Goal: Task Accomplishment & Management: Complete application form

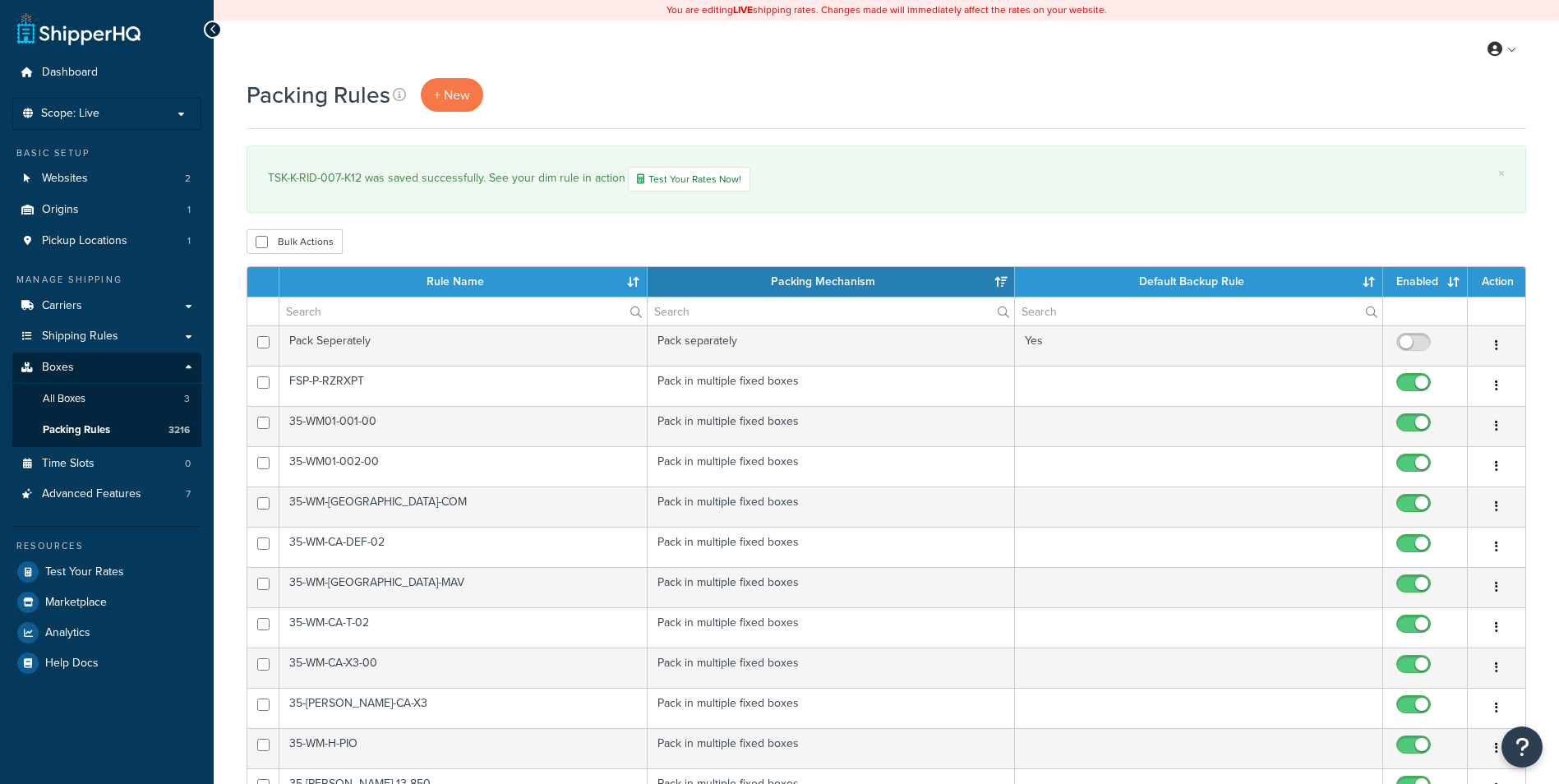
select select "15"
click at [448, 96] on span "+ New" at bounding box center [452, 95] width 36 height 19
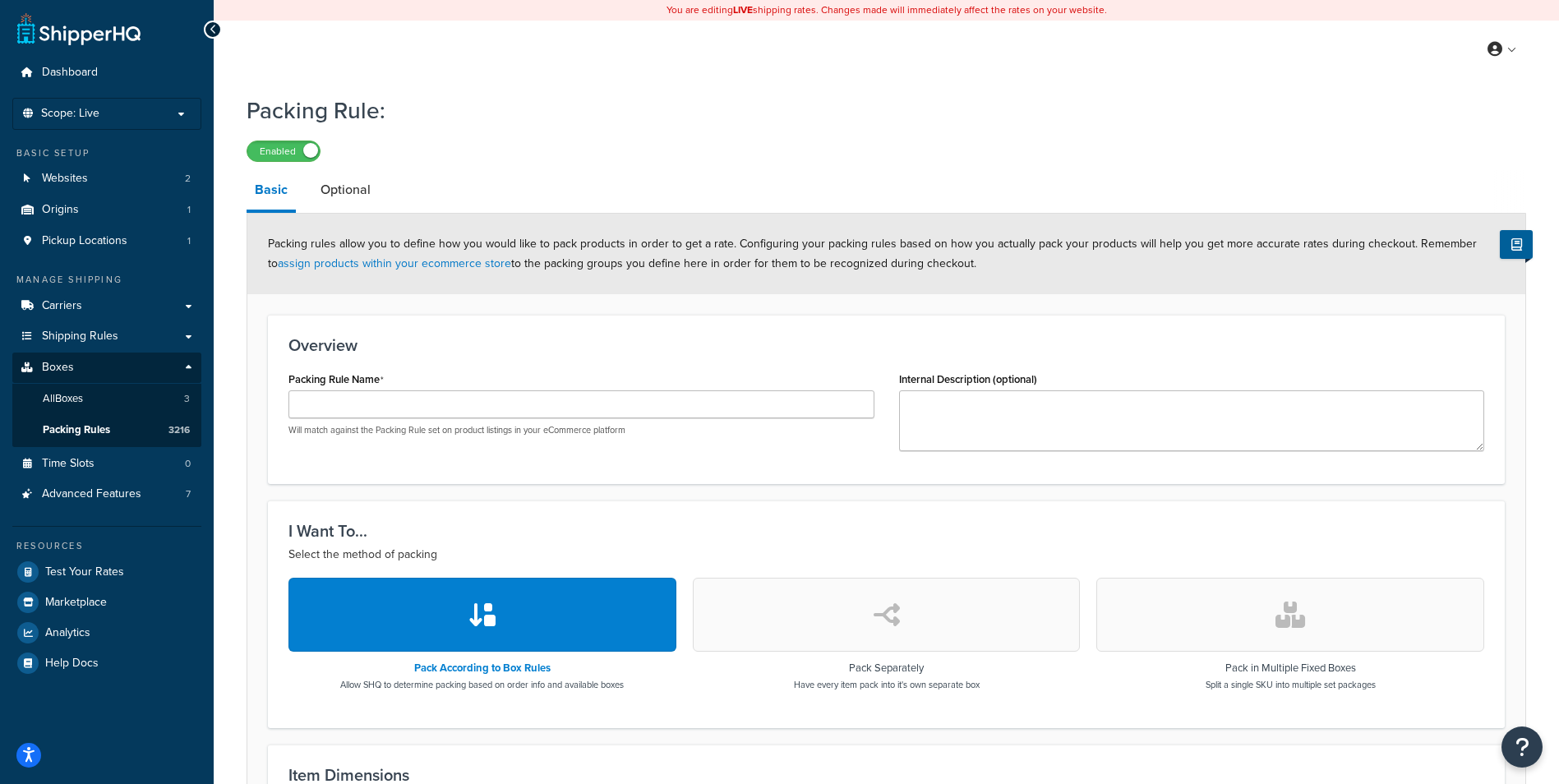
drag, startPoint x: 1257, startPoint y: 623, endPoint x: 1234, endPoint y: 623, distance: 23.0
click at [1256, 623] on button "button" at bounding box center [1290, 614] width 388 height 74
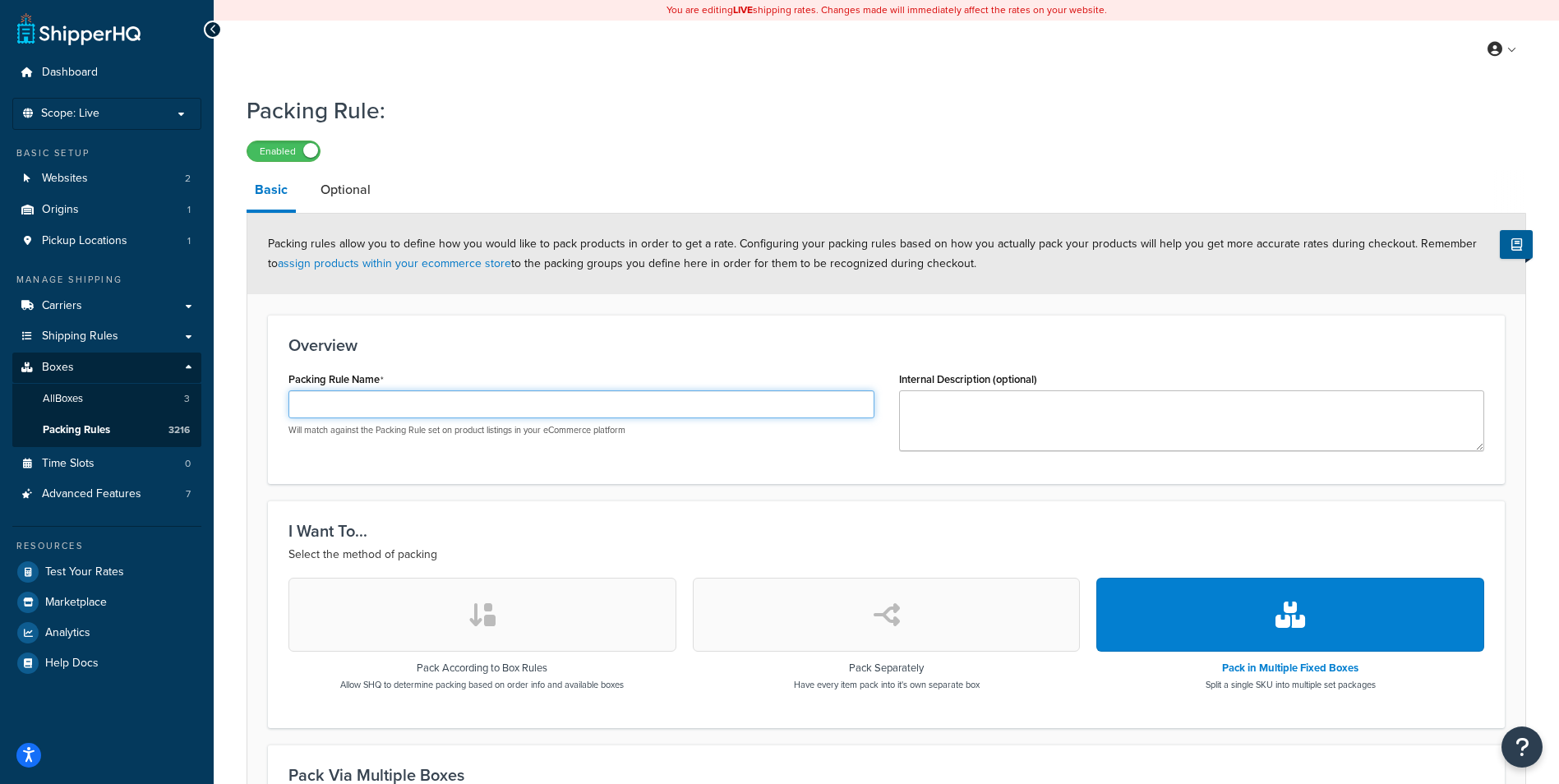
click at [489, 414] on input "Packing Rule Name" at bounding box center [582, 404] width 586 height 28
paste input "SAB-P-RANXD-K2"
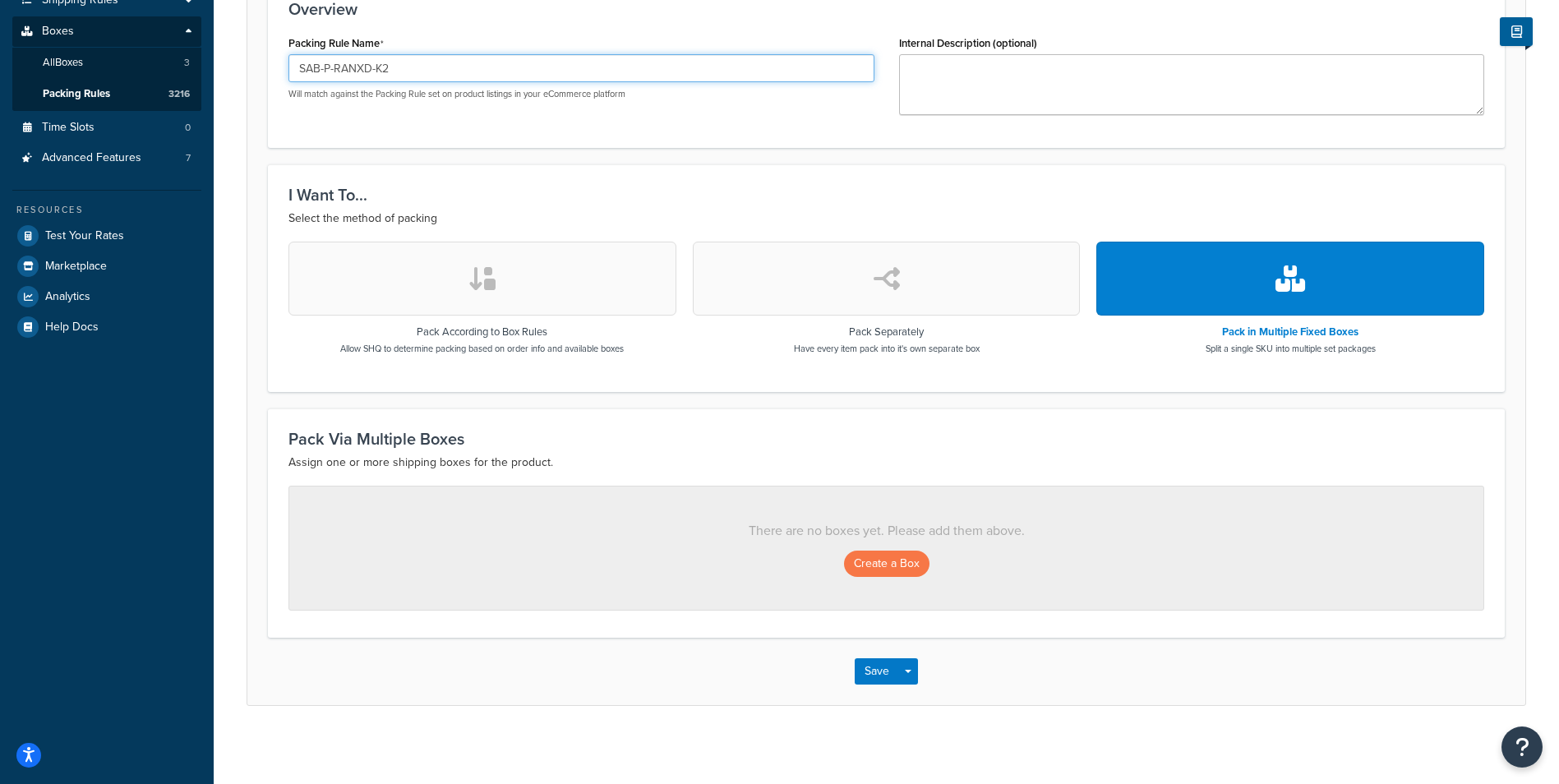
scroll to position [341, 0]
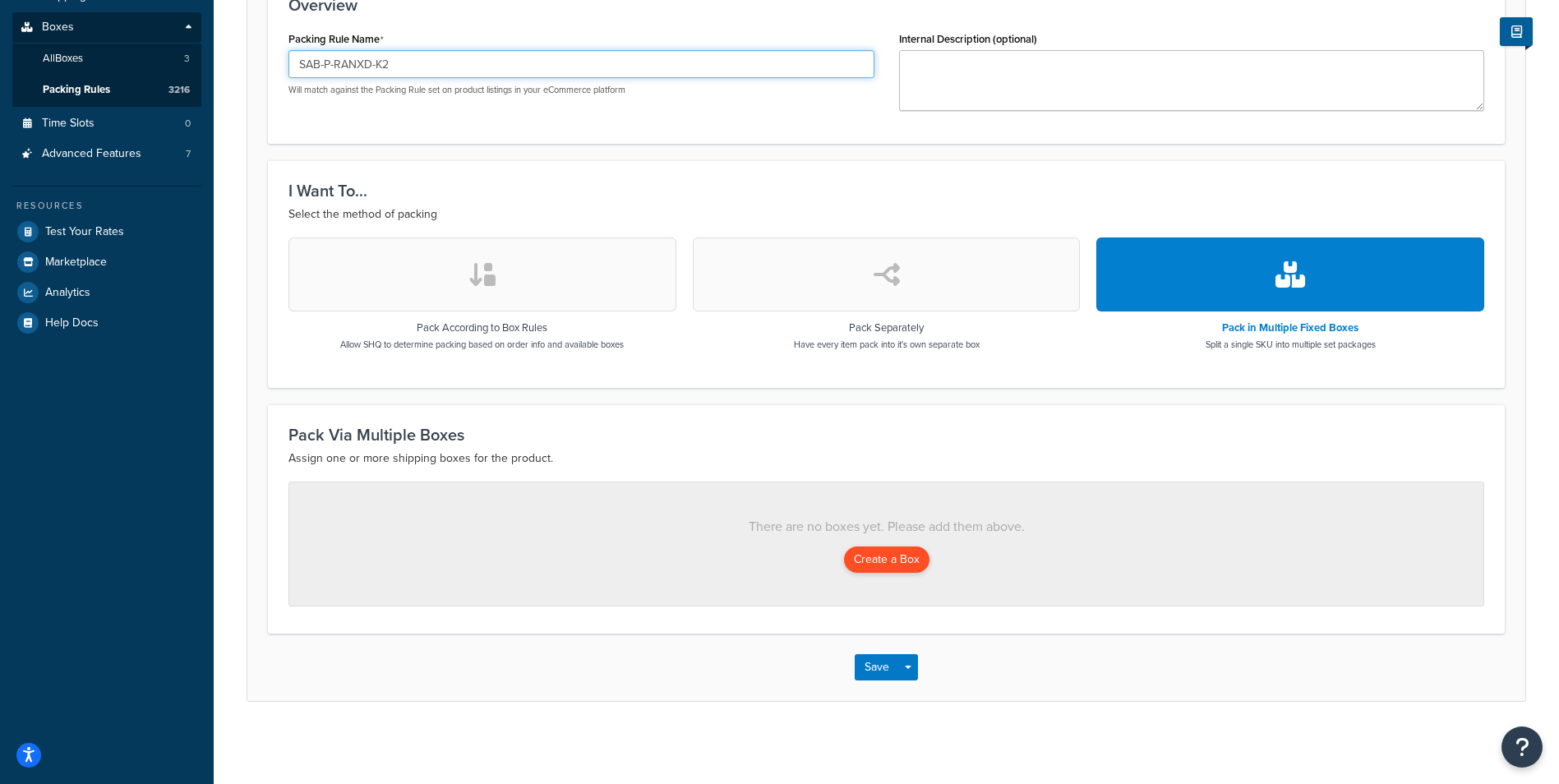
type input "SAB-P-RANXD-K2"
click at [913, 563] on button "Create a Box" at bounding box center [887, 559] width 85 height 26
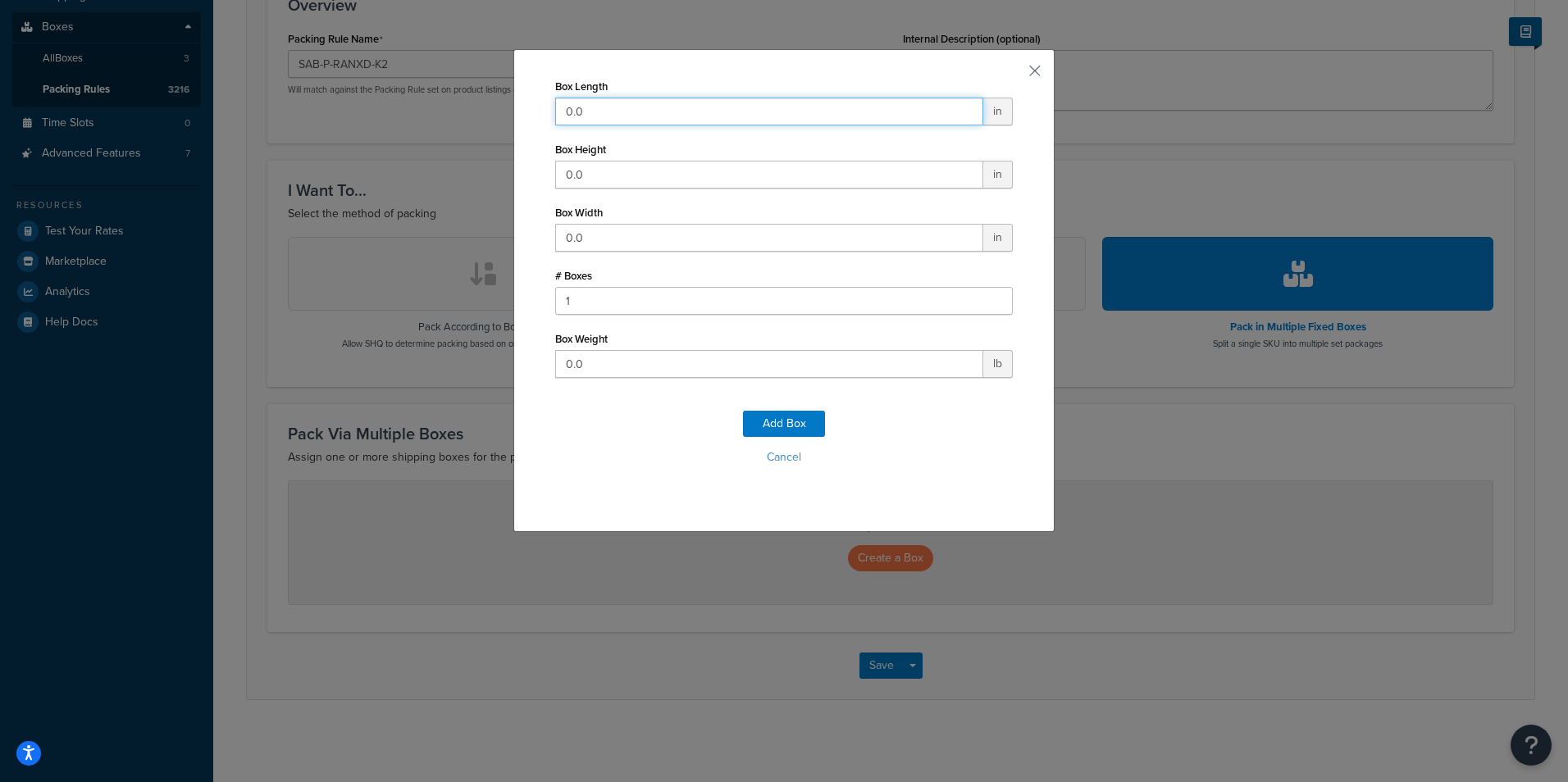
click at [787, 118] on input "0.0" at bounding box center [769, 111] width 428 height 28
click at [770, 99] on input "0.0" at bounding box center [769, 111] width 428 height 28
click at [756, 104] on input "0.0" at bounding box center [769, 111] width 428 height 28
click at [745, 111] on input "0.0" at bounding box center [769, 111] width 428 height 28
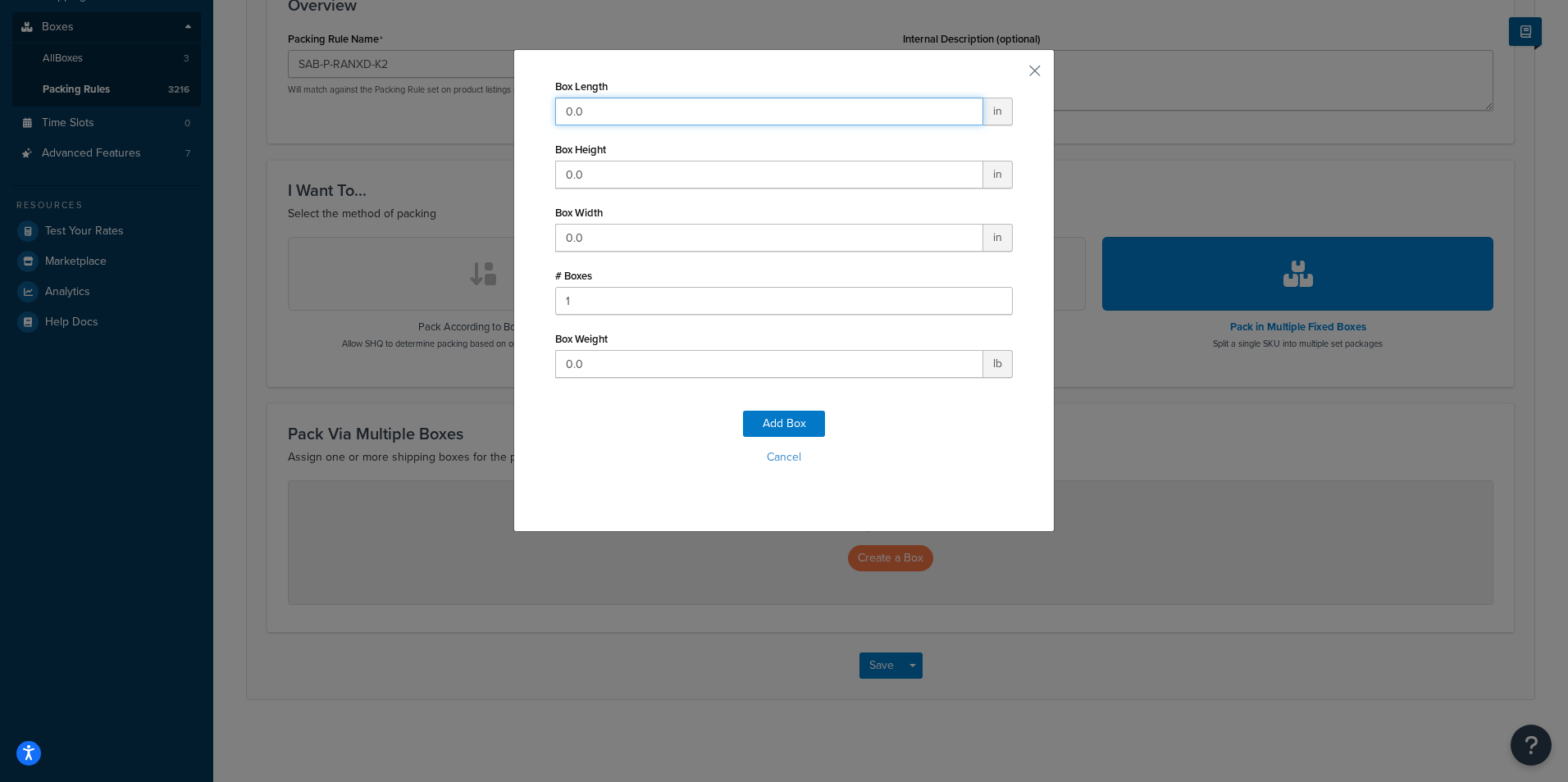
click at [745, 111] on input "0.0" at bounding box center [769, 111] width 428 height 28
type input "39"
type input "13"
type input "30"
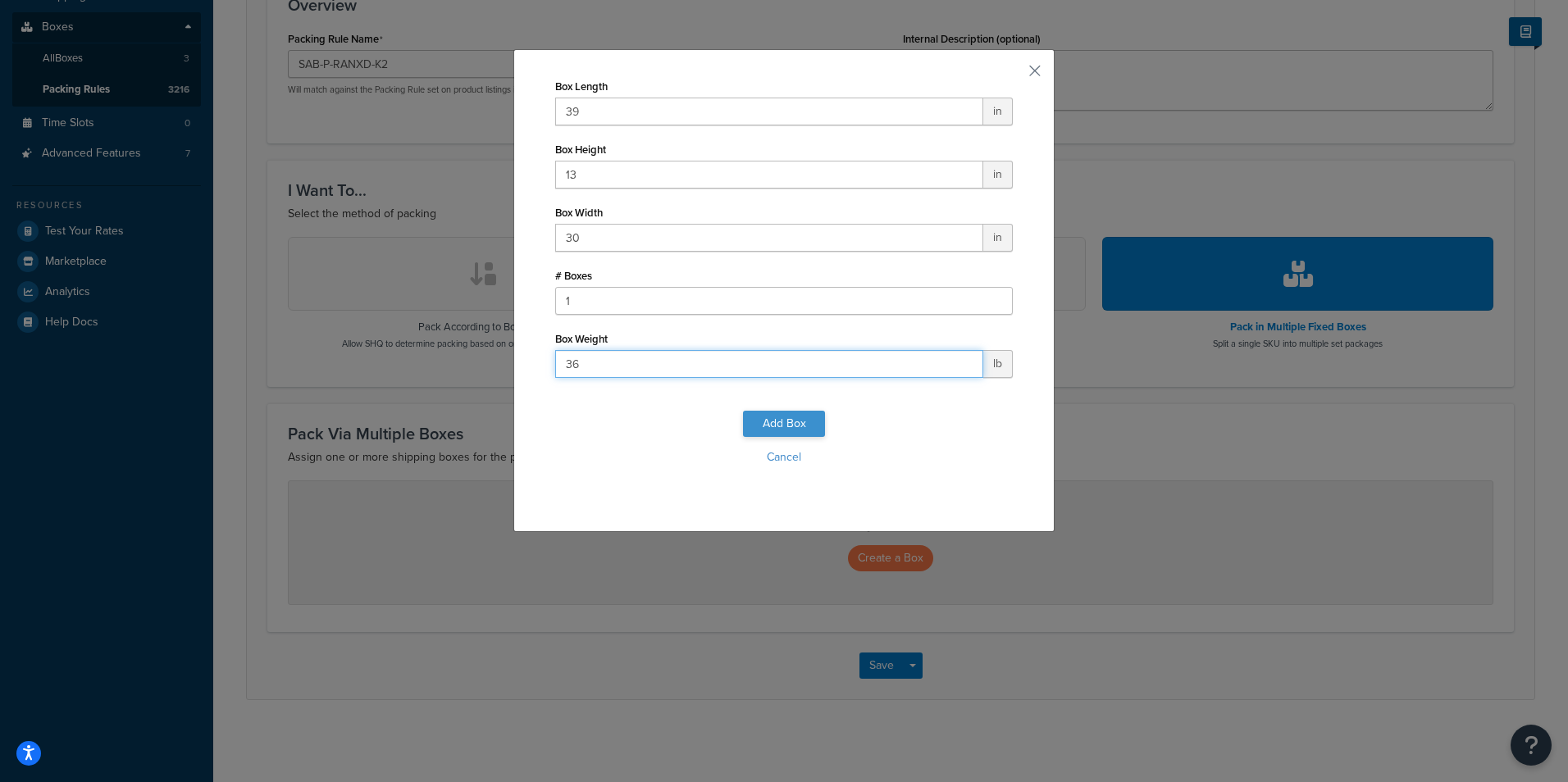
type input "36"
click at [768, 422] on button "Add Box" at bounding box center [784, 423] width 82 height 26
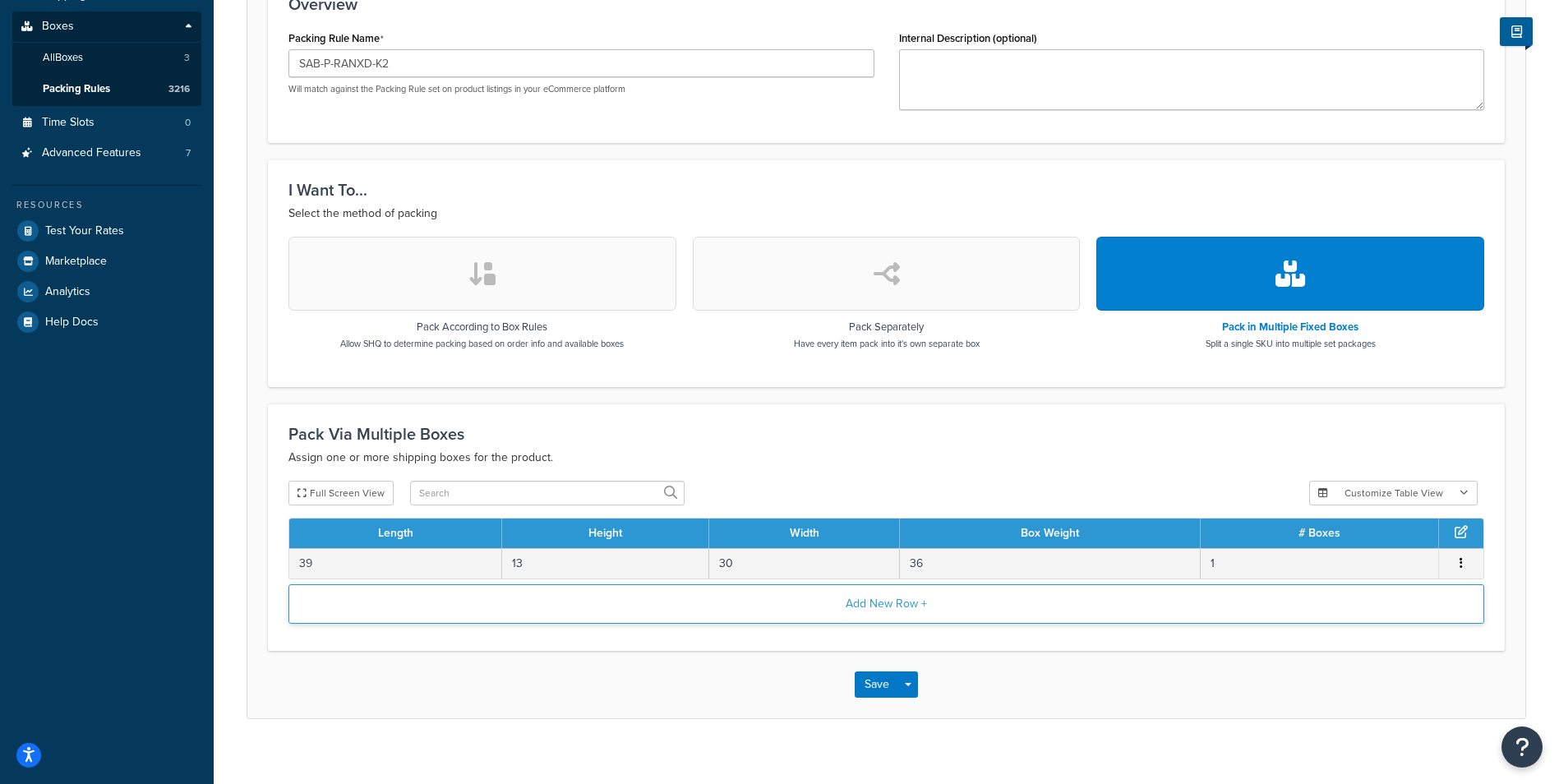
click at [875, 611] on button "Add New Row +" at bounding box center [887, 604] width 1196 height 39
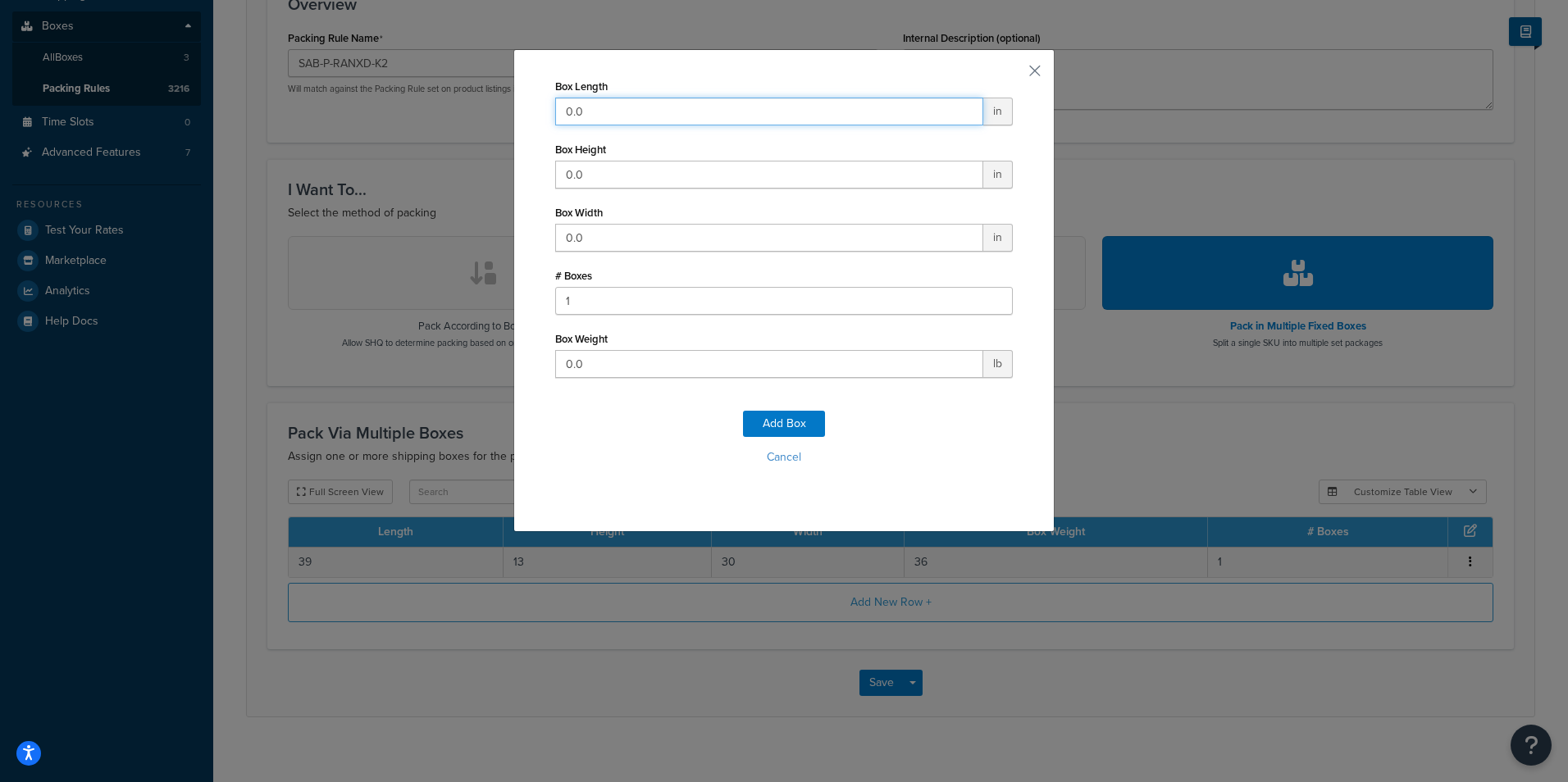
click at [723, 119] on input "0.0" at bounding box center [769, 111] width 428 height 28
type input "39"
type input "13"
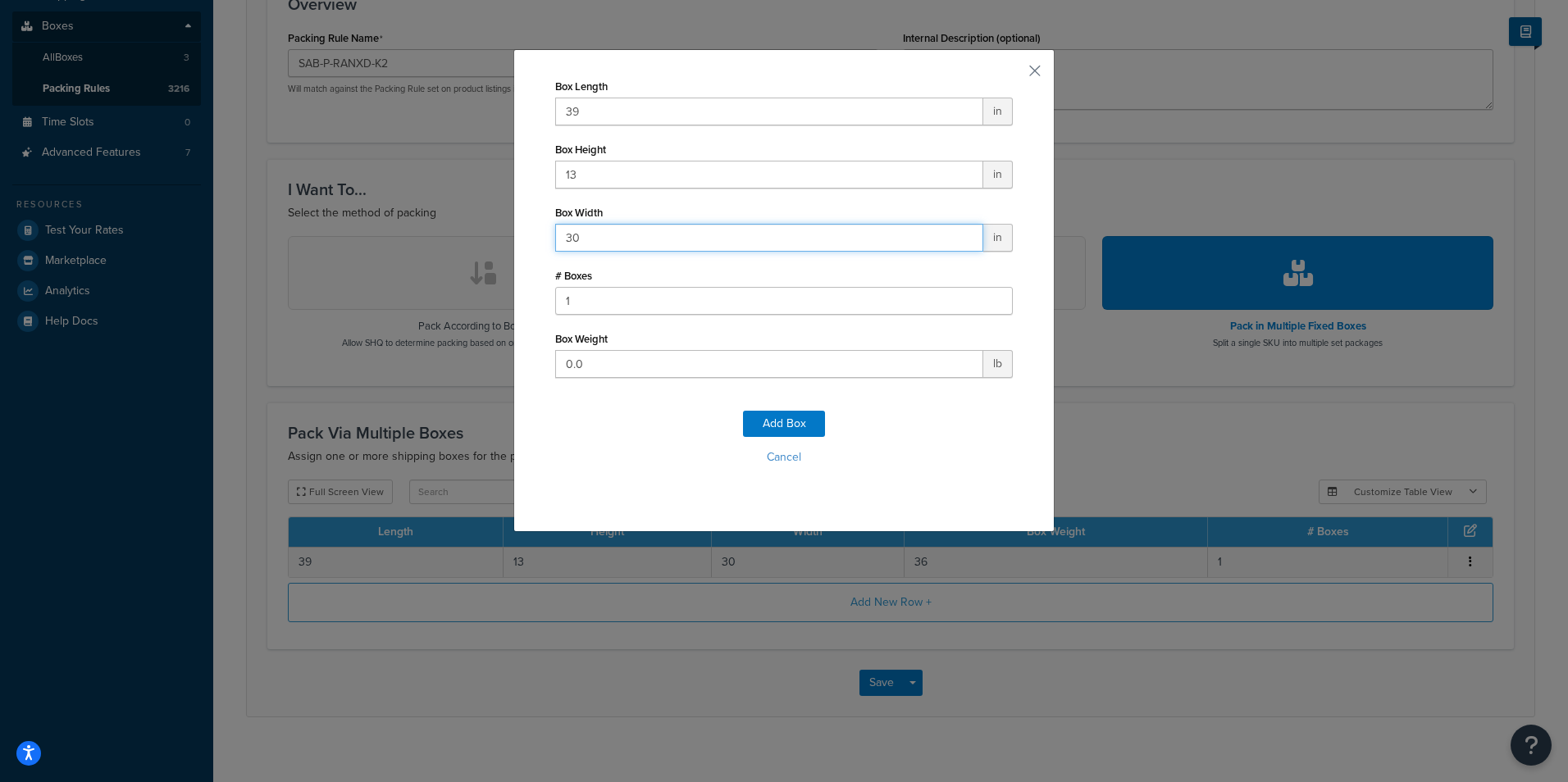
type input "30"
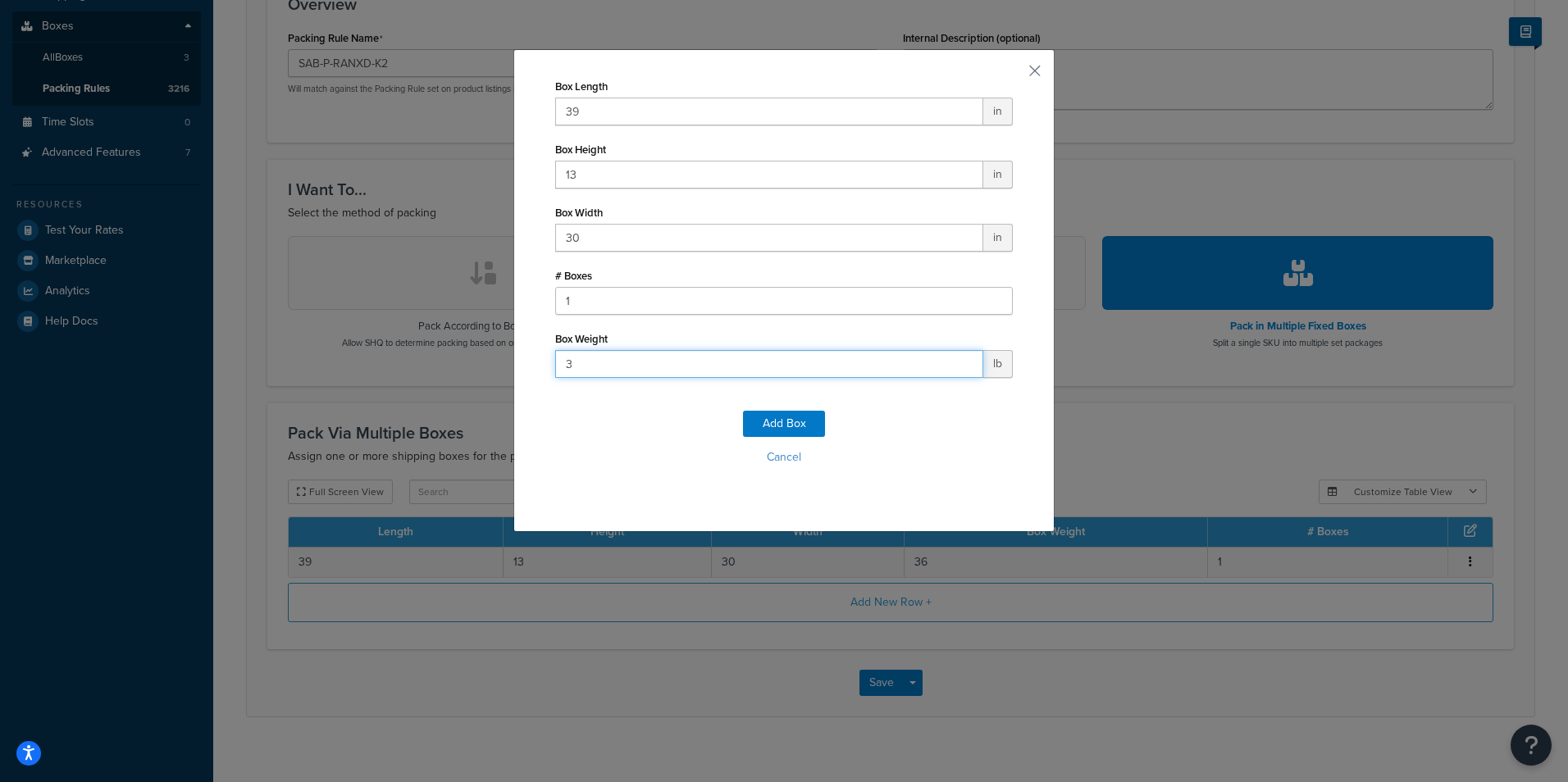
type input "30"
click button "Add Box" at bounding box center [784, 423] width 82 height 26
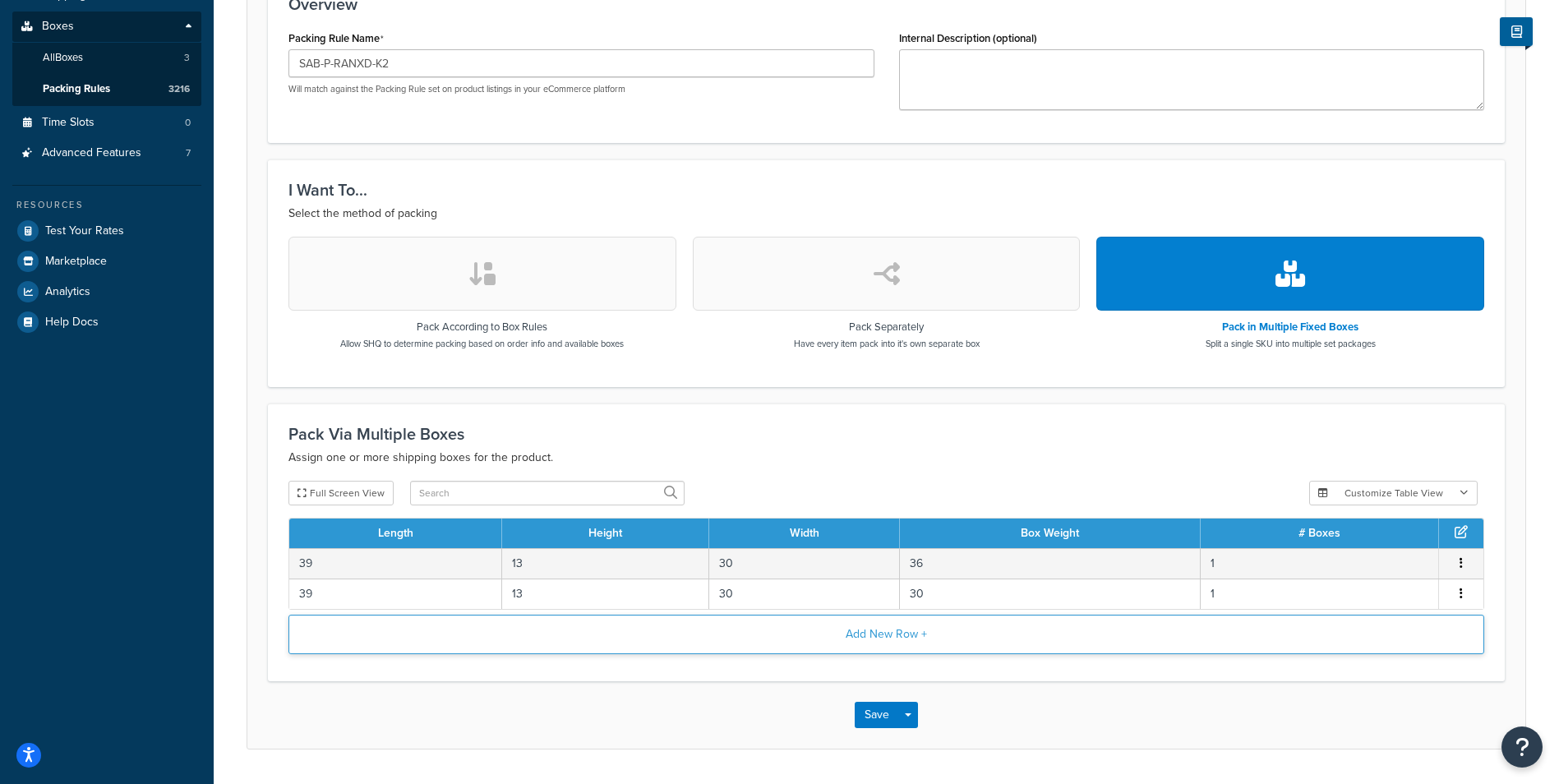
click at [900, 644] on button "Add New Row +" at bounding box center [887, 635] width 1196 height 39
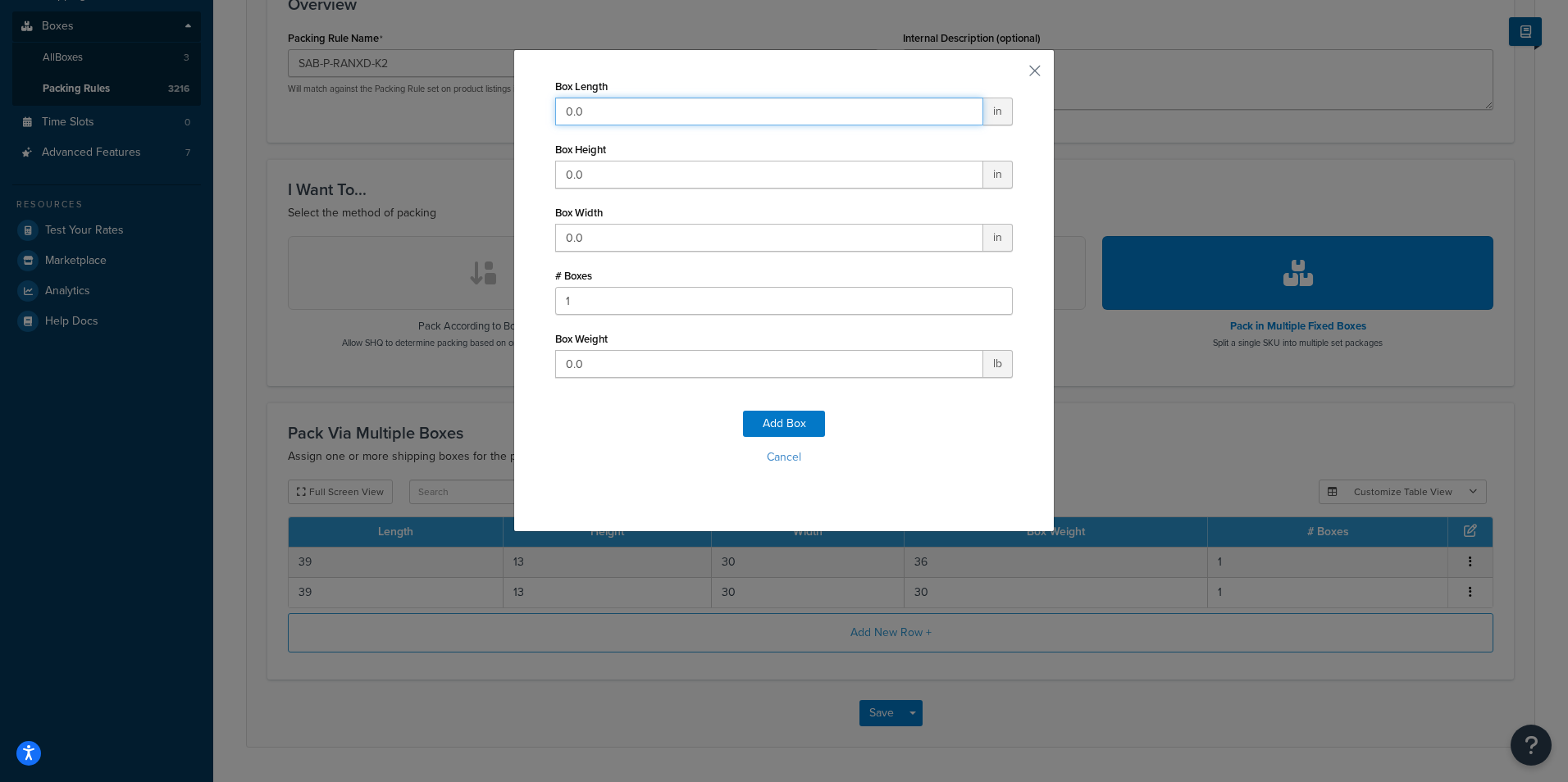
click at [787, 109] on input "0.0" at bounding box center [769, 111] width 428 height 28
type input "42"
type input "9"
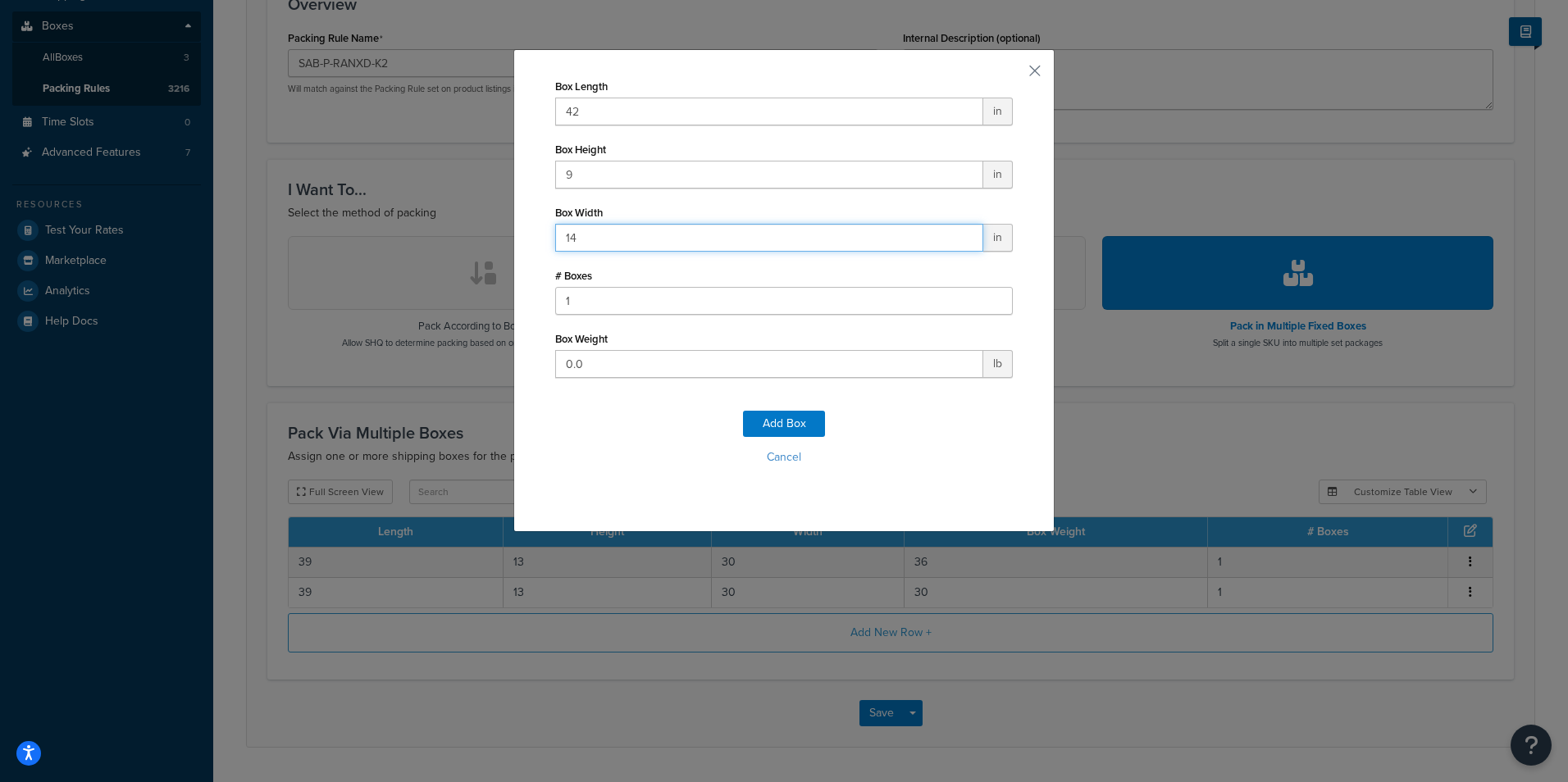
type input "14"
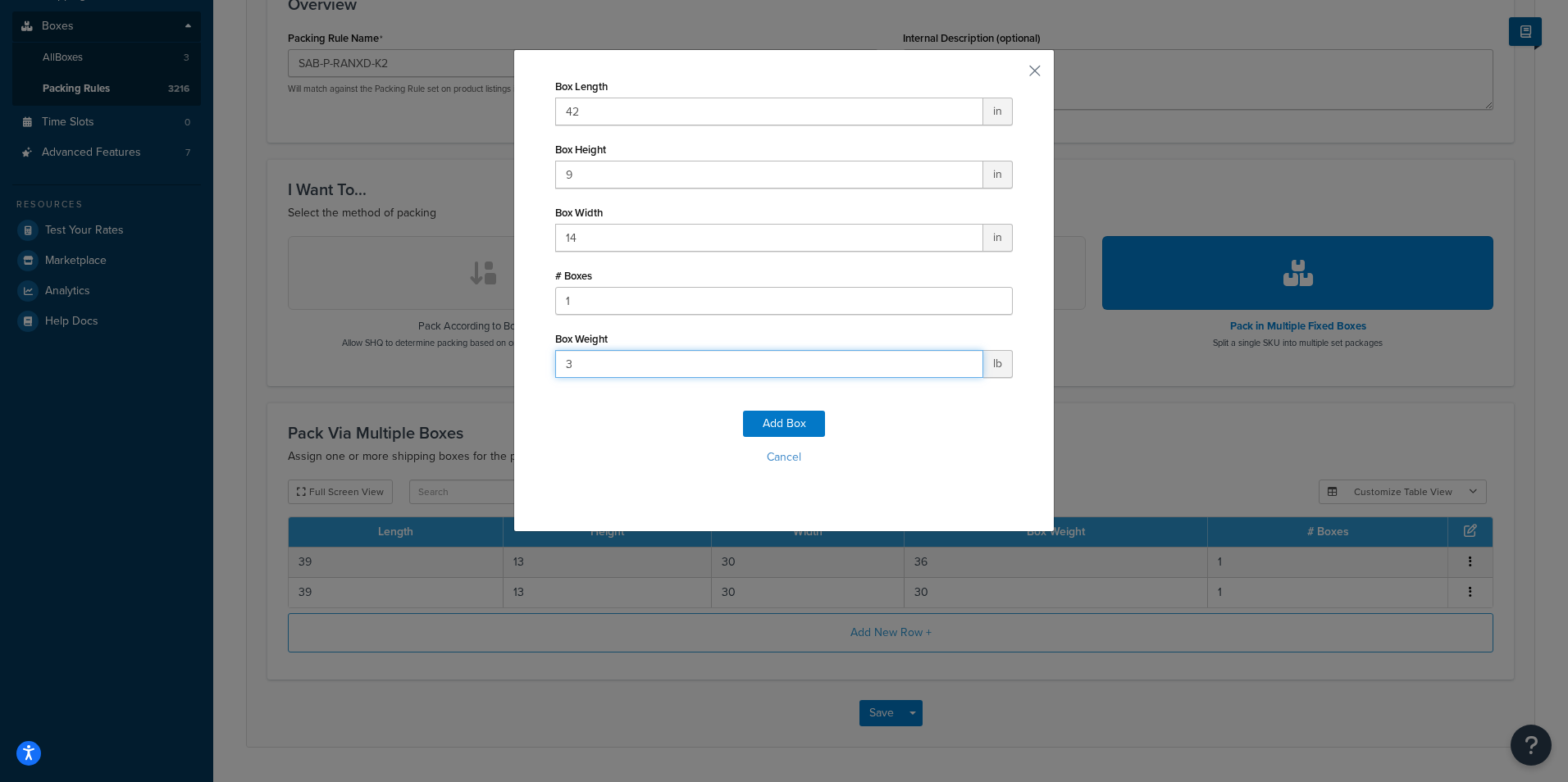
type input "36"
click button "Add Box" at bounding box center [784, 423] width 82 height 26
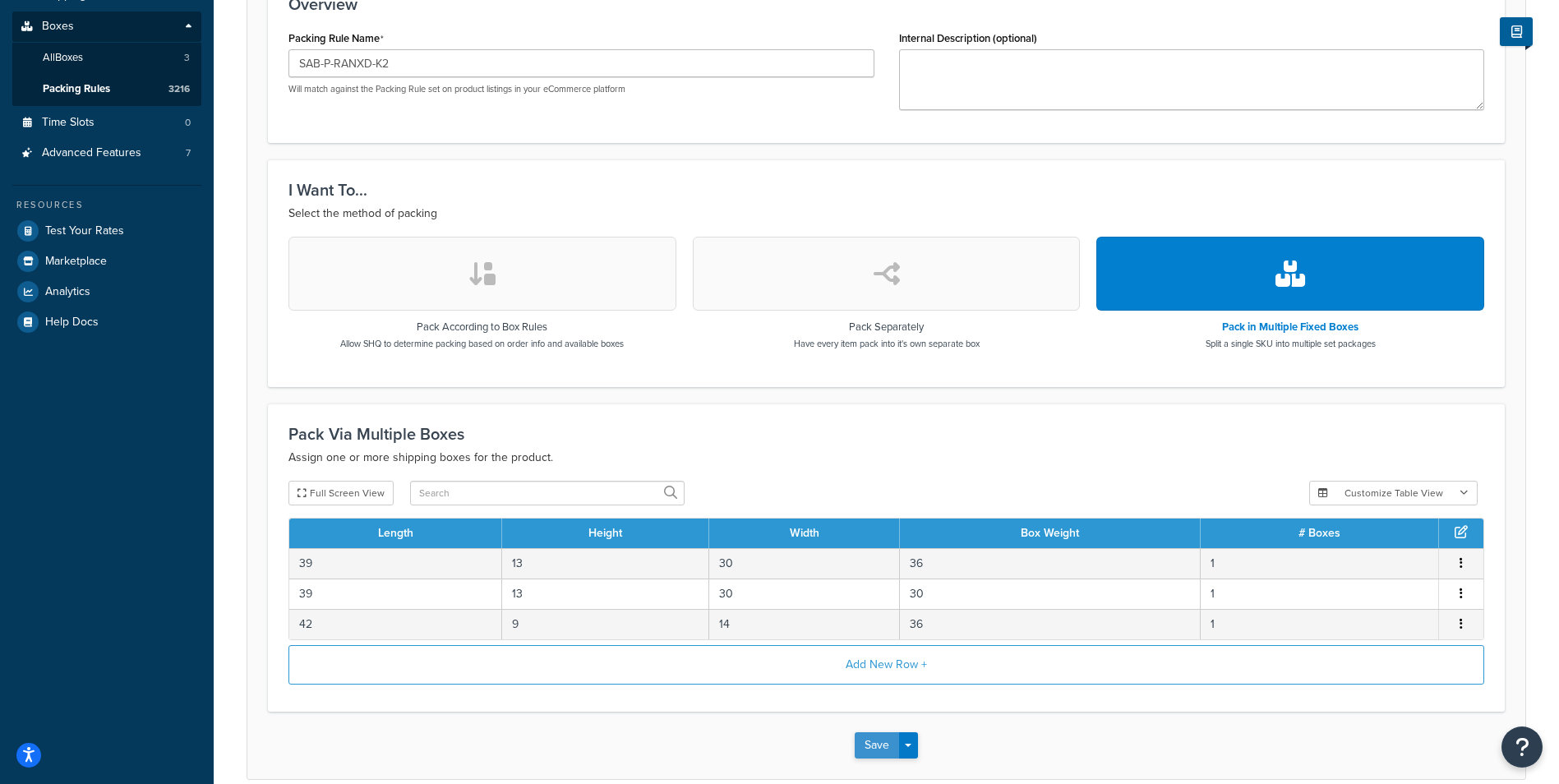
click at [875, 746] on button "Save" at bounding box center [877, 745] width 44 height 26
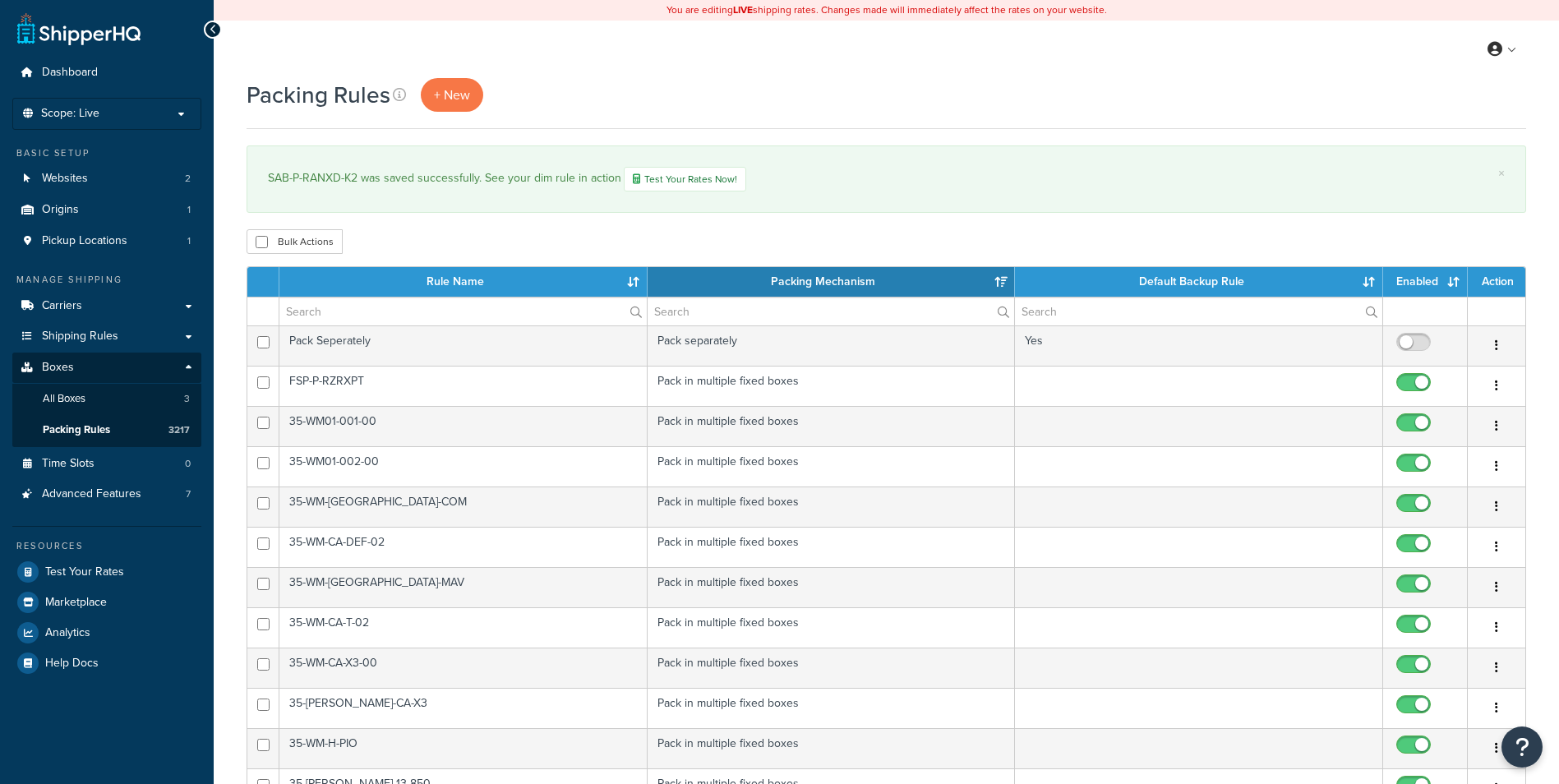
select select "15"
click at [454, 87] on span "+ New" at bounding box center [452, 95] width 36 height 19
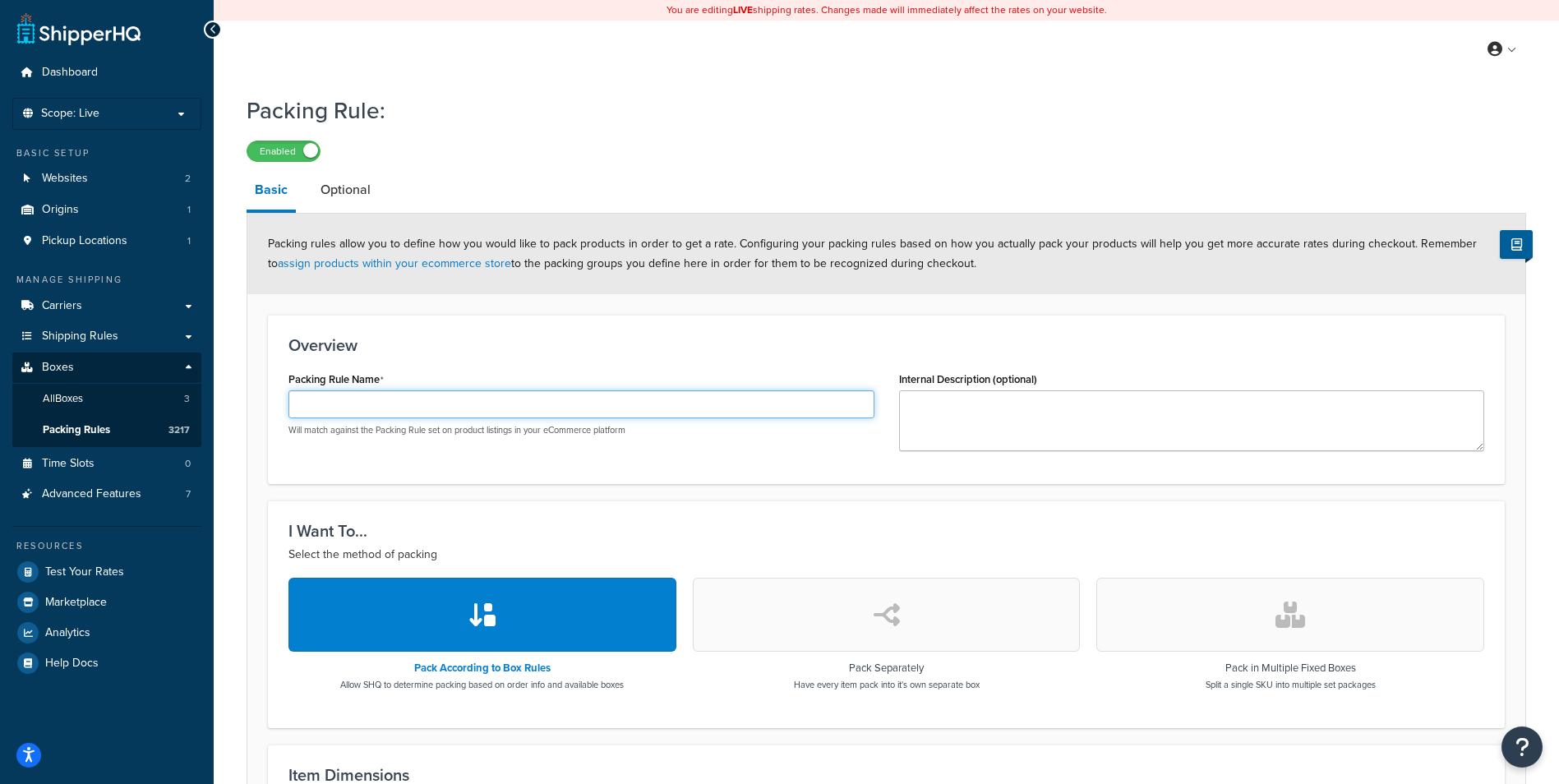
click at [487, 411] on input "Packing Rule Name" at bounding box center [582, 404] width 586 height 28
paste input "SAB-P-RANXD-K4"
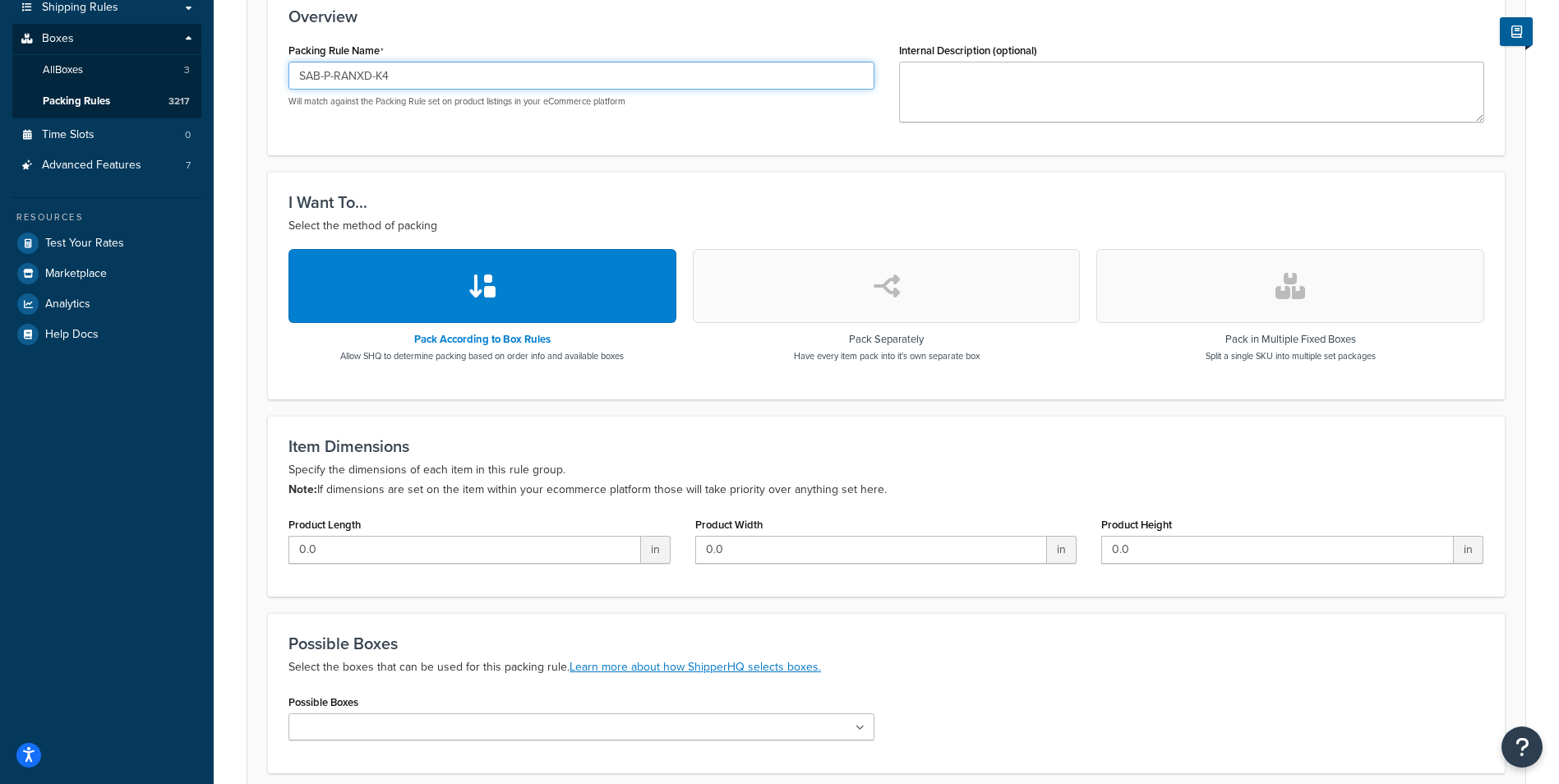
type input "SAB-P-RANXD-K4"
click at [1327, 261] on button "button" at bounding box center [1290, 286] width 388 height 74
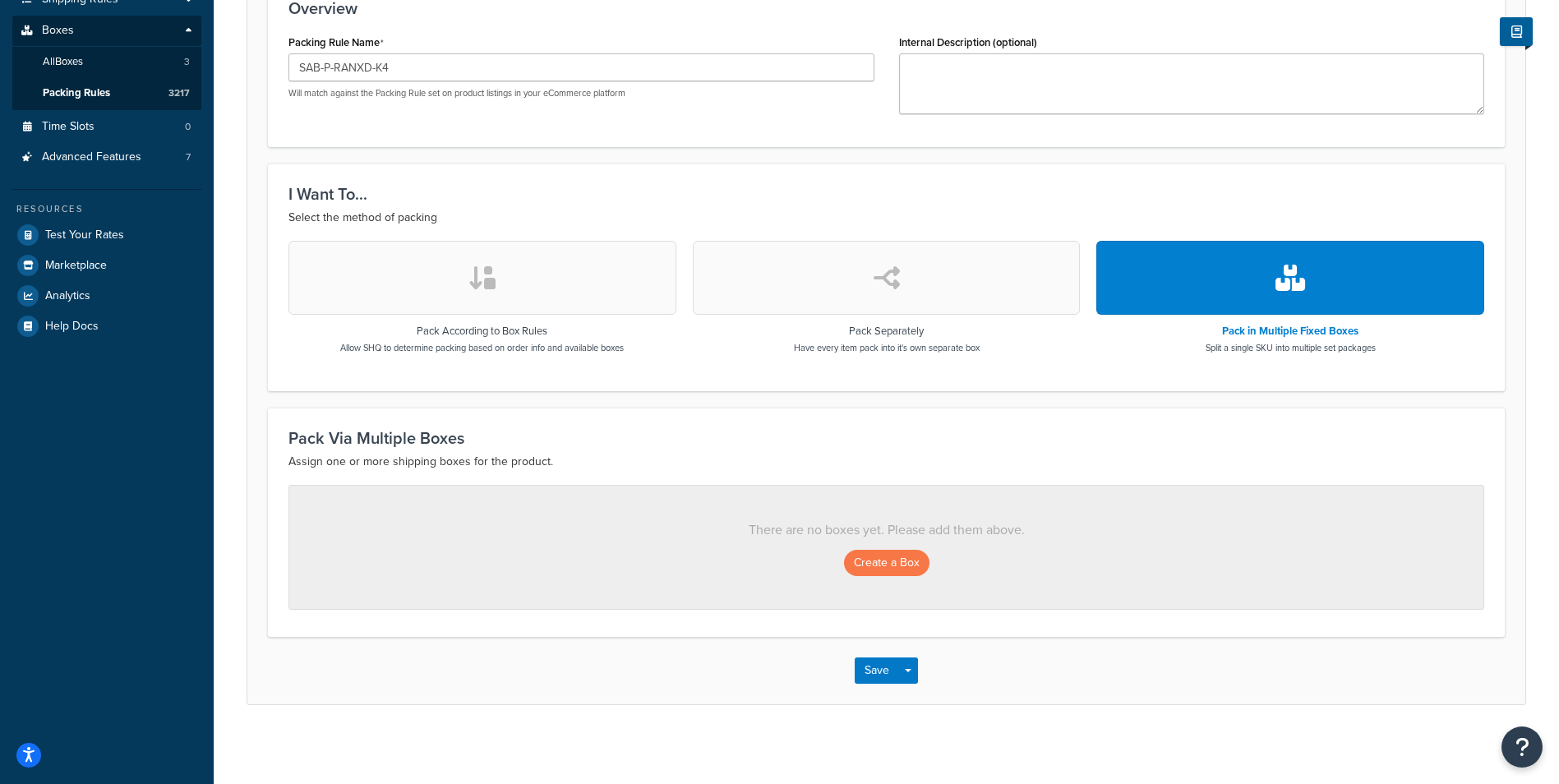
scroll to position [341, 0]
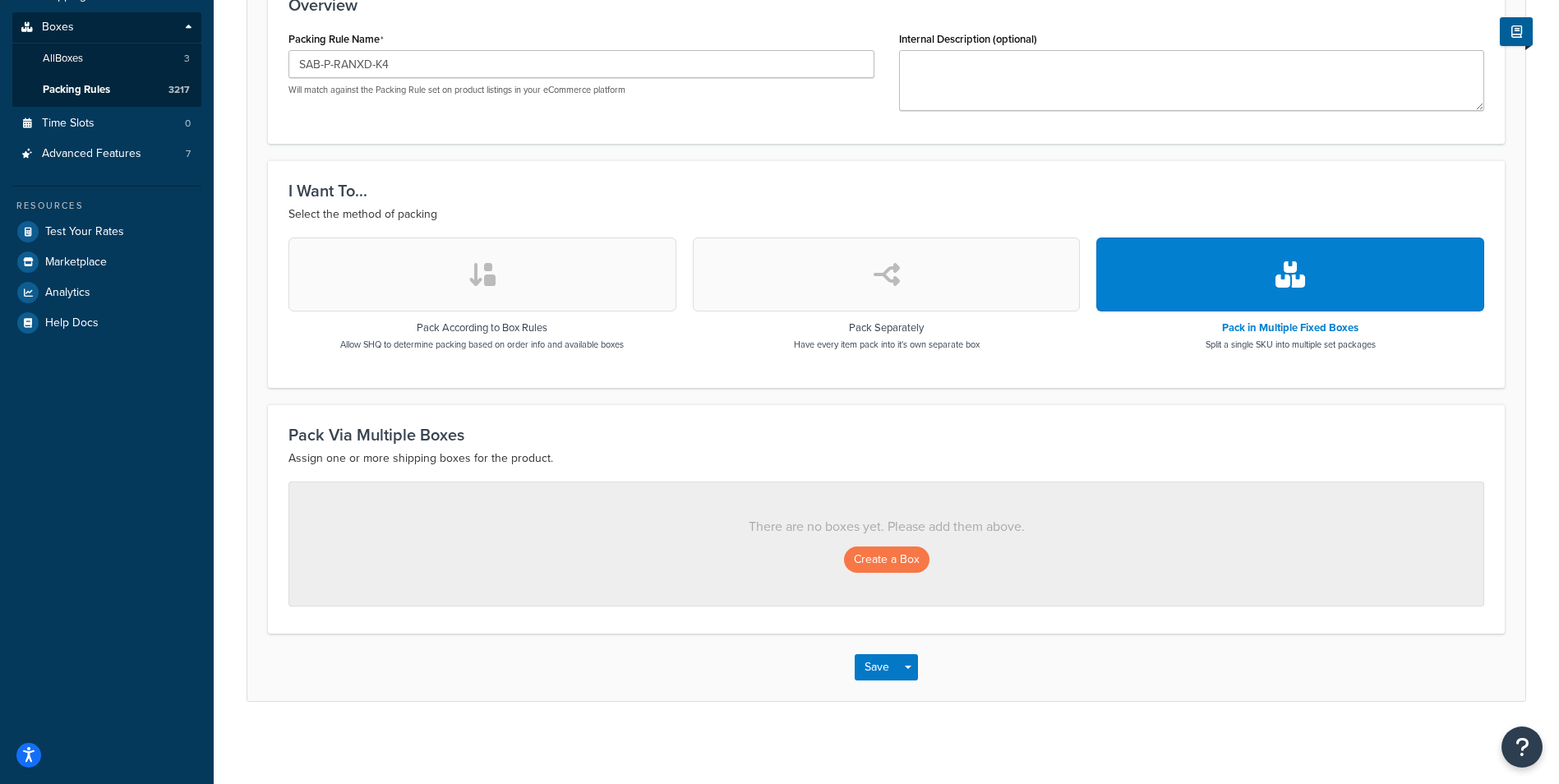
click at [894, 579] on div "There are no boxes yet. Please add them above. Create a Box" at bounding box center [887, 544] width 1196 height 125
click at [894, 560] on button "Create a Box" at bounding box center [887, 559] width 85 height 26
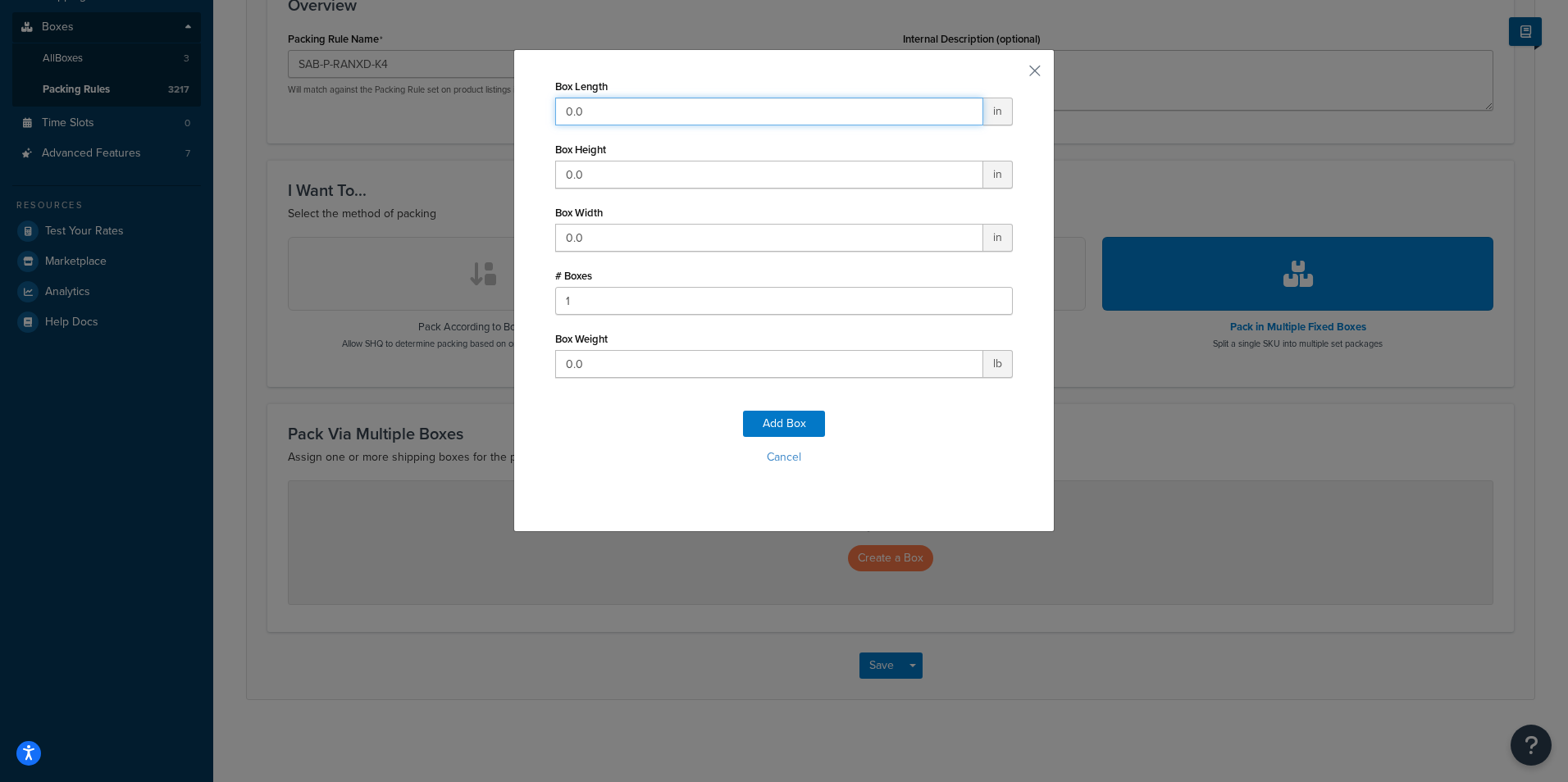
click at [616, 110] on input "0.0" at bounding box center [769, 111] width 428 height 28
type input "39"
type input "13"
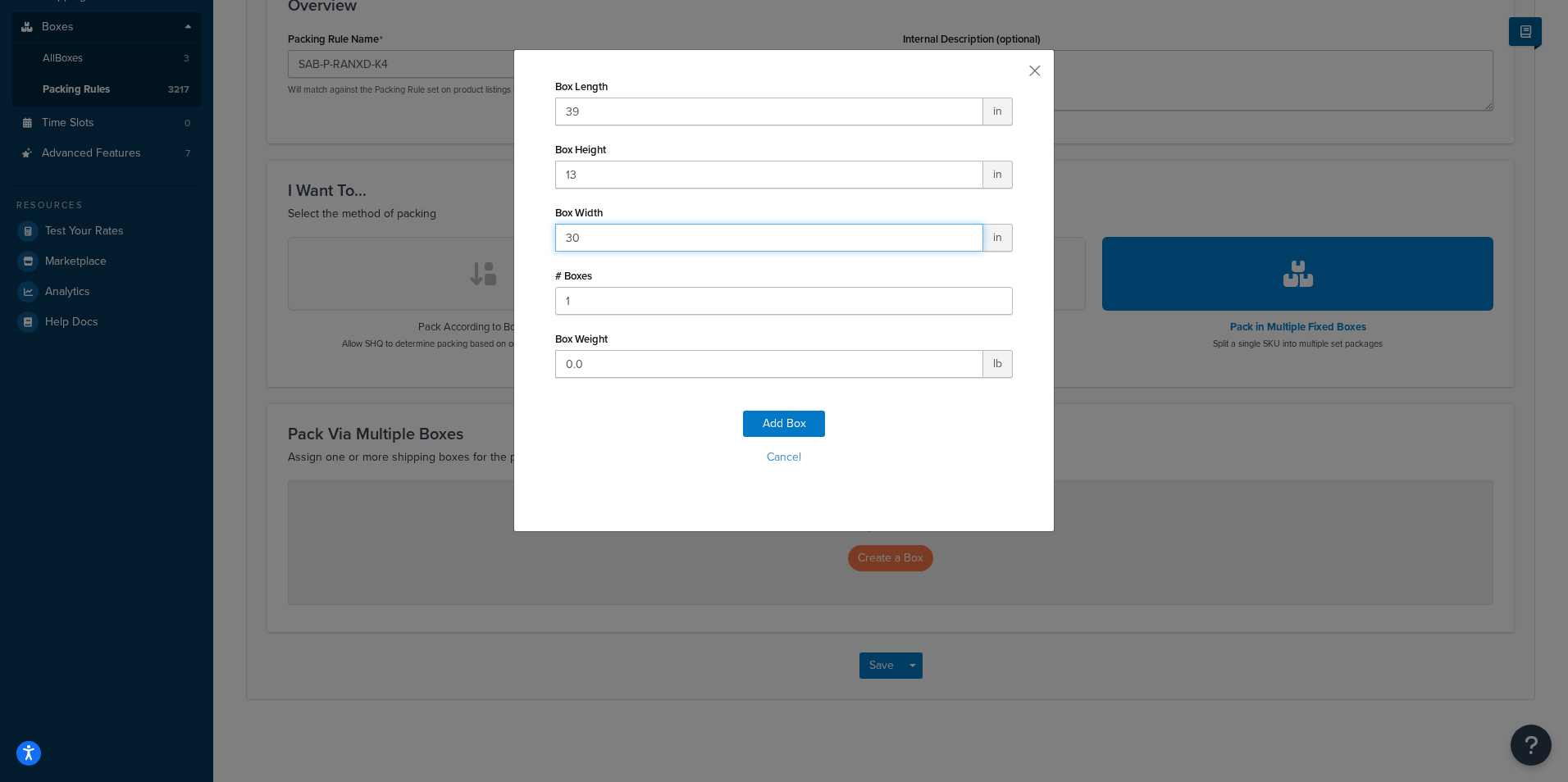
type input "30"
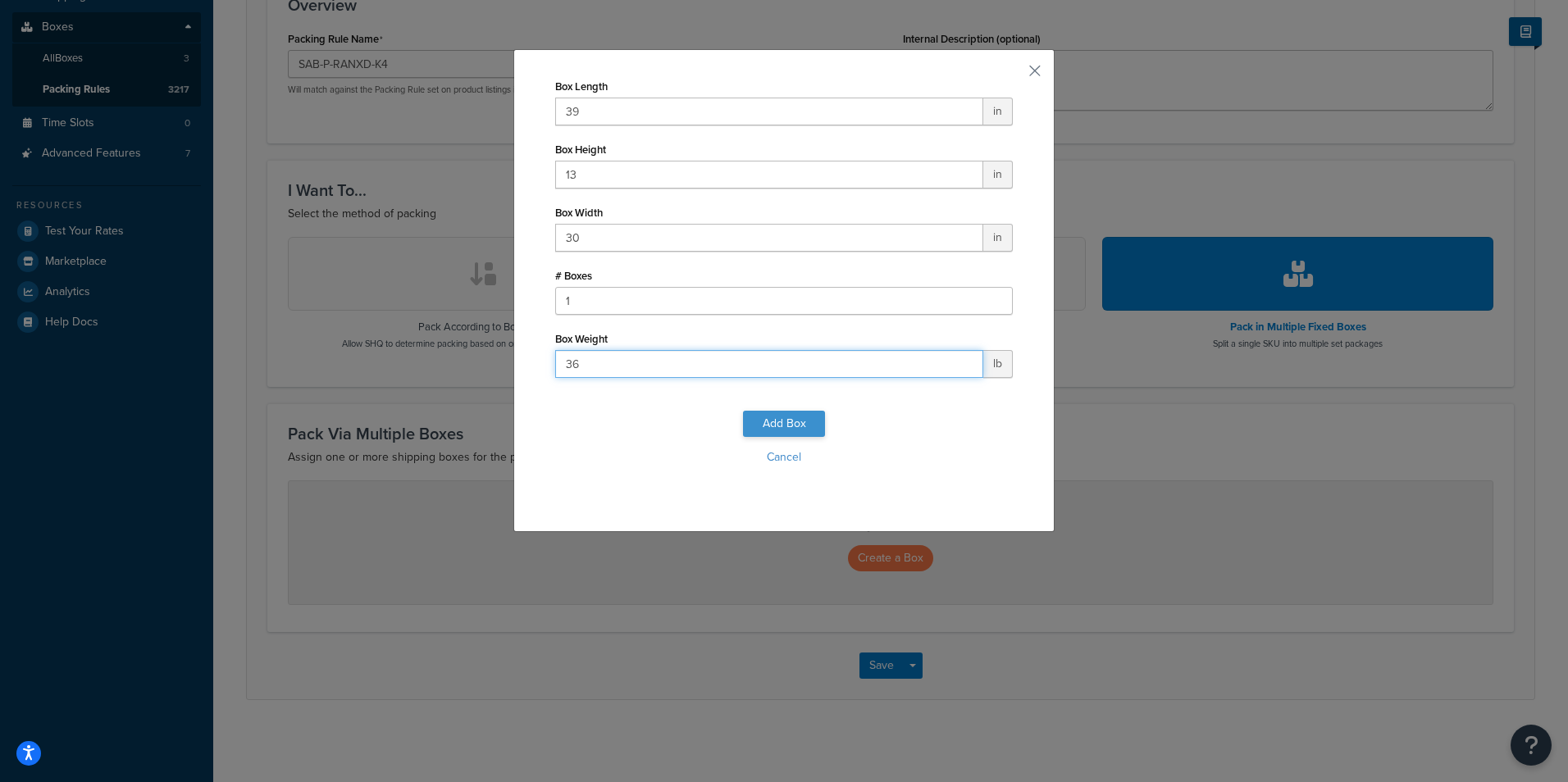
type input "36"
click at [759, 419] on button "Add Box" at bounding box center [784, 423] width 82 height 26
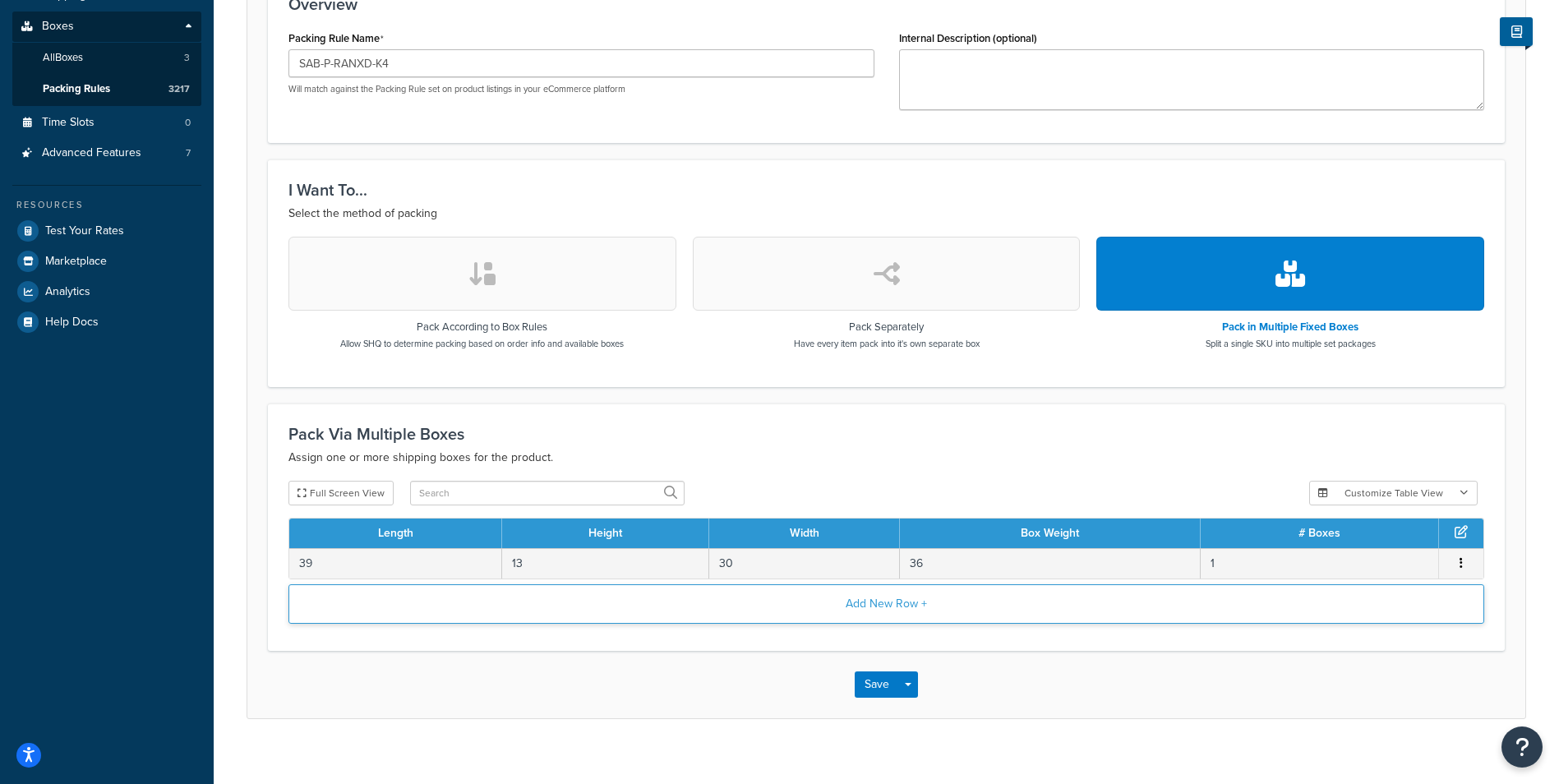
click at [795, 601] on button "Add New Row +" at bounding box center [887, 604] width 1196 height 39
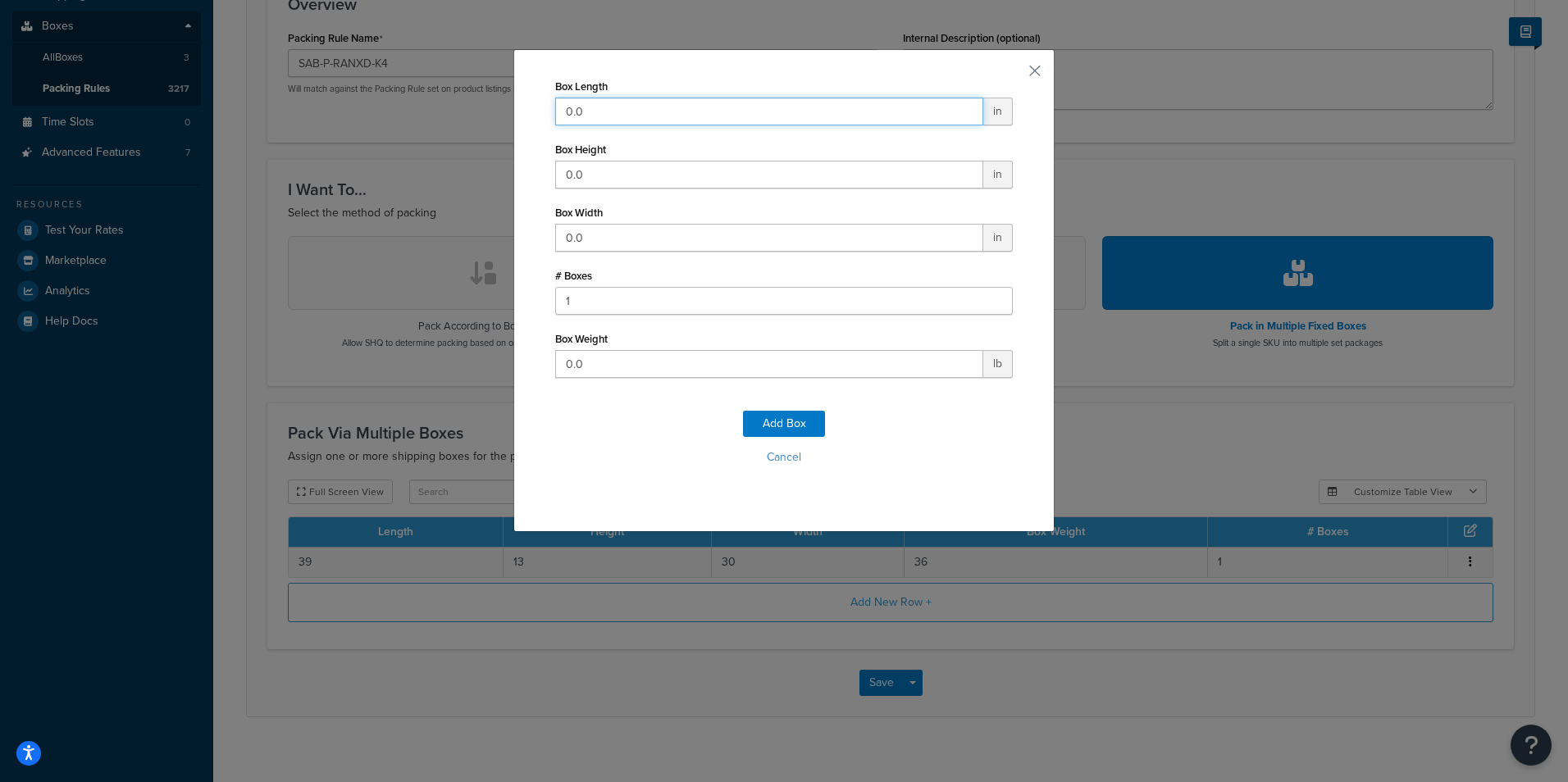
click at [749, 118] on input "0.0" at bounding box center [769, 111] width 428 height 28
type input "39"
type input "13"
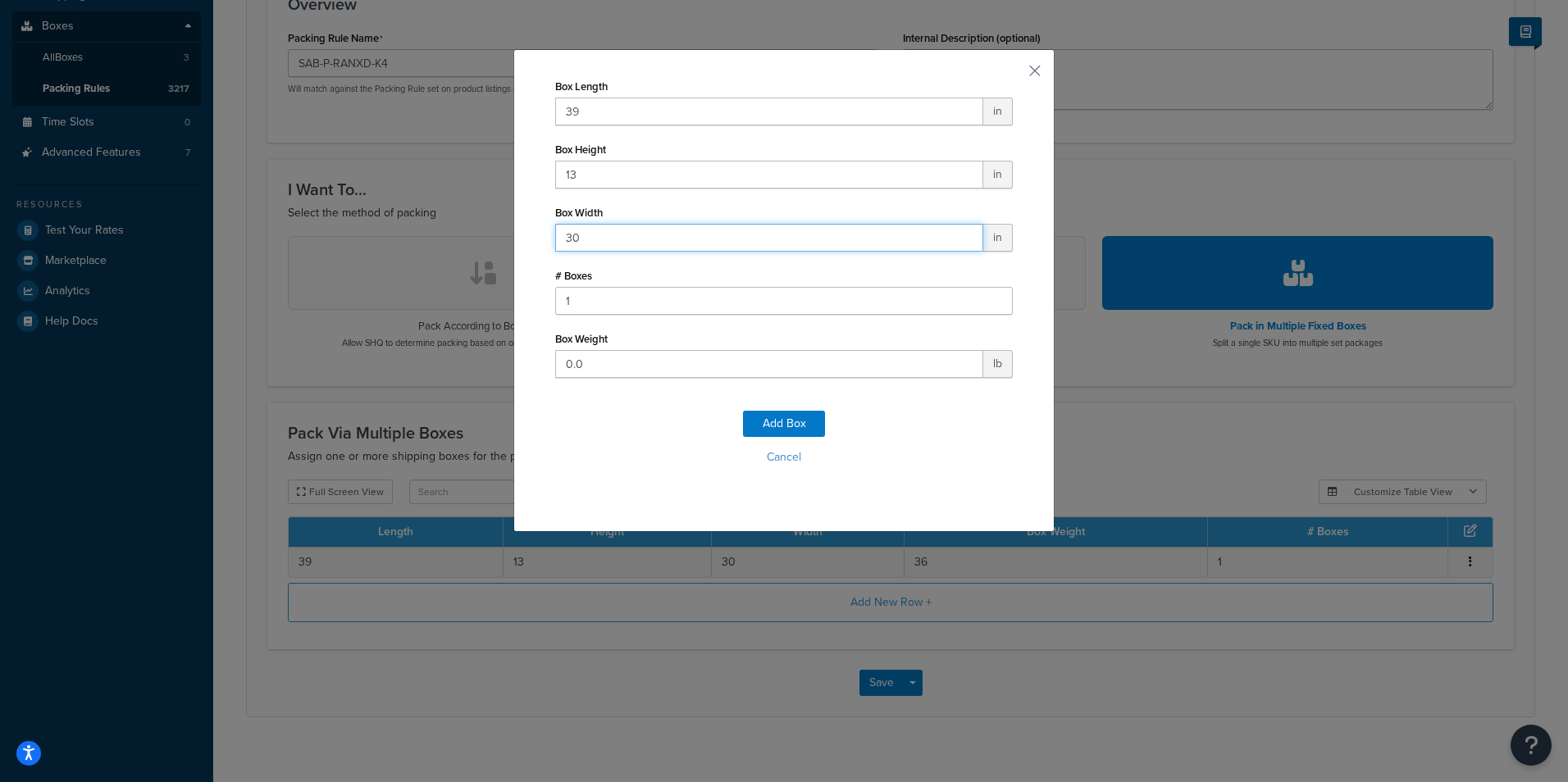
type input "30"
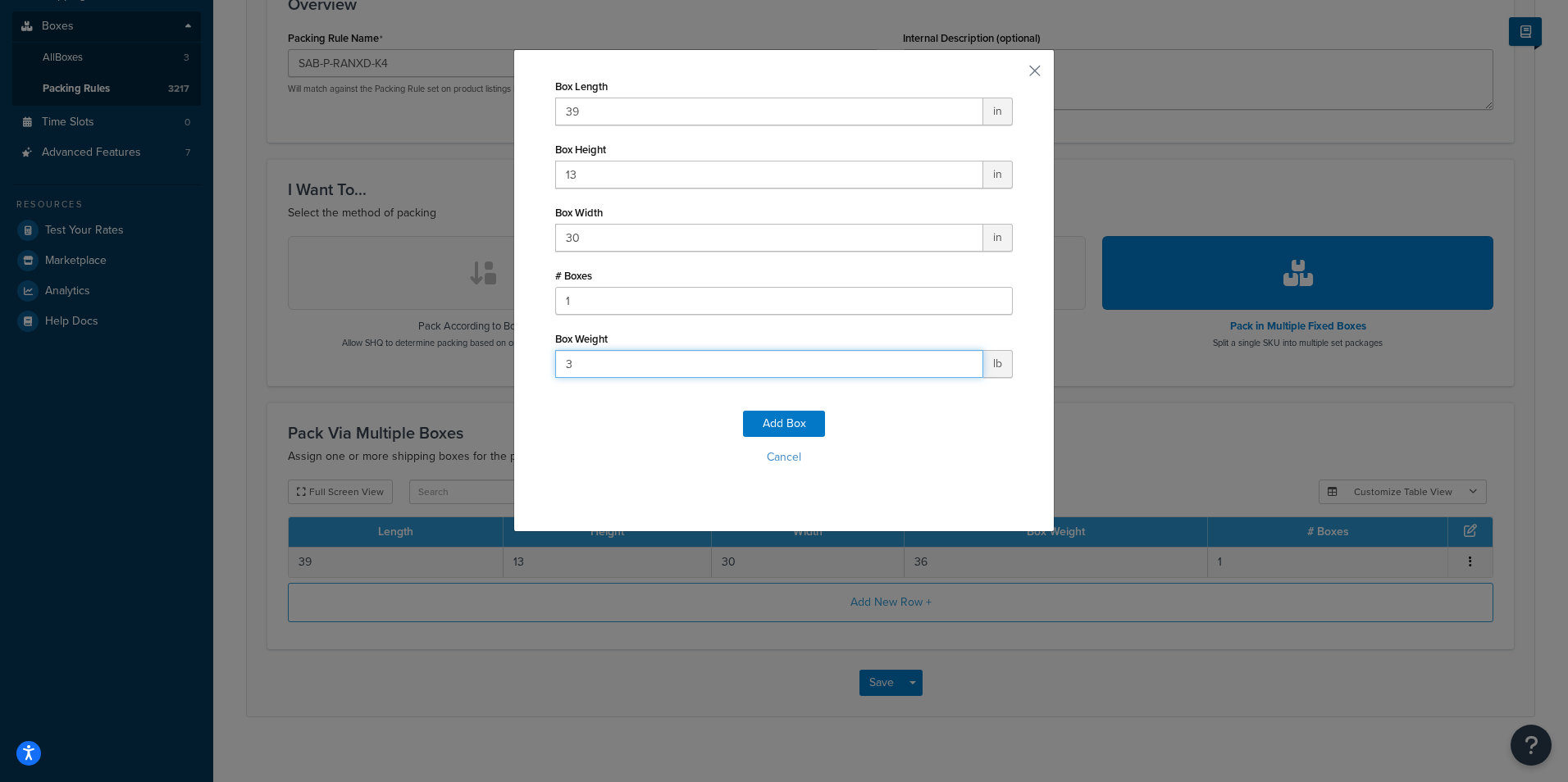
type input "30"
click button "Add Box" at bounding box center [784, 423] width 82 height 26
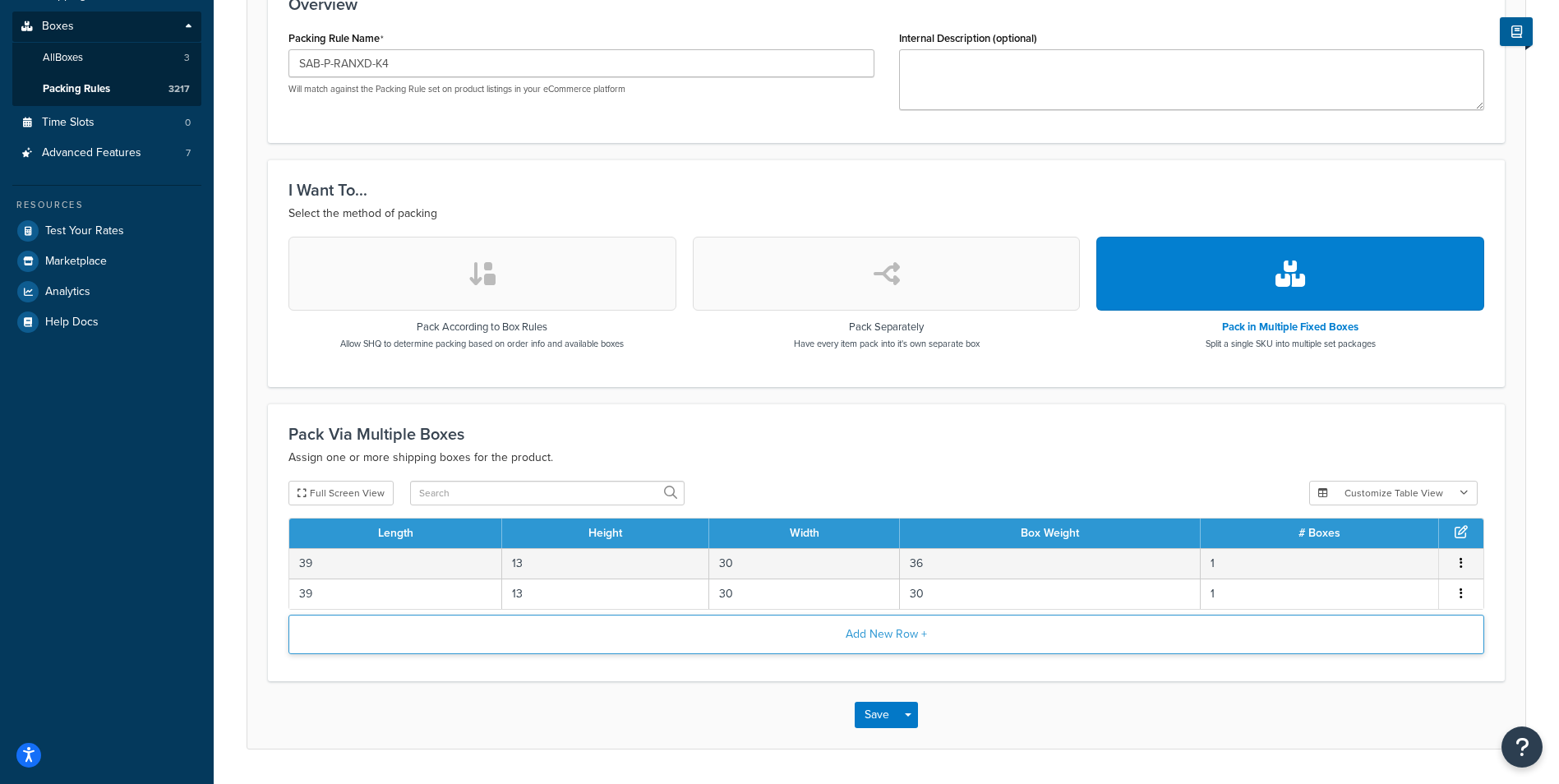
click at [823, 637] on button "Add New Row +" at bounding box center [887, 635] width 1196 height 39
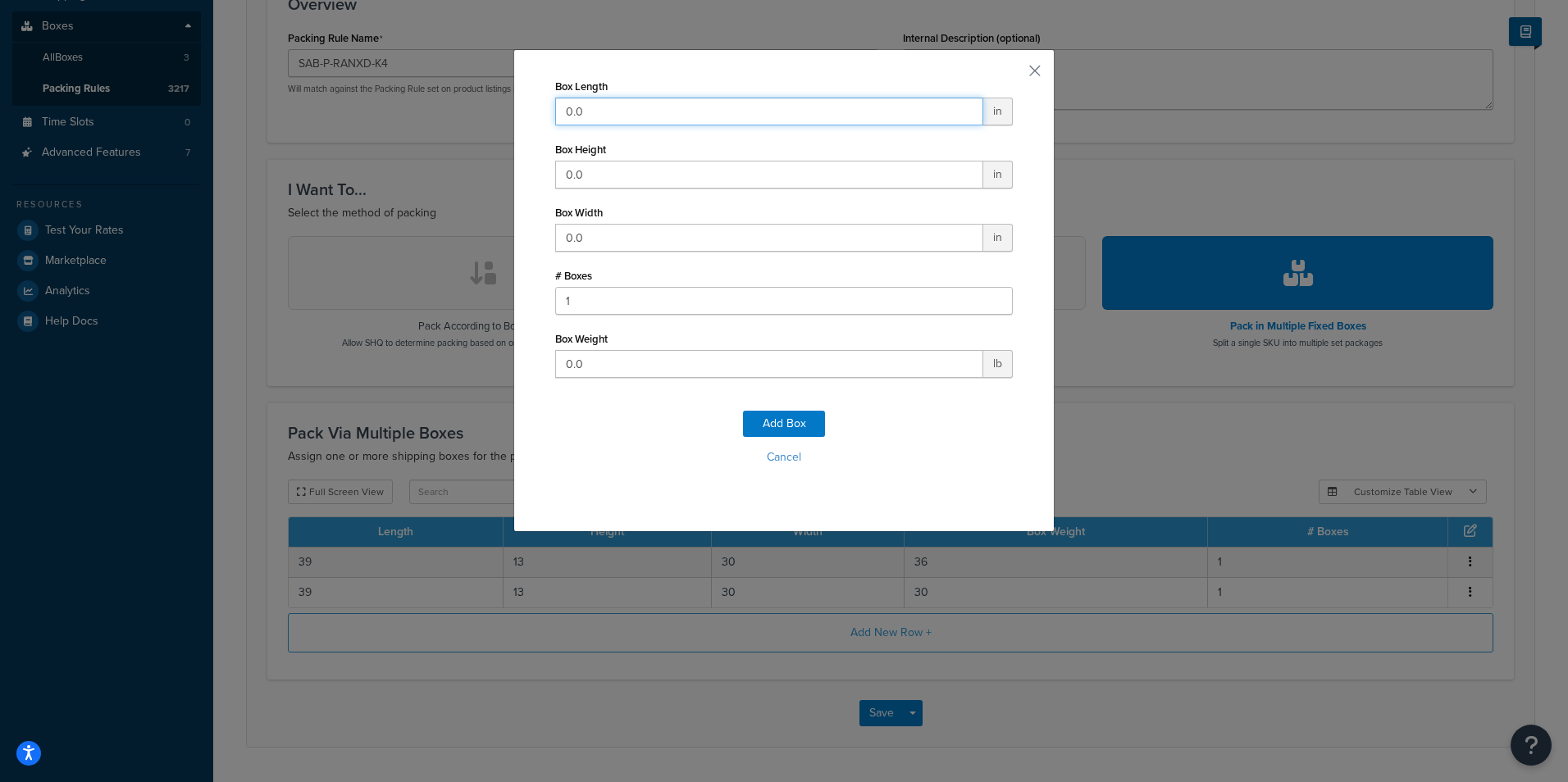
click at [780, 110] on input "0.0" at bounding box center [769, 111] width 428 height 28
type input "13"
type input "2"
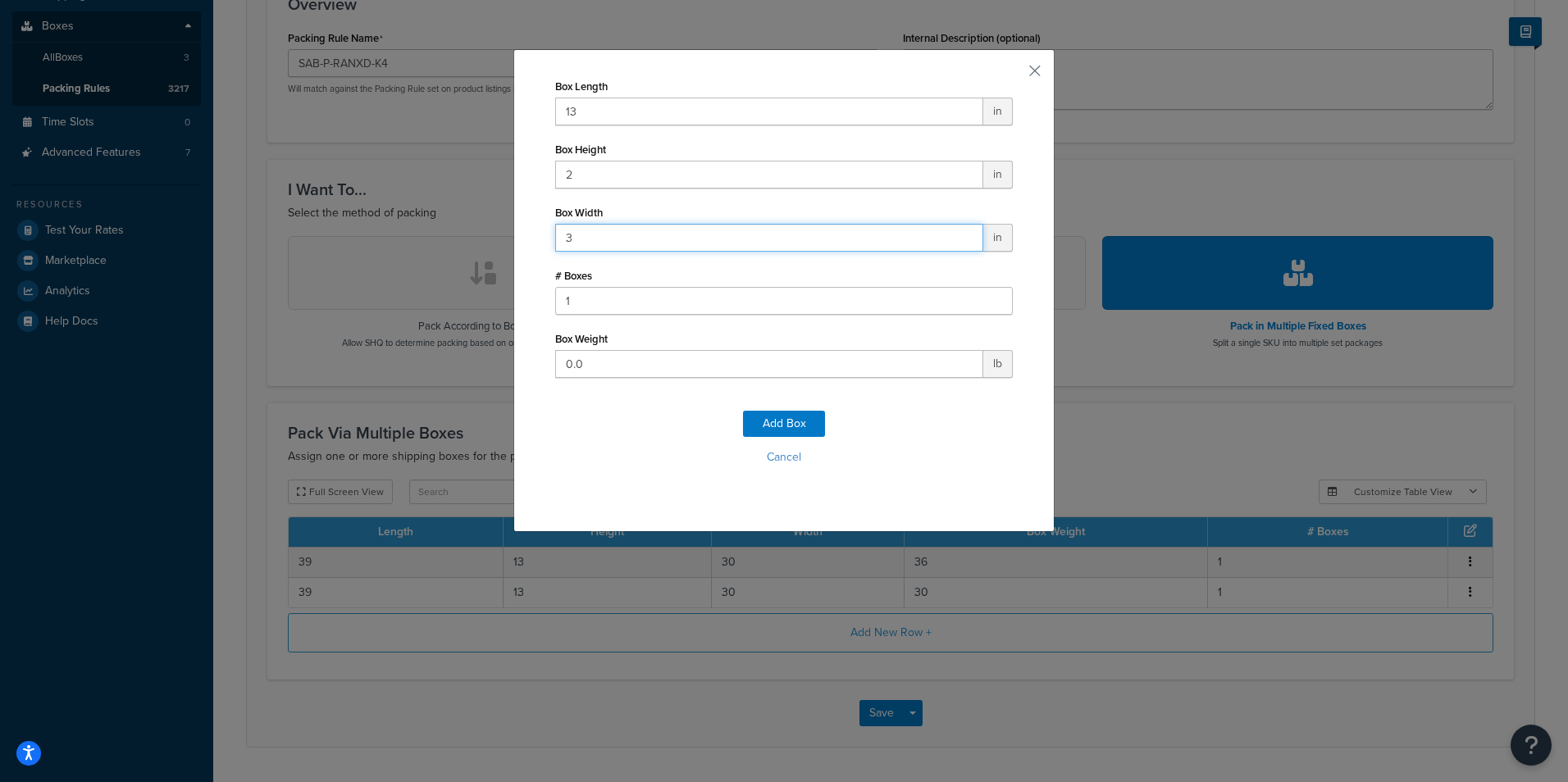
type input "3"
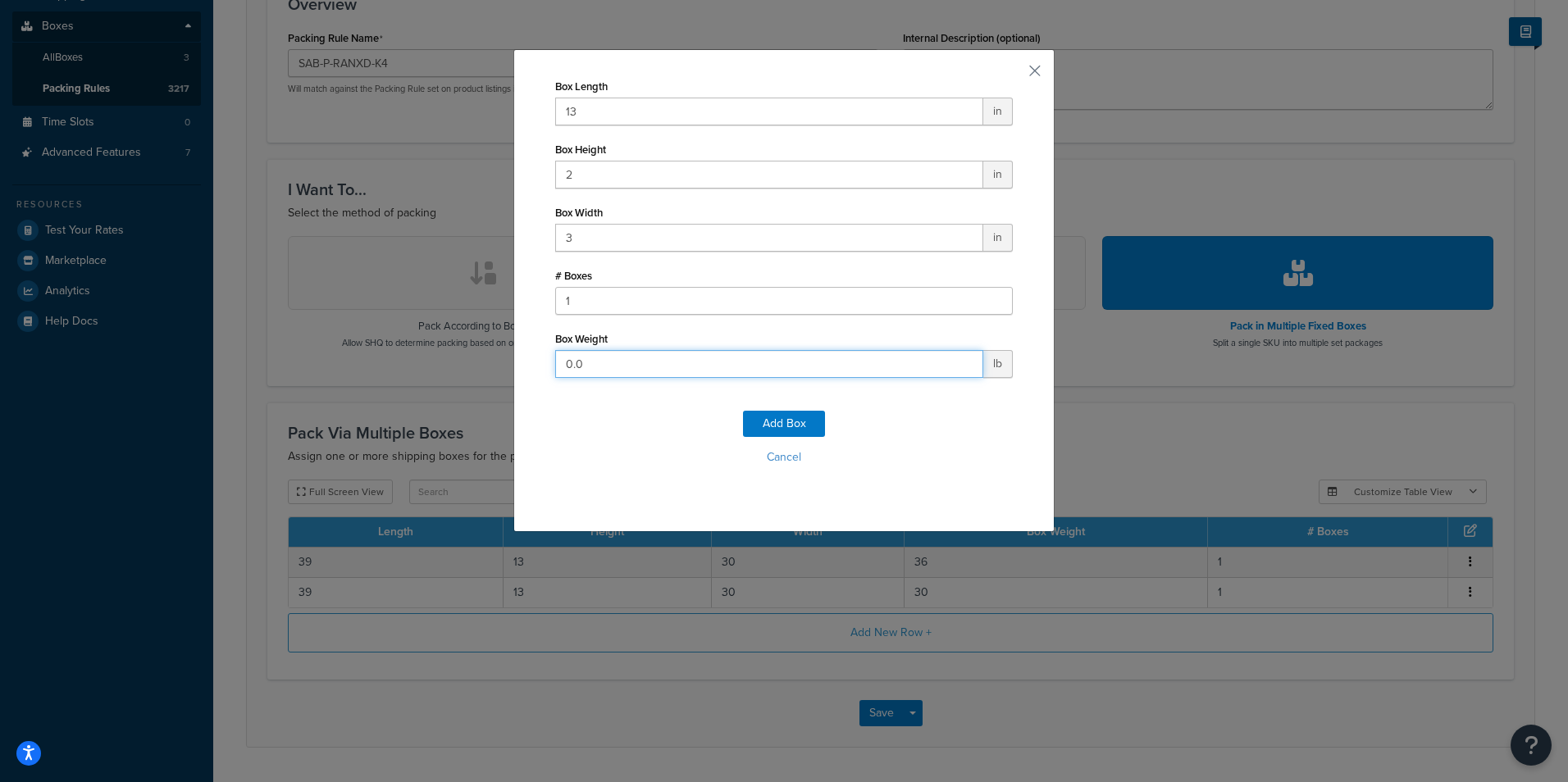
type input "3"
click button "Add Box" at bounding box center [784, 423] width 82 height 26
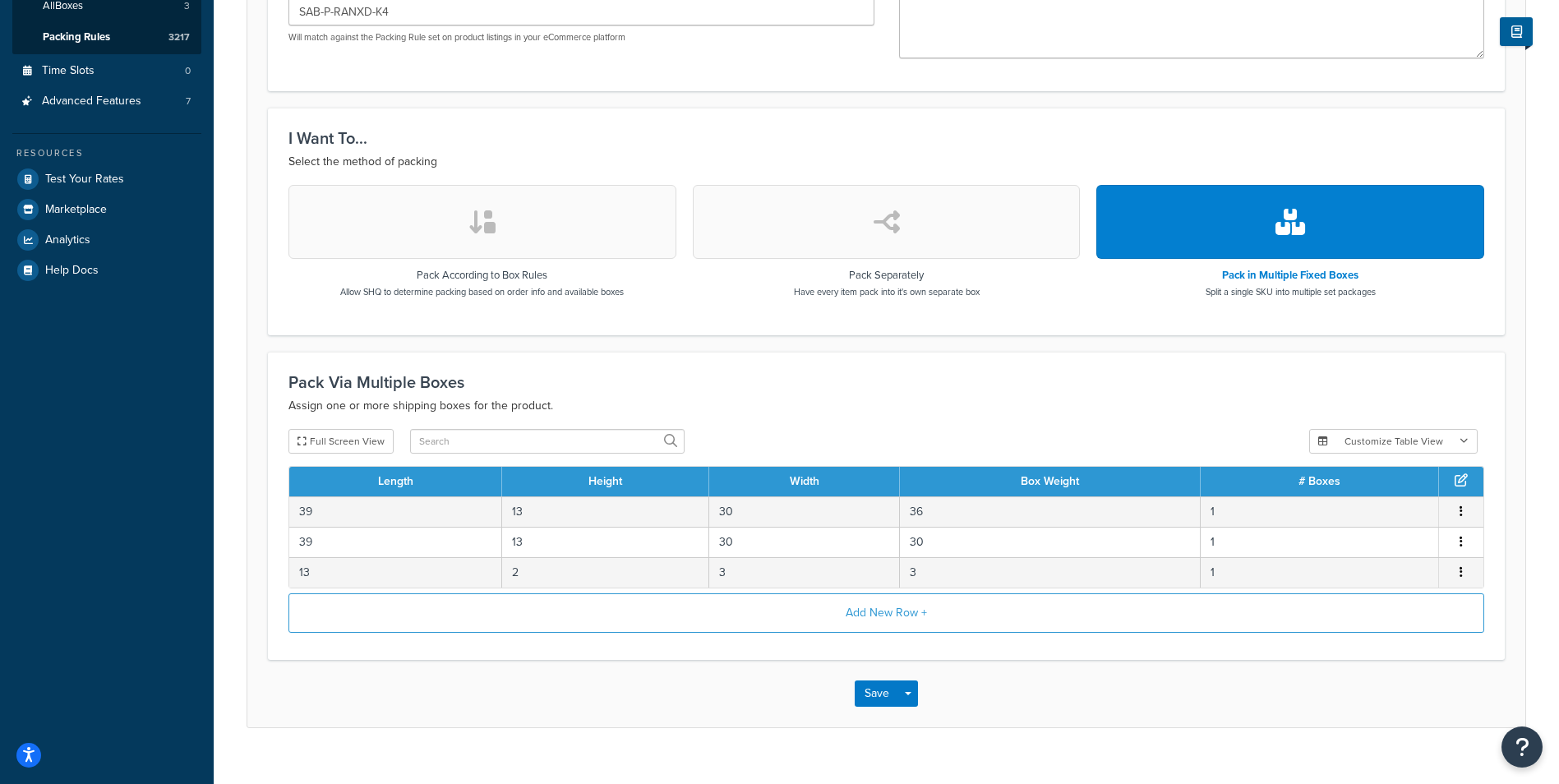
scroll to position [420, 0]
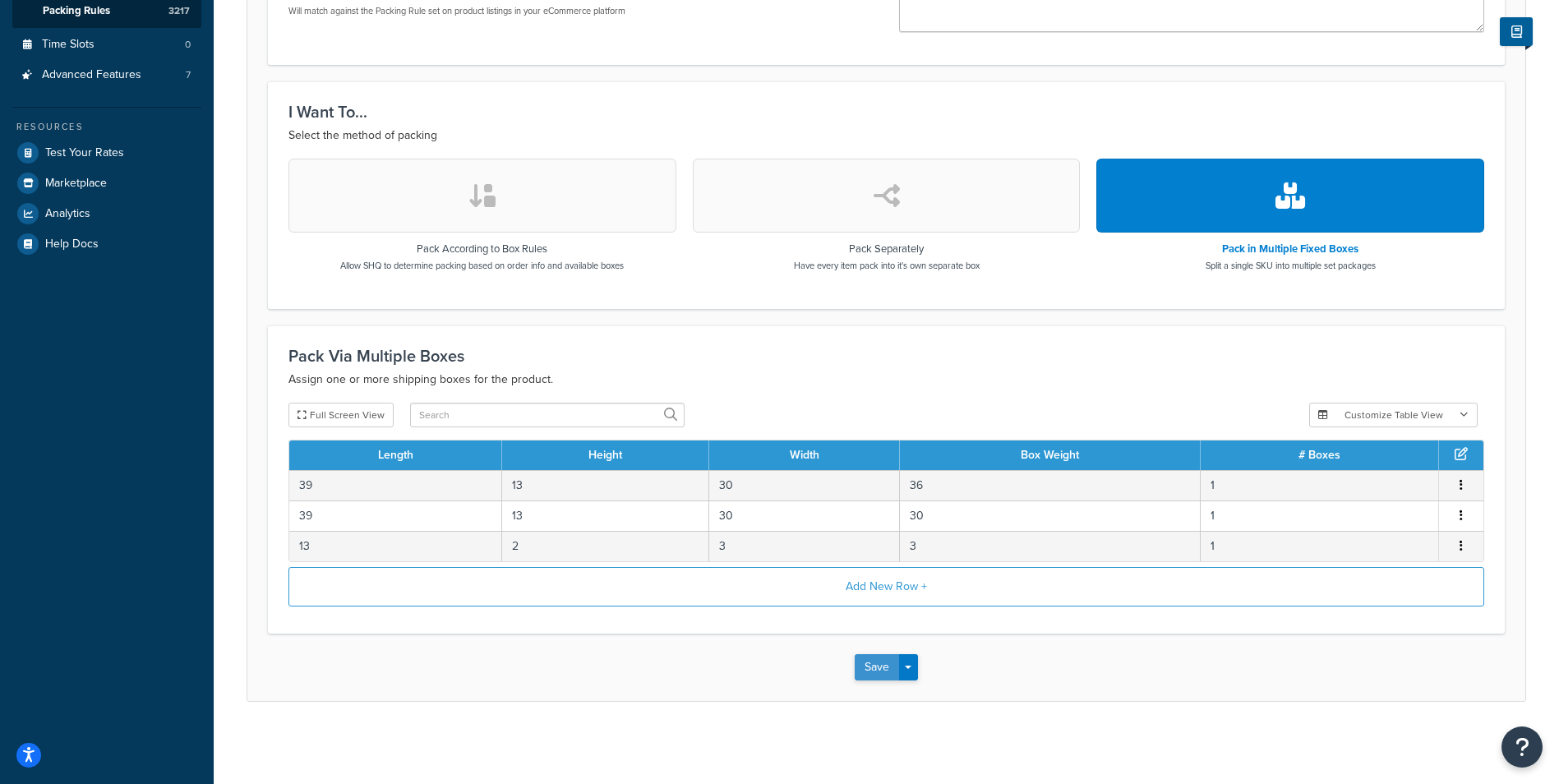
click at [884, 662] on button "Save" at bounding box center [877, 667] width 44 height 26
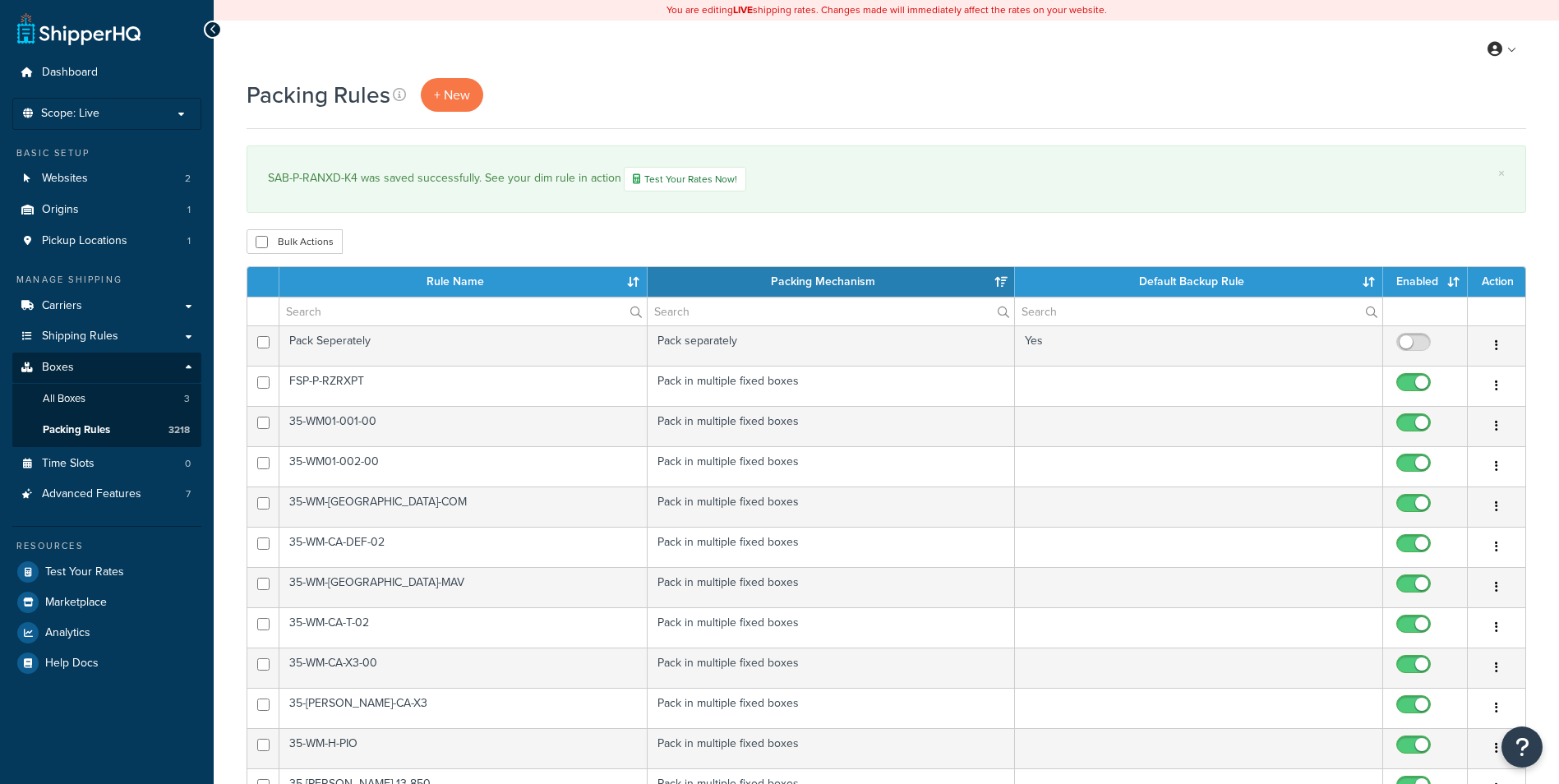
select select "15"
click at [466, 97] on span "+ New" at bounding box center [452, 95] width 36 height 19
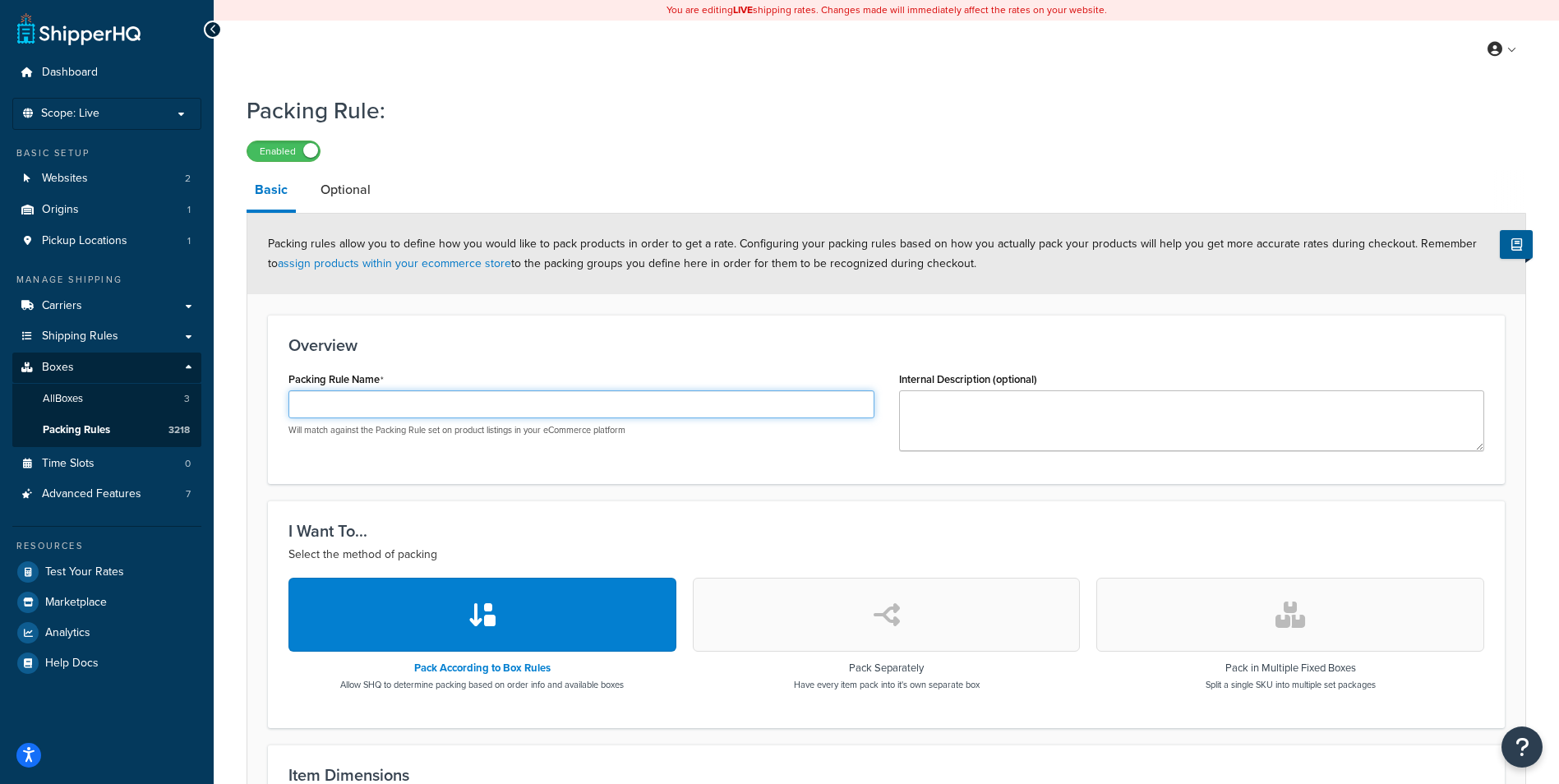
click at [385, 407] on input "Packing Rule Name" at bounding box center [582, 404] width 586 height 28
paste input "SAB-P-RANXD-K6"
type input "SAB-P-RANXD-K6"
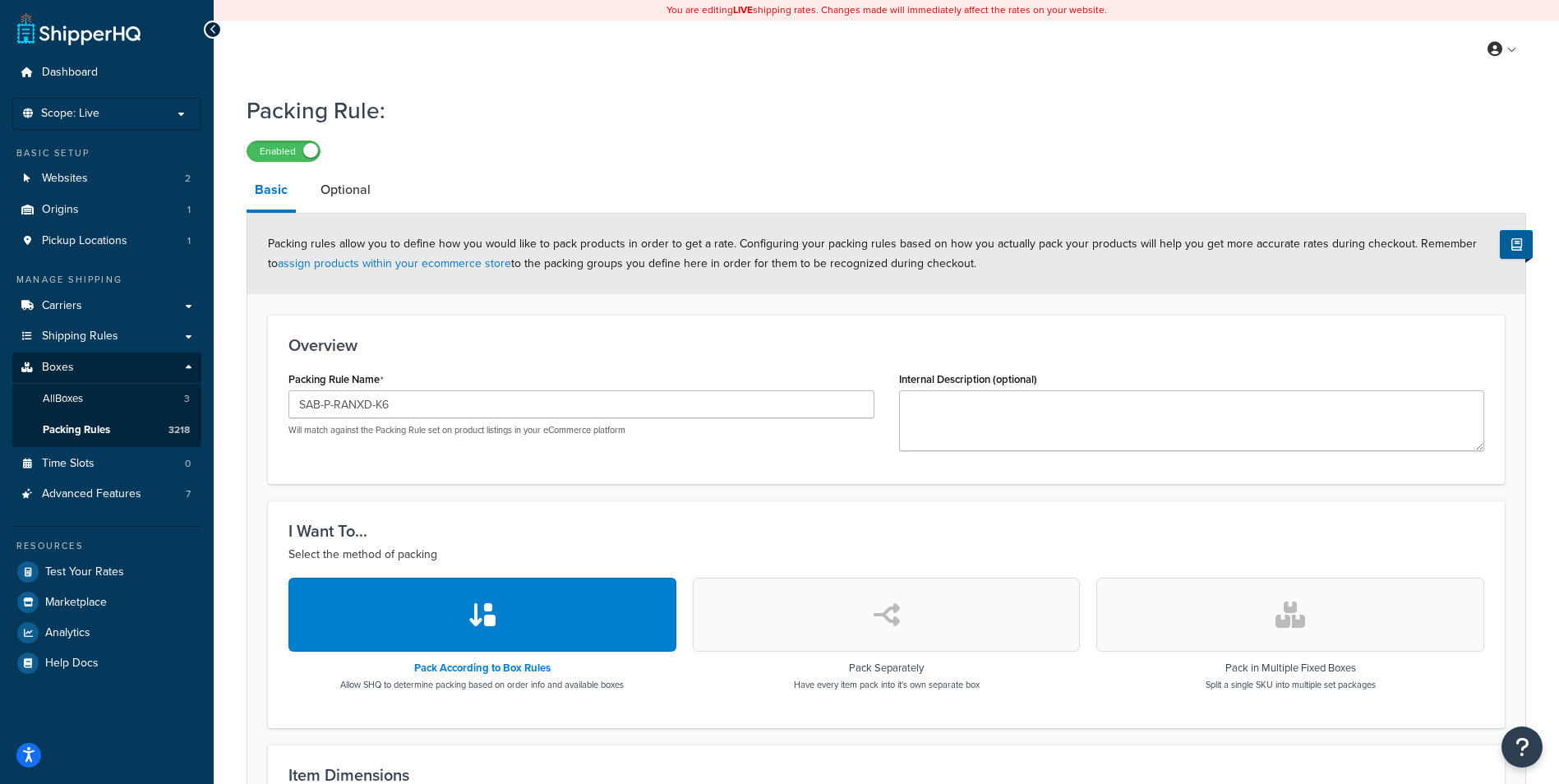
click at [1300, 608] on icon "button" at bounding box center [1290, 614] width 30 height 26
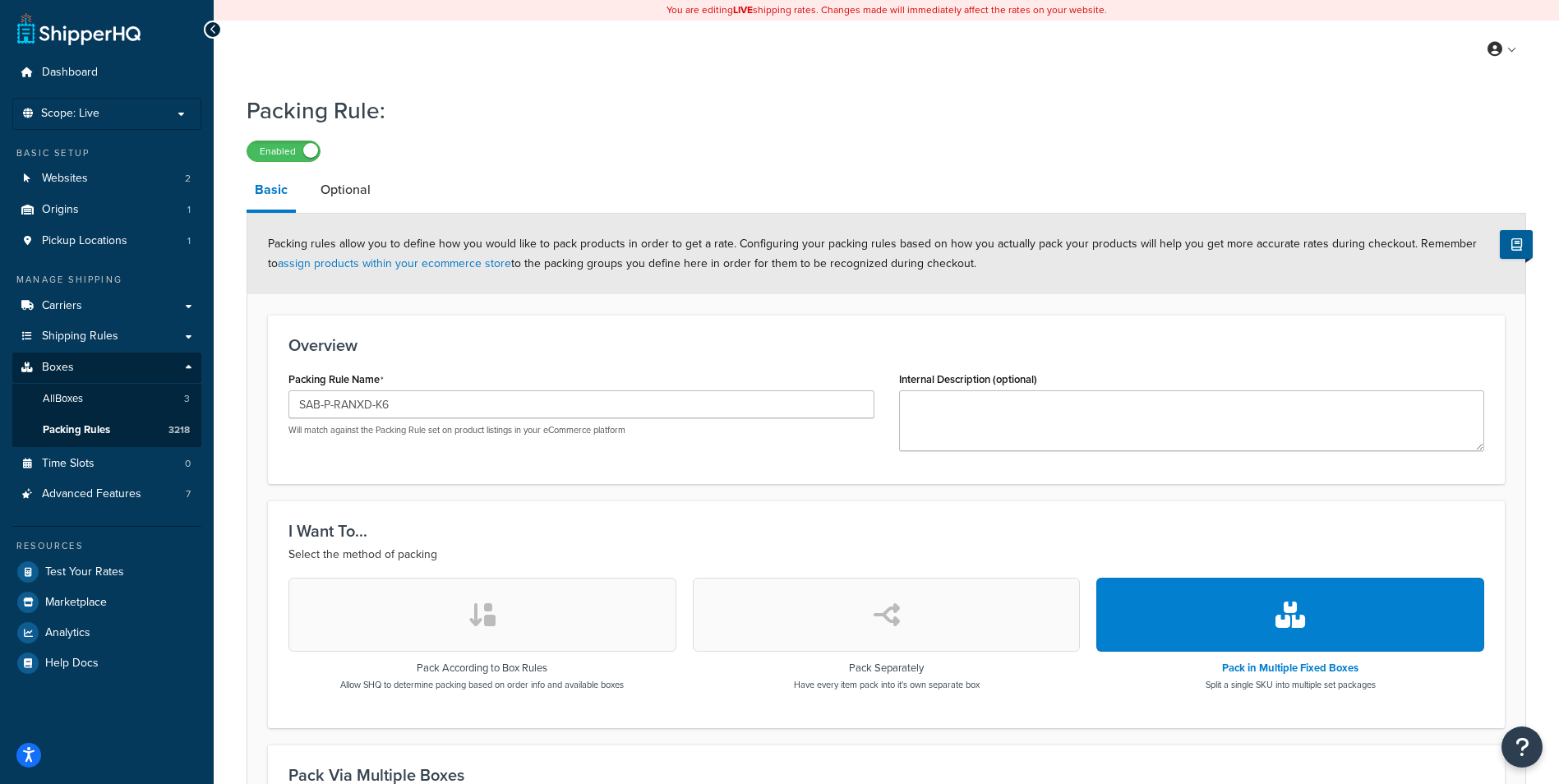
scroll to position [341, 0]
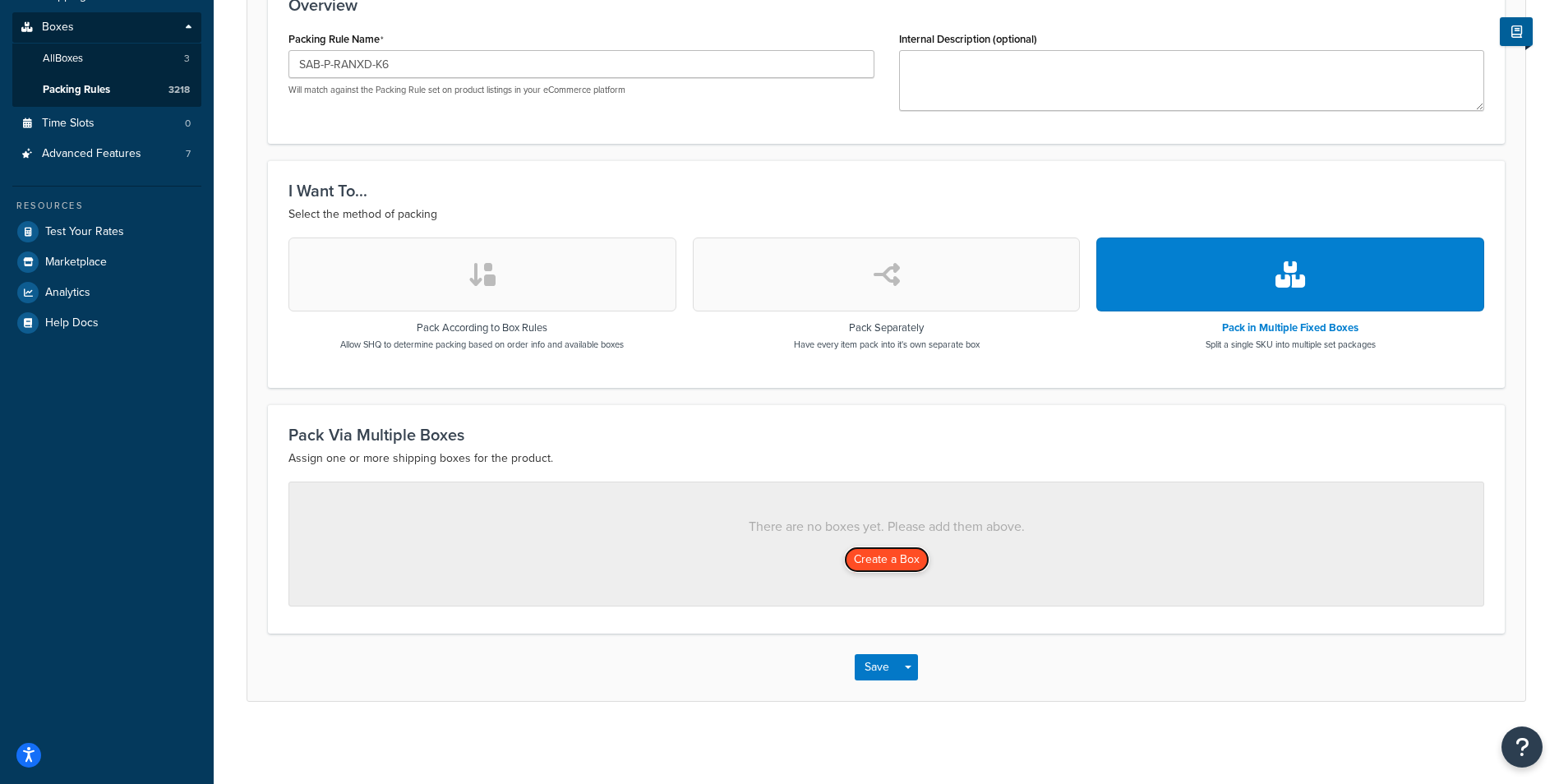
click at [883, 554] on button "Create a Box" at bounding box center [887, 559] width 85 height 26
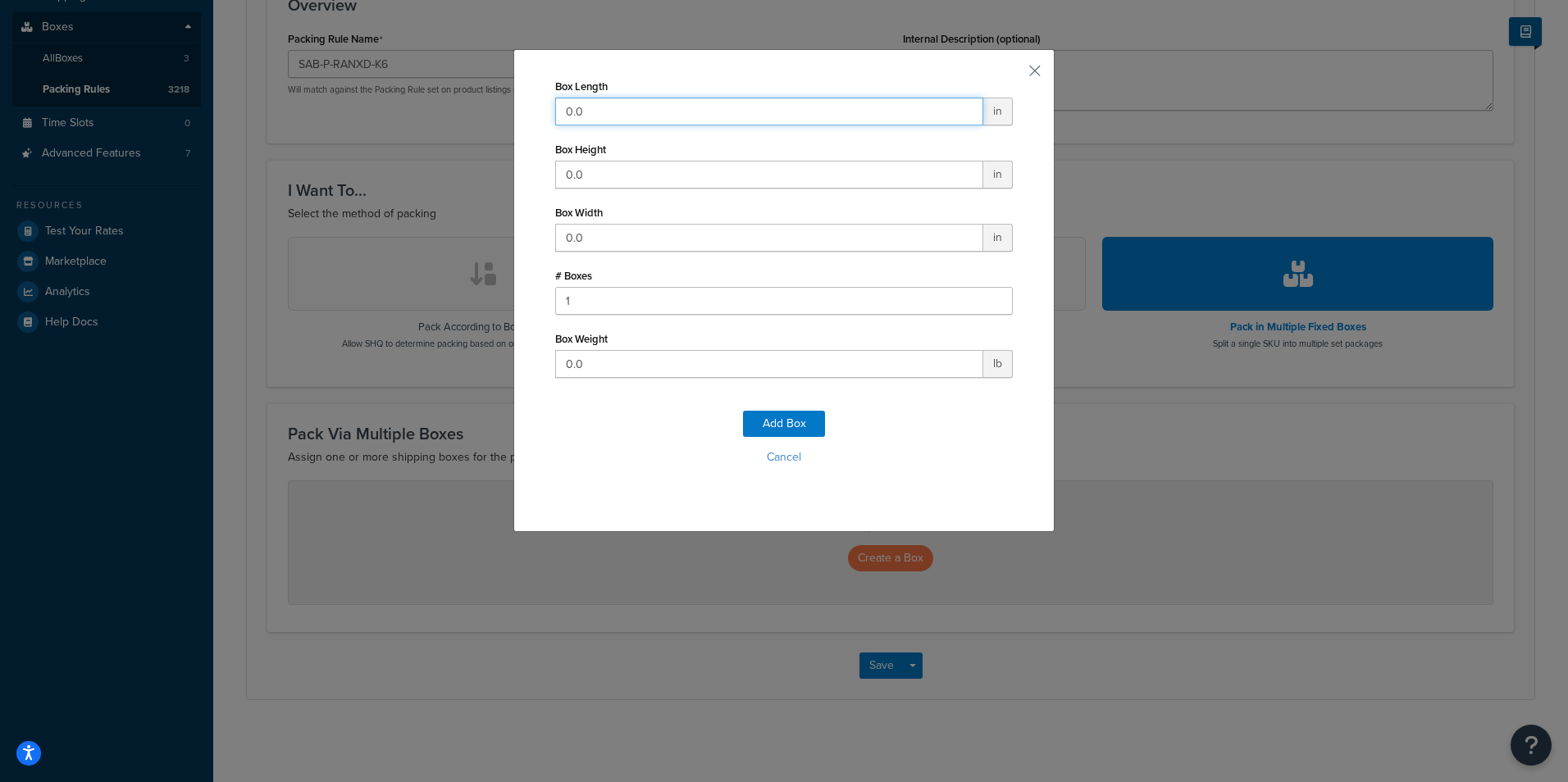
click at [696, 101] on input "0.0" at bounding box center [769, 111] width 428 height 28
type input "39"
type input "13"
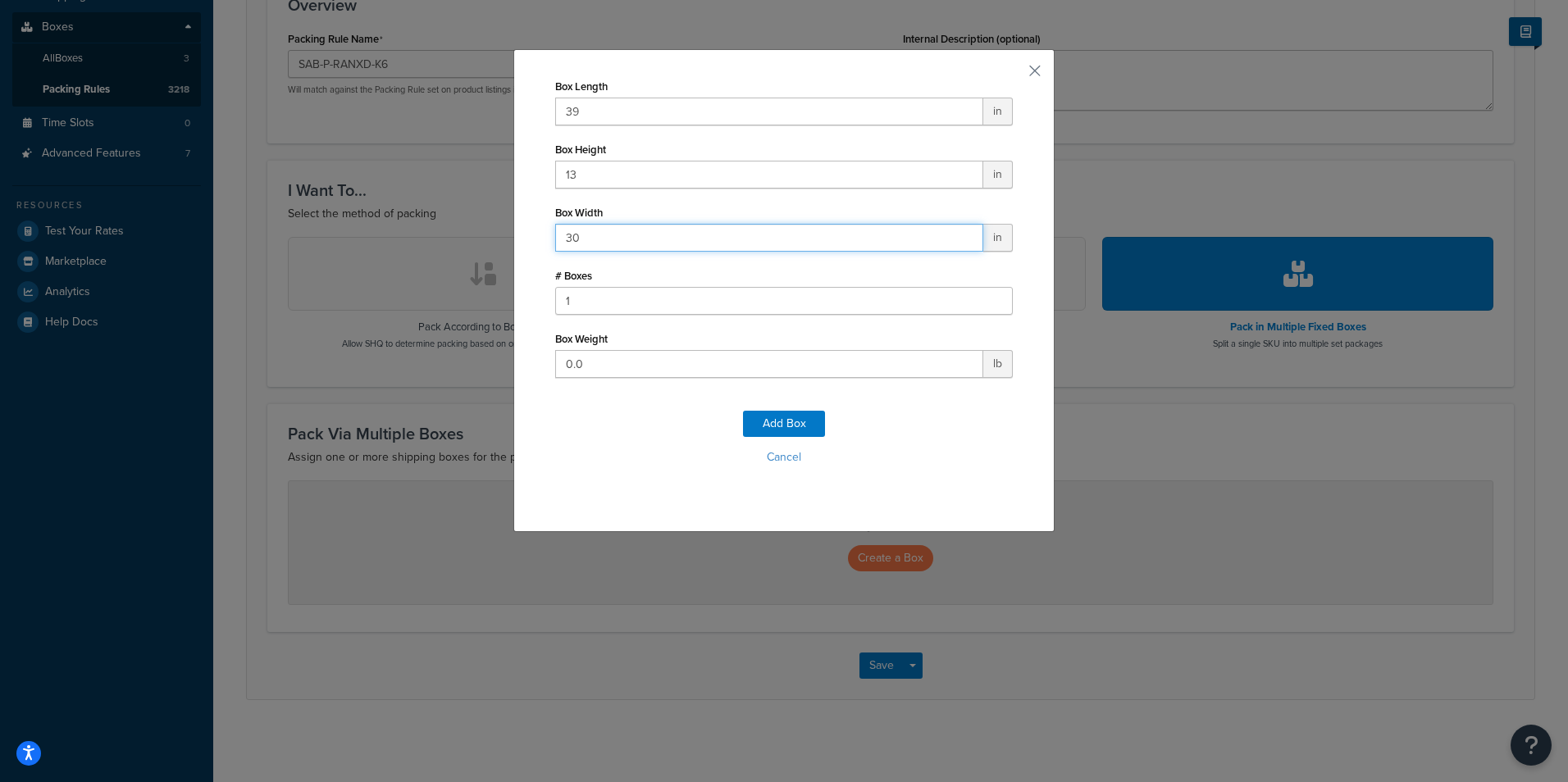
type input "30"
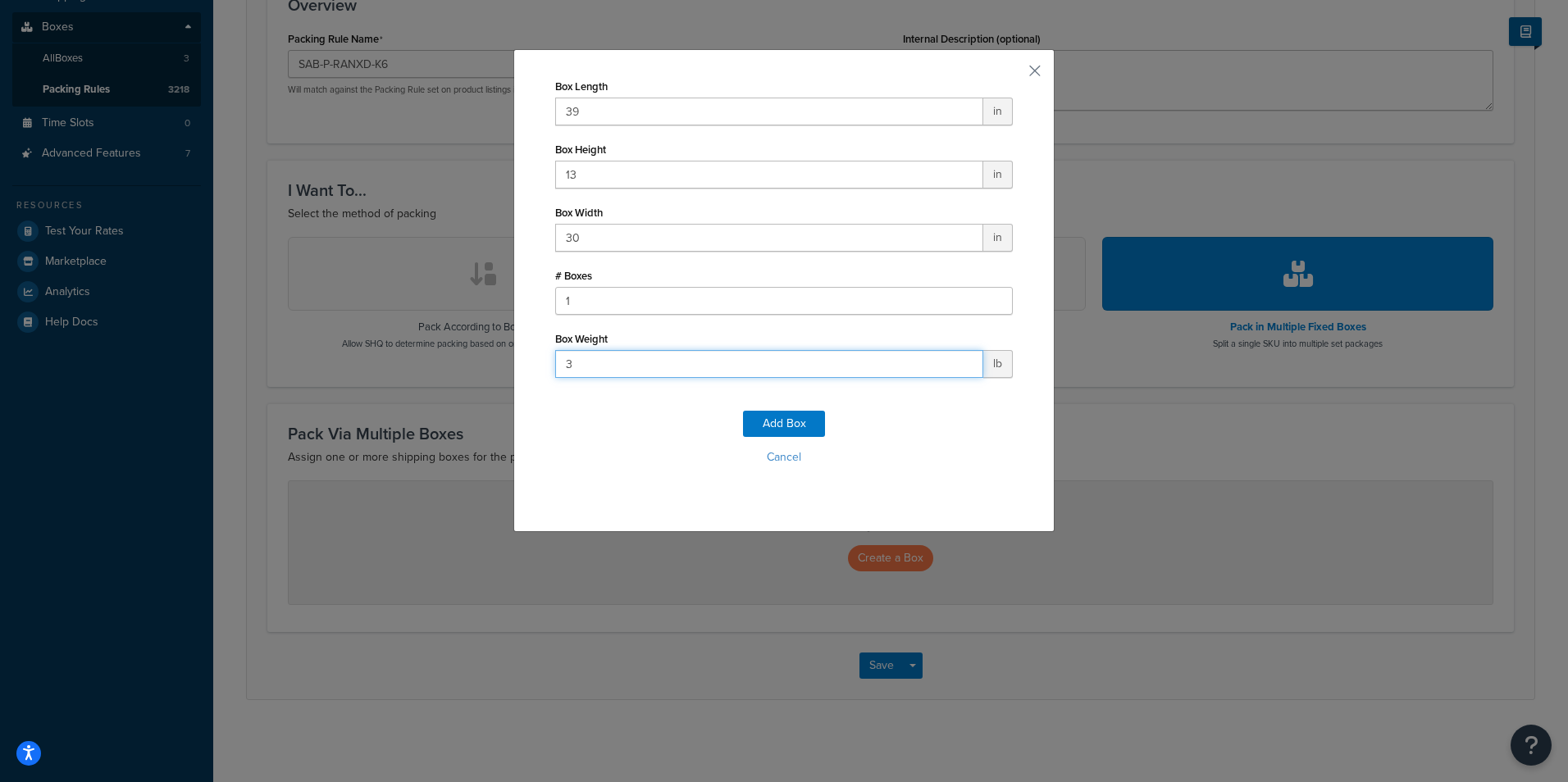
type input "36"
click button "Add Box" at bounding box center [784, 423] width 82 height 26
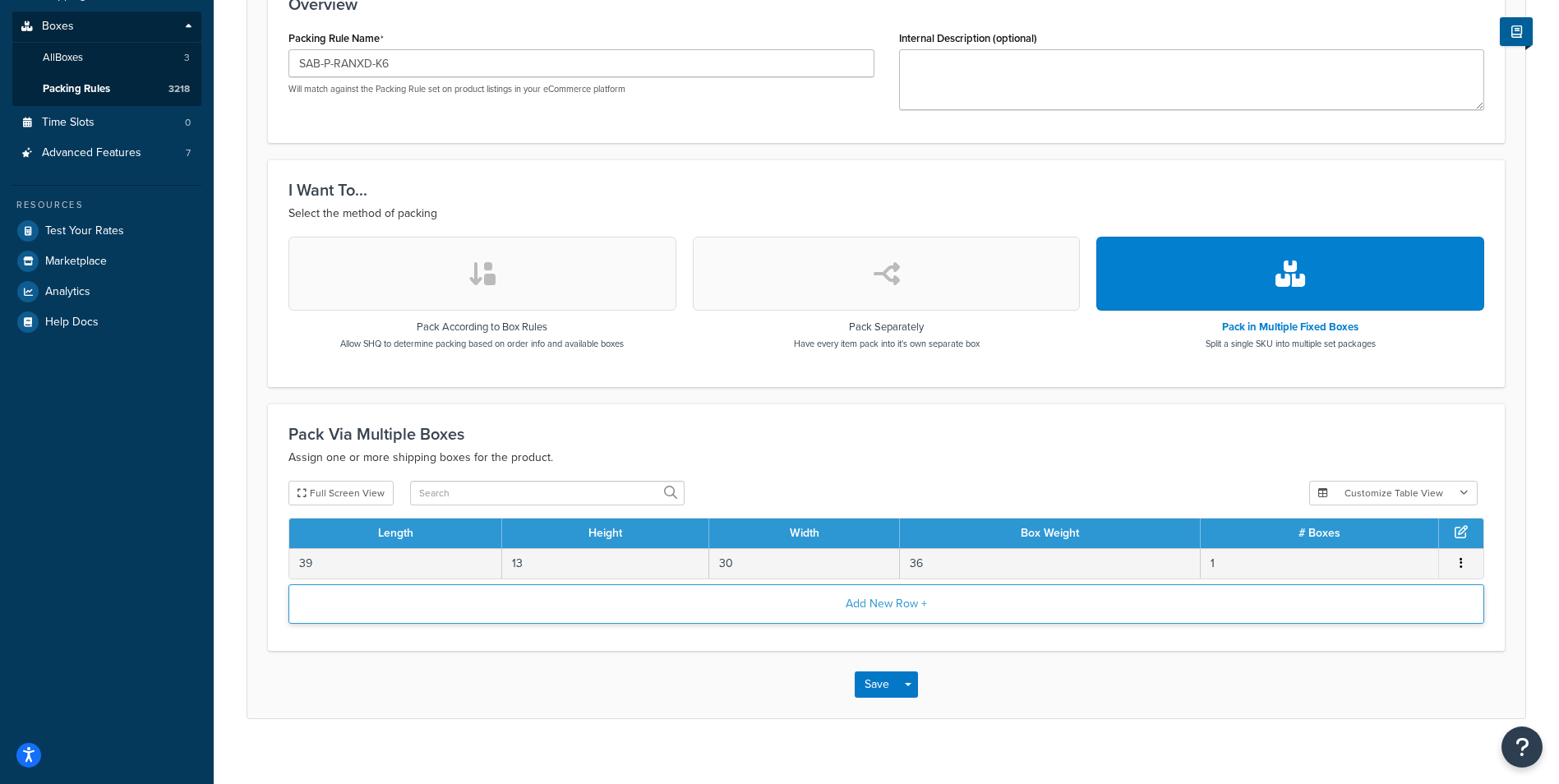
click at [894, 600] on button "Add New Row +" at bounding box center [887, 604] width 1196 height 39
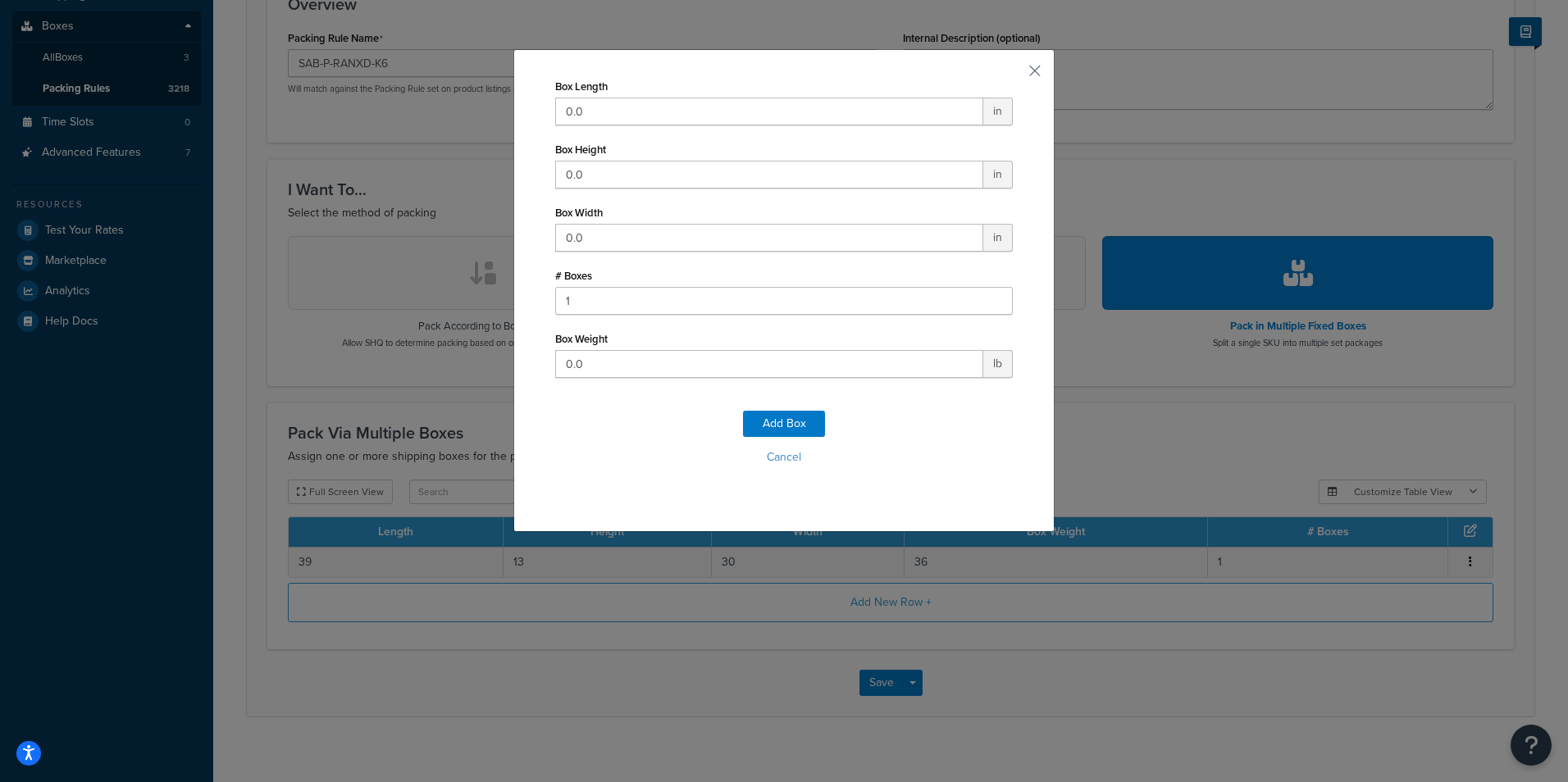
click at [771, 96] on div "Box Length 0.0 in" at bounding box center [783, 101] width 458 height 51
click at [739, 111] on input "0.0" at bounding box center [769, 111] width 428 height 28
type input "39"
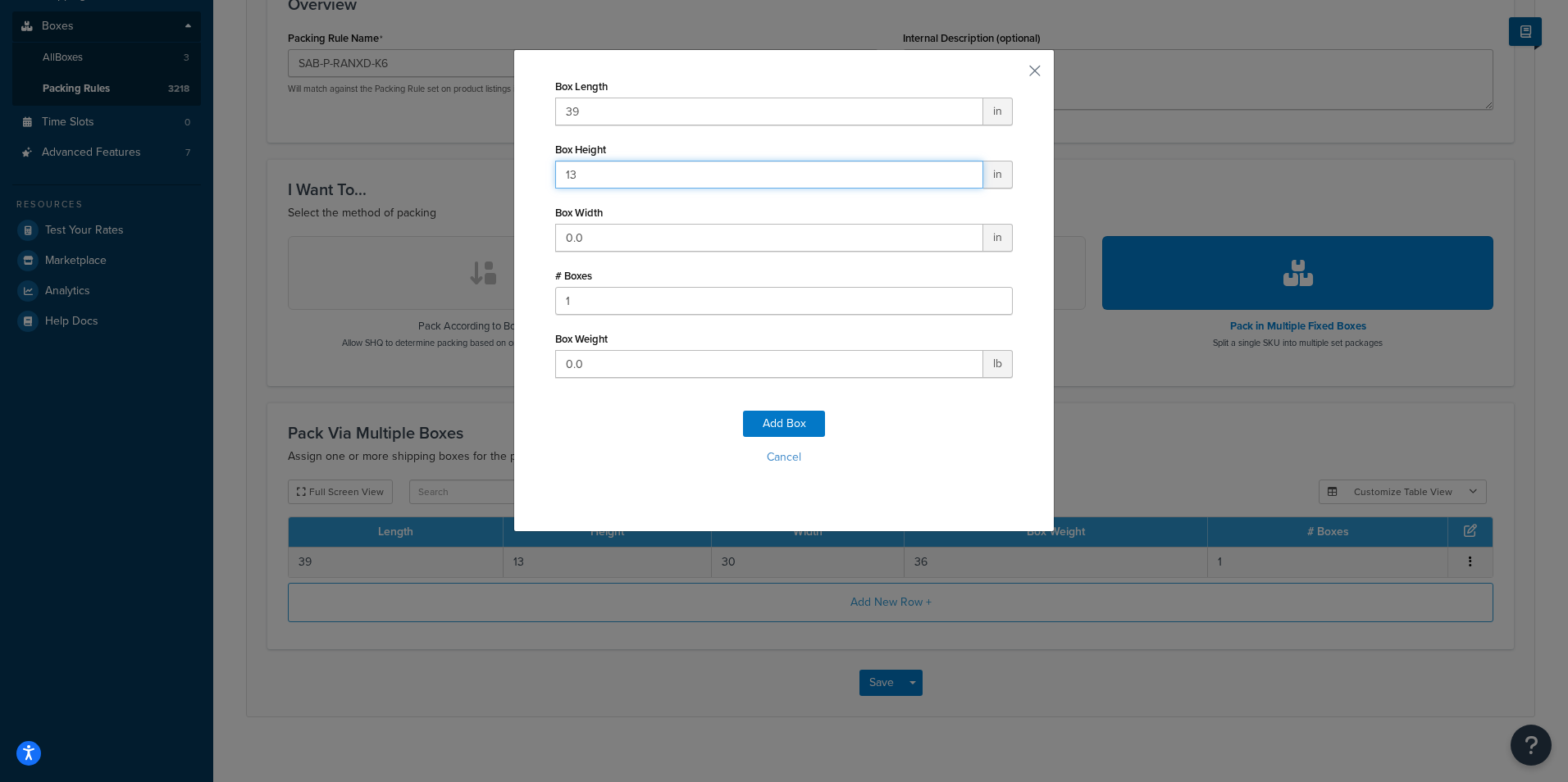
type input "13"
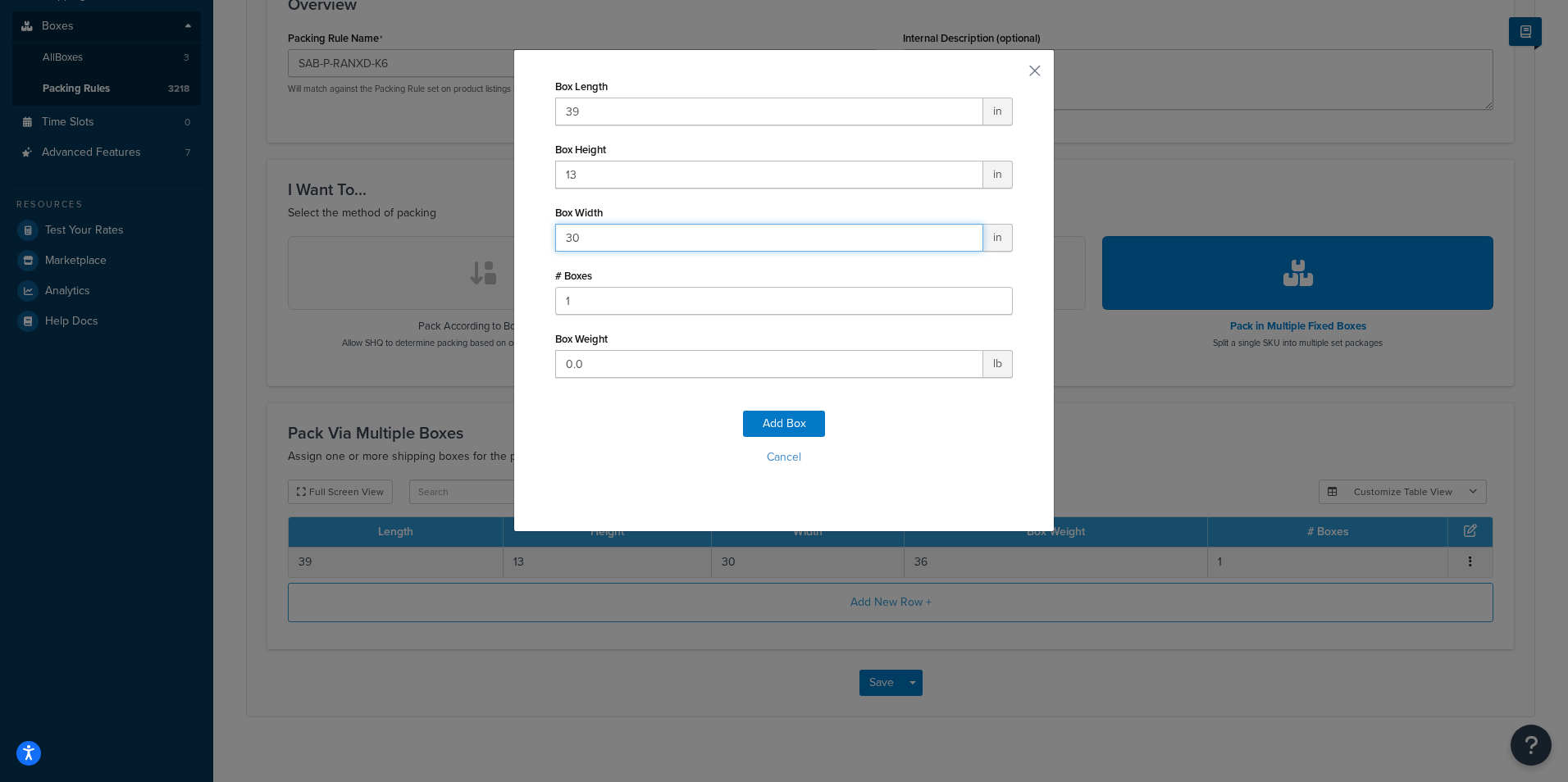
type input "30"
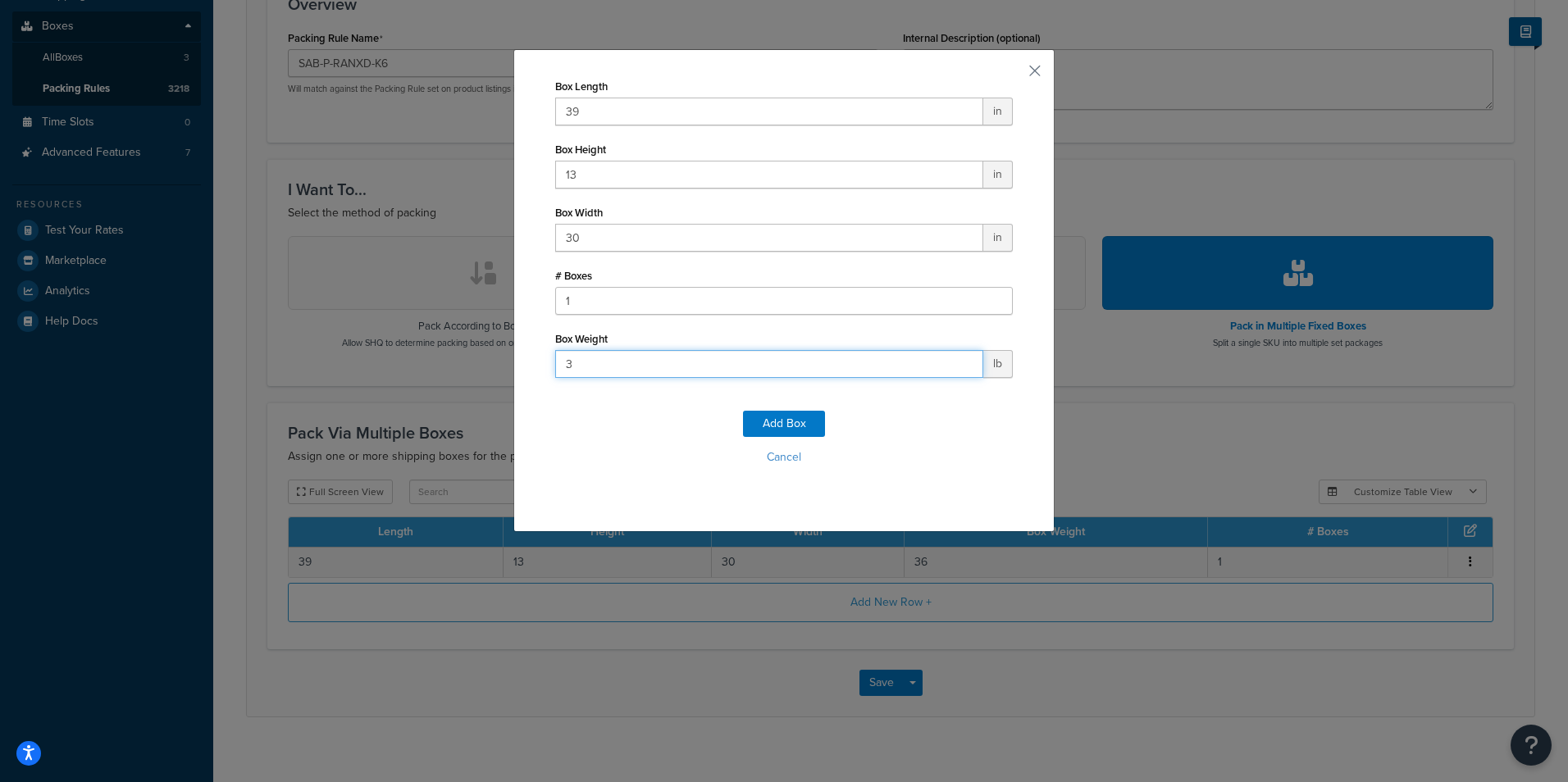
type input "30"
click button "Add Box" at bounding box center [784, 423] width 82 height 26
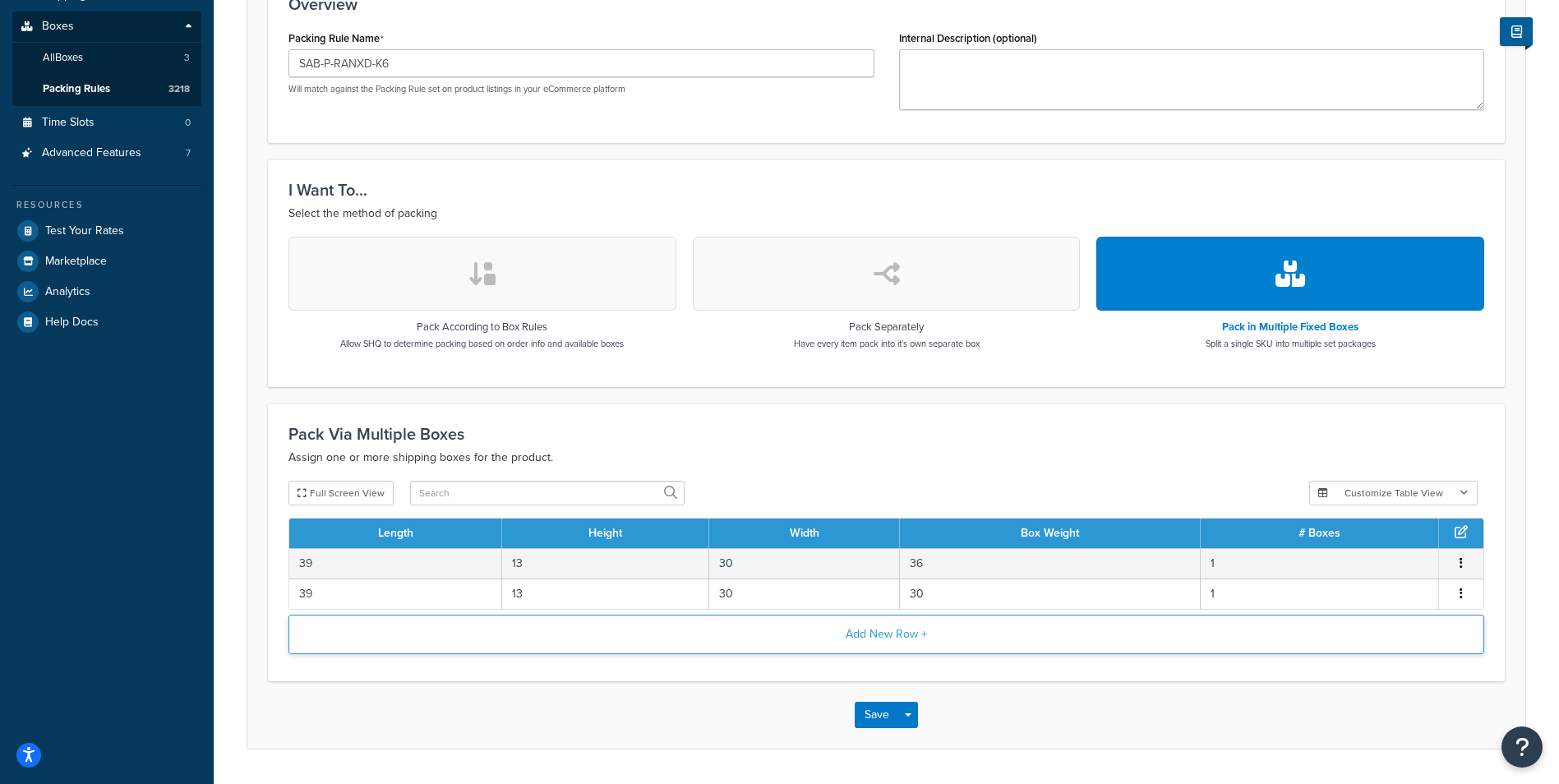
click at [770, 633] on button "Add New Row +" at bounding box center [887, 635] width 1196 height 39
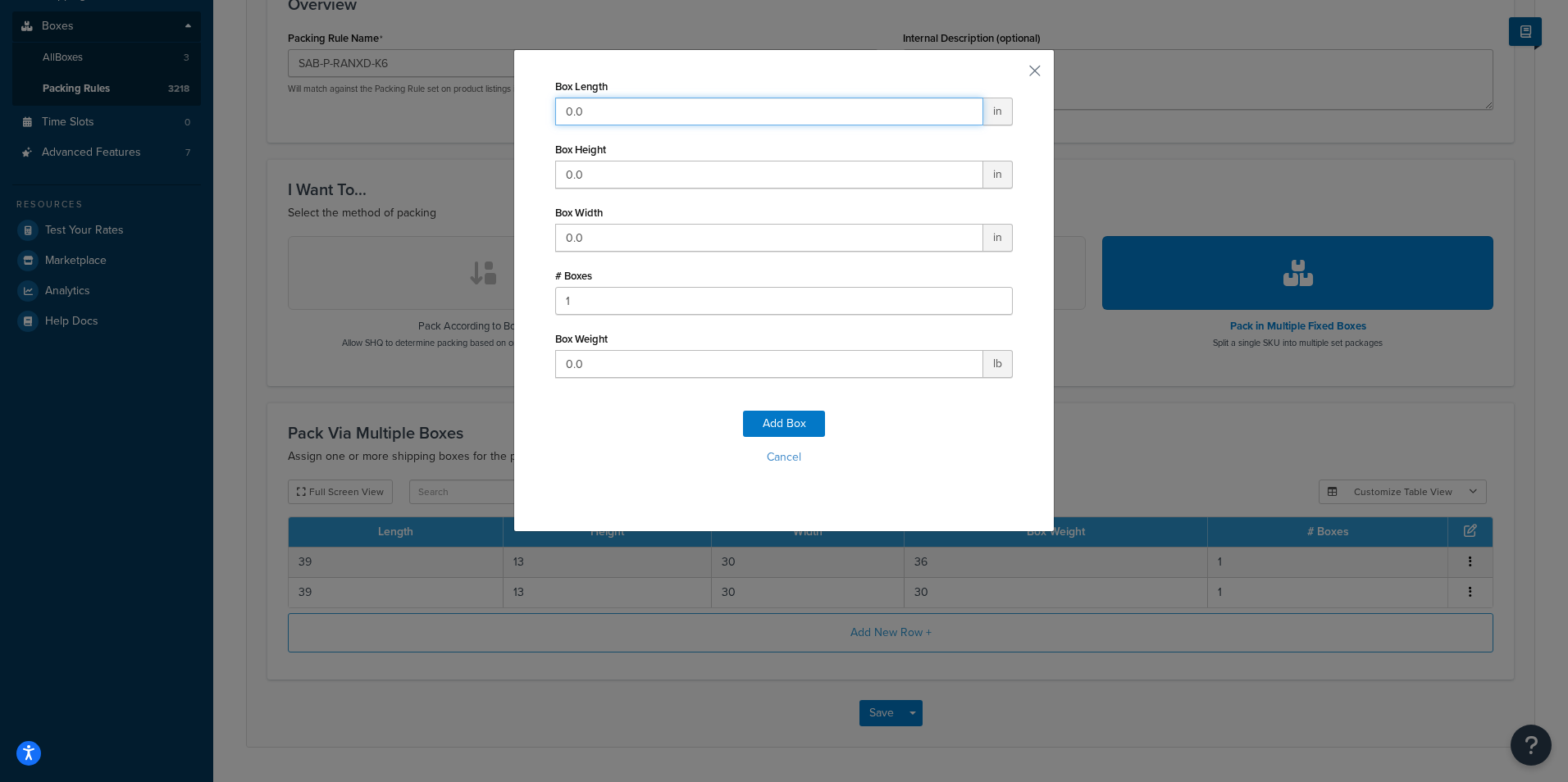
click at [729, 101] on input "0.0" at bounding box center [769, 111] width 428 height 28
type input "42"
type input "9"
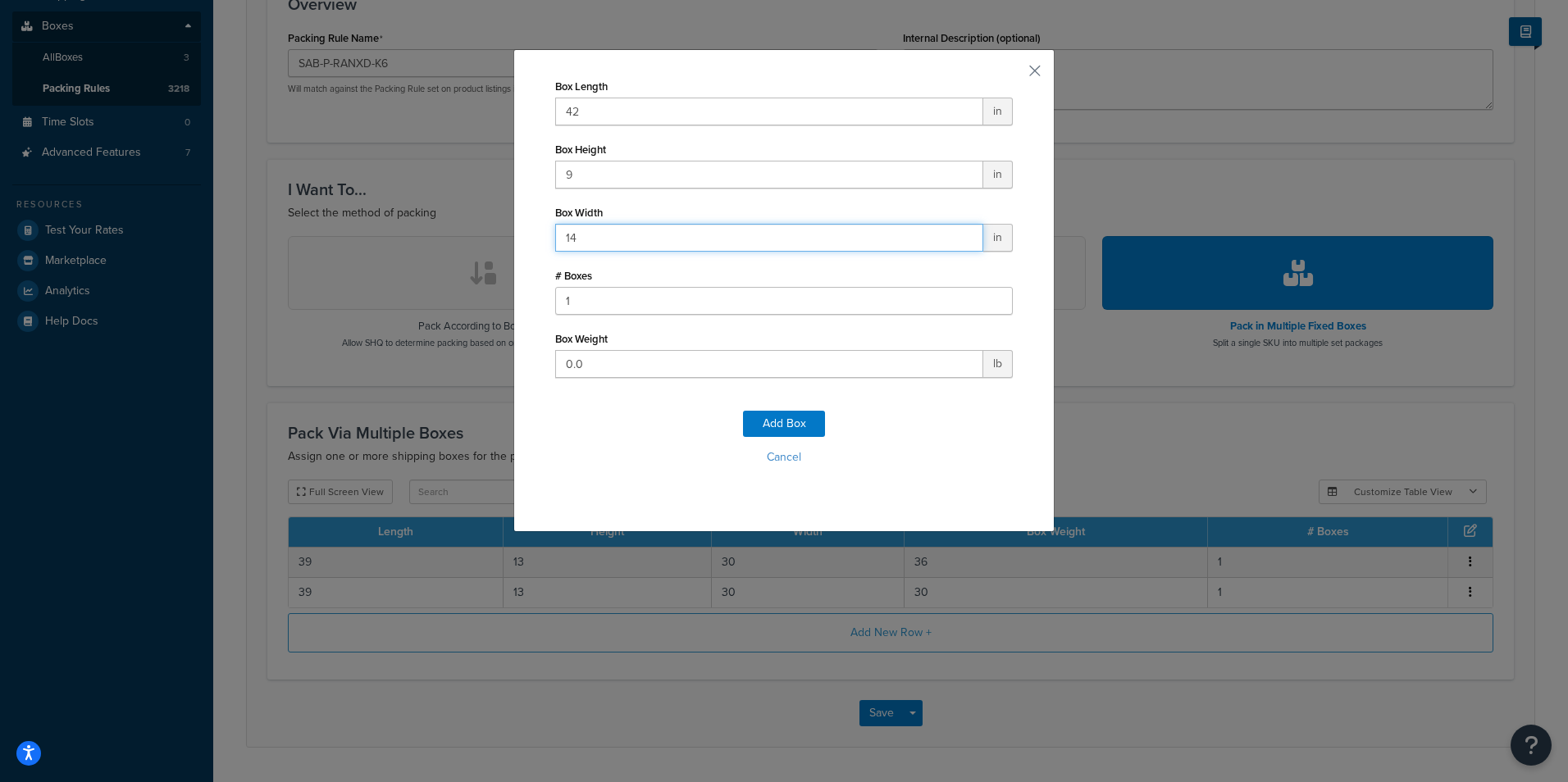
type input "14"
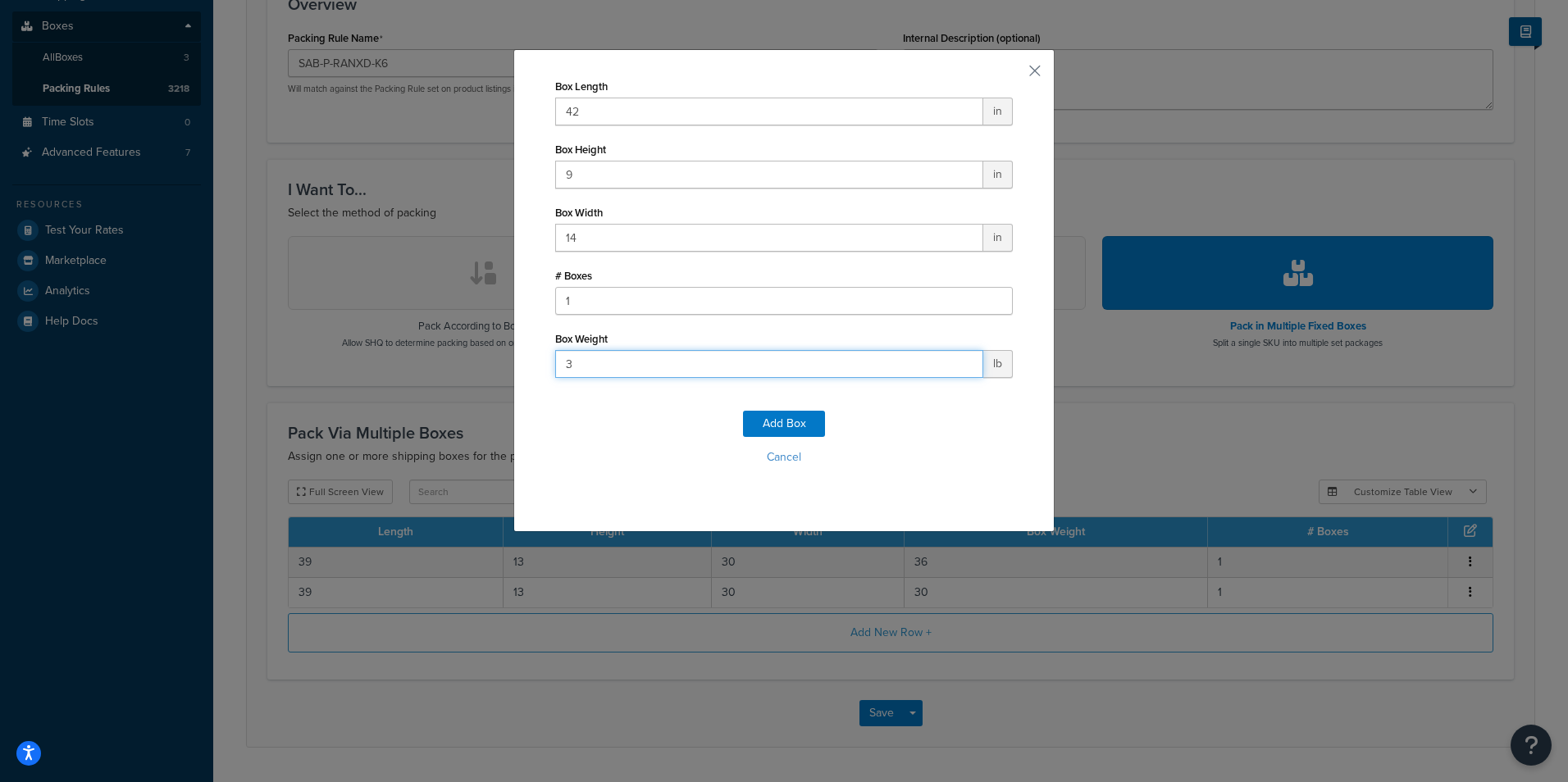
type input "36"
click button "Add Box" at bounding box center [784, 423] width 82 height 26
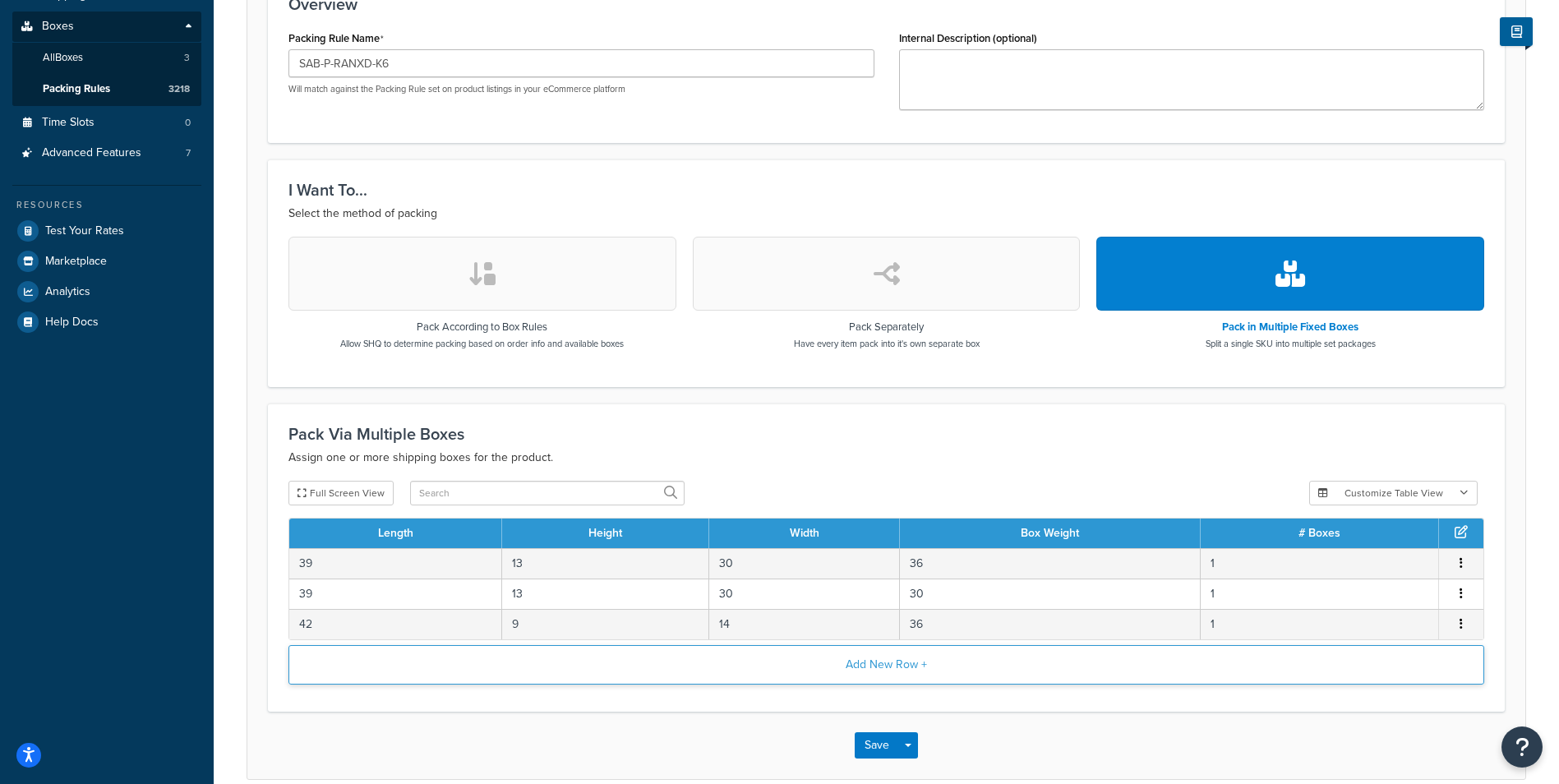
click at [808, 654] on button "Add New Row +" at bounding box center [887, 664] width 1196 height 39
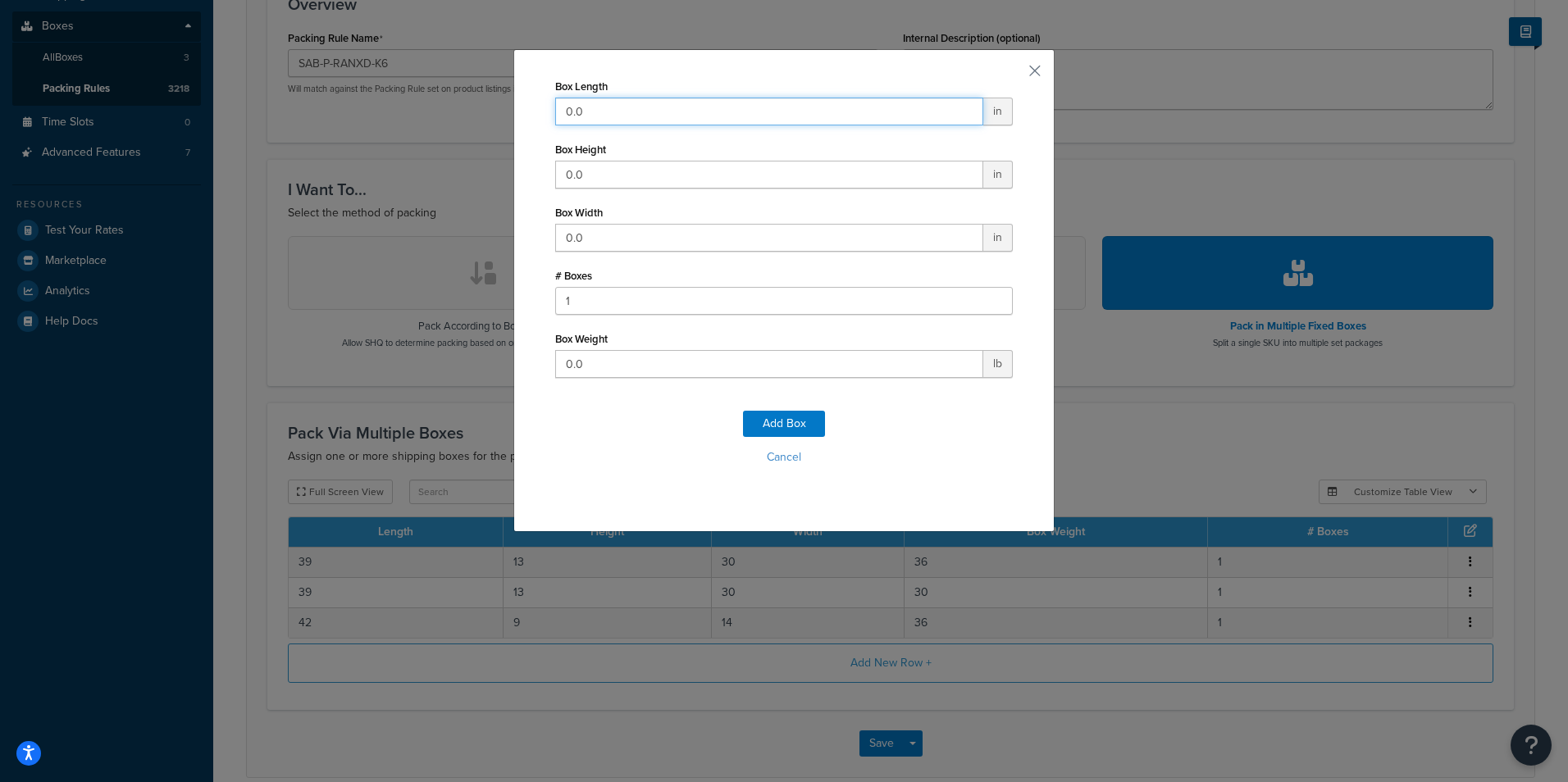
click at [610, 106] on input "0.0" at bounding box center [769, 111] width 428 height 28
type input "13"
type input "2"
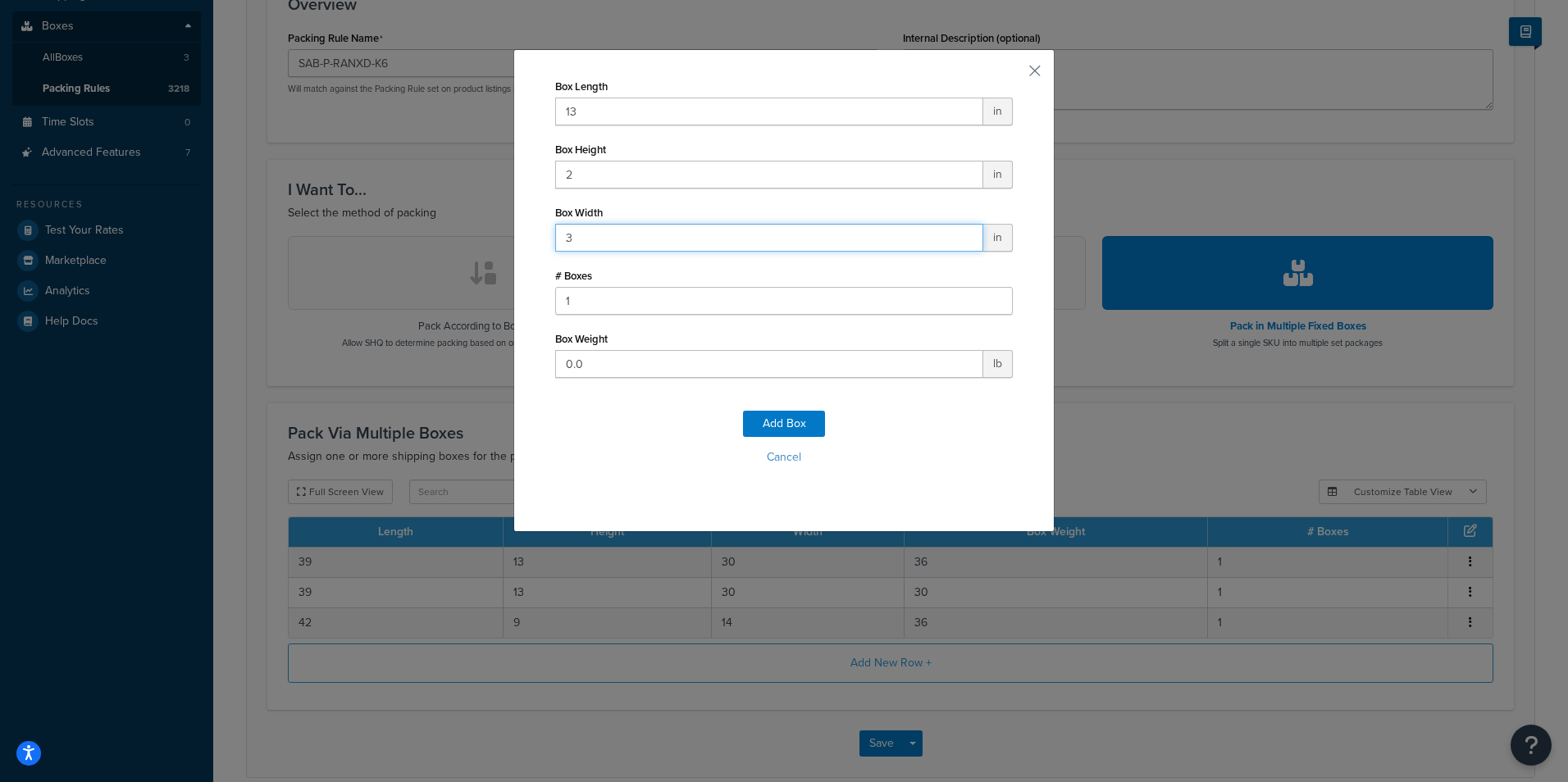
type input "3"
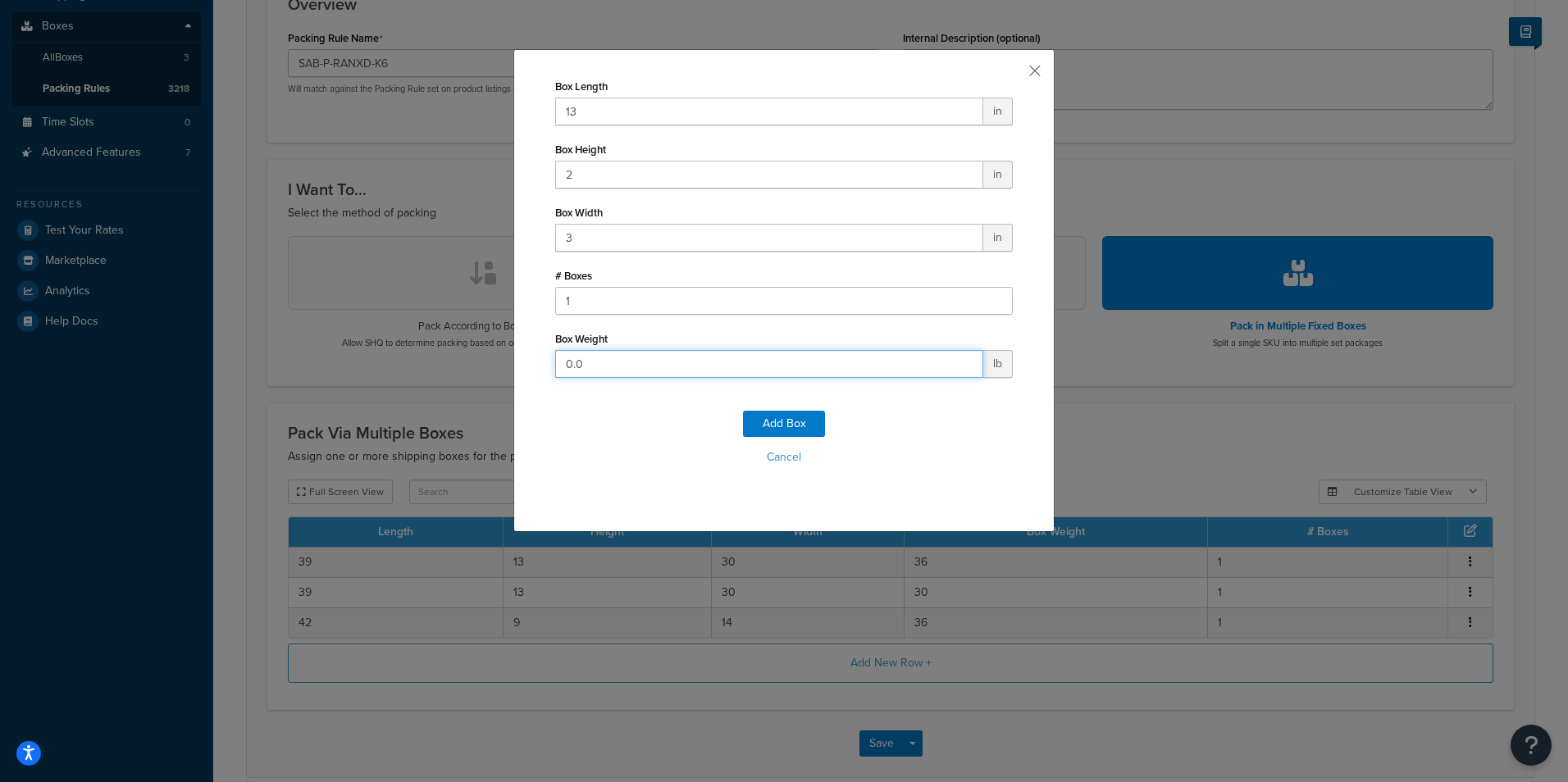
type input "3"
click button "Add Box" at bounding box center [784, 423] width 82 height 26
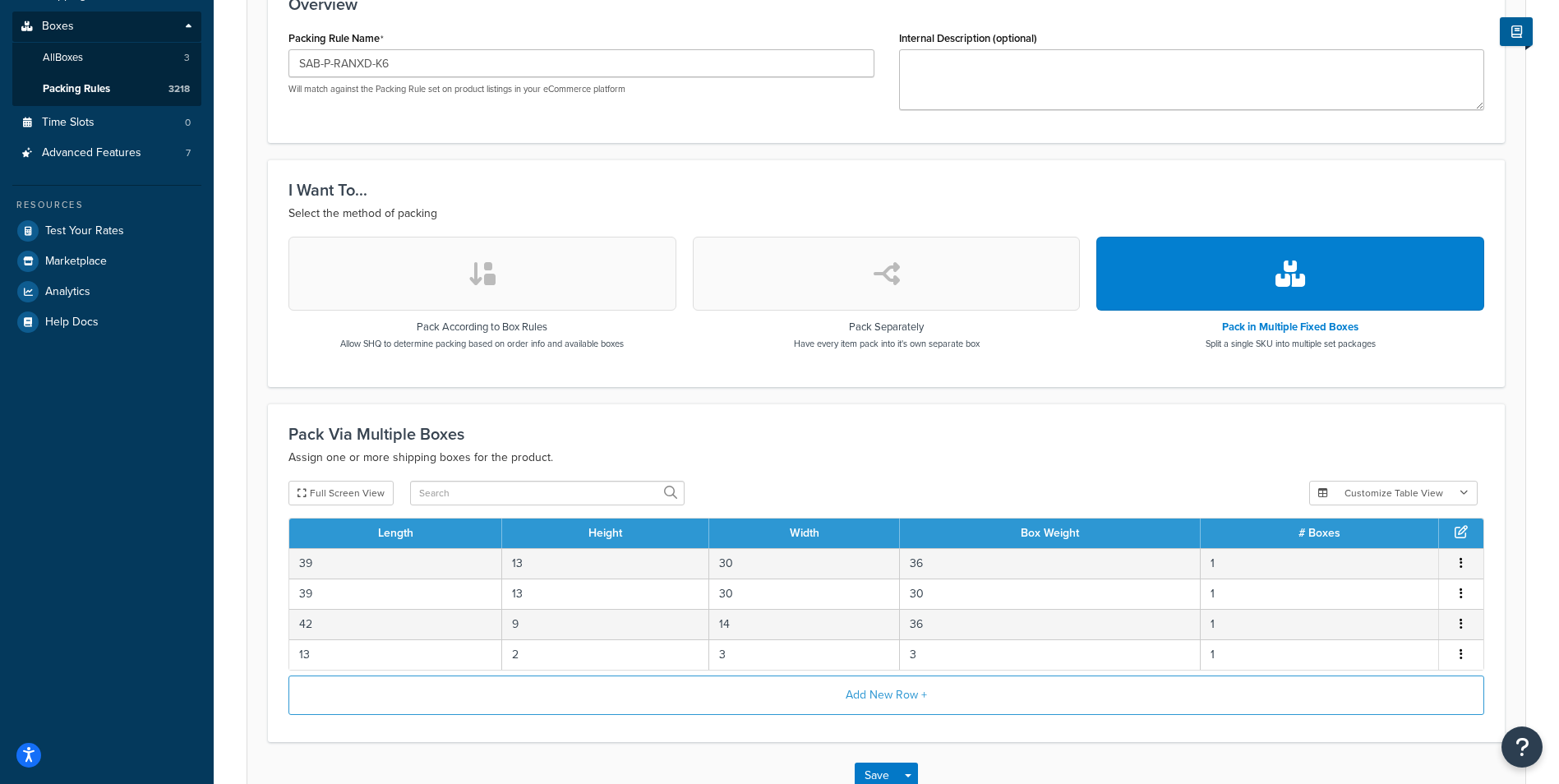
scroll to position [423, 0]
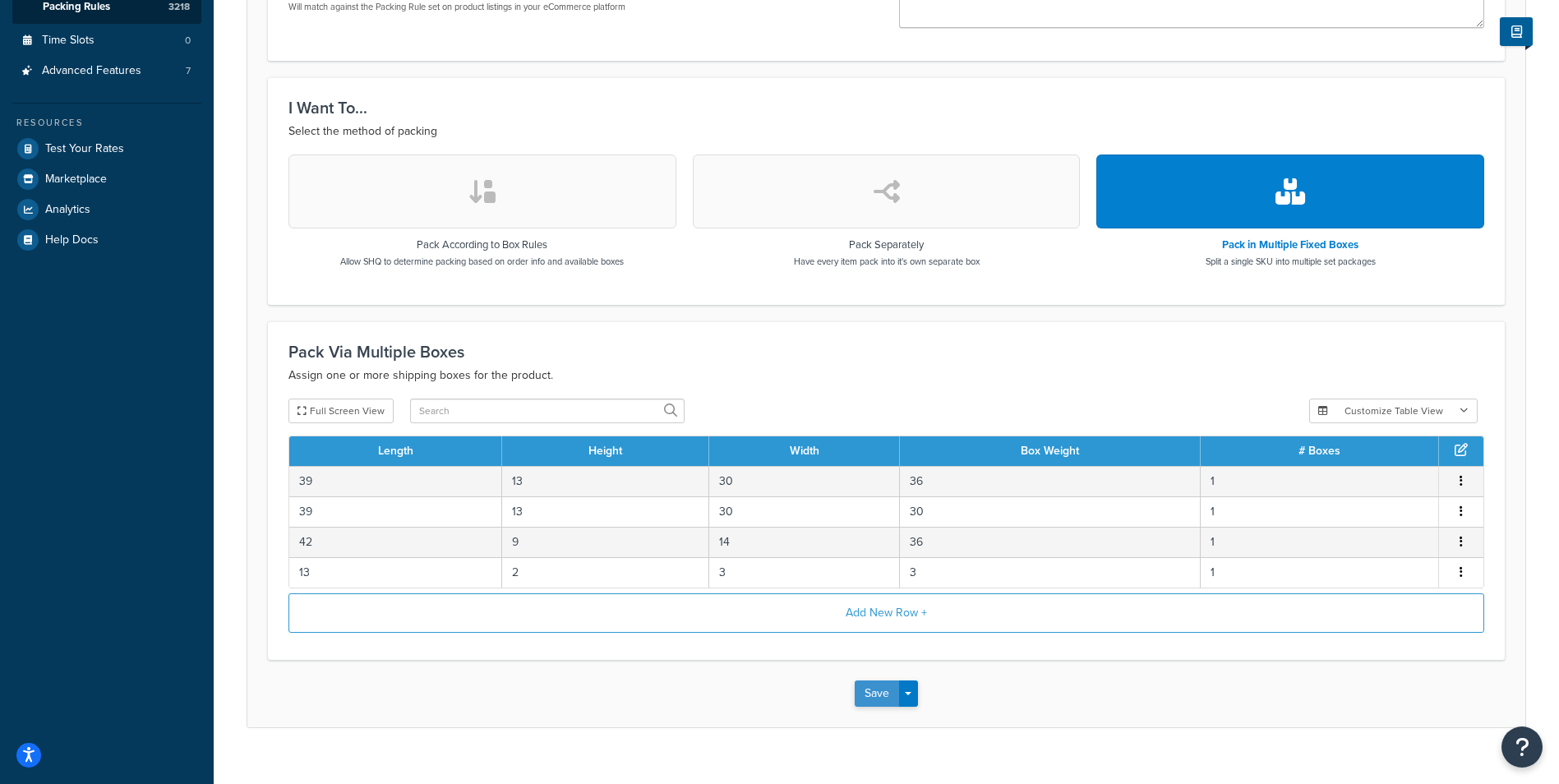
click at [874, 691] on button "Save" at bounding box center [877, 693] width 44 height 26
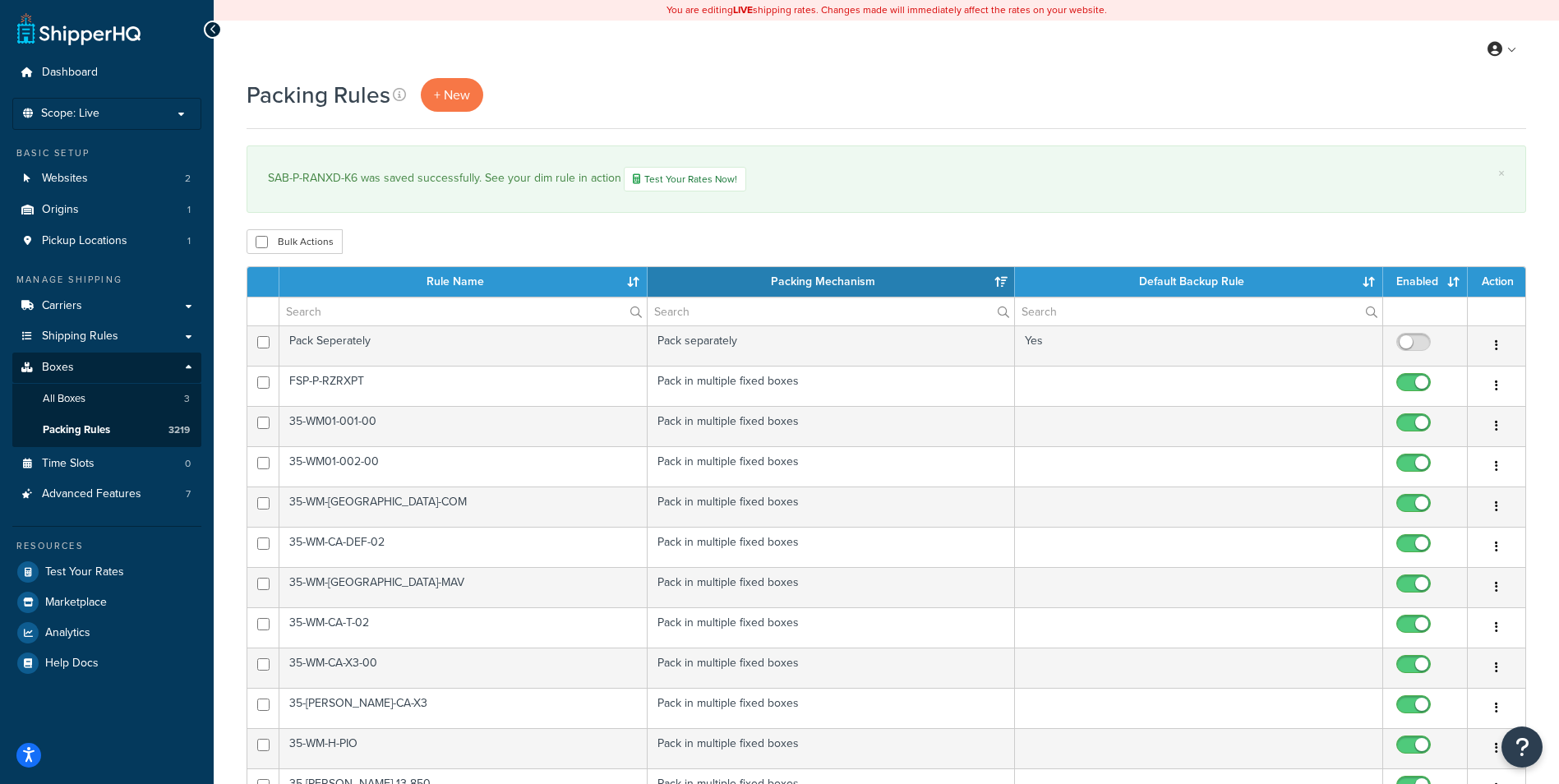
select select "15"
click at [457, 103] on span "+ New" at bounding box center [452, 95] width 36 height 19
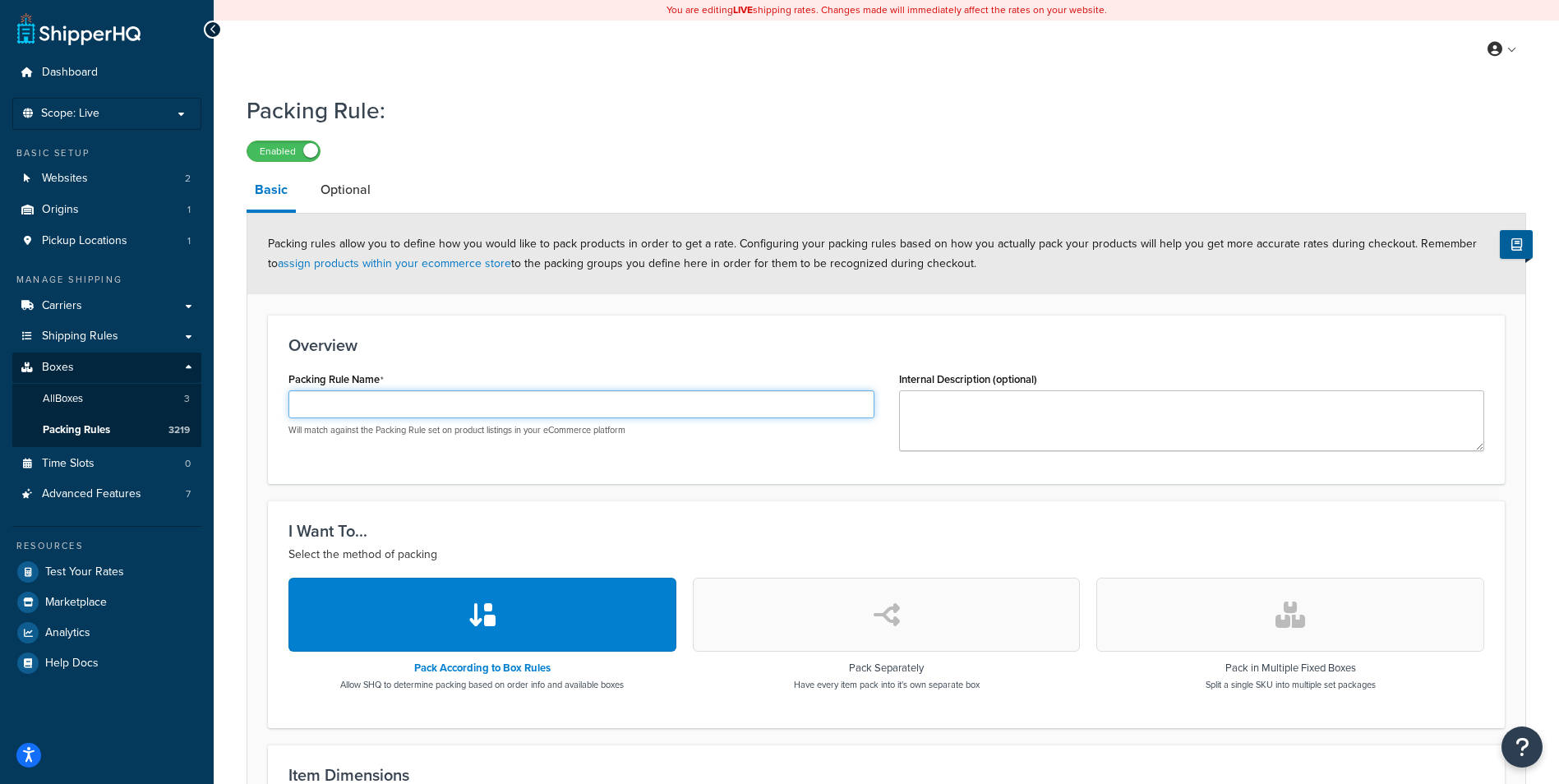
click at [466, 412] on input "Packing Rule Name" at bounding box center [582, 404] width 586 height 28
paste input "SAB-P-RANXD-K5"
type input "SAB-P-RANXD-K5"
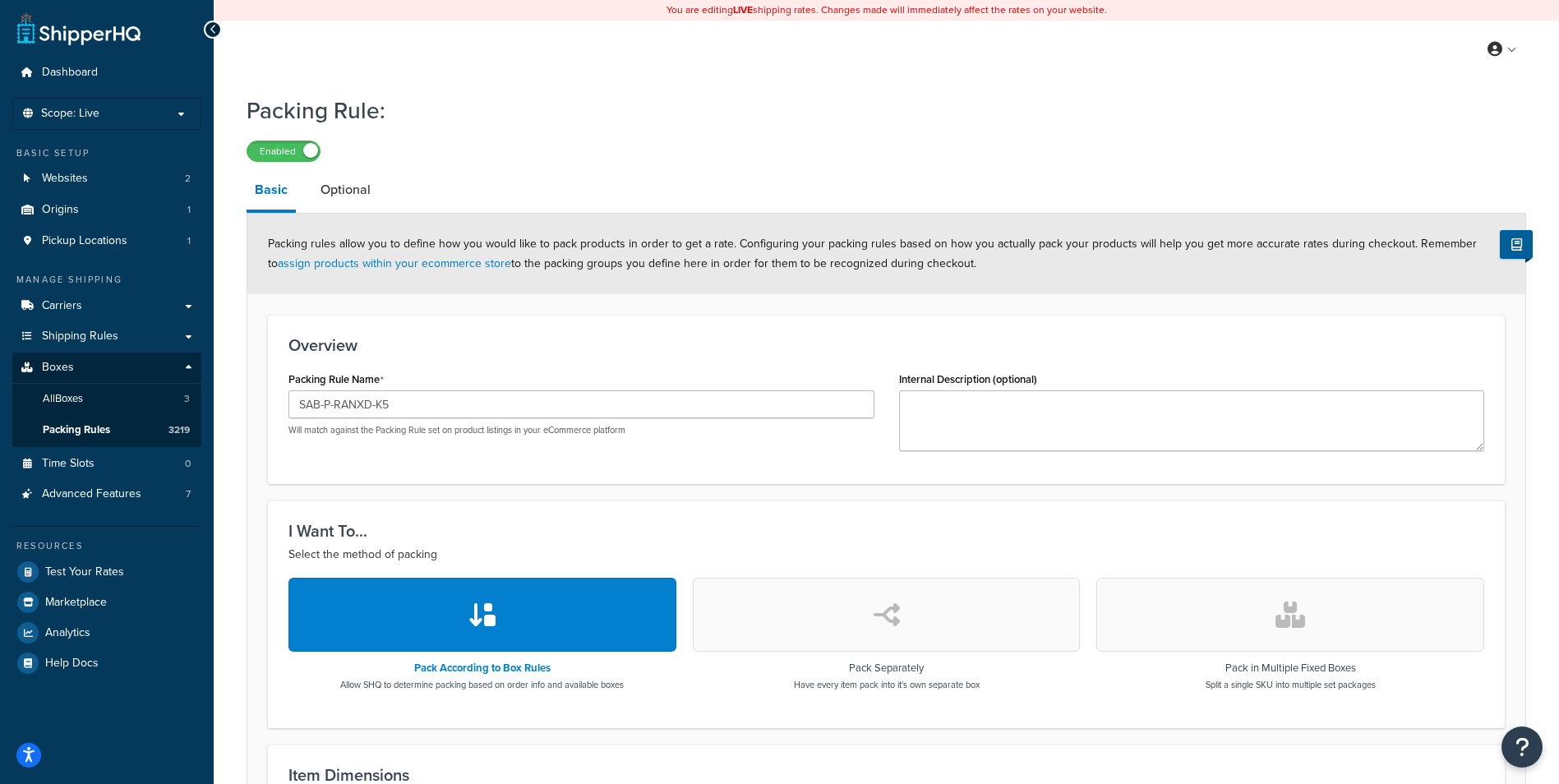
click at [1253, 618] on button "button" at bounding box center [1290, 614] width 388 height 74
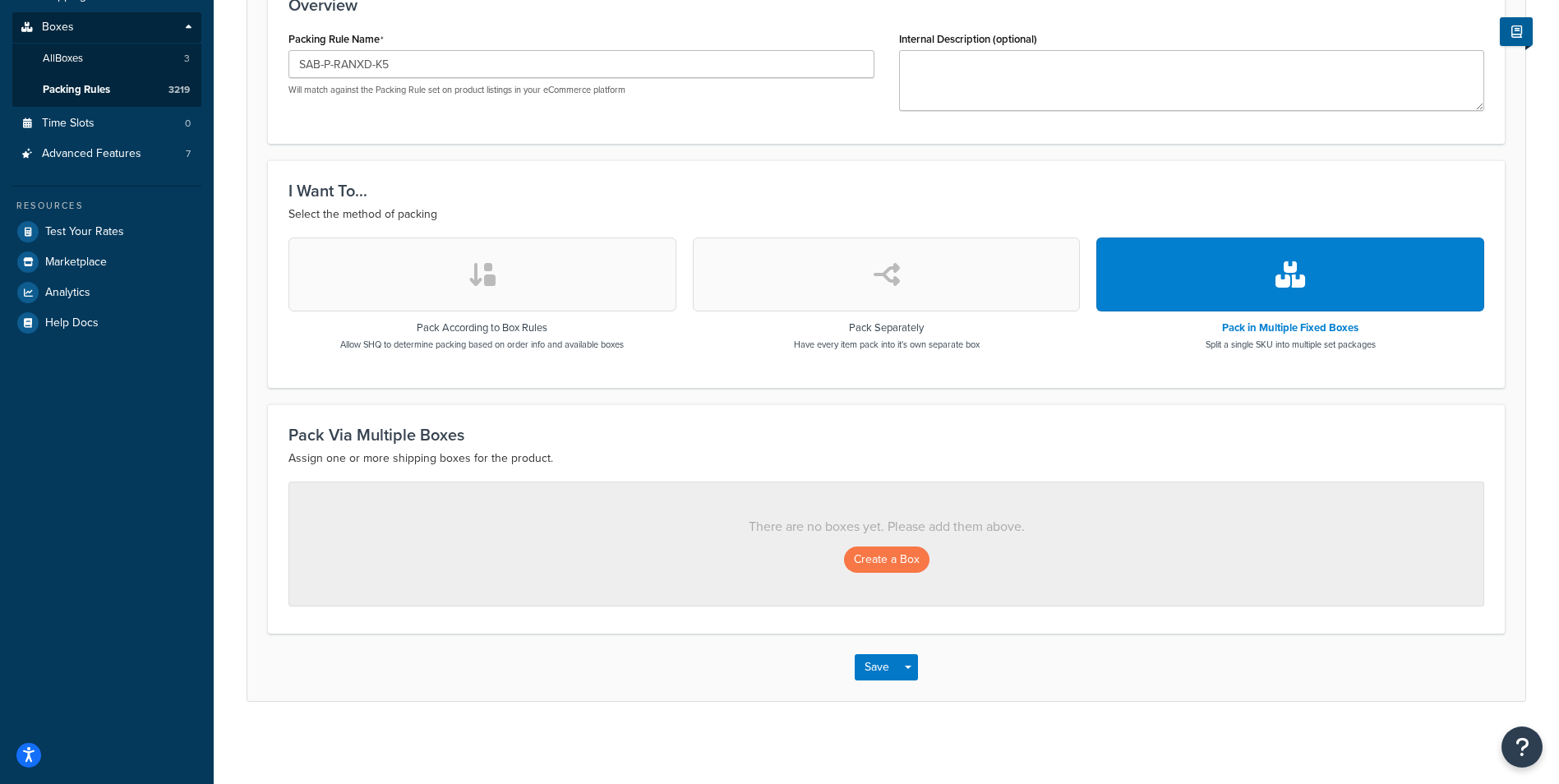
scroll to position [341, 0]
click at [890, 559] on button "Create a Box" at bounding box center [887, 559] width 85 height 26
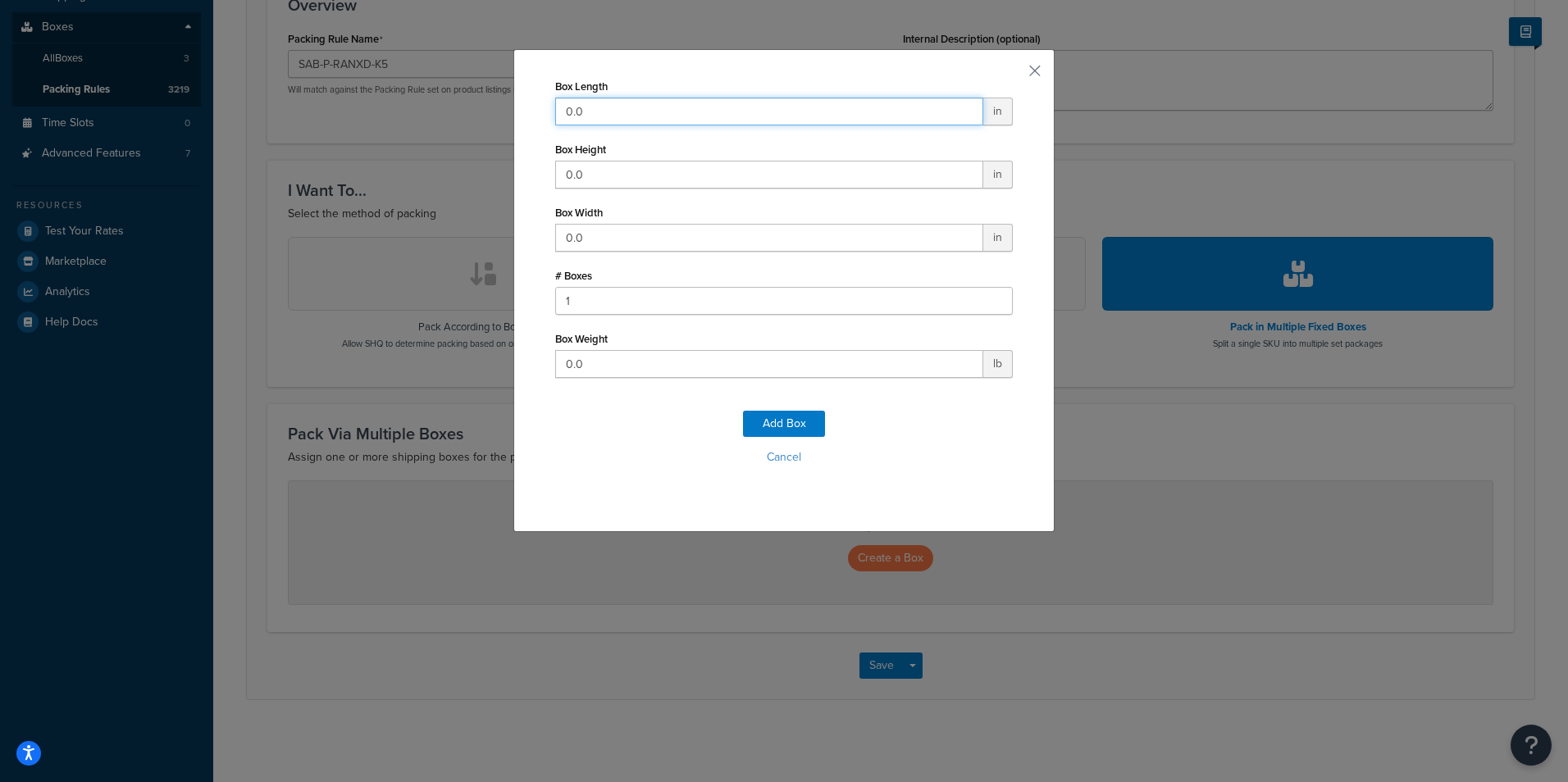
click at [615, 120] on input "0.0" at bounding box center [769, 111] width 428 height 28
type input "39"
type input "13"
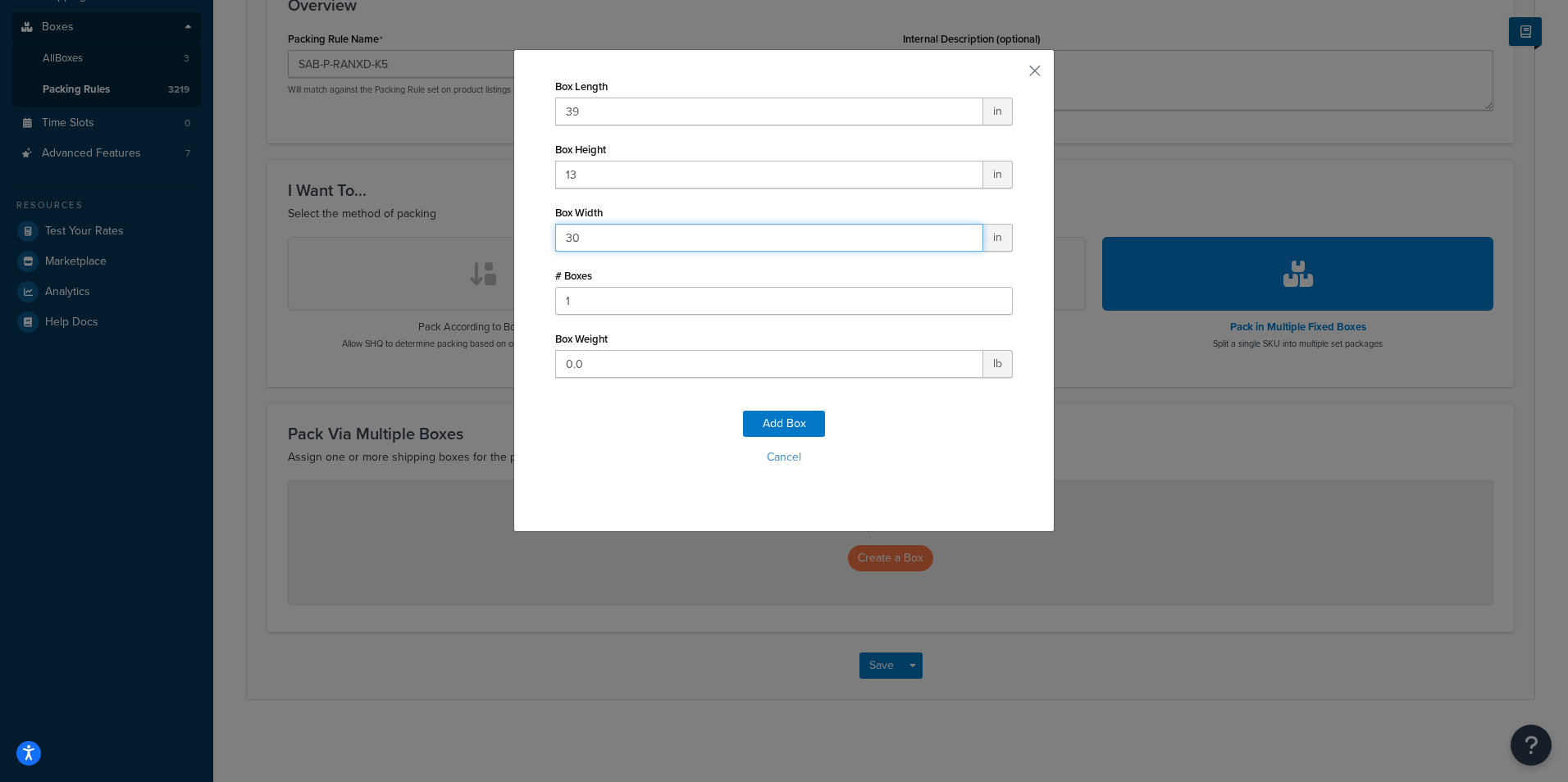
type input "30"
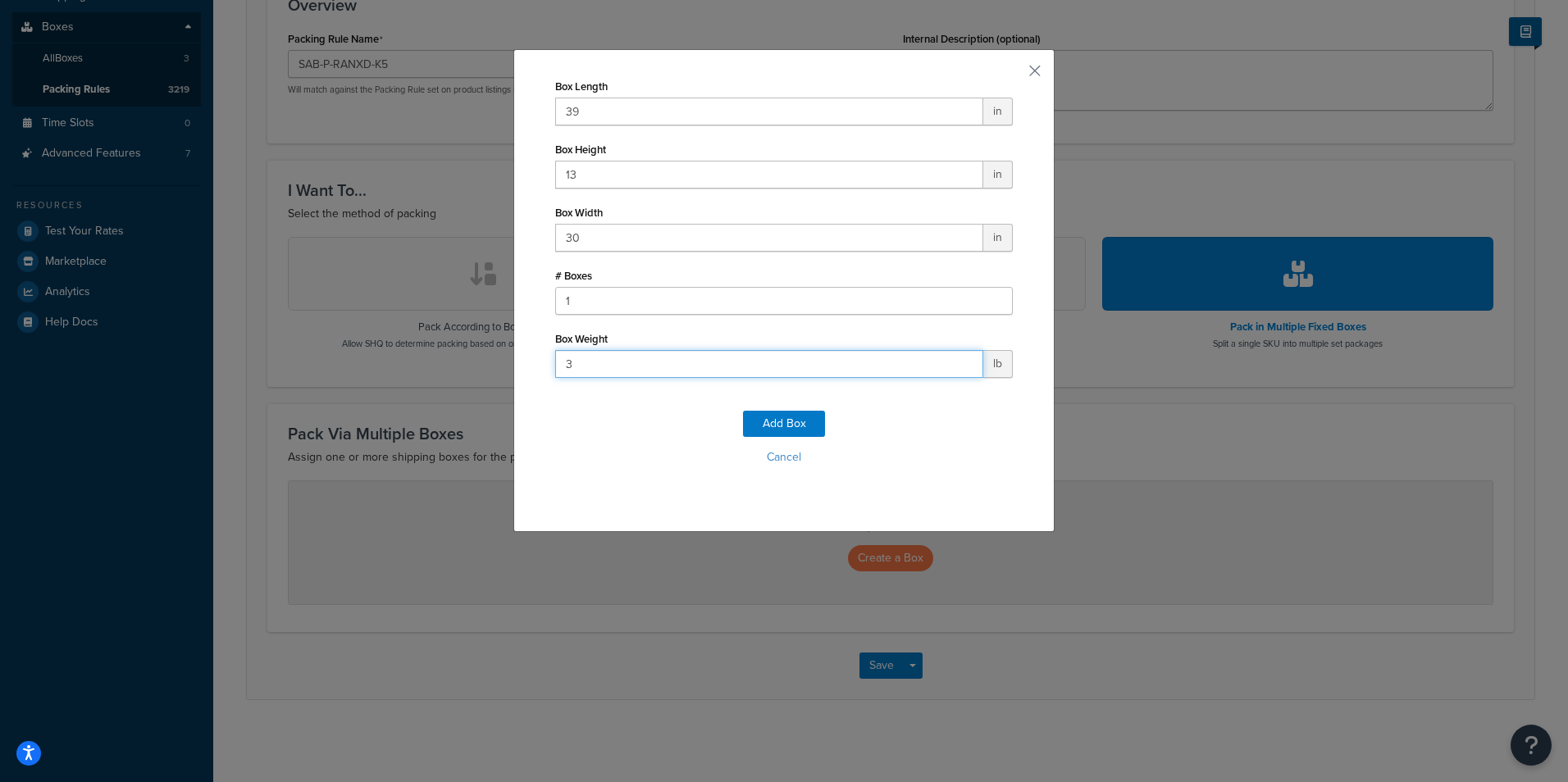
type input "36"
click button "Add Box" at bounding box center [784, 423] width 82 height 26
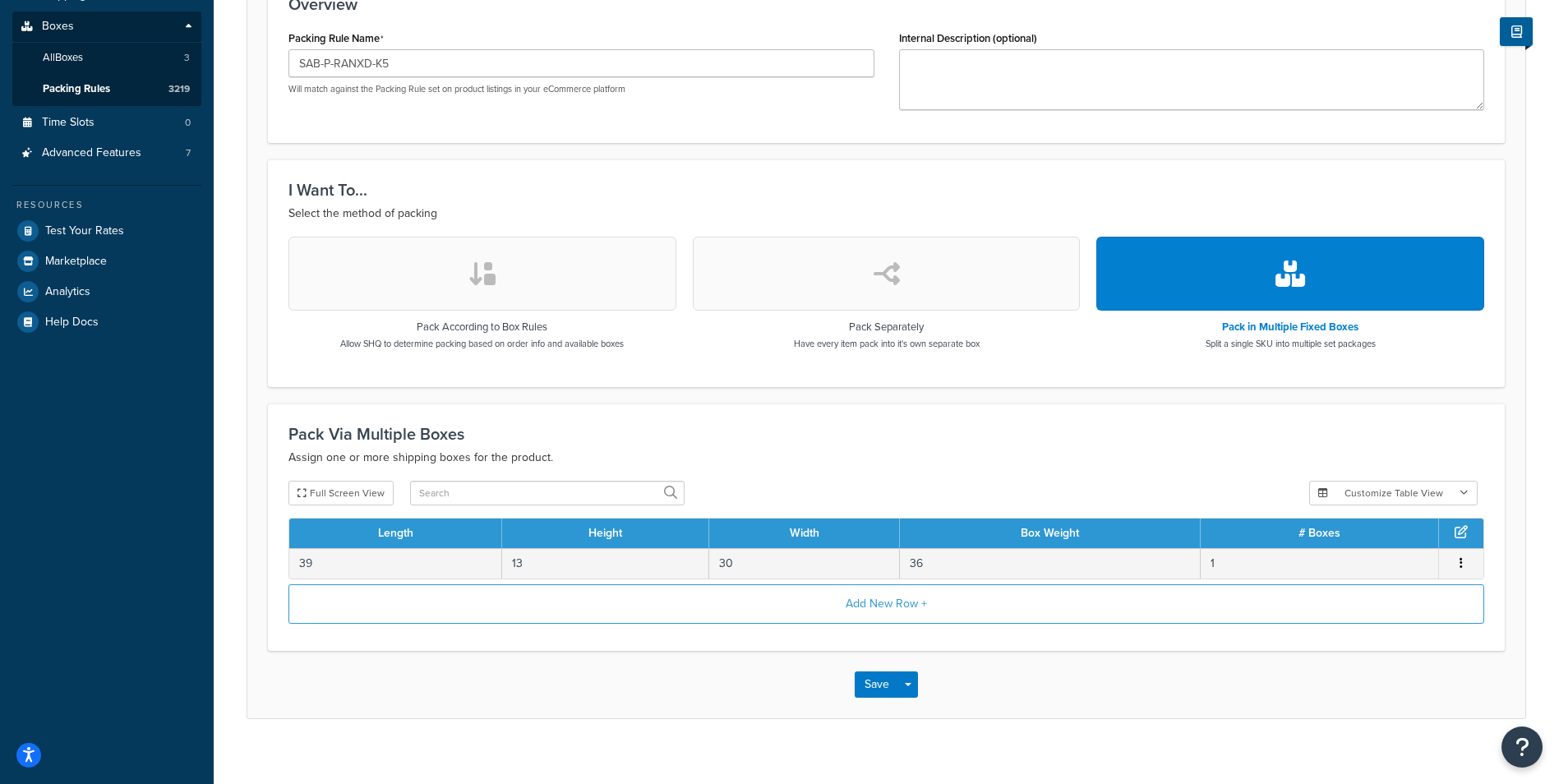
click at [868, 582] on div "Full Screen View Customize Table View Show all columns Show selected columns Le…" at bounding box center [886, 555] width 1221 height 149
click at [856, 609] on button "Add New Row +" at bounding box center [887, 604] width 1196 height 39
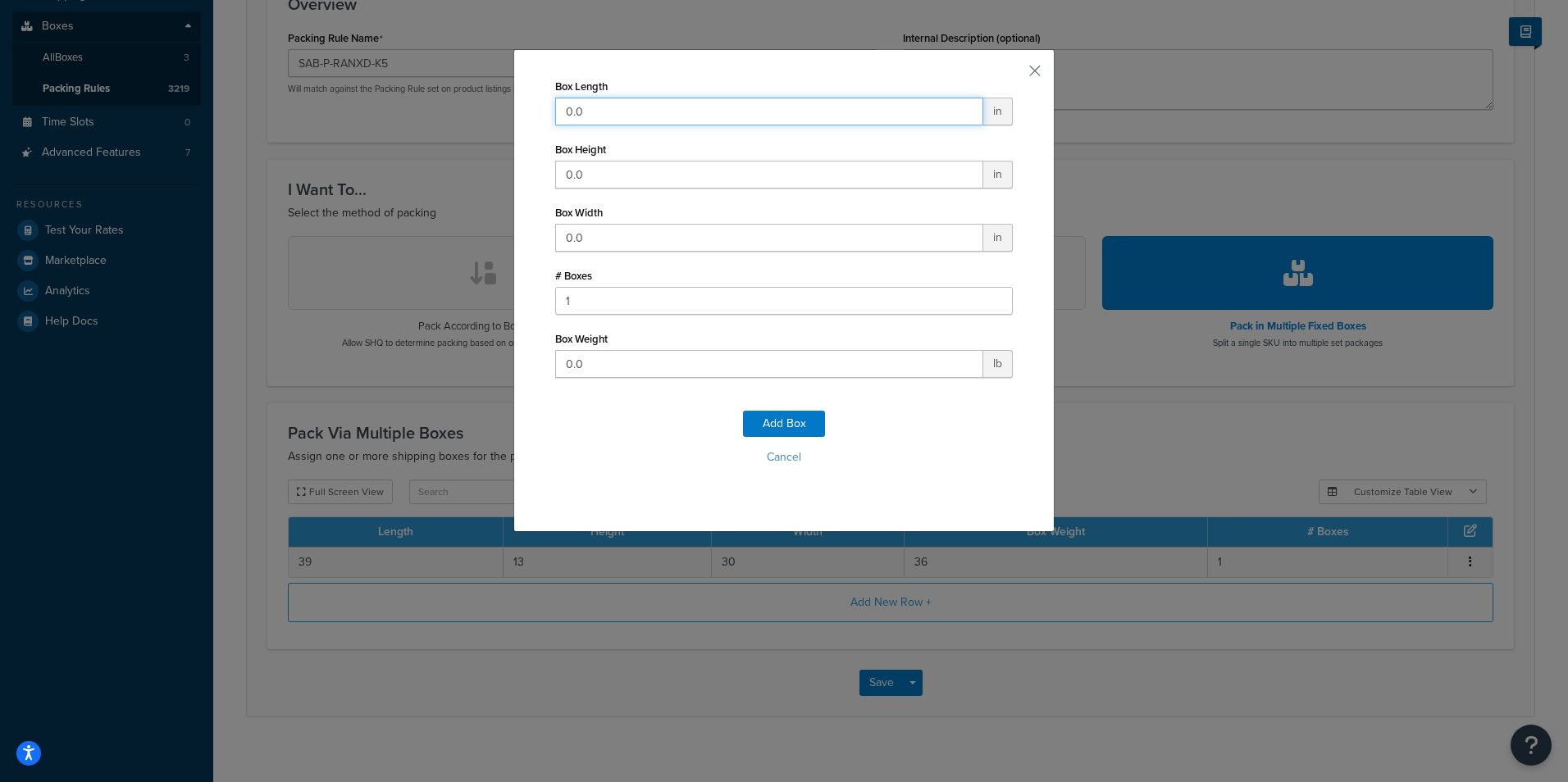
click at [631, 106] on input "0.0" at bounding box center [769, 111] width 428 height 28
type input "39"
type input "13"
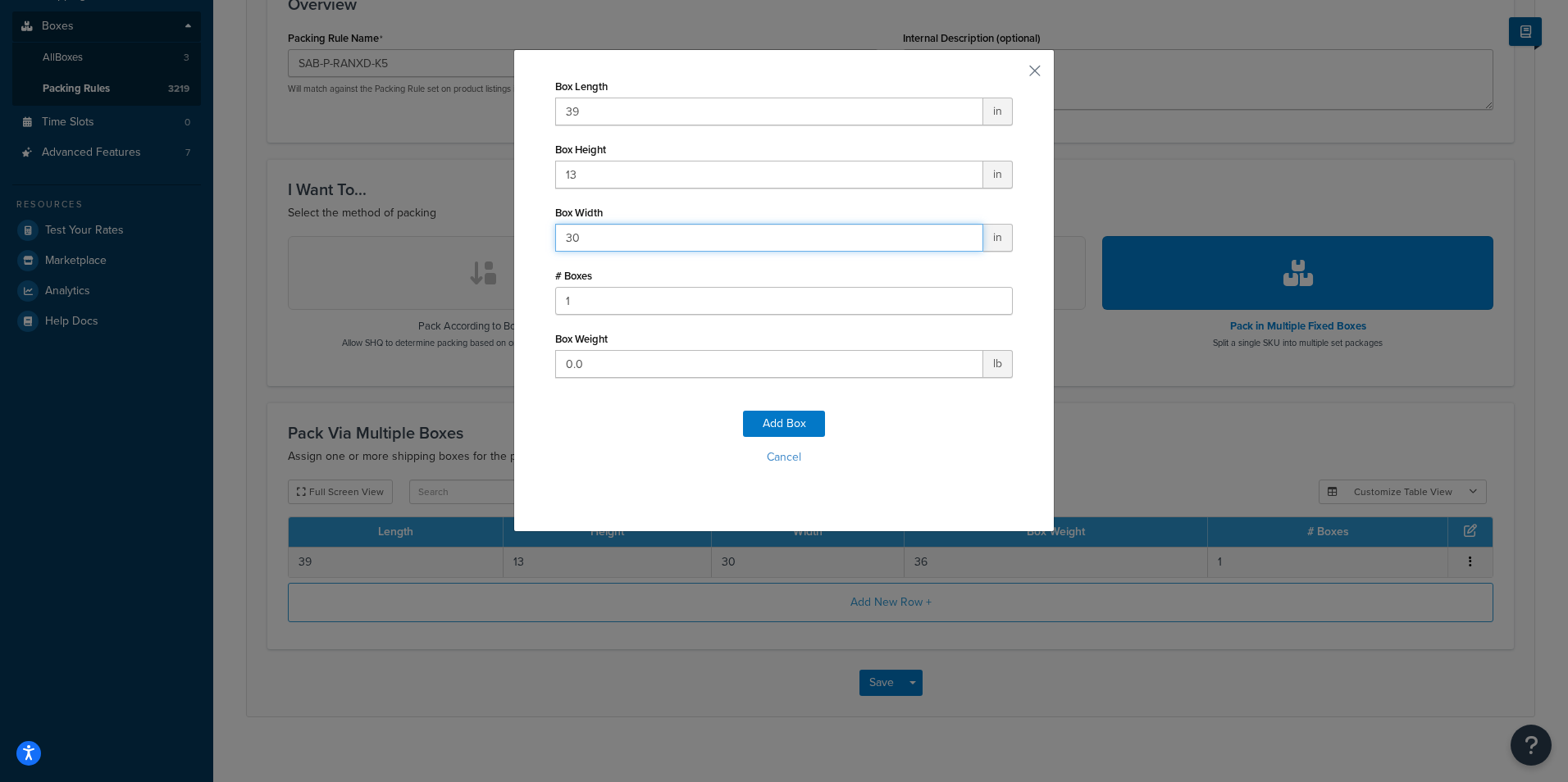
type input "30"
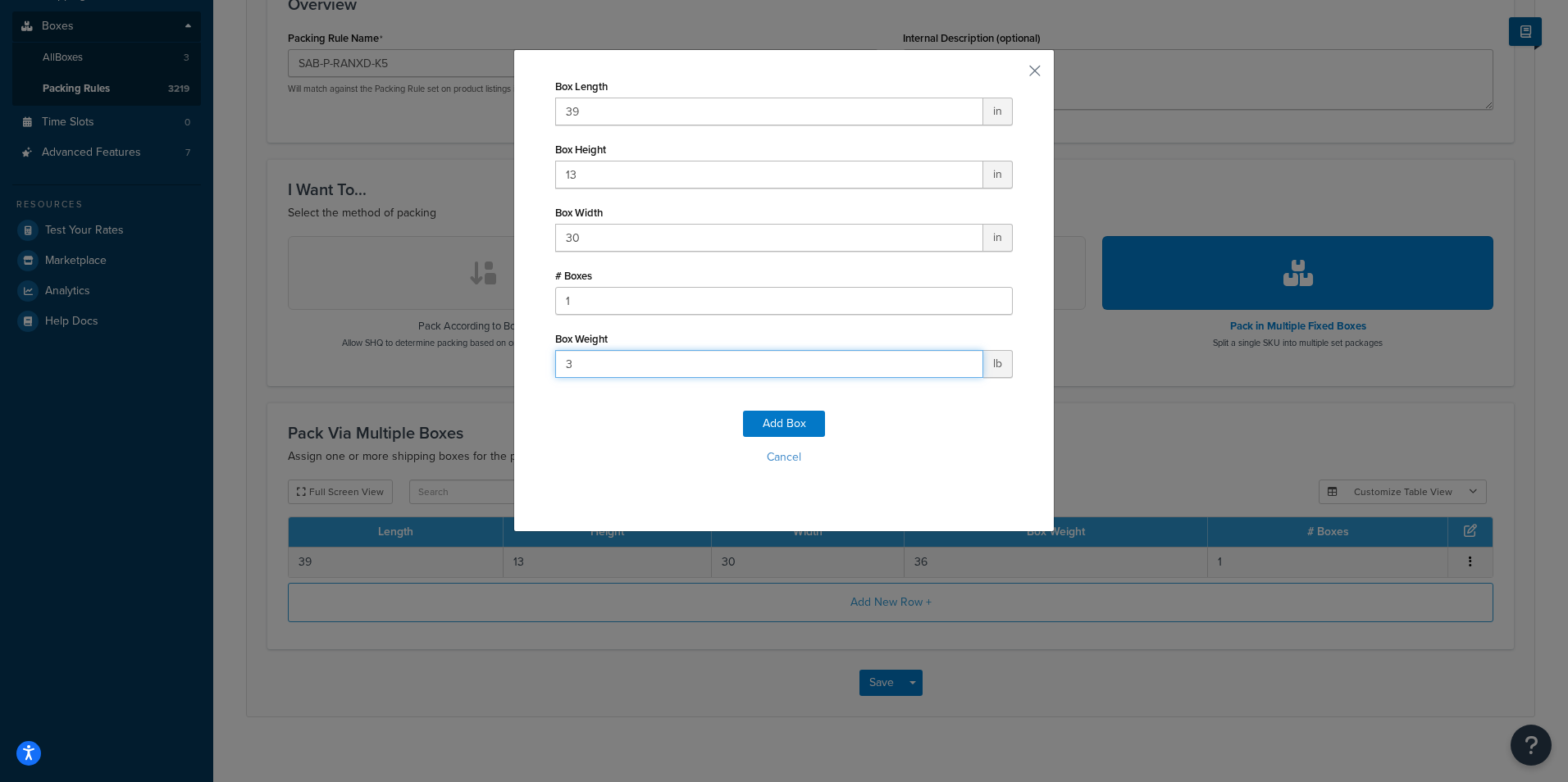
type input "30"
click button "Add Box" at bounding box center [784, 423] width 82 height 26
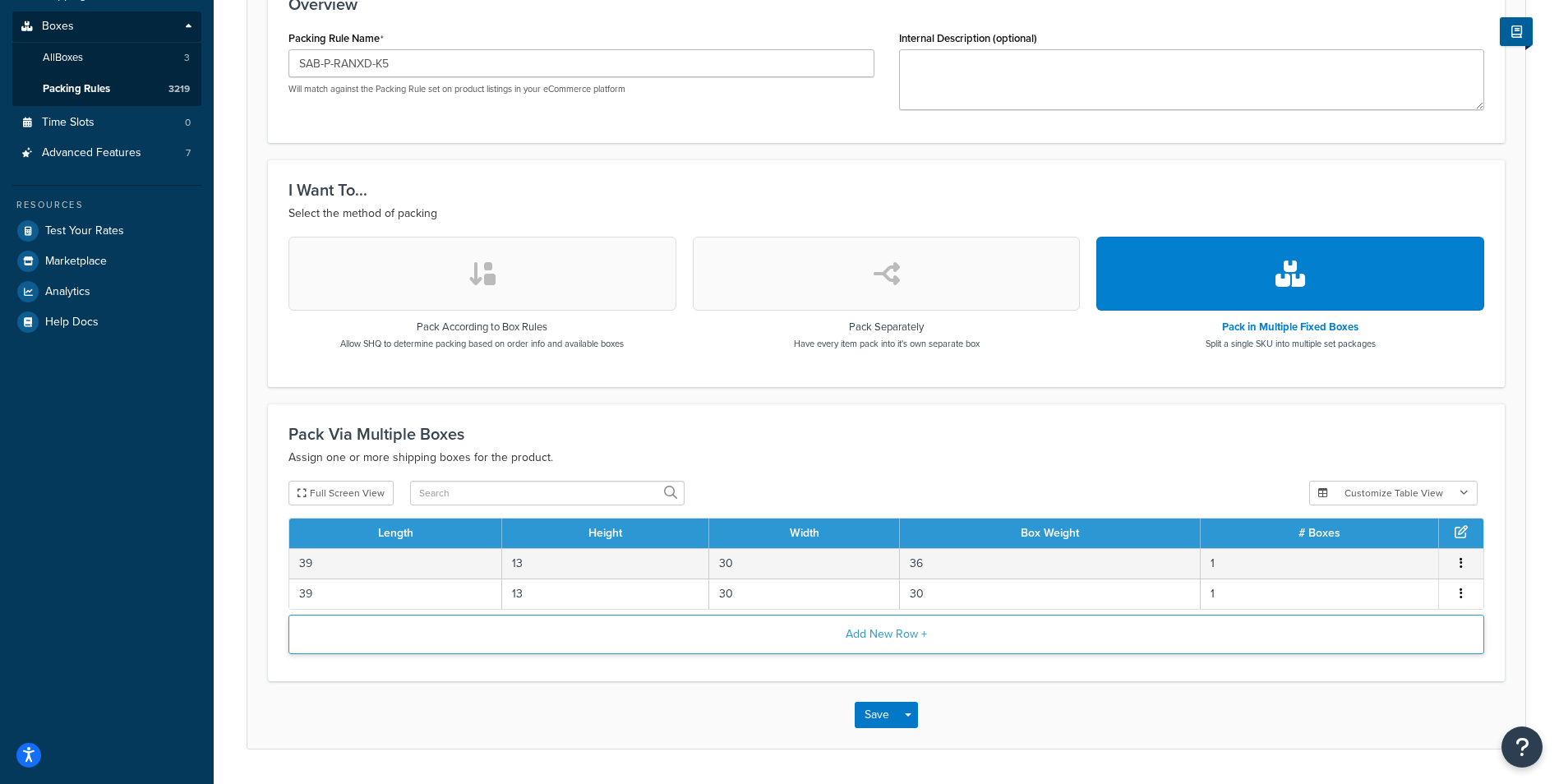
click at [849, 641] on button "Add New Row +" at bounding box center [887, 635] width 1196 height 39
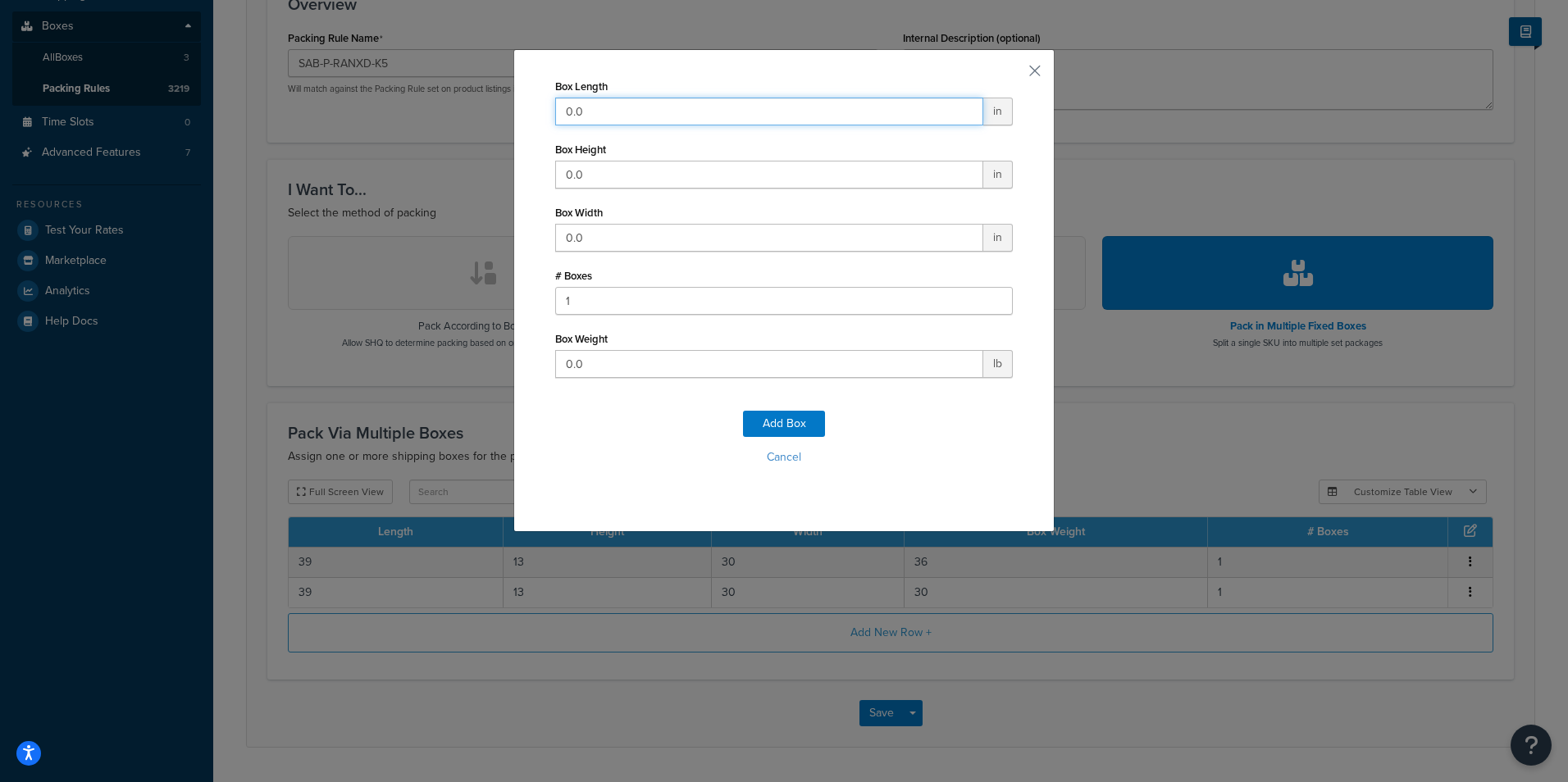
click at [805, 117] on input "0.0" at bounding box center [769, 111] width 428 height 28
type input "19"
type input "13"
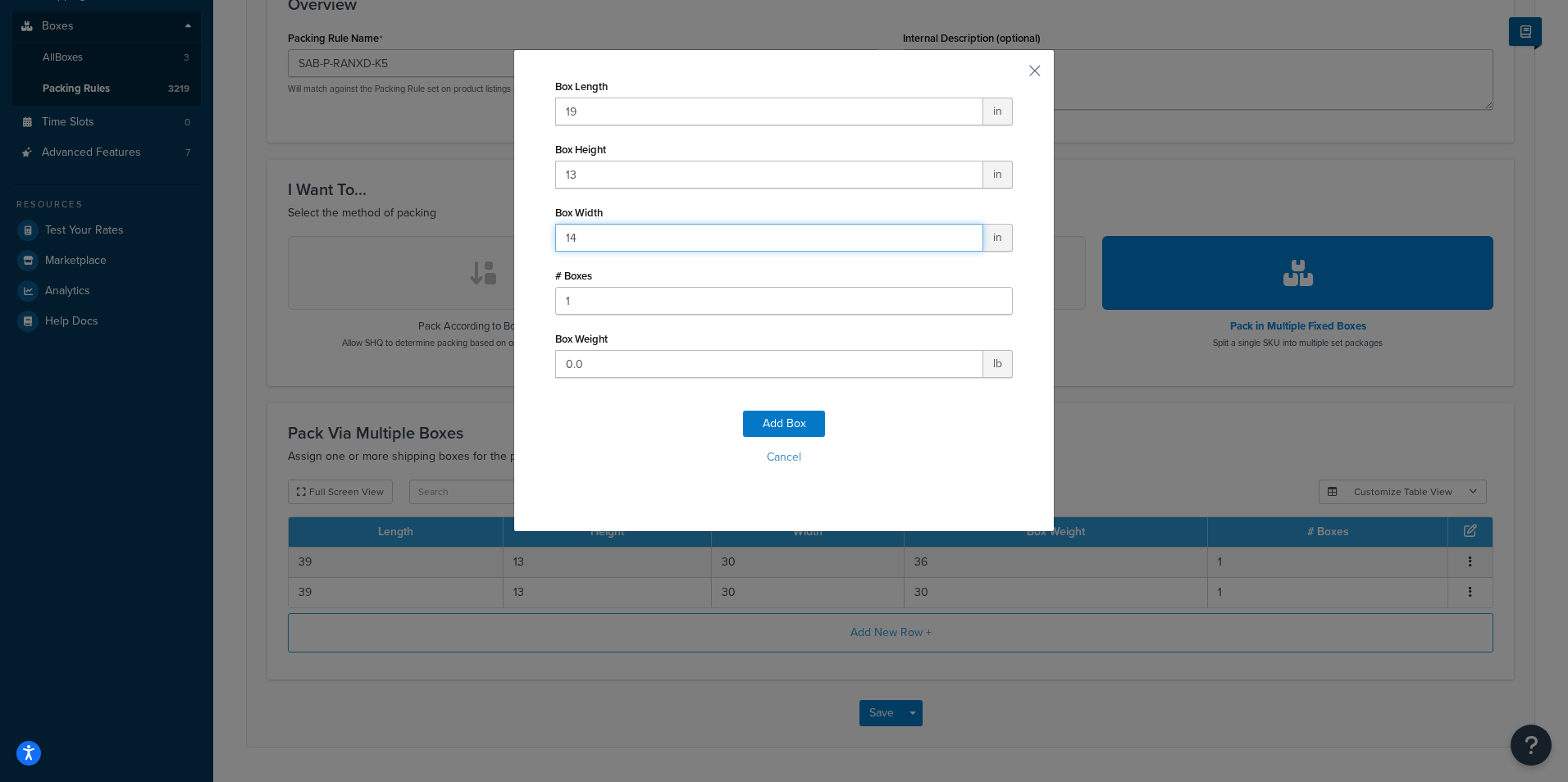
type input "14"
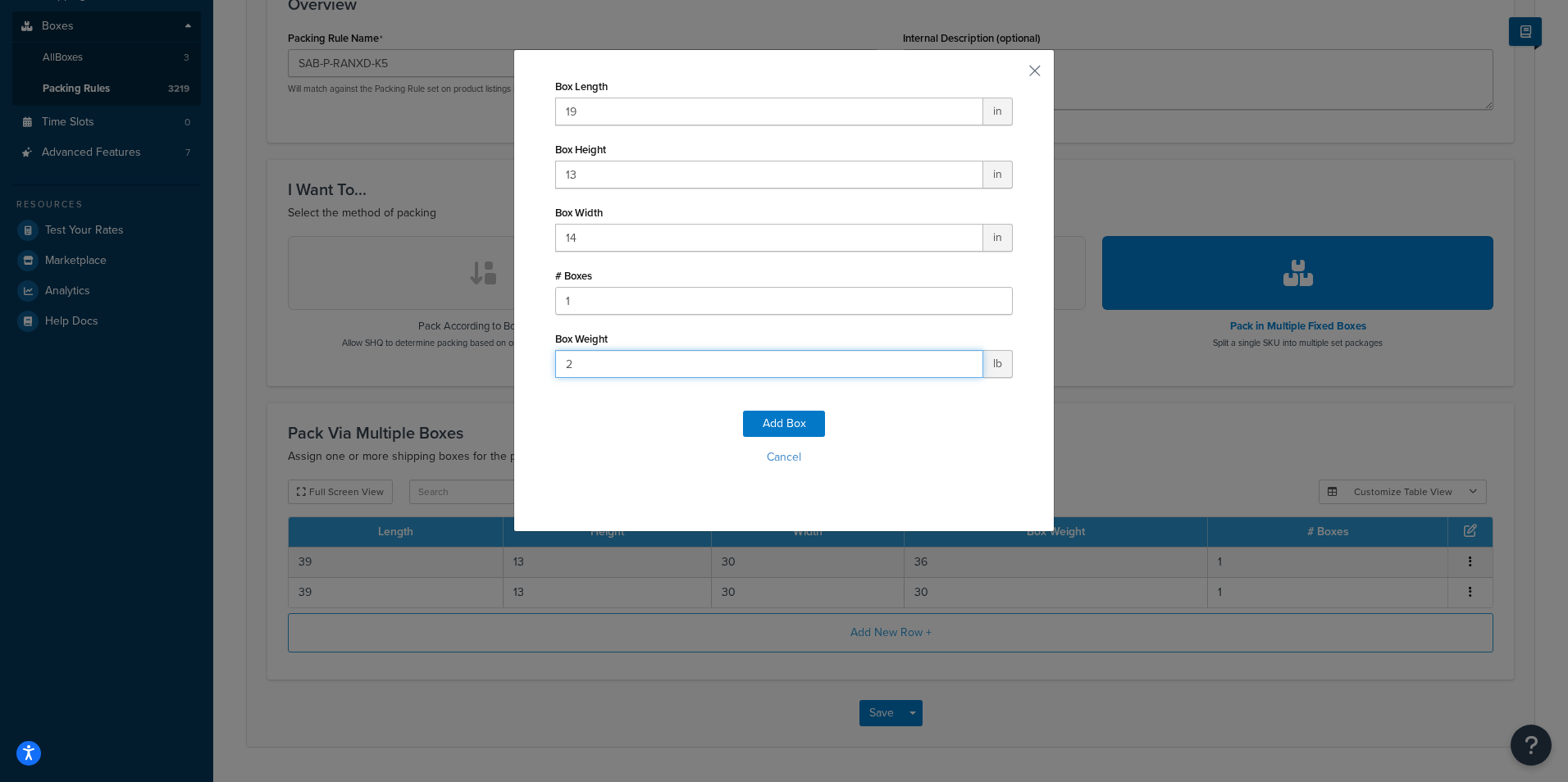
type input "28"
click button "Add Box" at bounding box center [784, 423] width 82 height 26
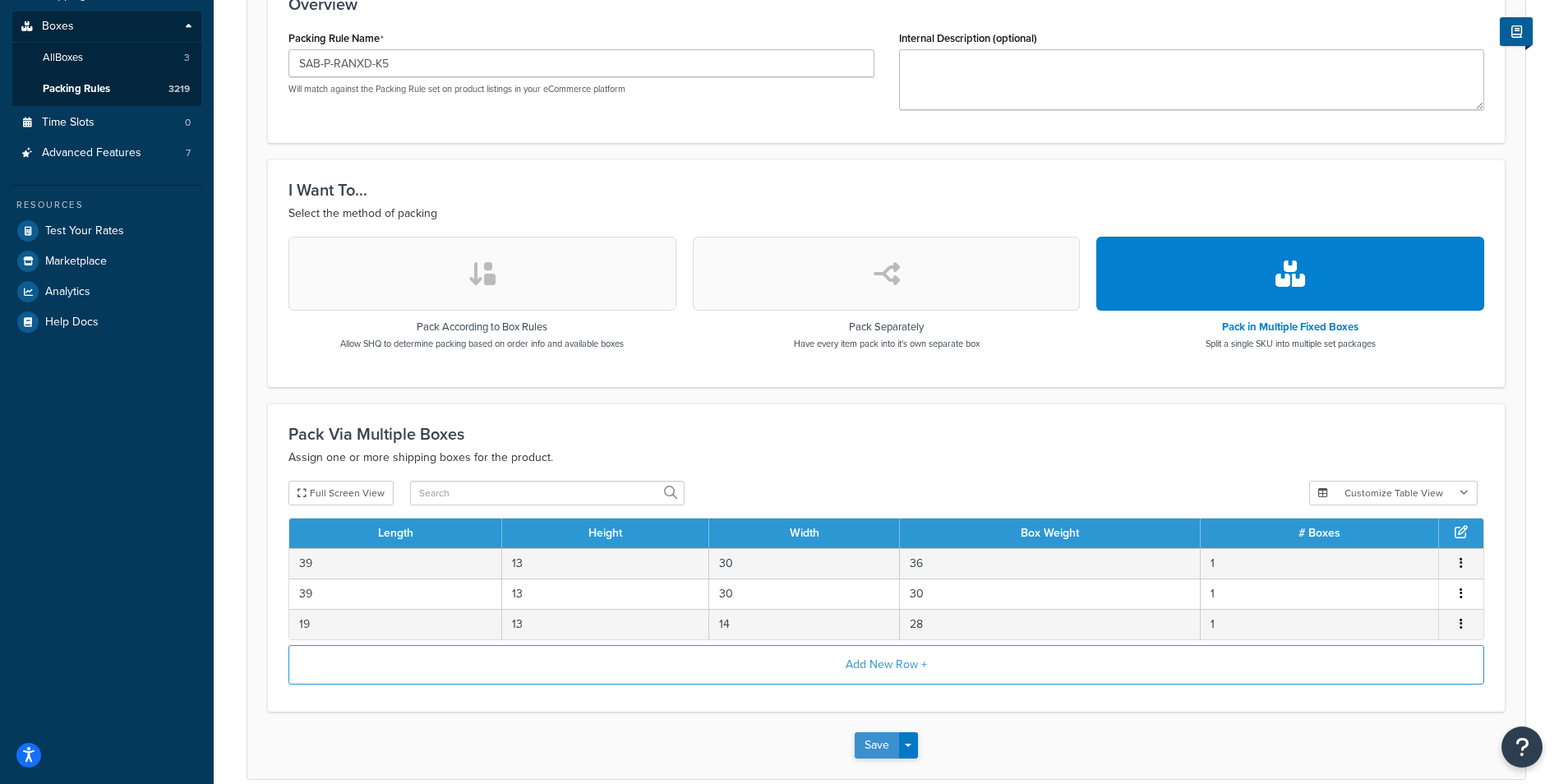
click at [864, 758] on button "Save" at bounding box center [877, 745] width 44 height 26
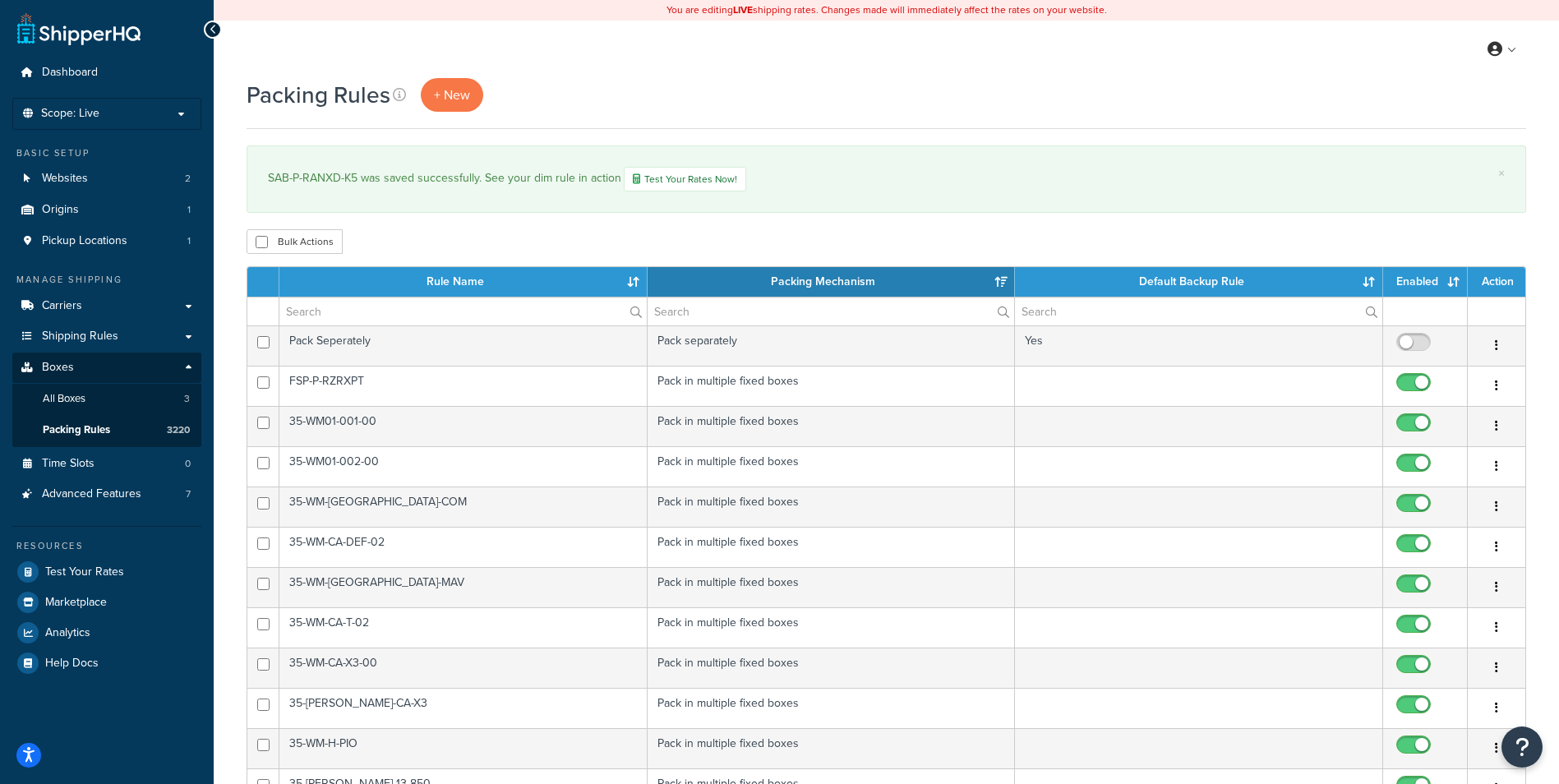
select select "15"
click at [460, 97] on span "+ New" at bounding box center [452, 95] width 36 height 19
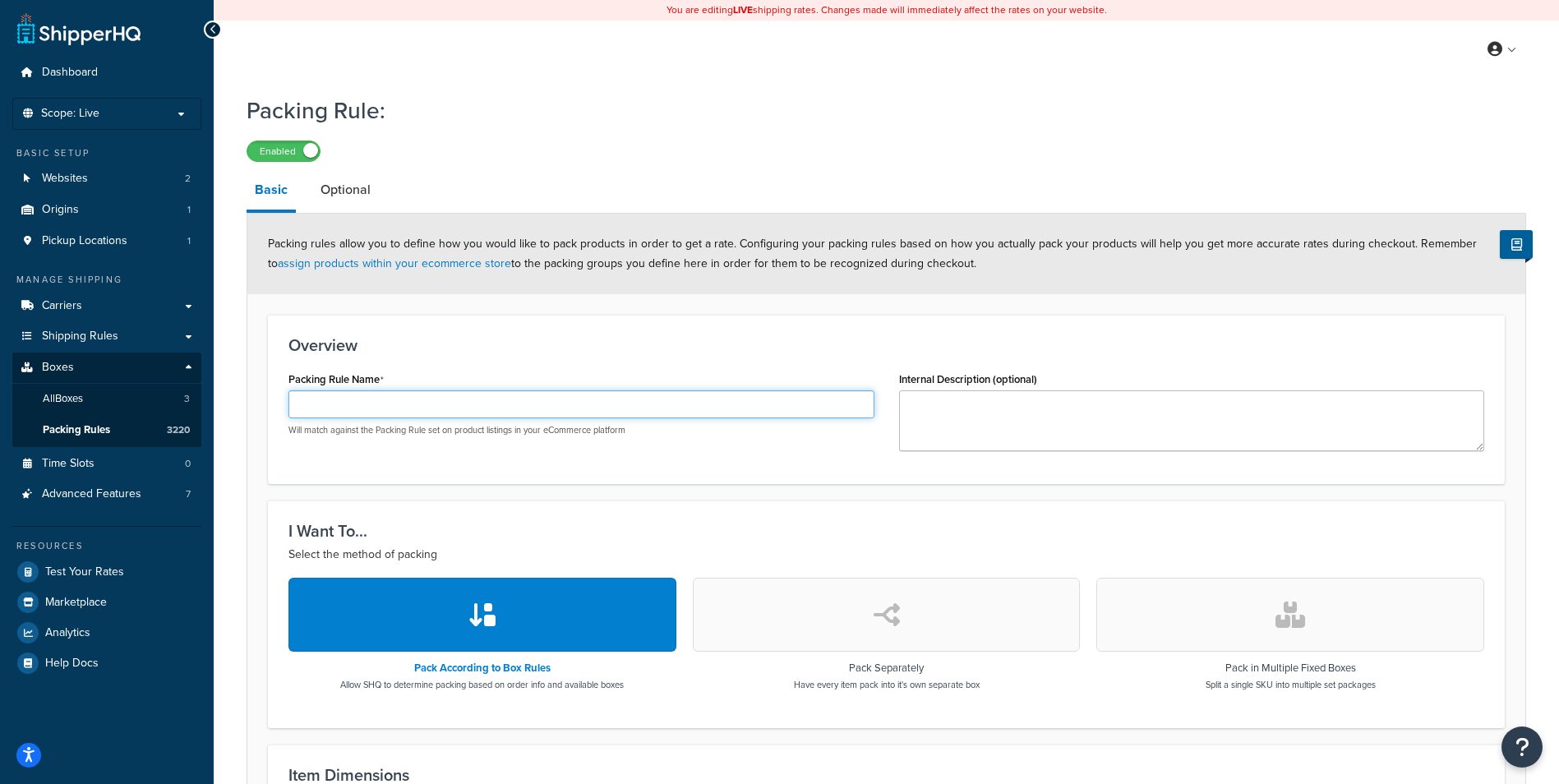
click at [485, 396] on input "Packing Rule Name" at bounding box center [582, 404] width 586 height 28
paste input "SAB-P-RANXD-K7"
type input "SAB-P-RANXD-K7"
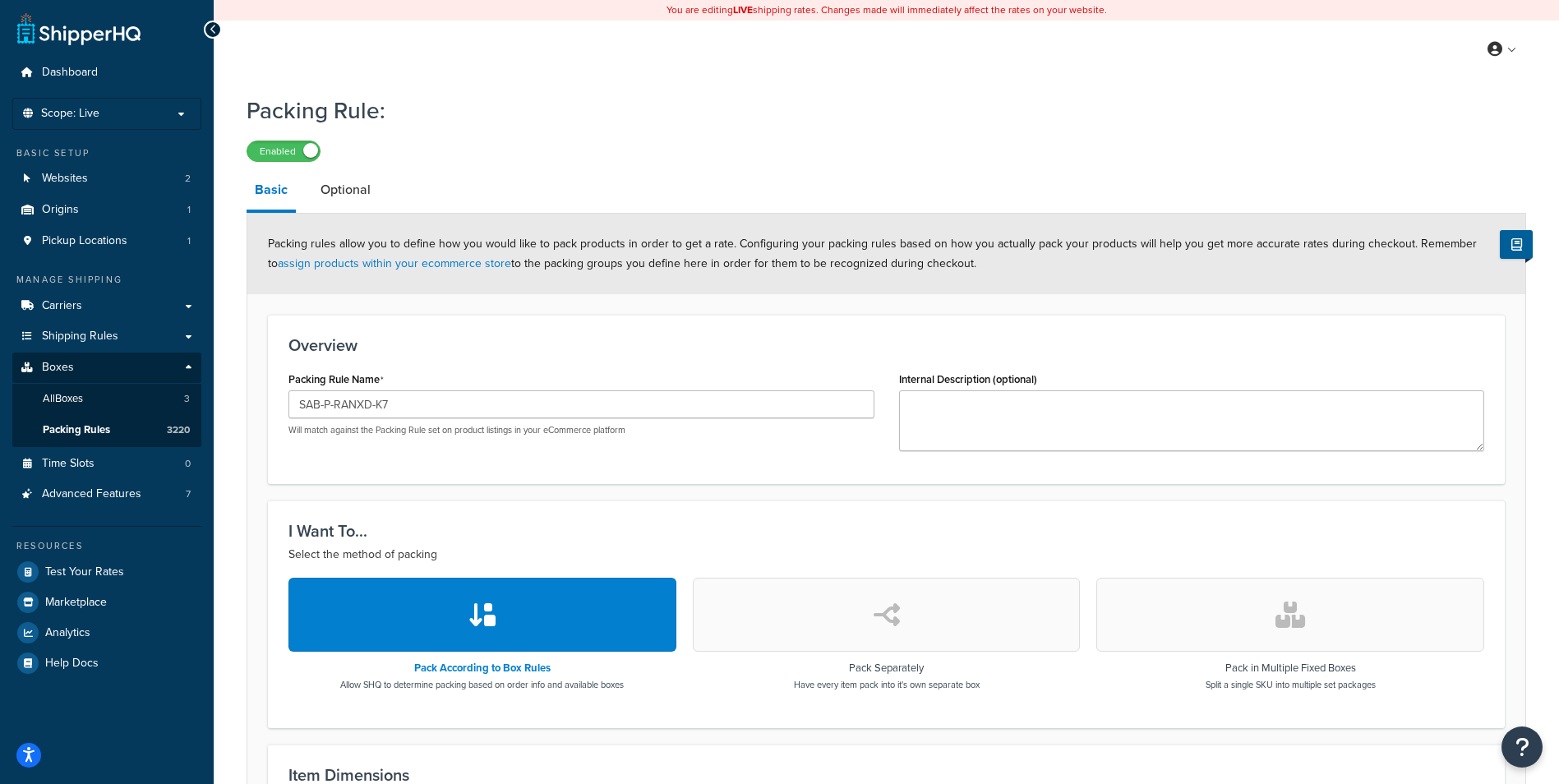
click at [1245, 608] on button "button" at bounding box center [1290, 614] width 388 height 74
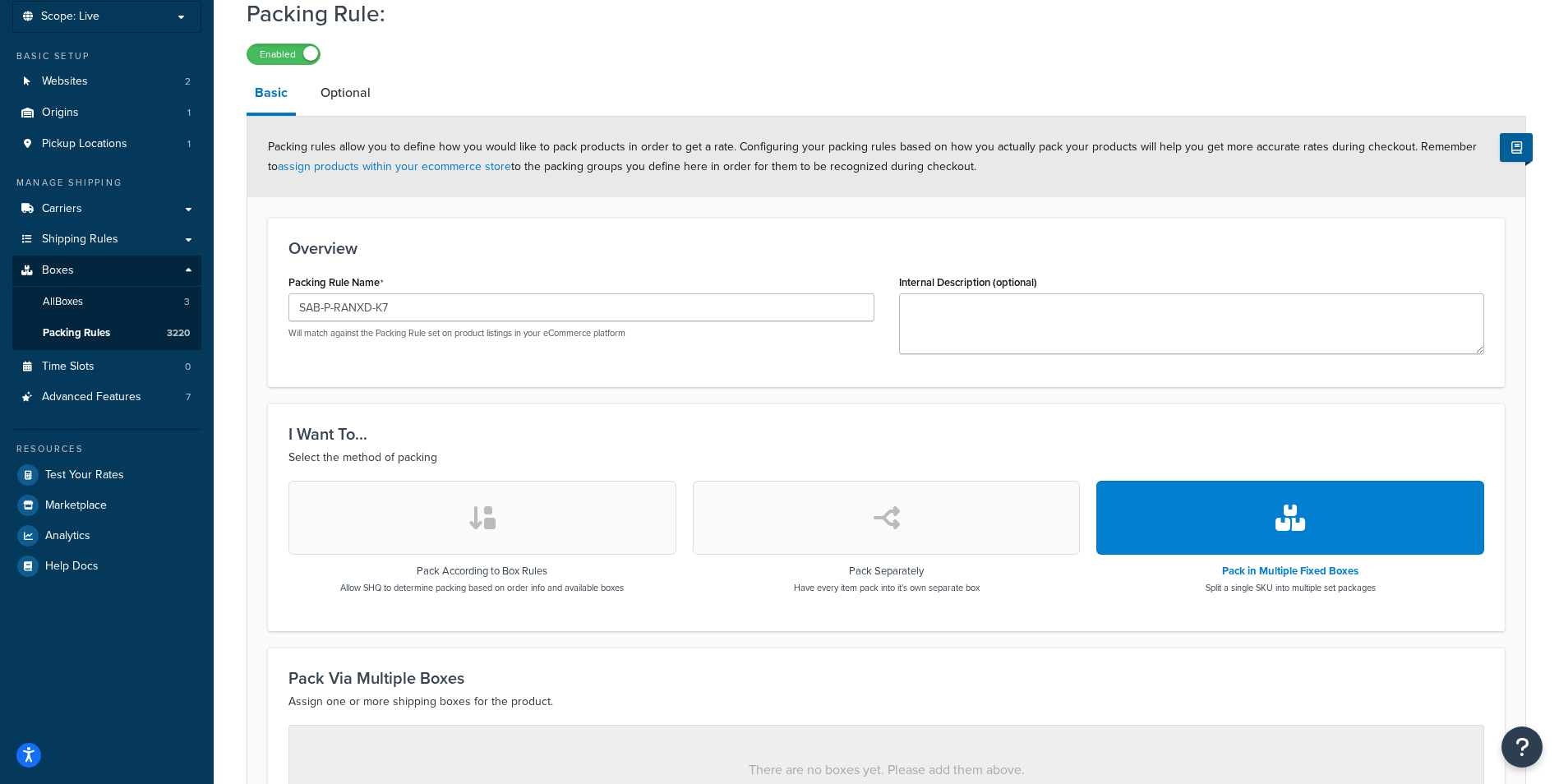
scroll to position [341, 0]
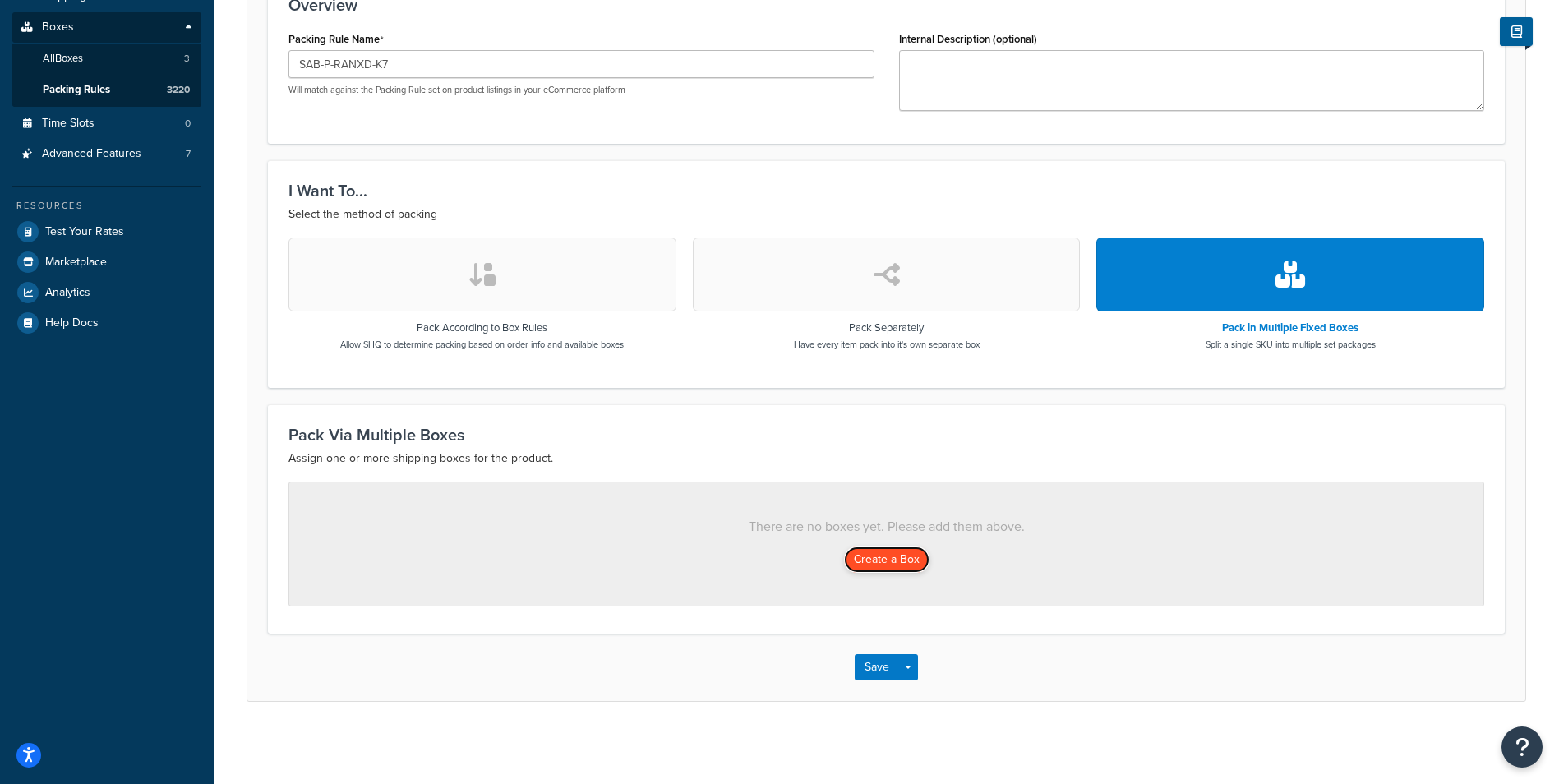
click at [921, 559] on button "Create a Box" at bounding box center [887, 559] width 85 height 26
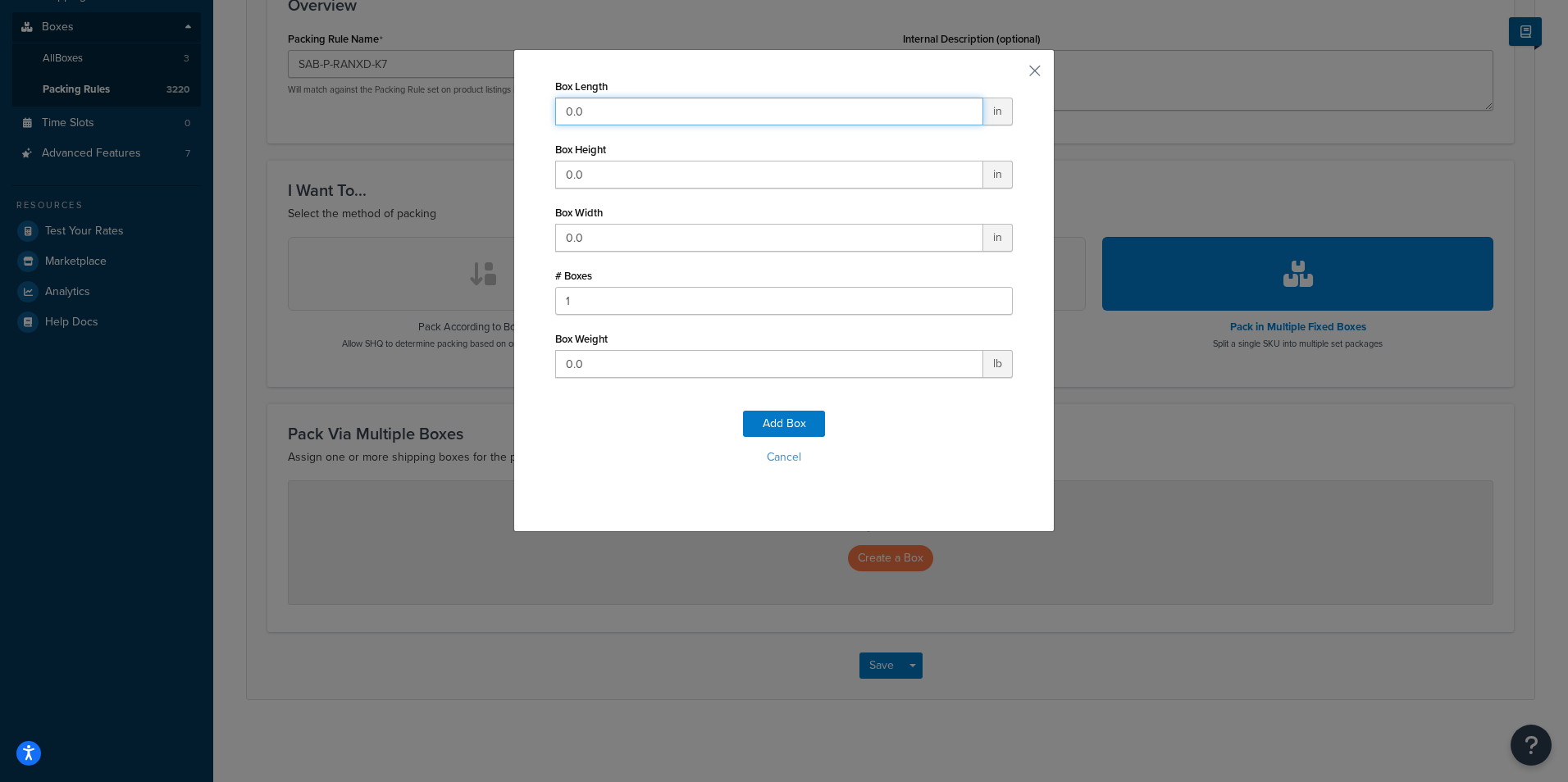
click at [683, 112] on input "0.0" at bounding box center [769, 111] width 428 height 28
type input "39"
type input "13"
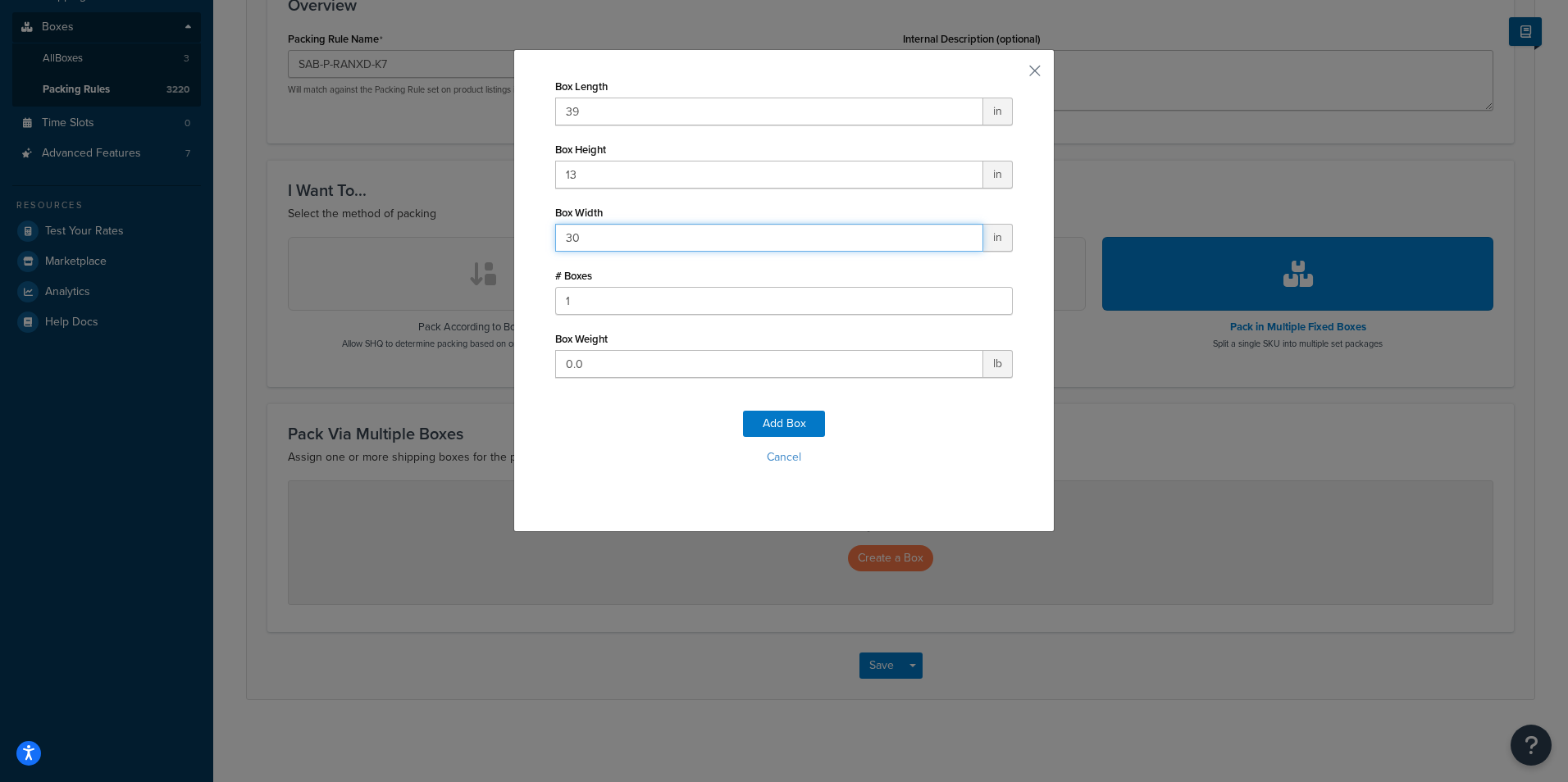
type input "30"
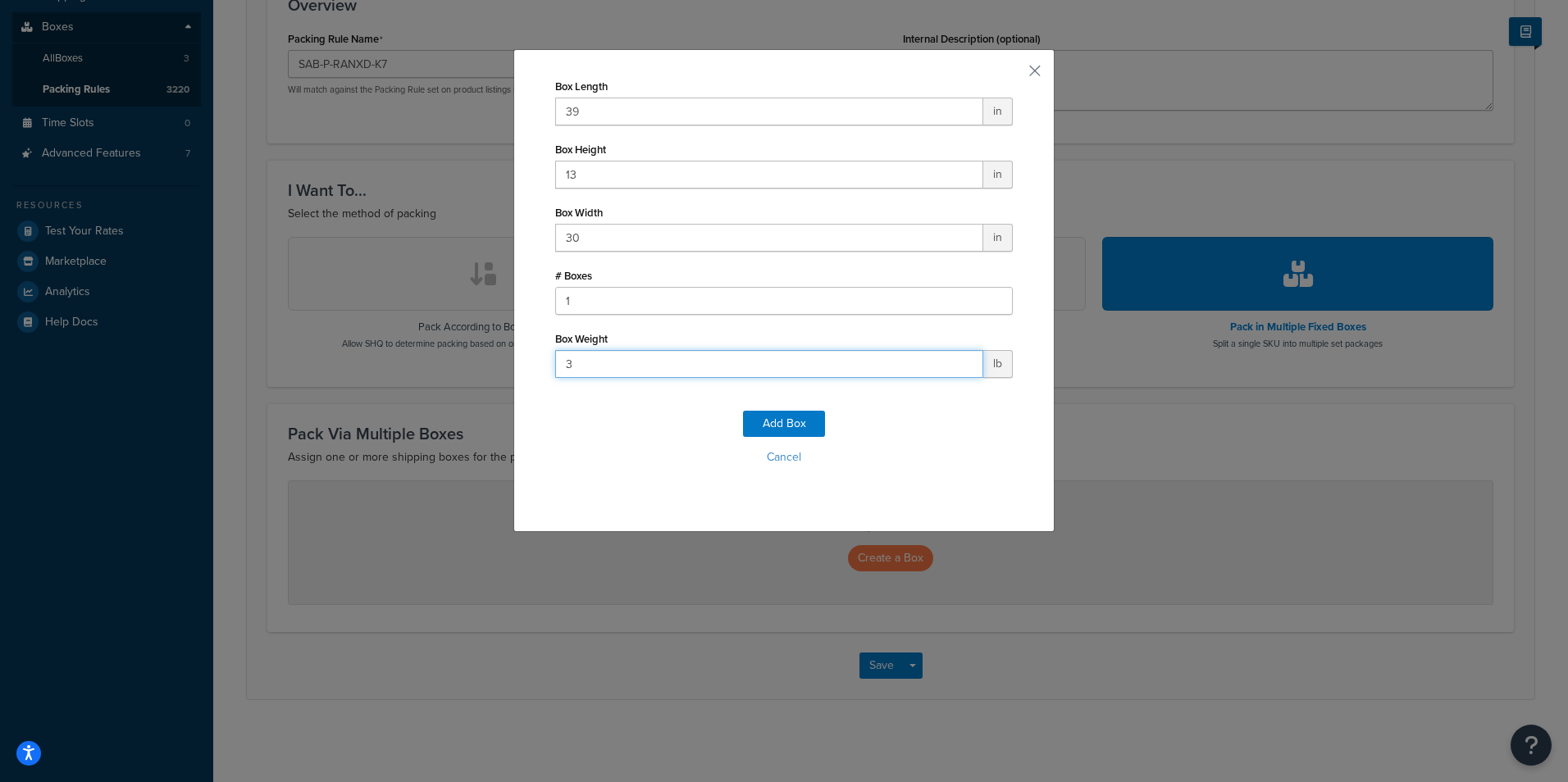
type input "36"
click button "Add Box" at bounding box center [784, 423] width 82 height 26
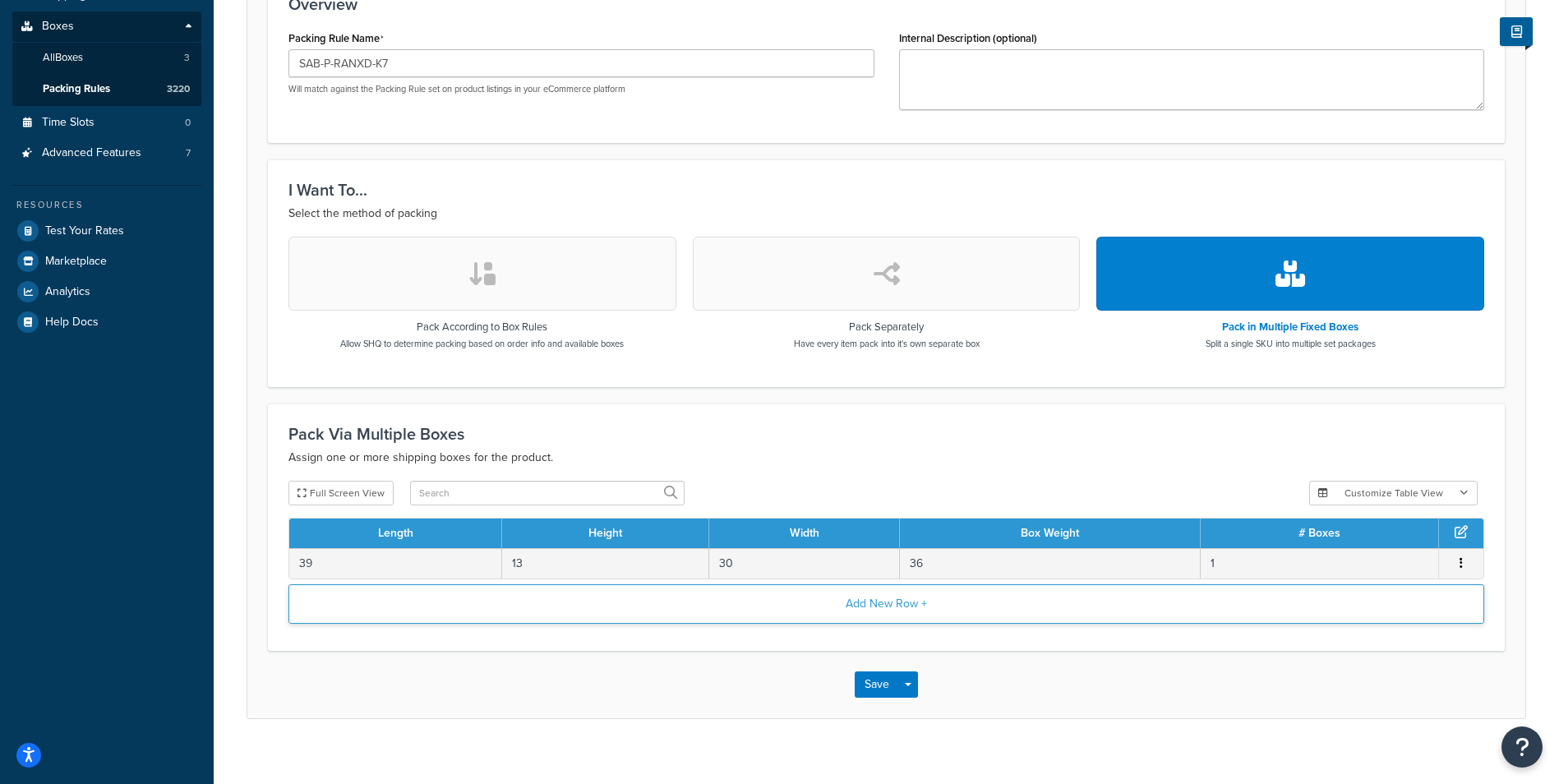
click at [797, 608] on button "Add New Row +" at bounding box center [887, 604] width 1196 height 39
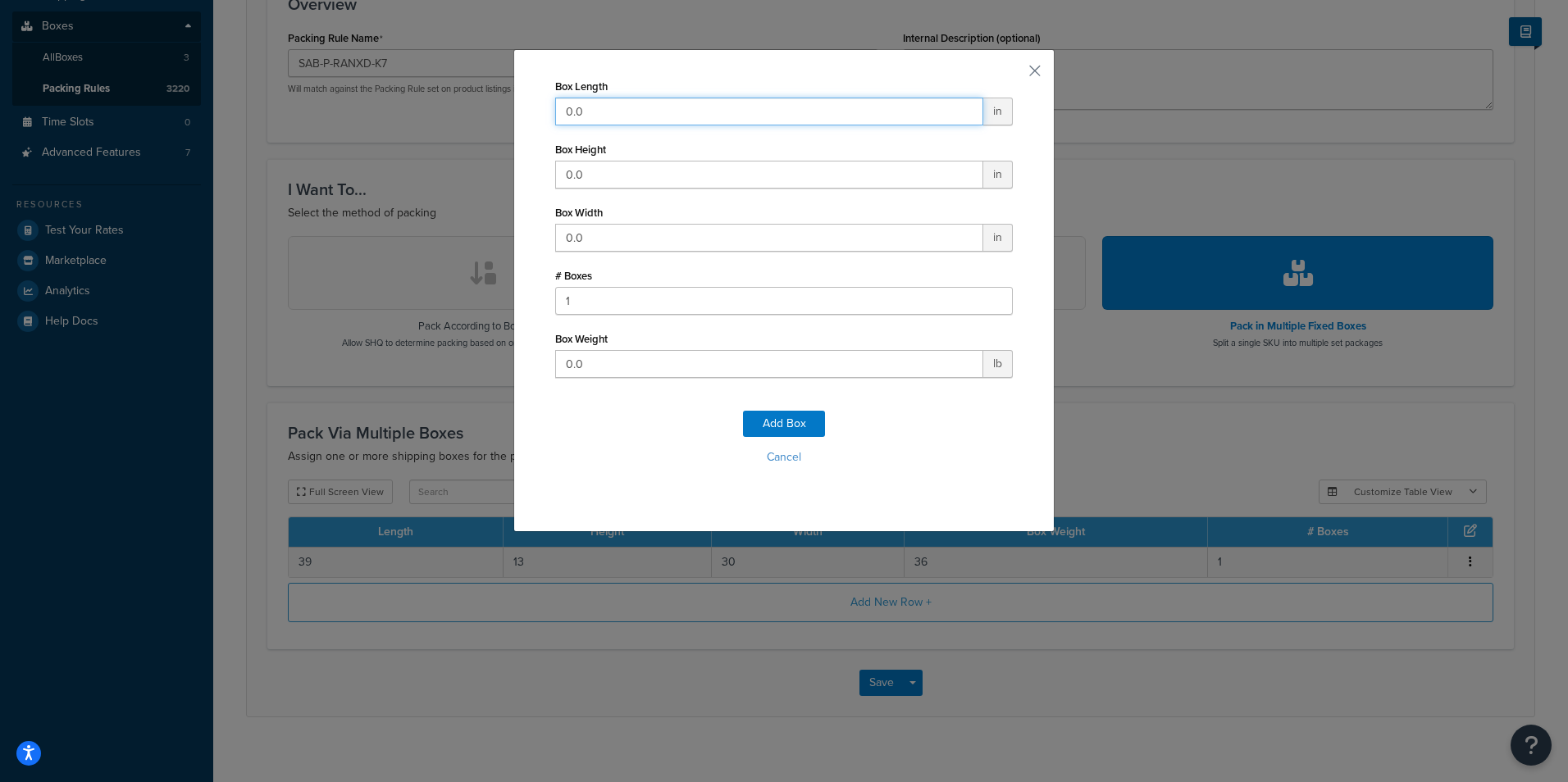
click at [772, 116] on input "0.0" at bounding box center [769, 111] width 428 height 28
type input "39"
type input "13"
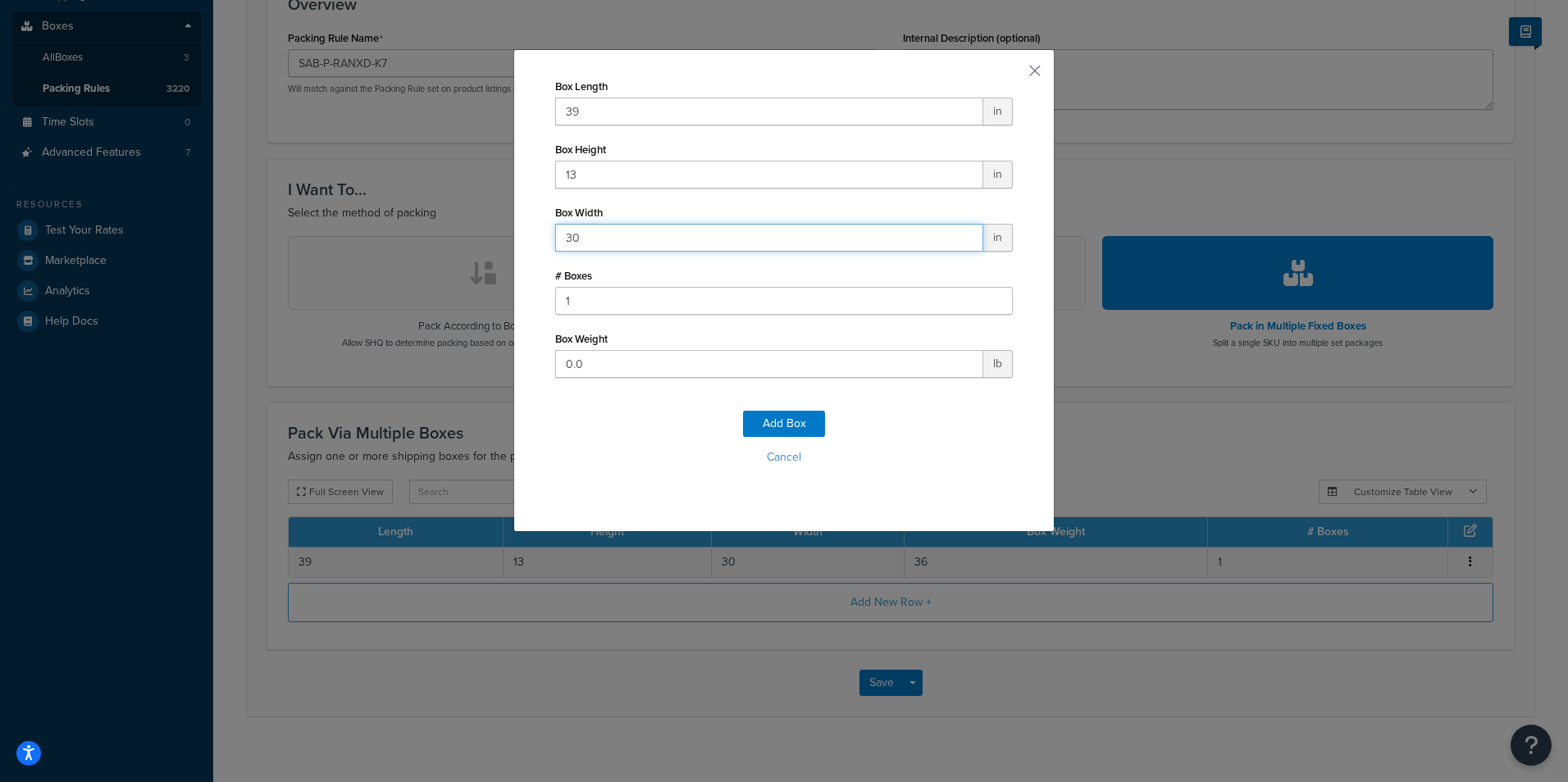
type input "30"
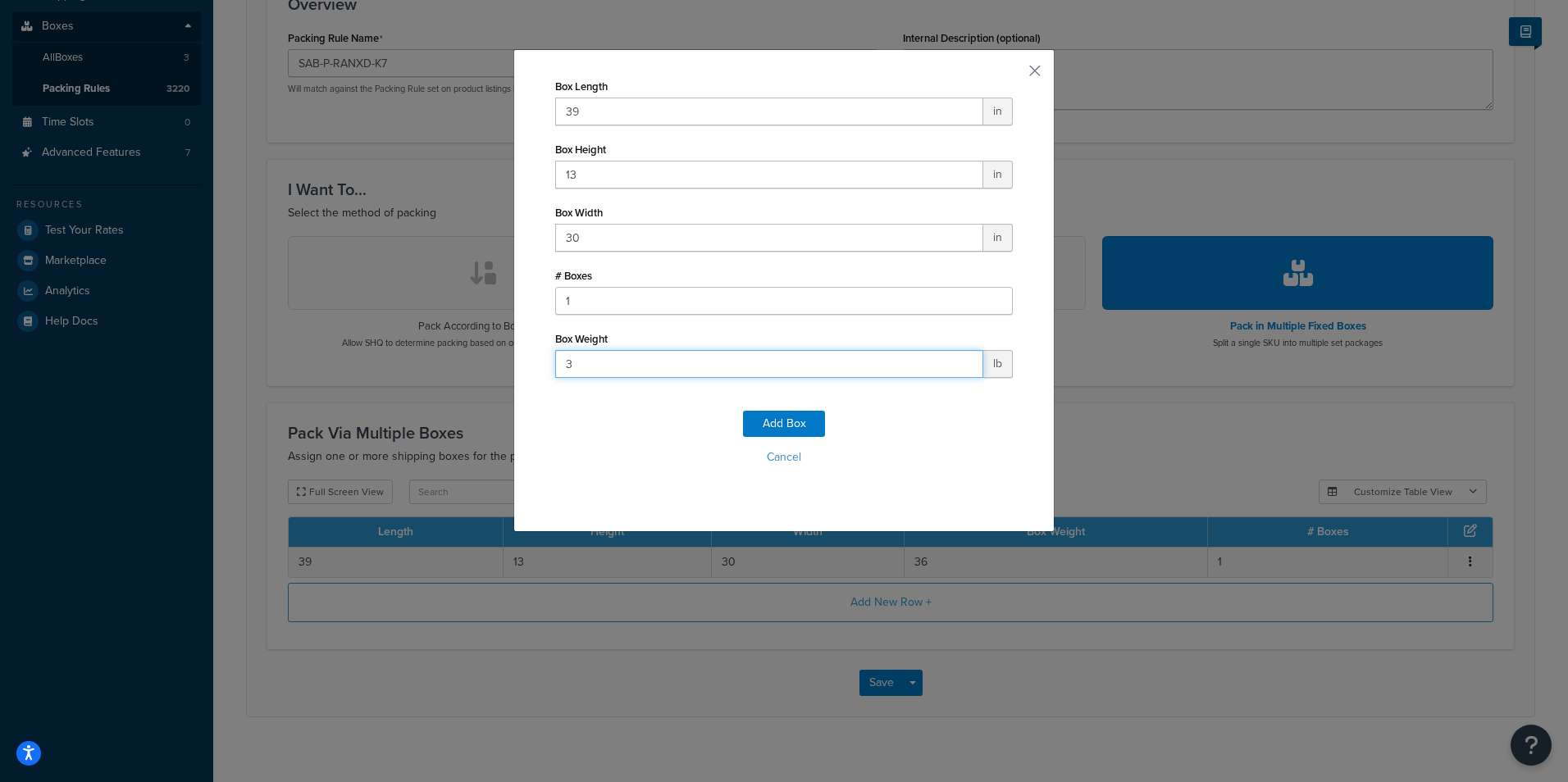
type input "30"
click button "Add Box" at bounding box center [784, 423] width 82 height 26
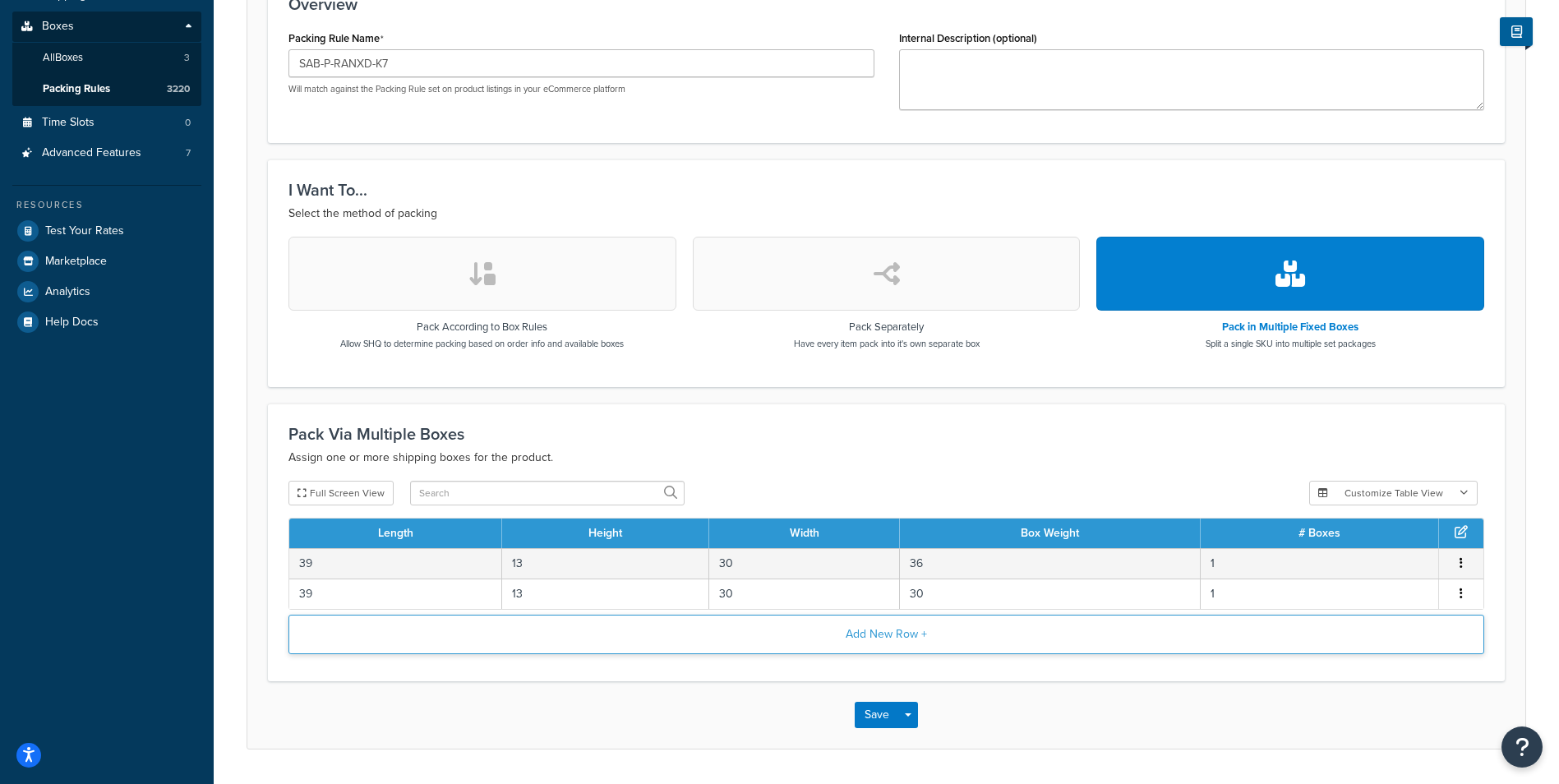
click at [865, 639] on button "Add New Row +" at bounding box center [887, 635] width 1196 height 39
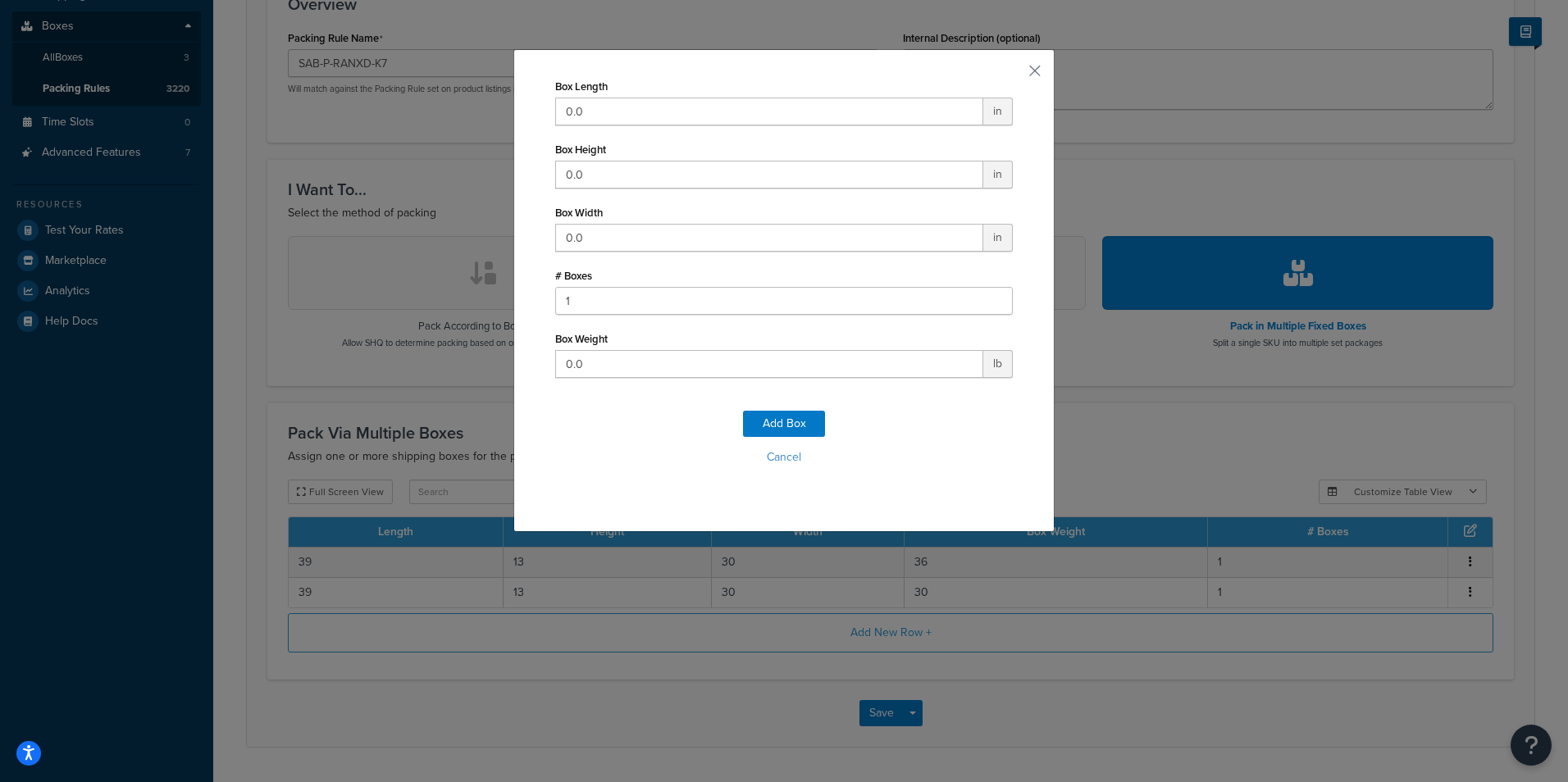
click at [735, 95] on div "Box Length 0.0 in" at bounding box center [783, 101] width 458 height 51
click at [699, 112] on input "0.0" at bounding box center [769, 111] width 428 height 28
type input "42"
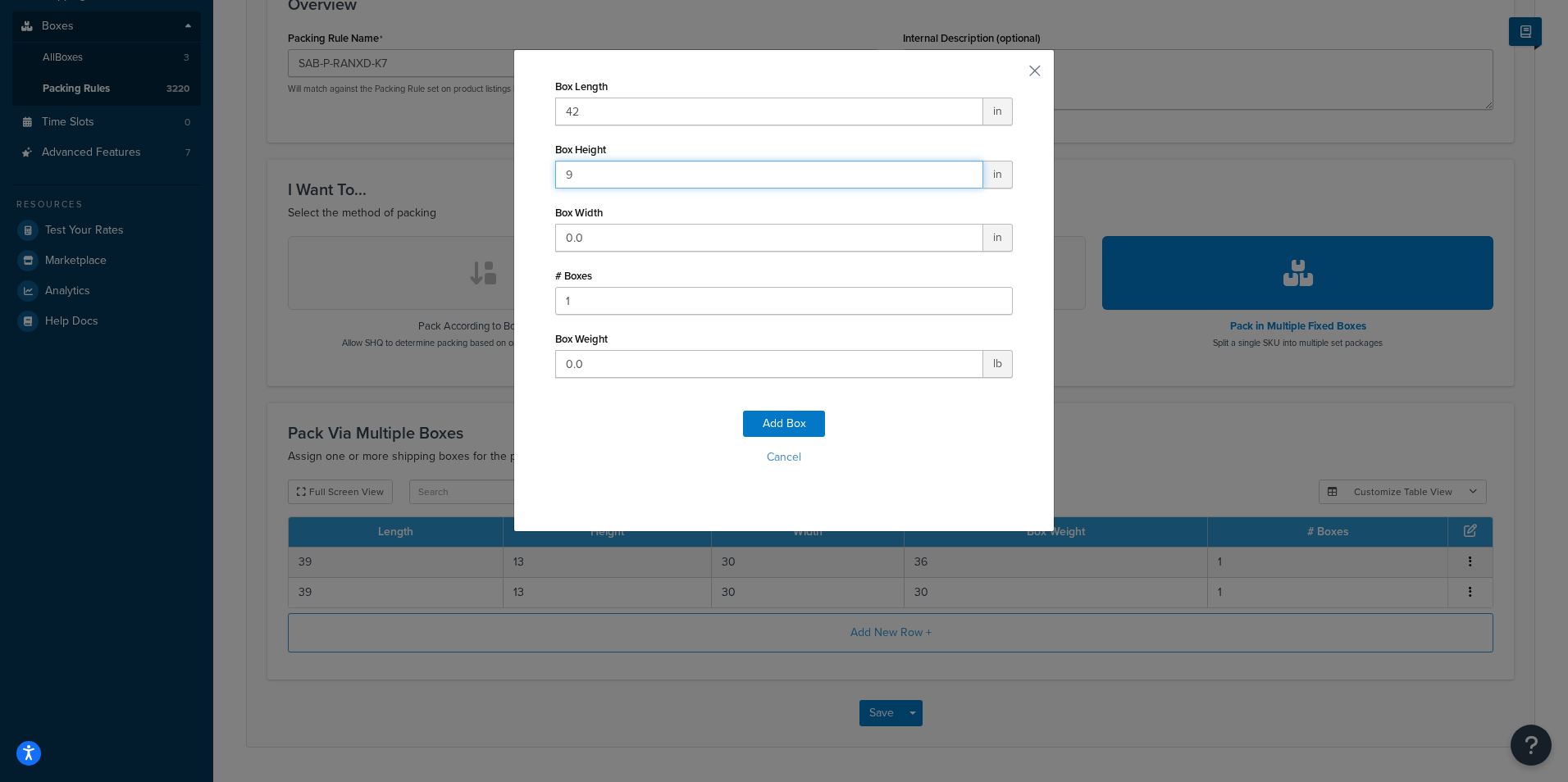
type input "9"
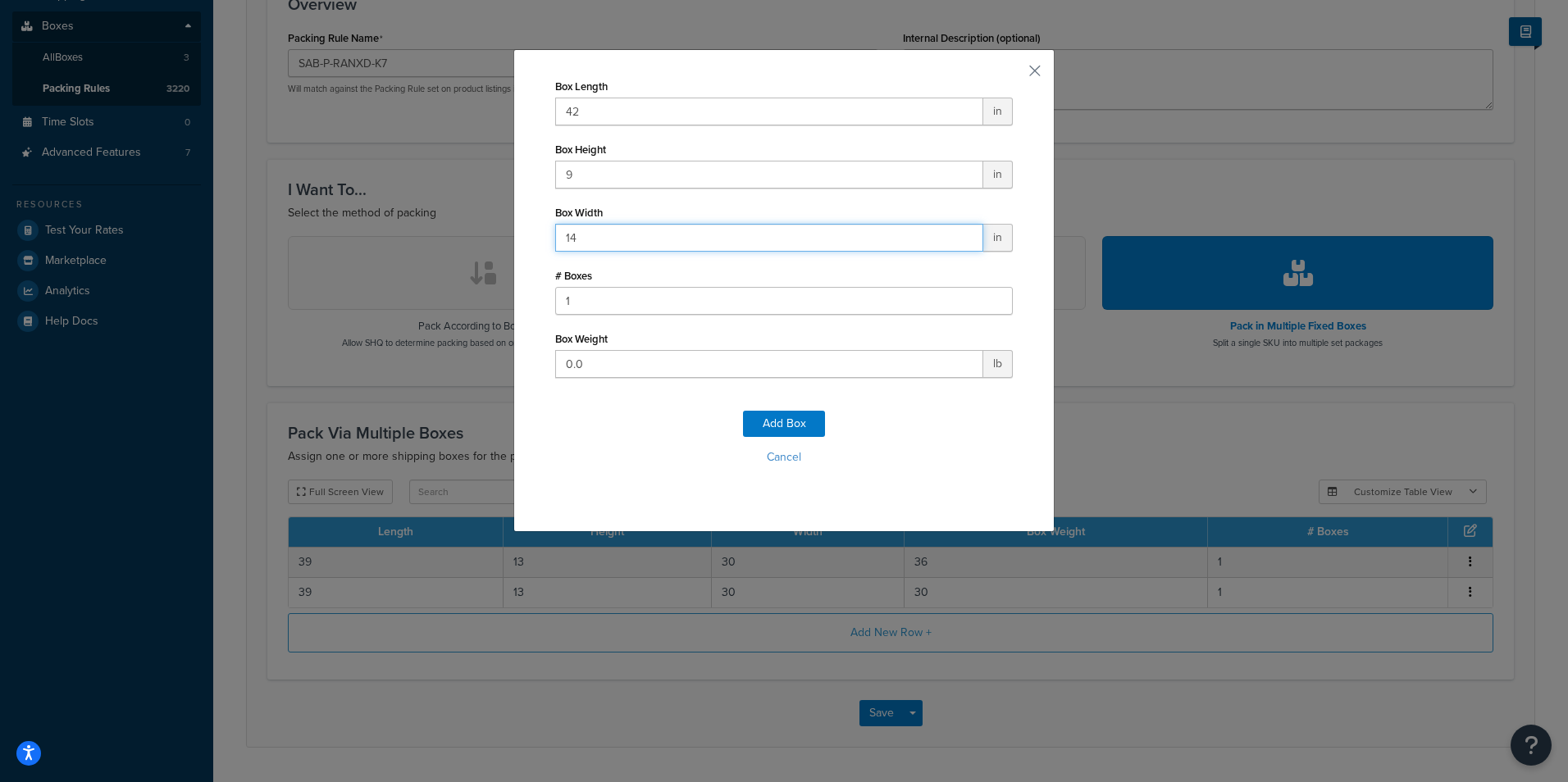
type input "14"
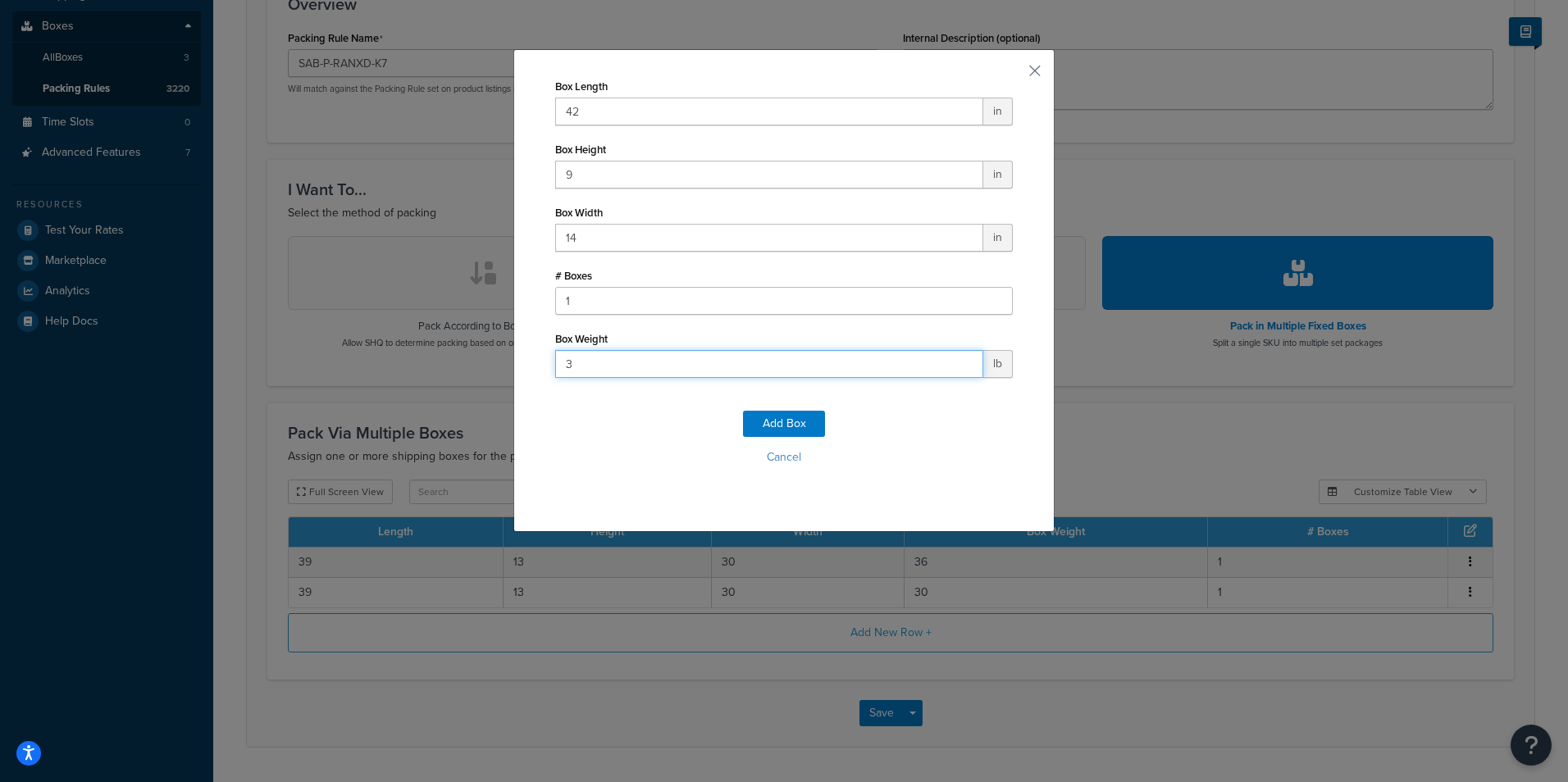
type input "36"
click button "Add Box" at bounding box center [784, 423] width 82 height 26
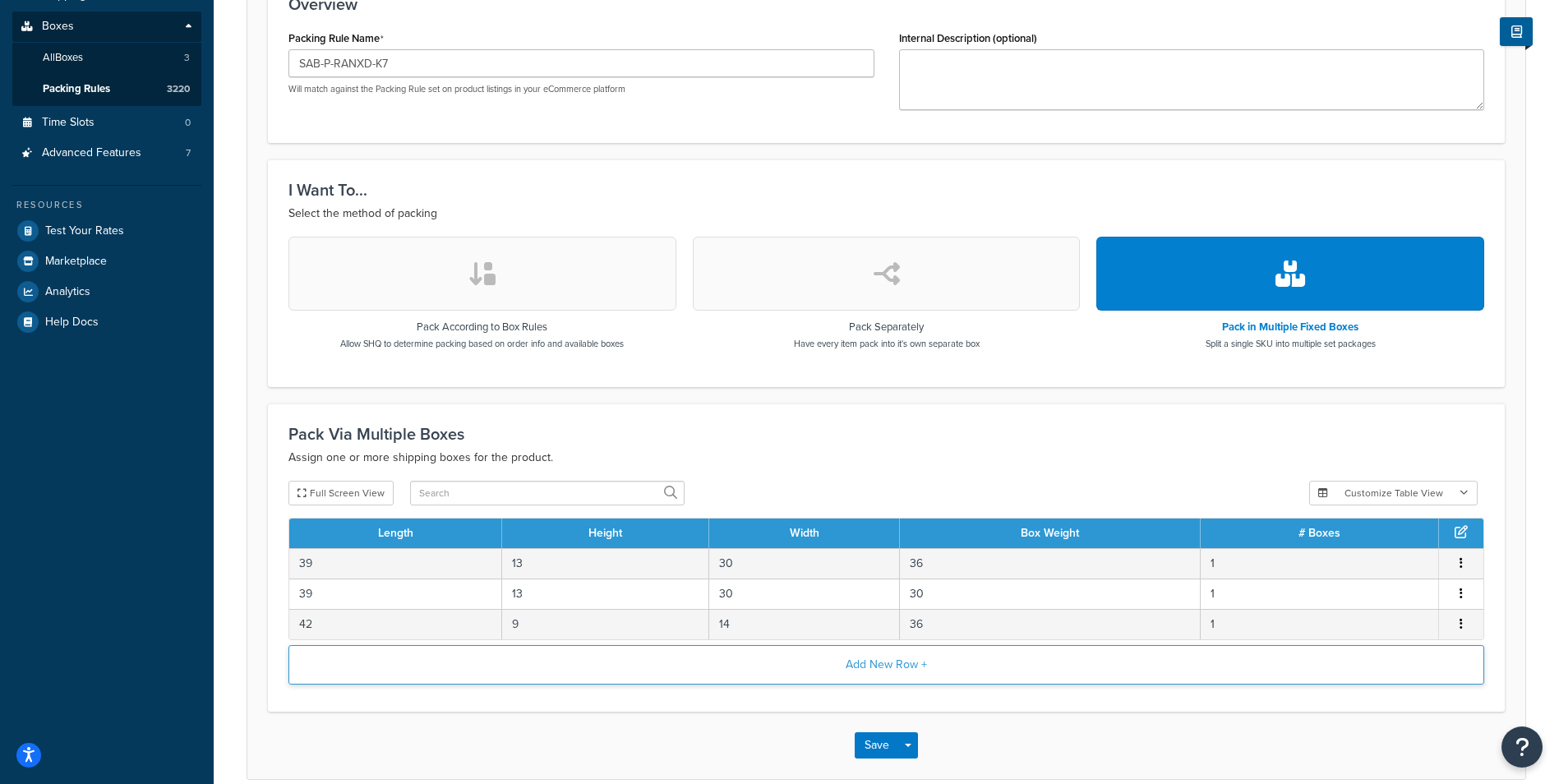
click at [906, 681] on button "Add New Row +" at bounding box center [887, 664] width 1196 height 39
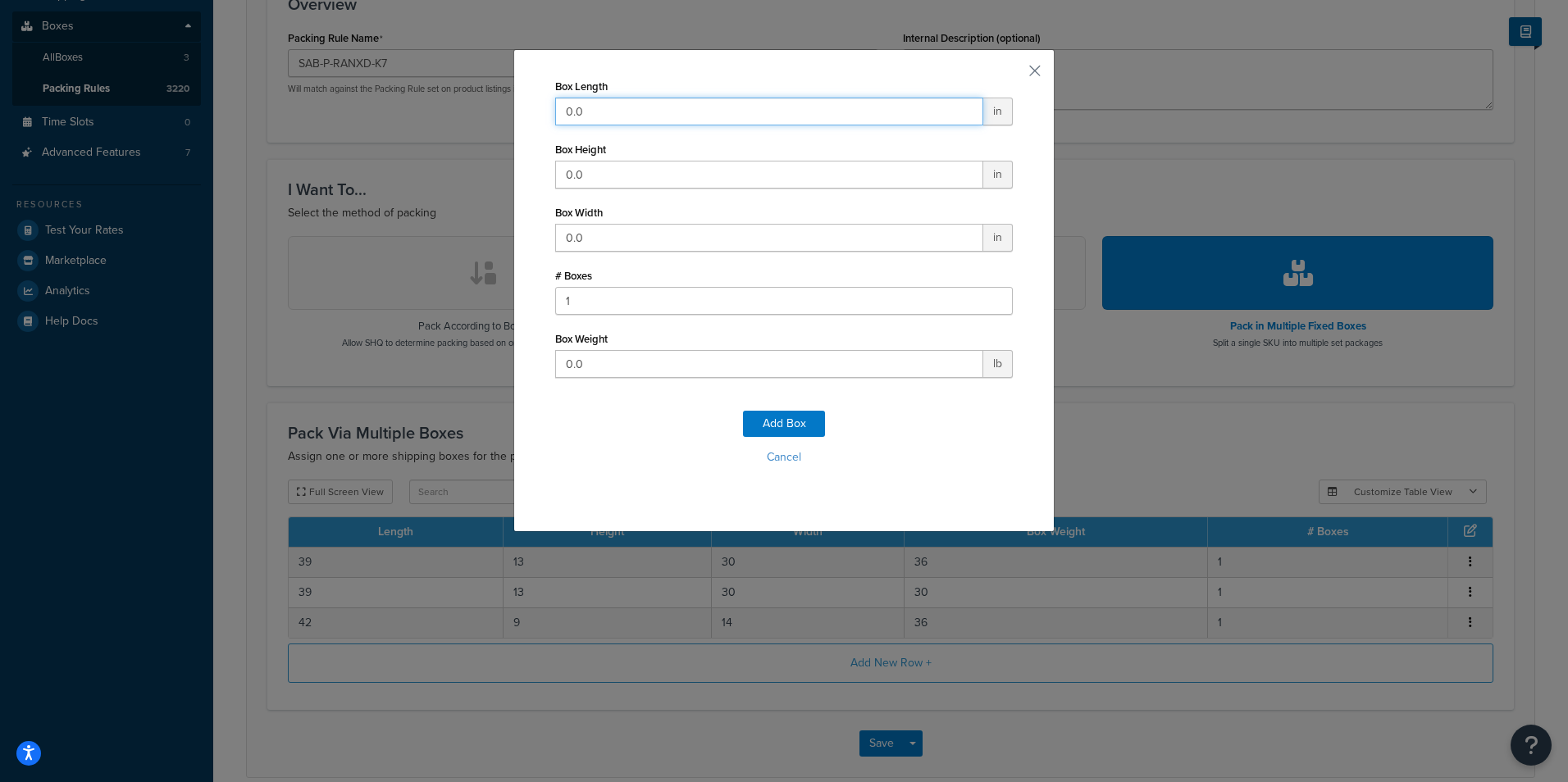
click at [806, 103] on input "0.0" at bounding box center [769, 111] width 428 height 28
type input "19"
type input "1"
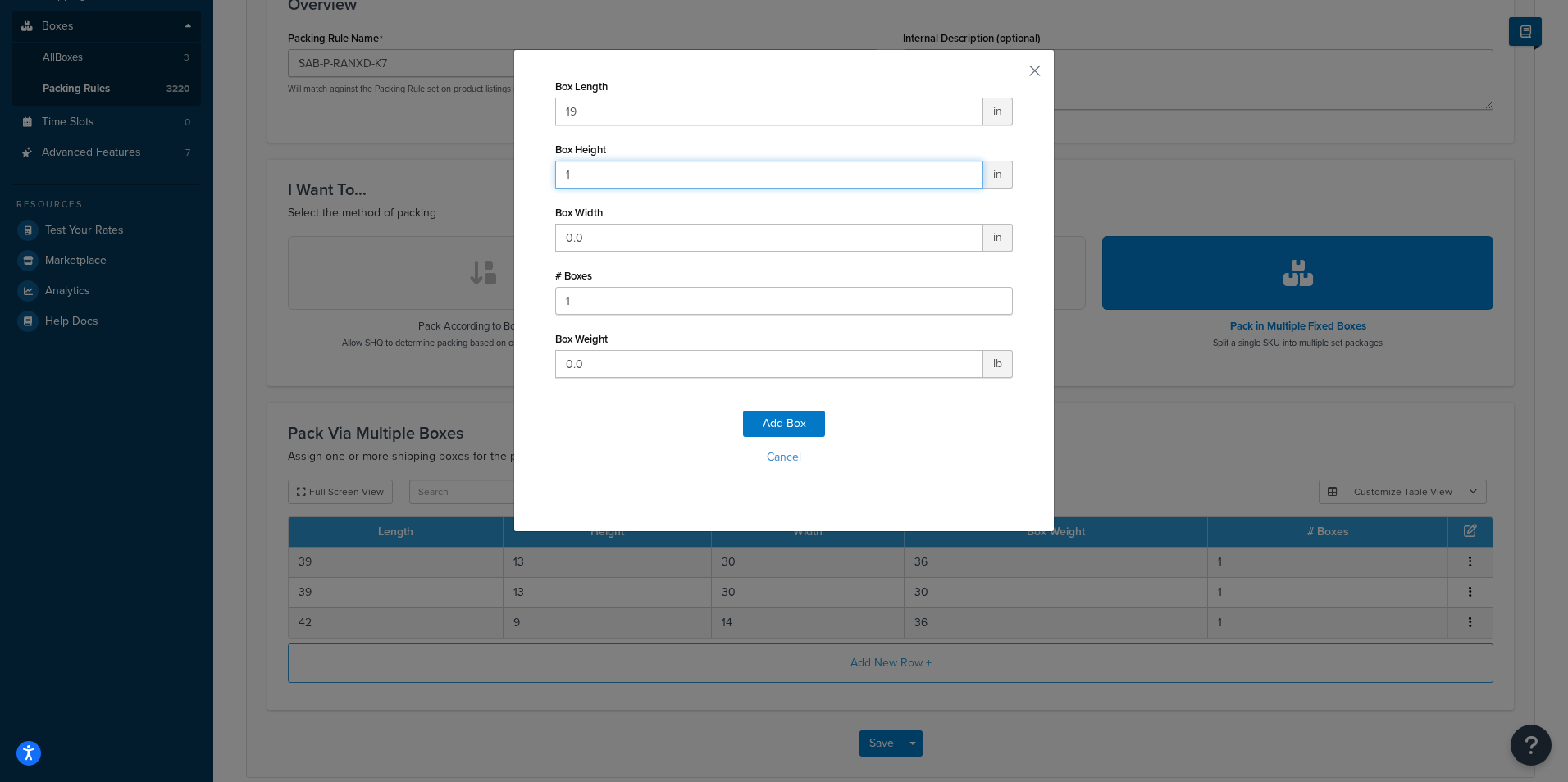
click button "Add Box" at bounding box center [784, 423] width 82 height 26
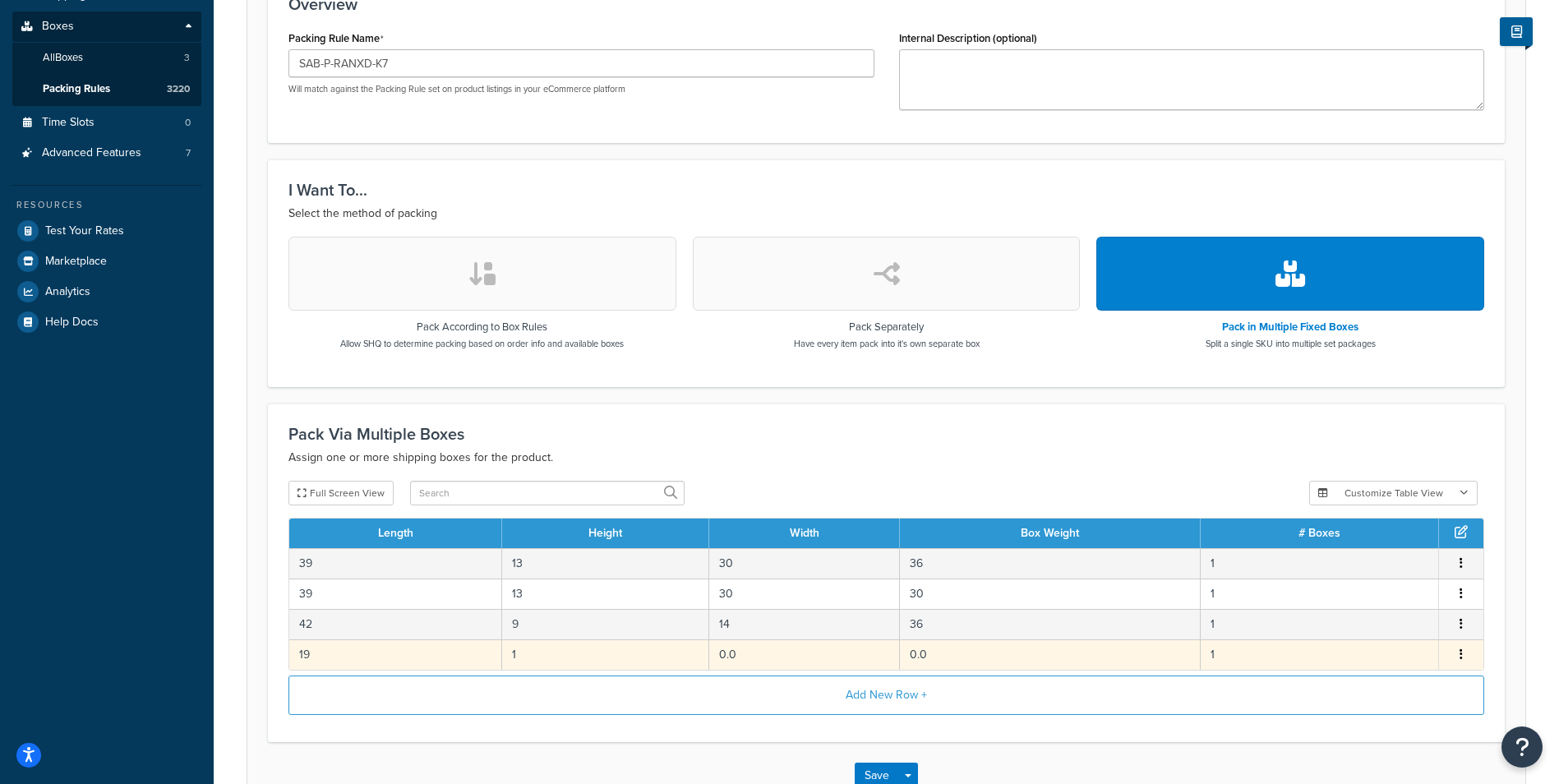
click at [1462, 652] on icon "button" at bounding box center [1462, 653] width 3 height 11
click at [1363, 670] on div "Delete" at bounding box center [1377, 672] width 117 height 33
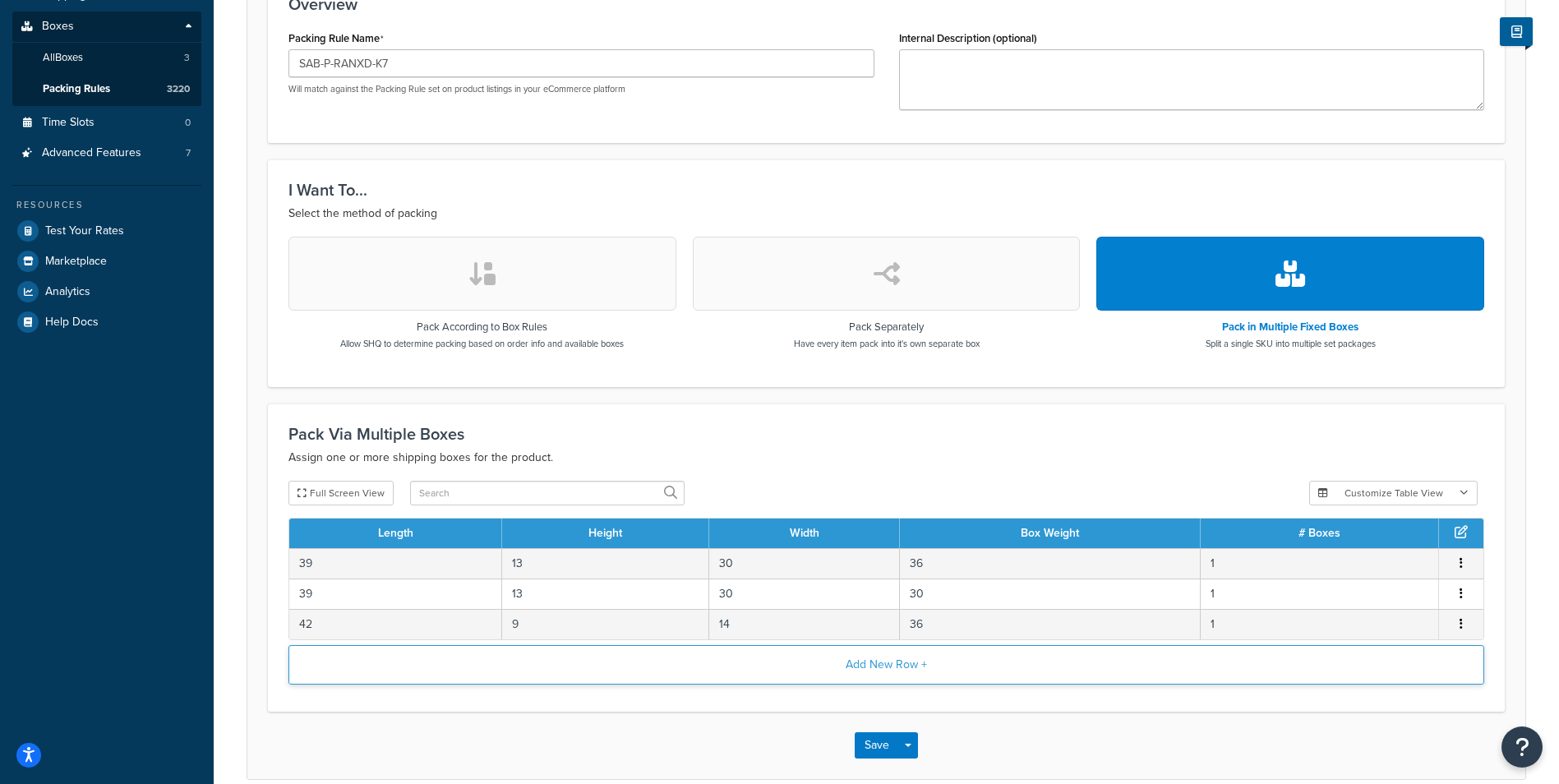
click at [847, 674] on button "Add New Row +" at bounding box center [887, 664] width 1196 height 39
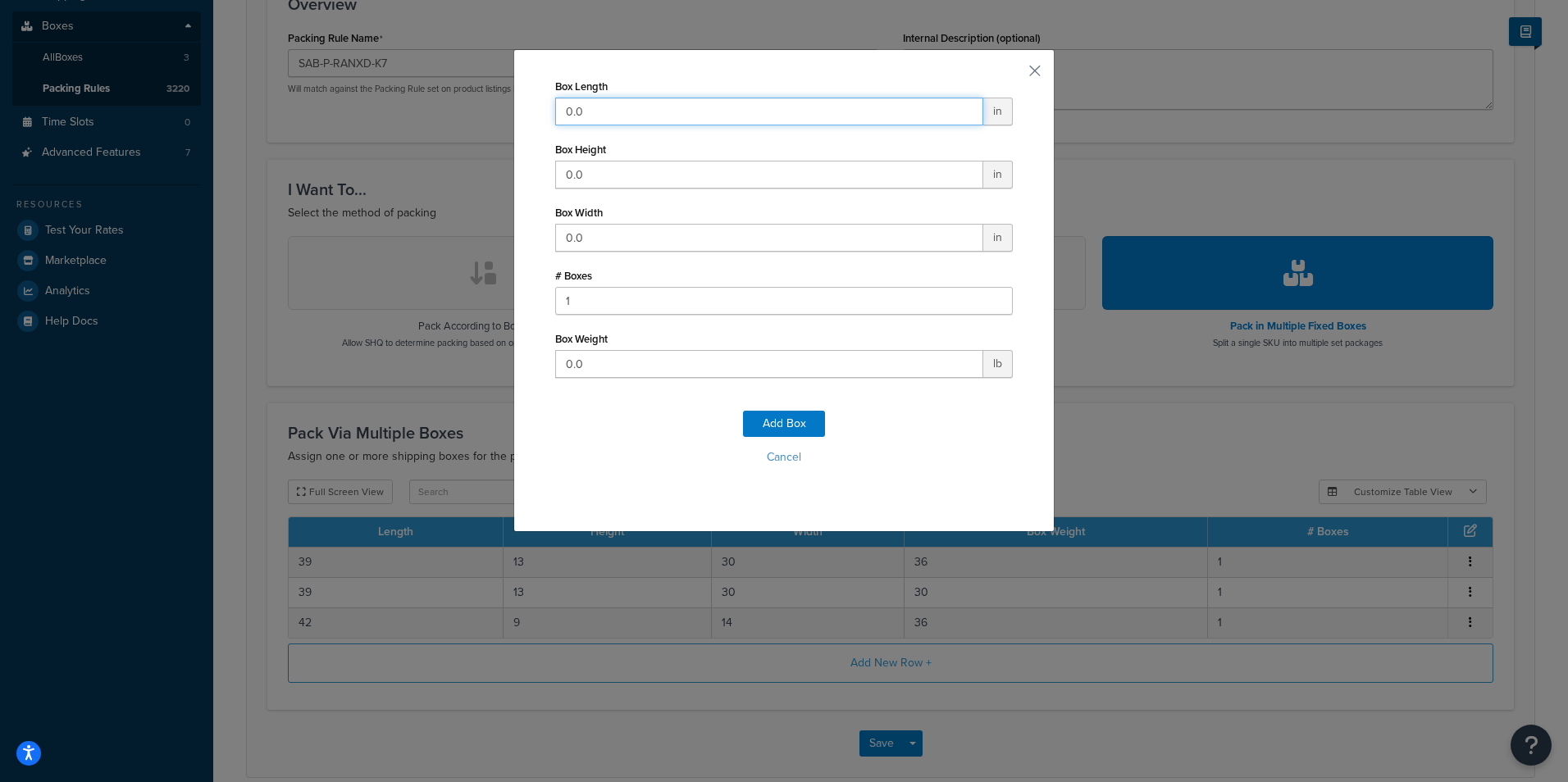
click at [644, 113] on input "0.0" at bounding box center [769, 111] width 428 height 28
type input "0"
type input "19"
type input "13"
type input "14"
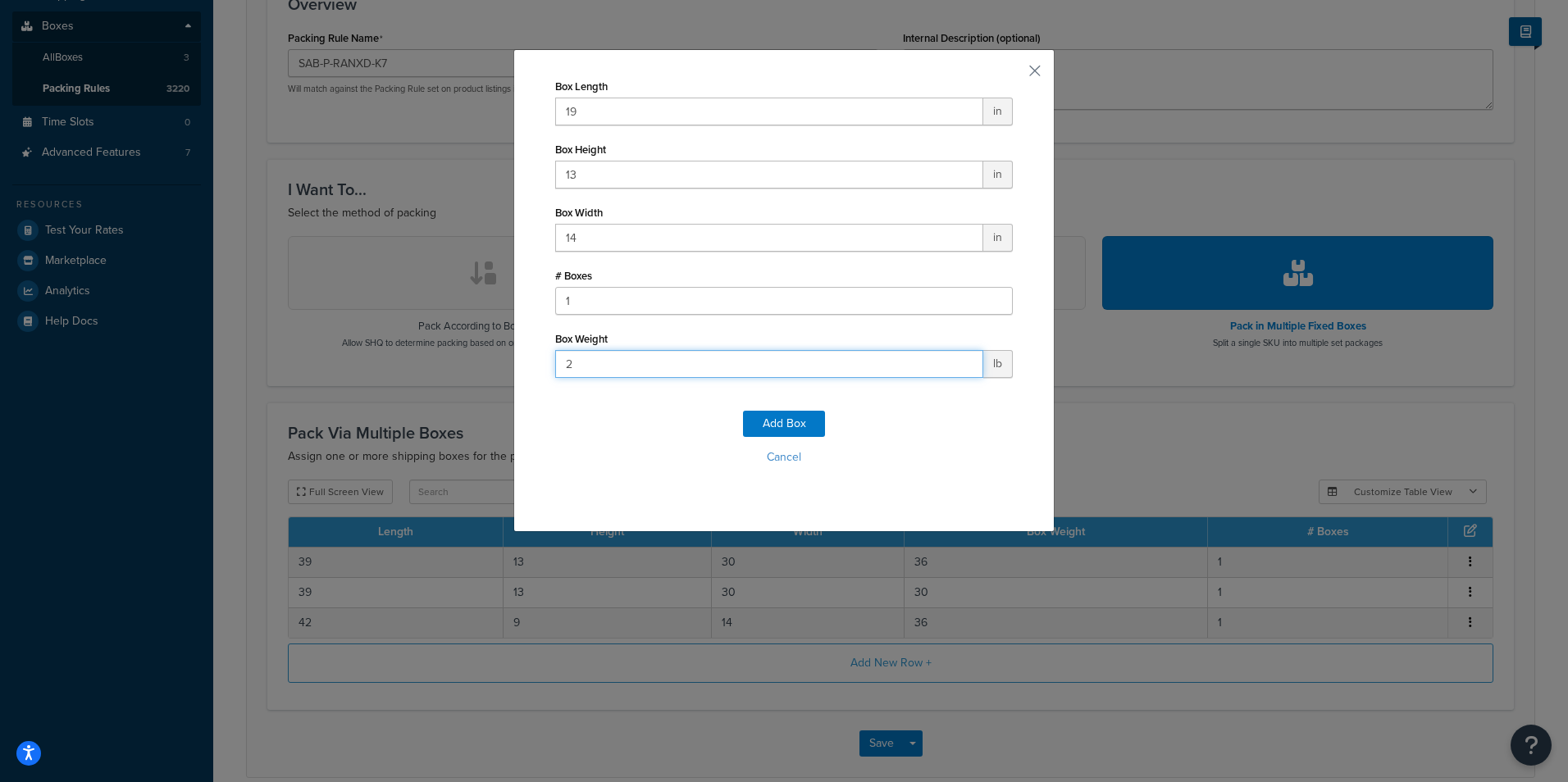
type input "28"
click button "Add Box" at bounding box center [784, 423] width 82 height 26
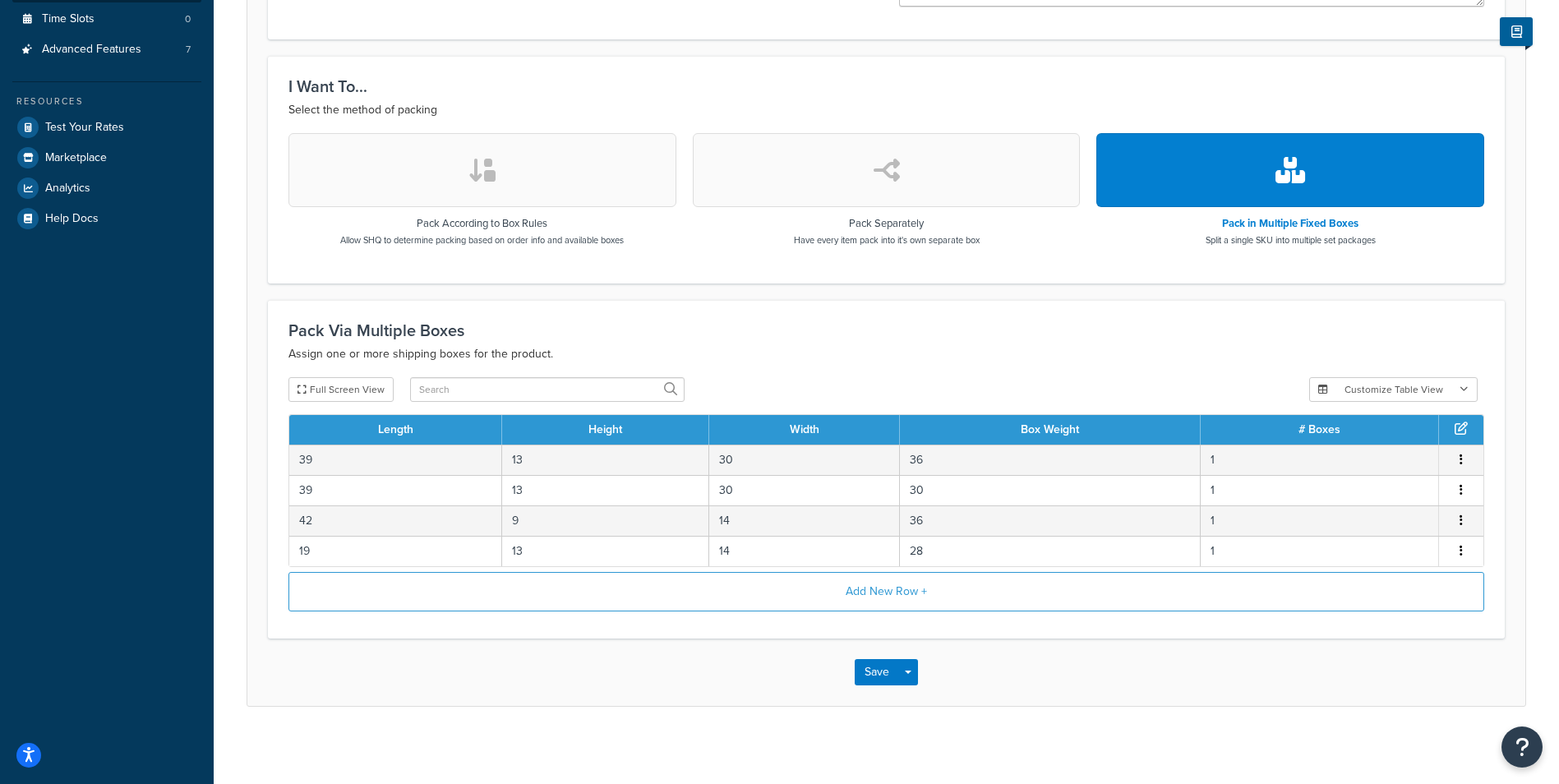
scroll to position [450, 0]
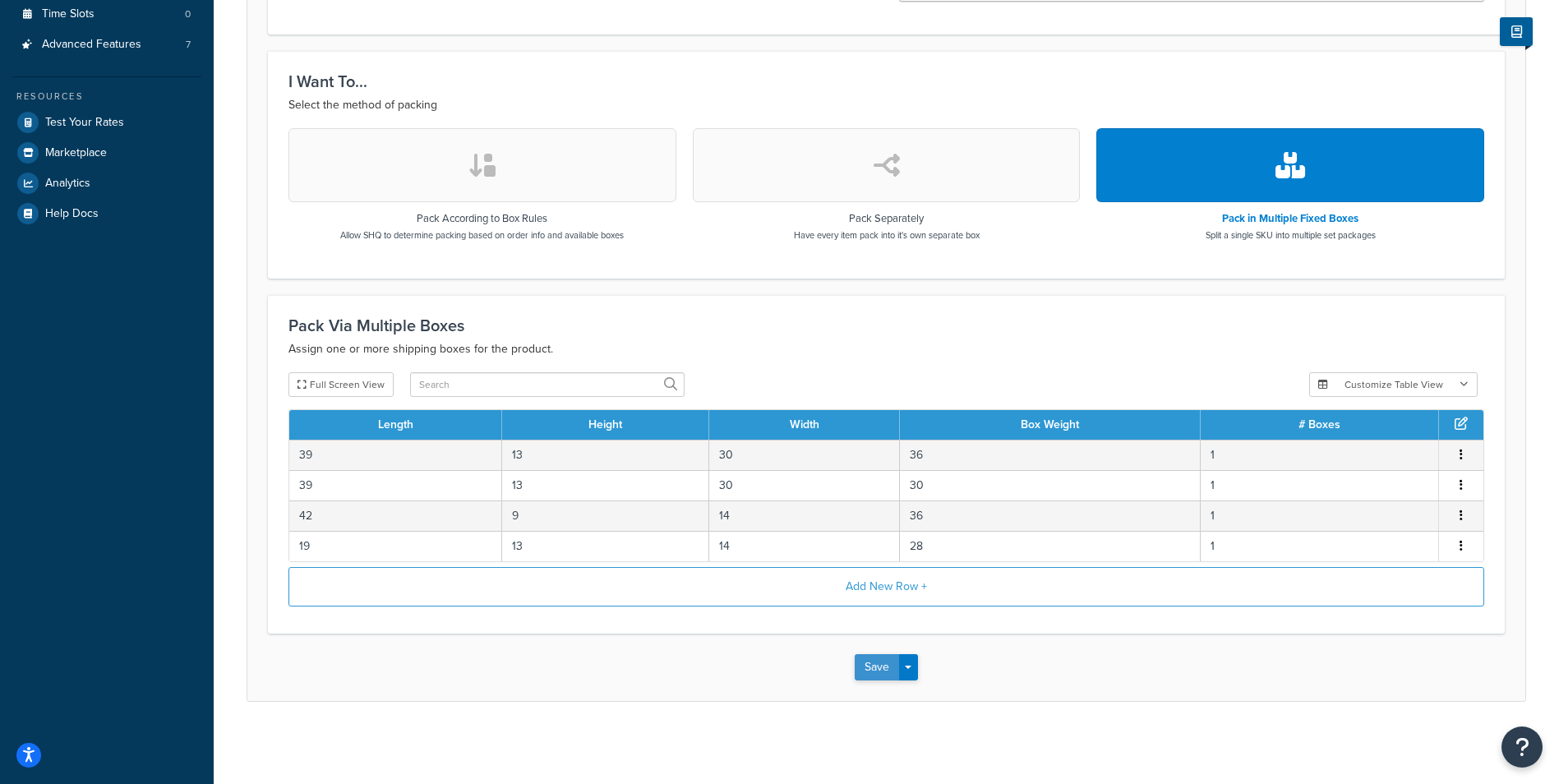
click at [881, 668] on button "Save" at bounding box center [877, 667] width 44 height 26
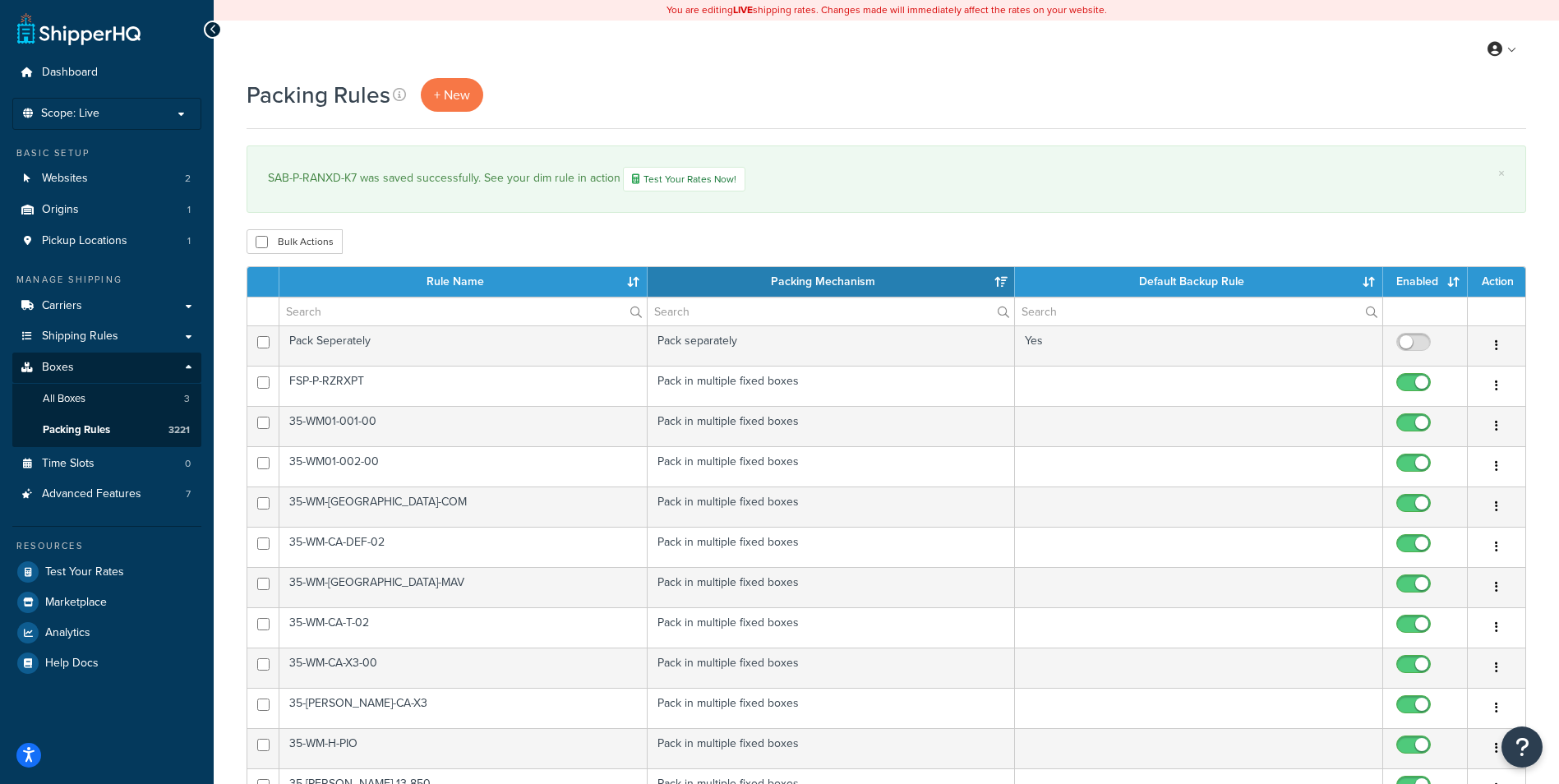
select select "15"
click at [458, 79] on link "+ New" at bounding box center [452, 94] width 62 height 33
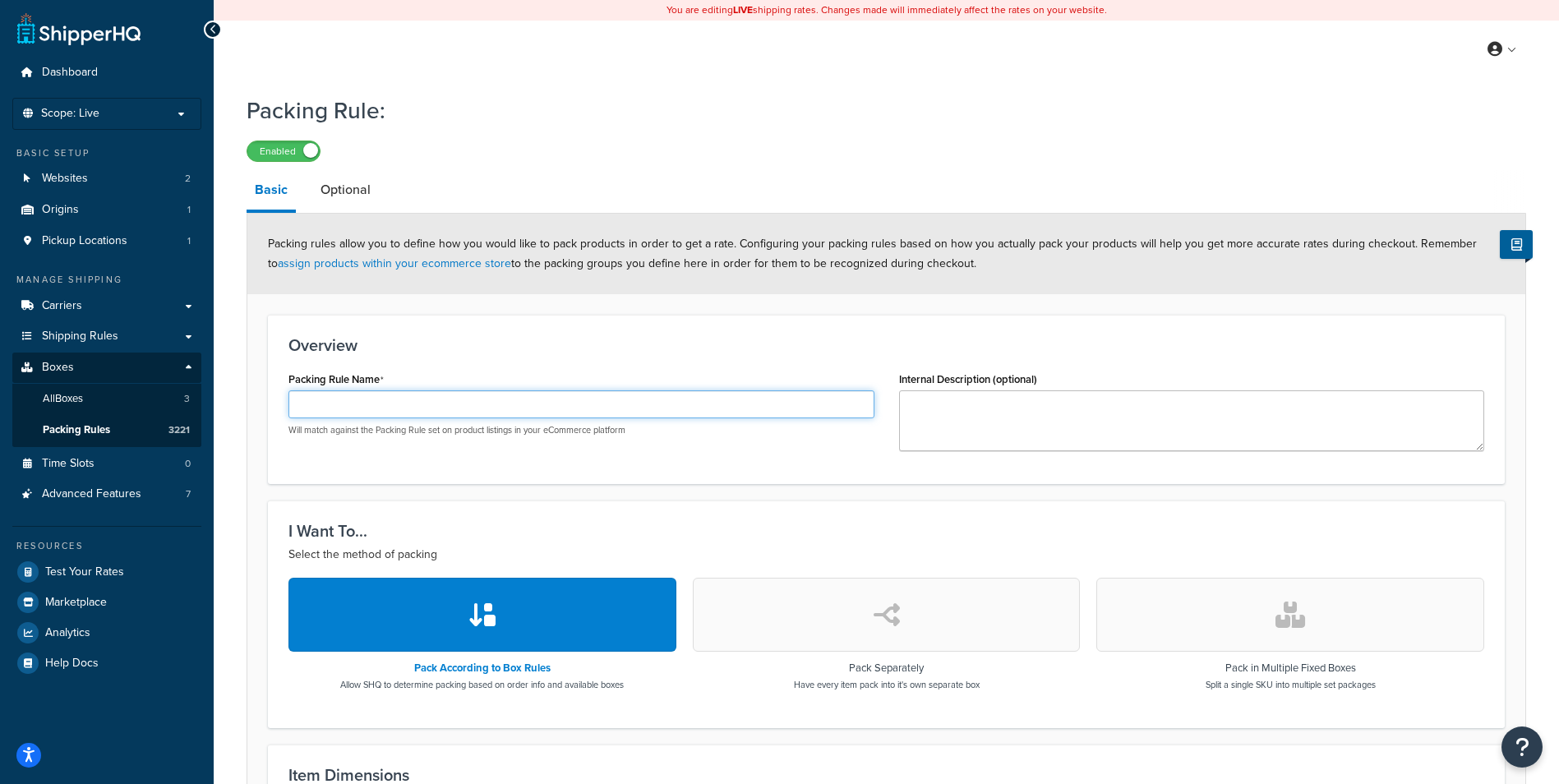
click at [525, 404] on input "Packing Rule Name" at bounding box center [582, 404] width 586 height 28
paste input "SAB-P-RANXD-K1"
type input "SAB-P-RANXD-K1"
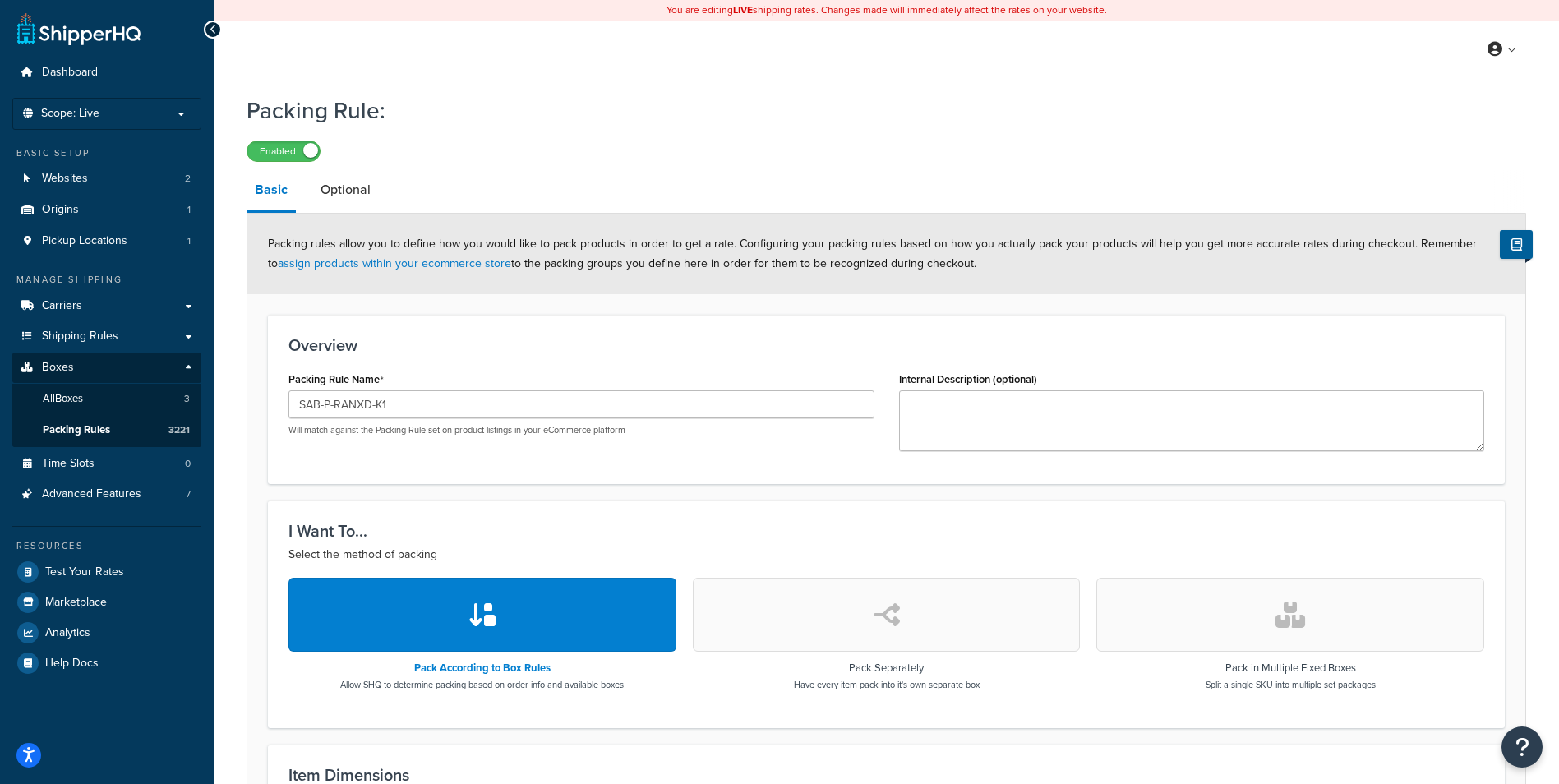
click at [1278, 600] on button "button" at bounding box center [1290, 614] width 388 height 74
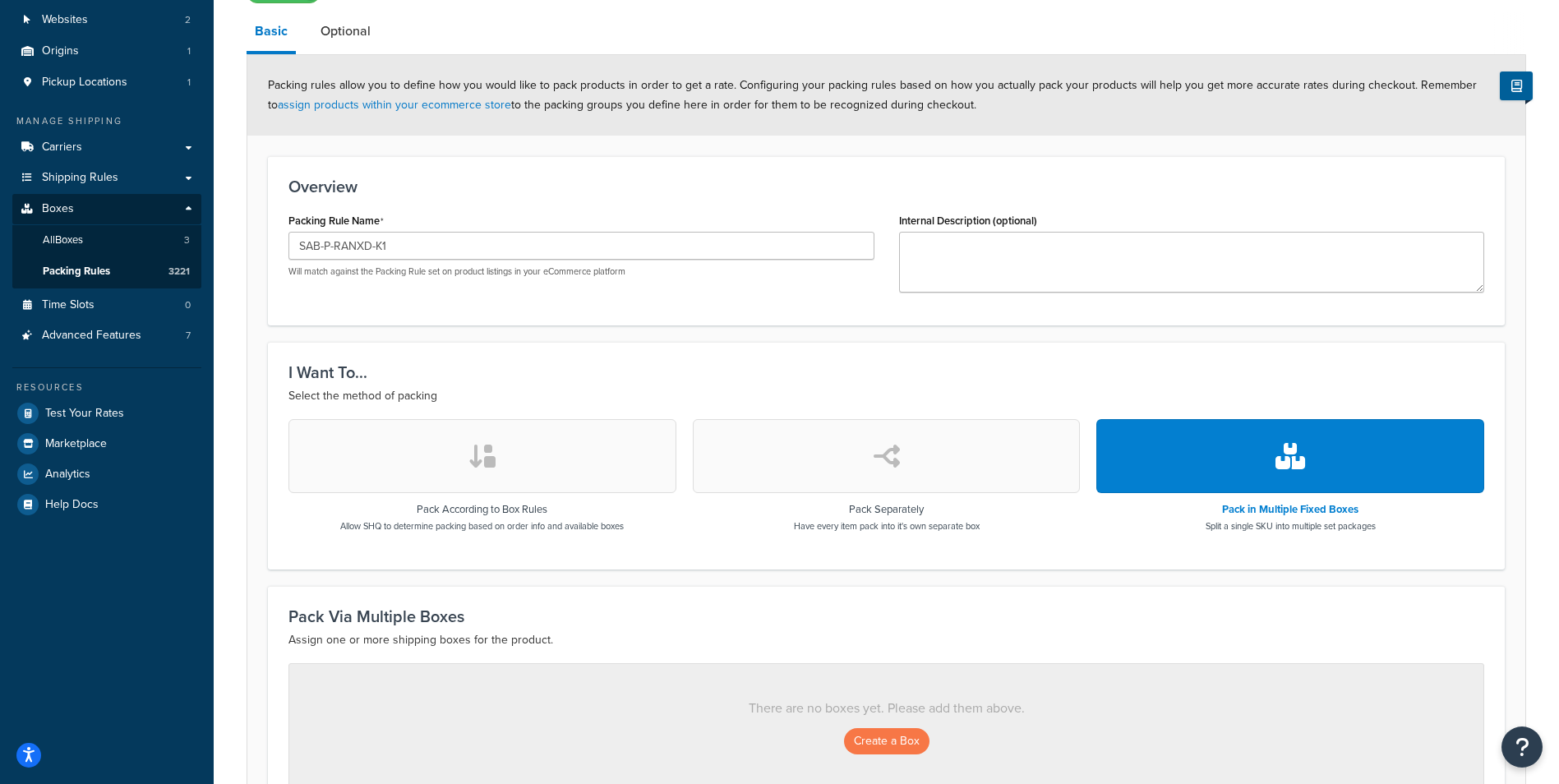
scroll to position [341, 0]
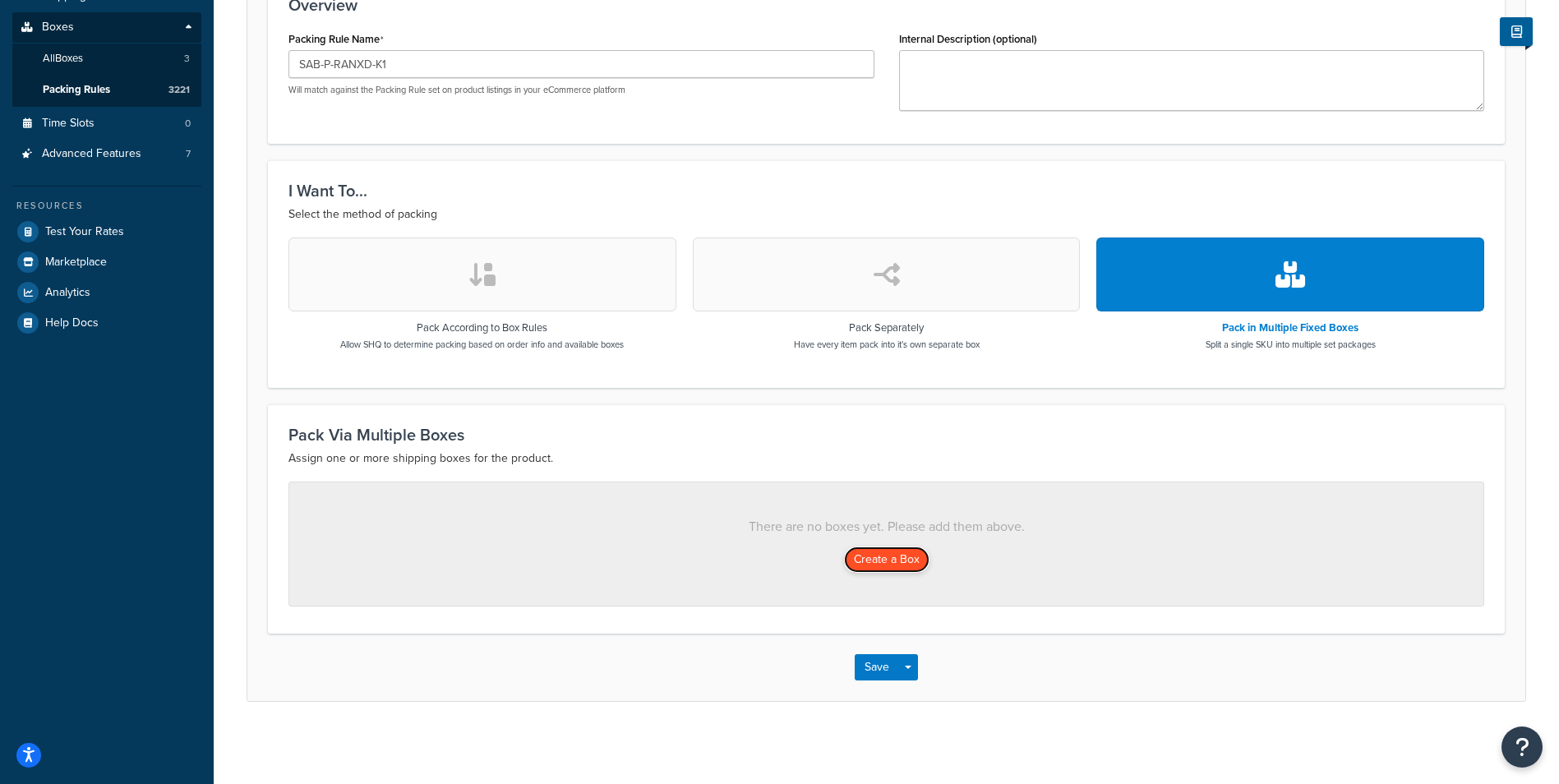
click at [866, 563] on button "Create a Box" at bounding box center [887, 559] width 85 height 26
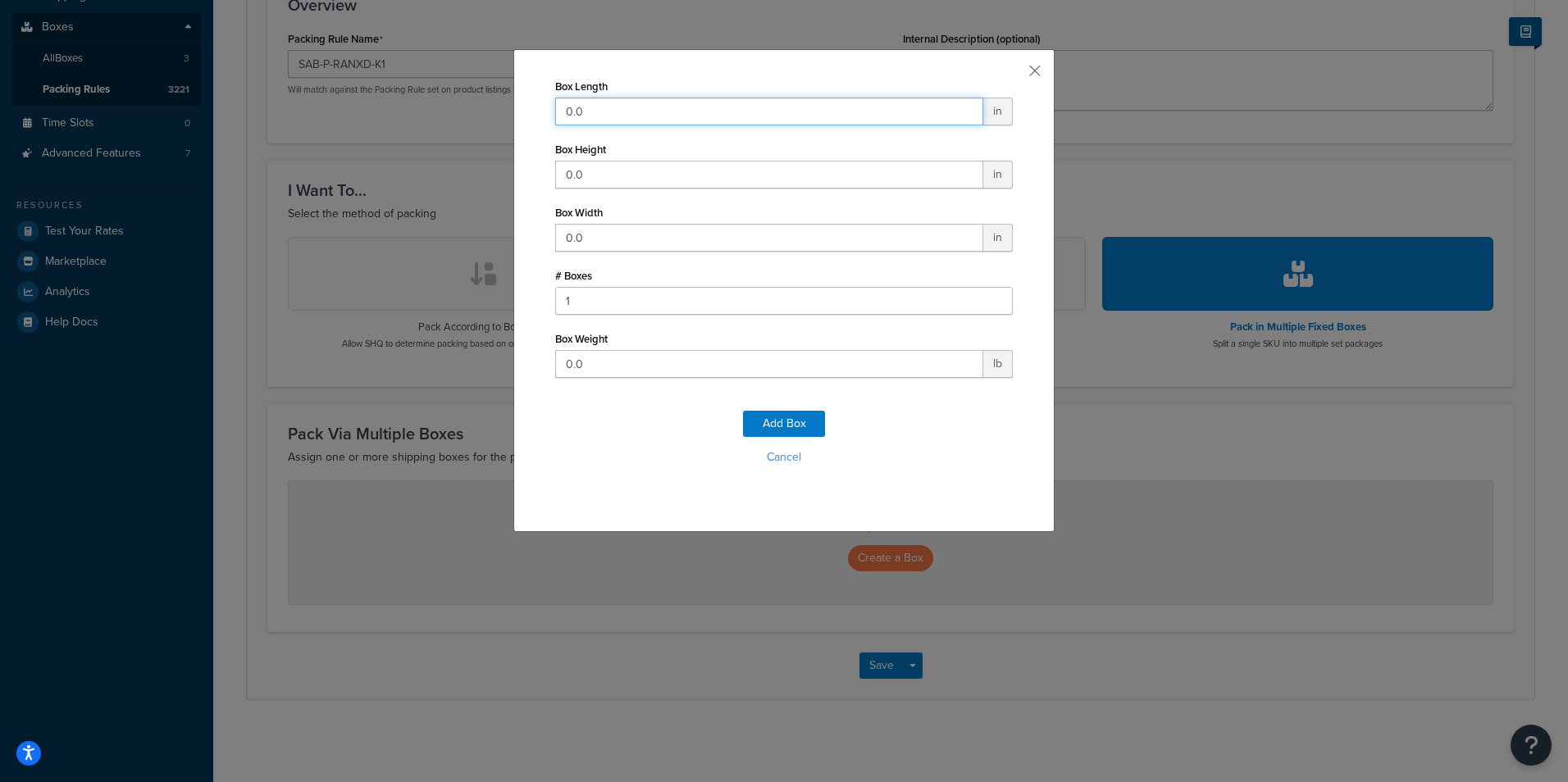
click at [699, 112] on input "0.0" at bounding box center [769, 111] width 428 height 28
type input "39"
type input "13"
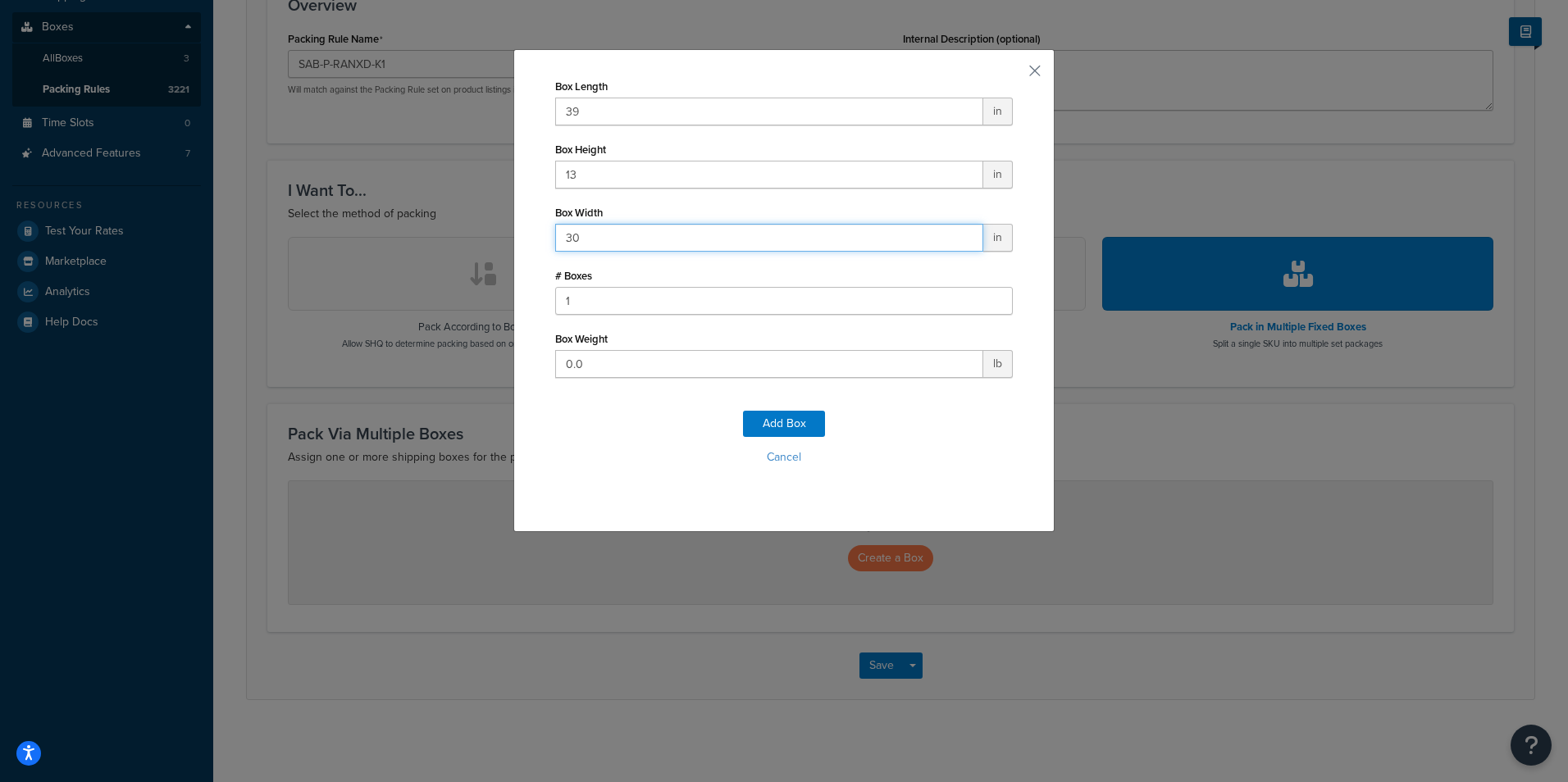
type input "30"
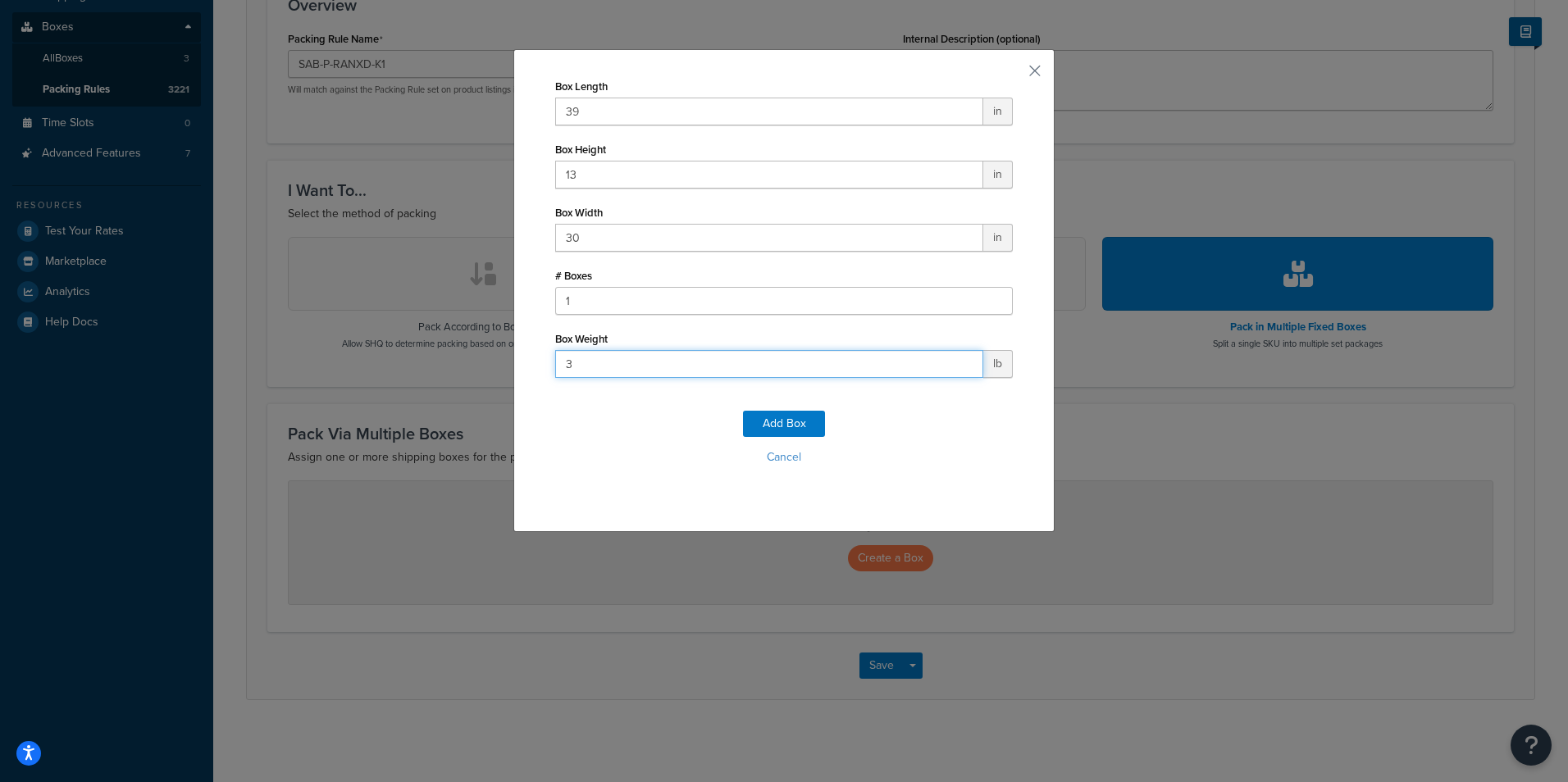
type input "36"
click button "Add Box" at bounding box center [784, 423] width 82 height 26
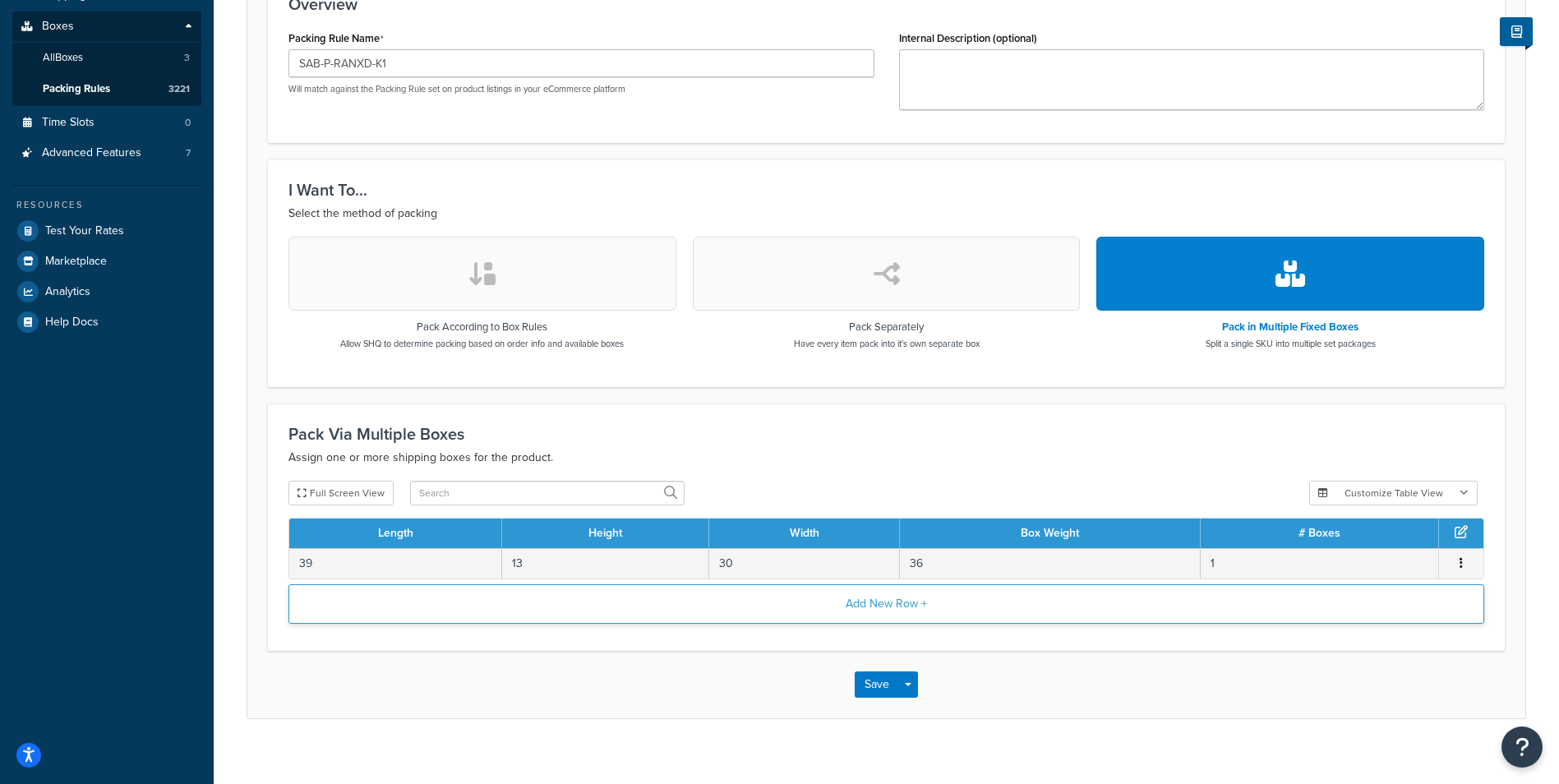
click at [872, 615] on button "Add New Row +" at bounding box center [887, 604] width 1196 height 39
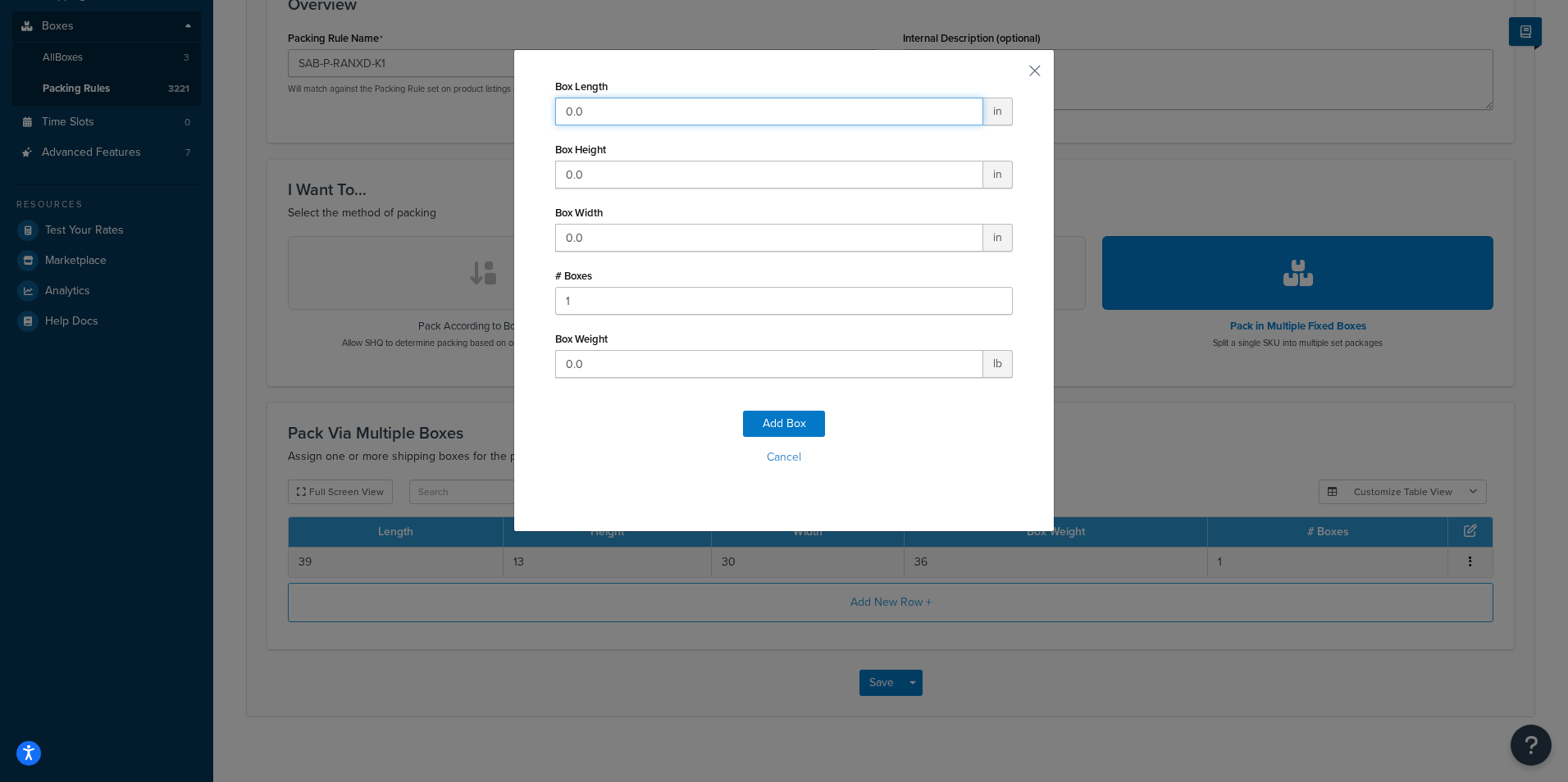
click at [818, 111] on input "0.0" at bounding box center [769, 111] width 428 height 28
type input "39"
type input "13"
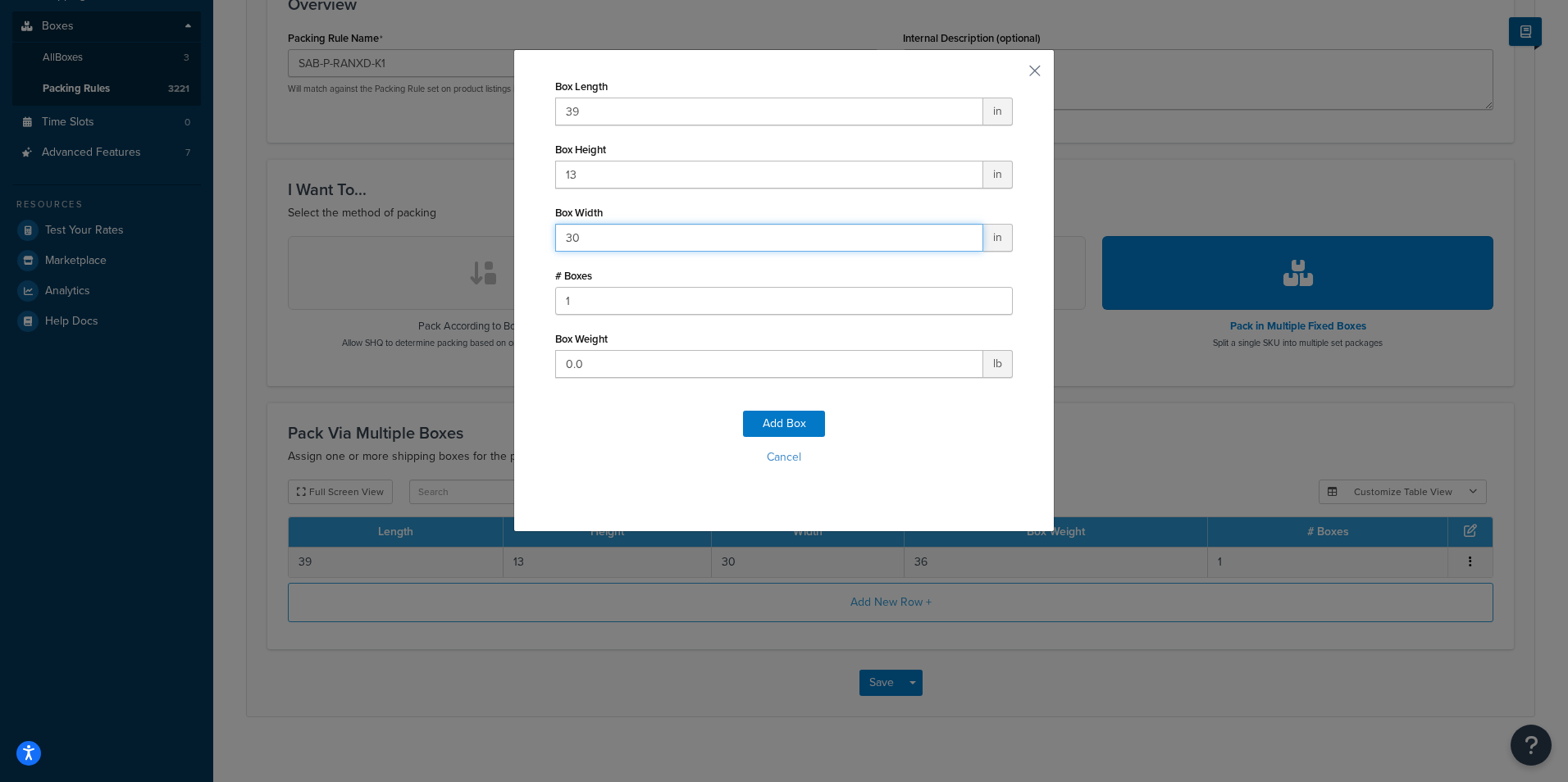
type input "30"
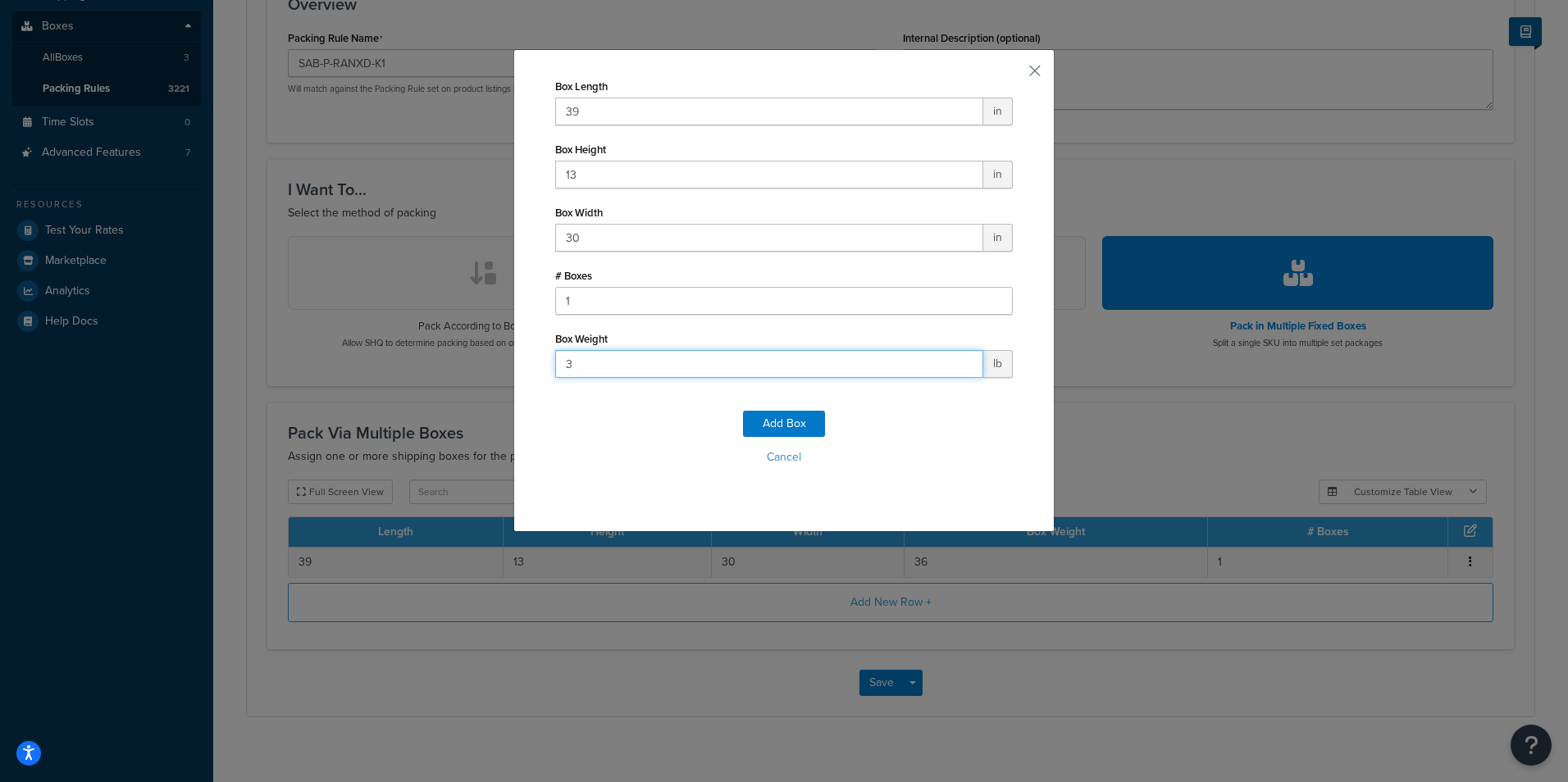
type input "30"
click button "Add Box" at bounding box center [784, 423] width 82 height 26
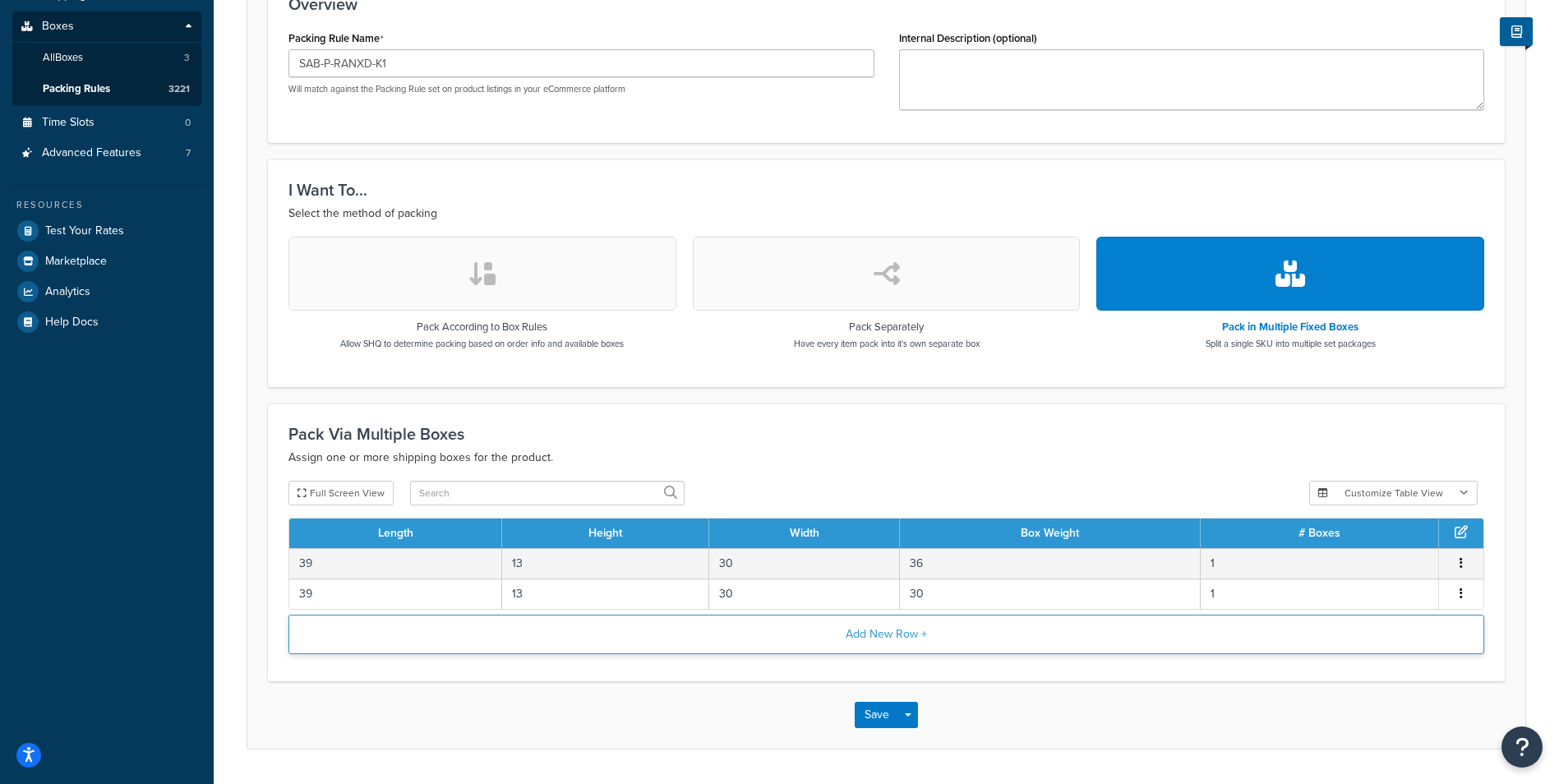
click at [828, 636] on button "Add New Row +" at bounding box center [887, 635] width 1196 height 39
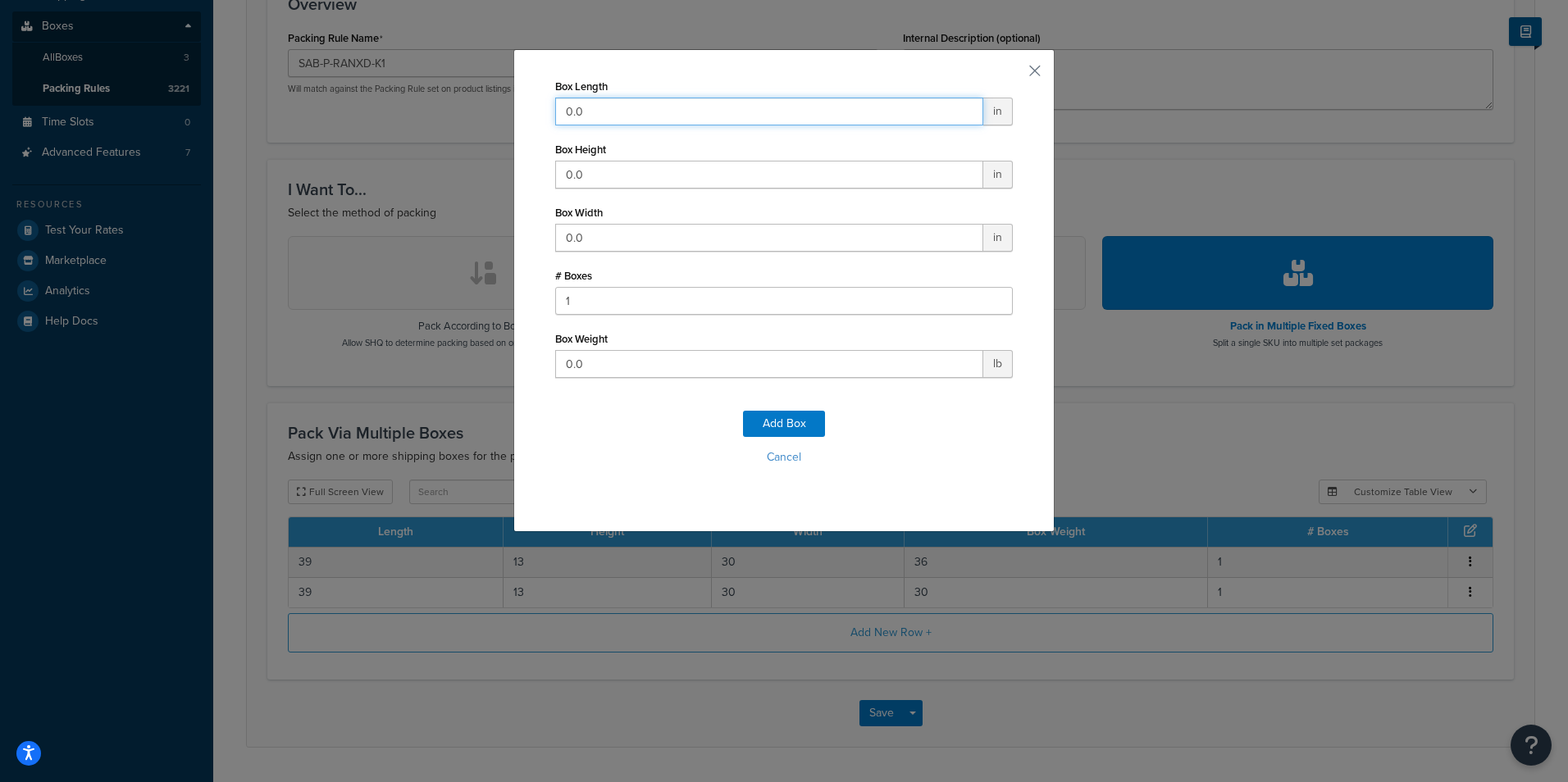
click at [755, 121] on input "0.0" at bounding box center [769, 111] width 428 height 28
type input "11"
type input "5"
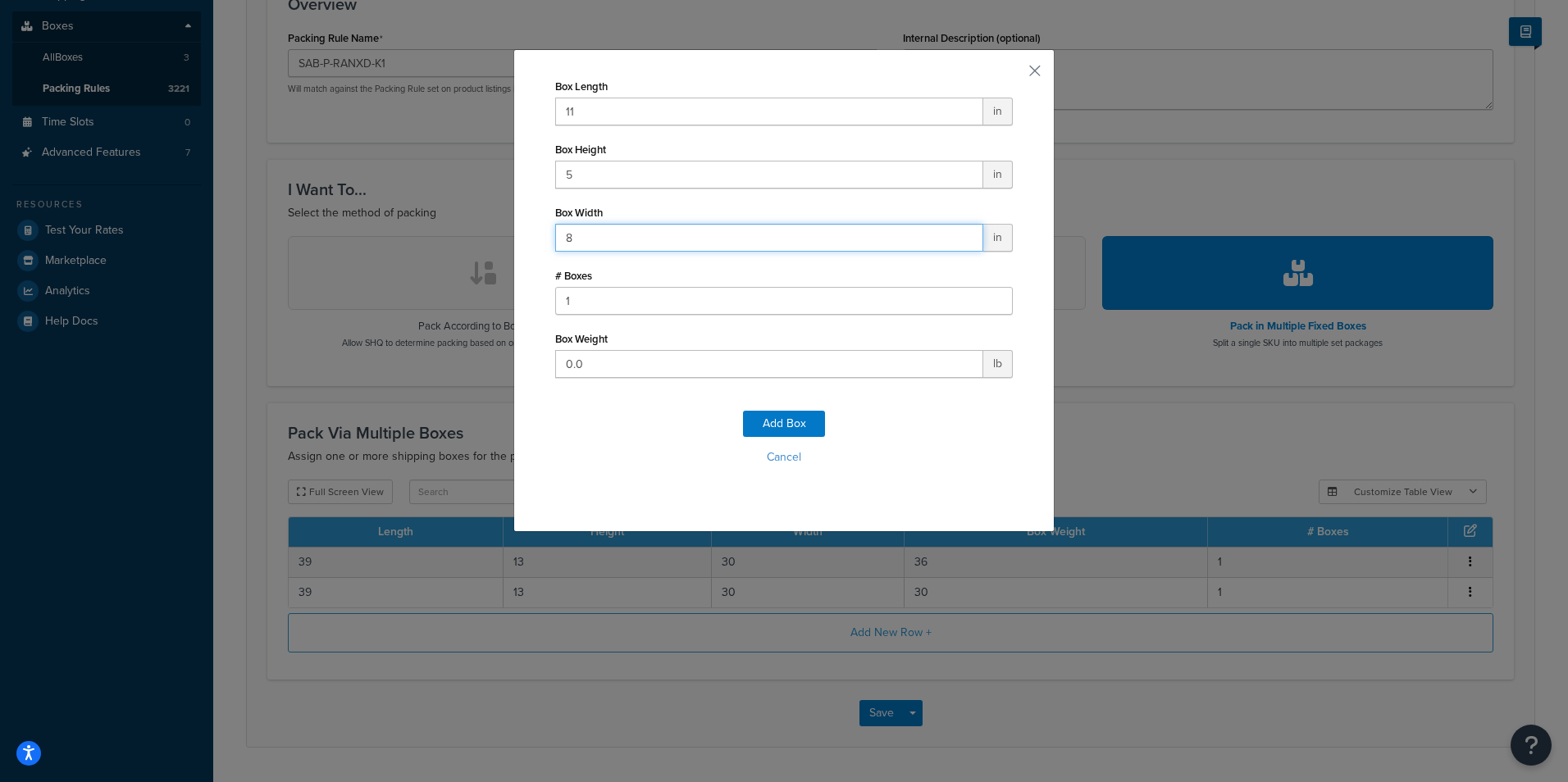
type input "8"
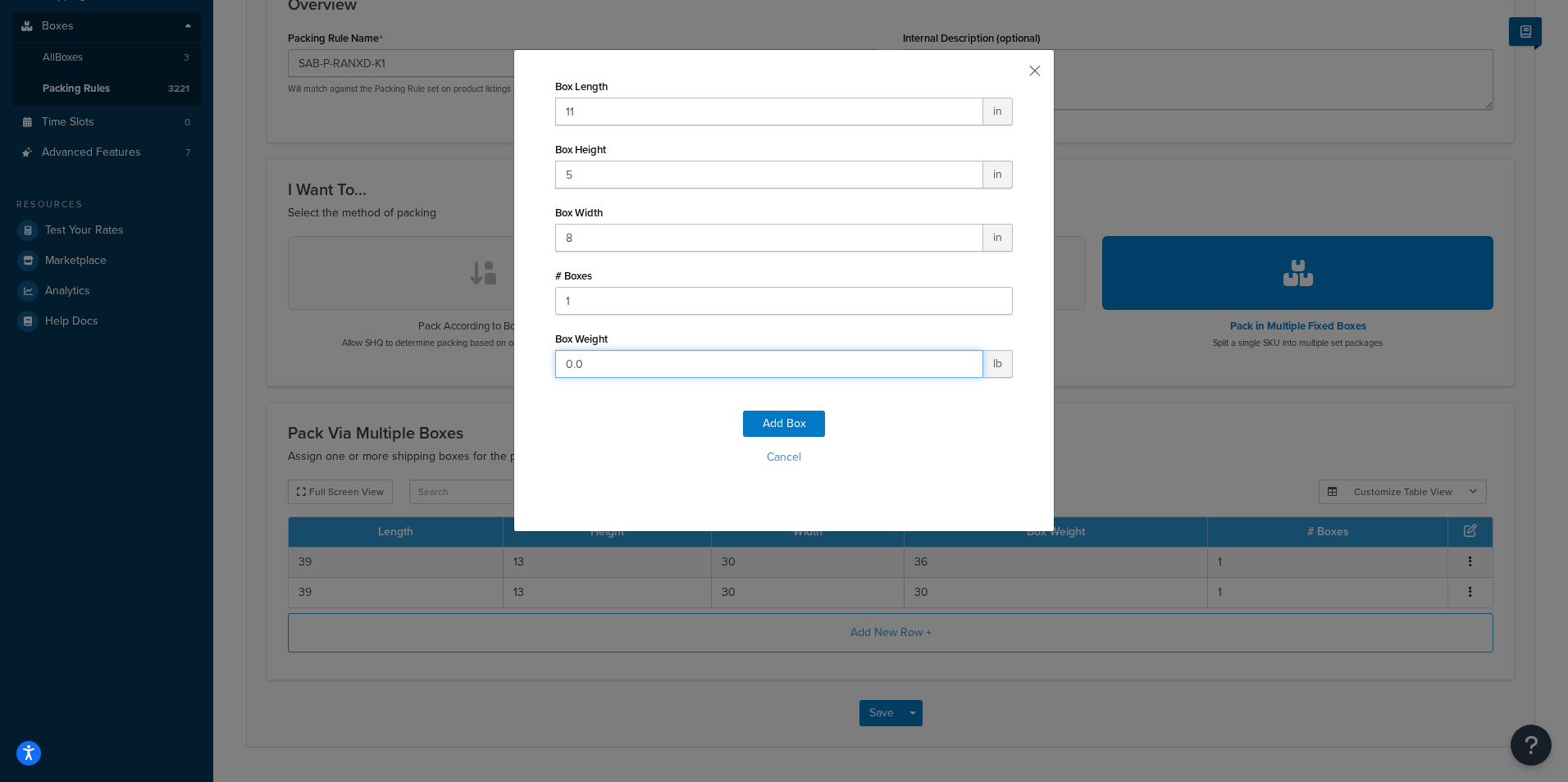
type input "5"
click button "Add Box" at bounding box center [784, 423] width 82 height 26
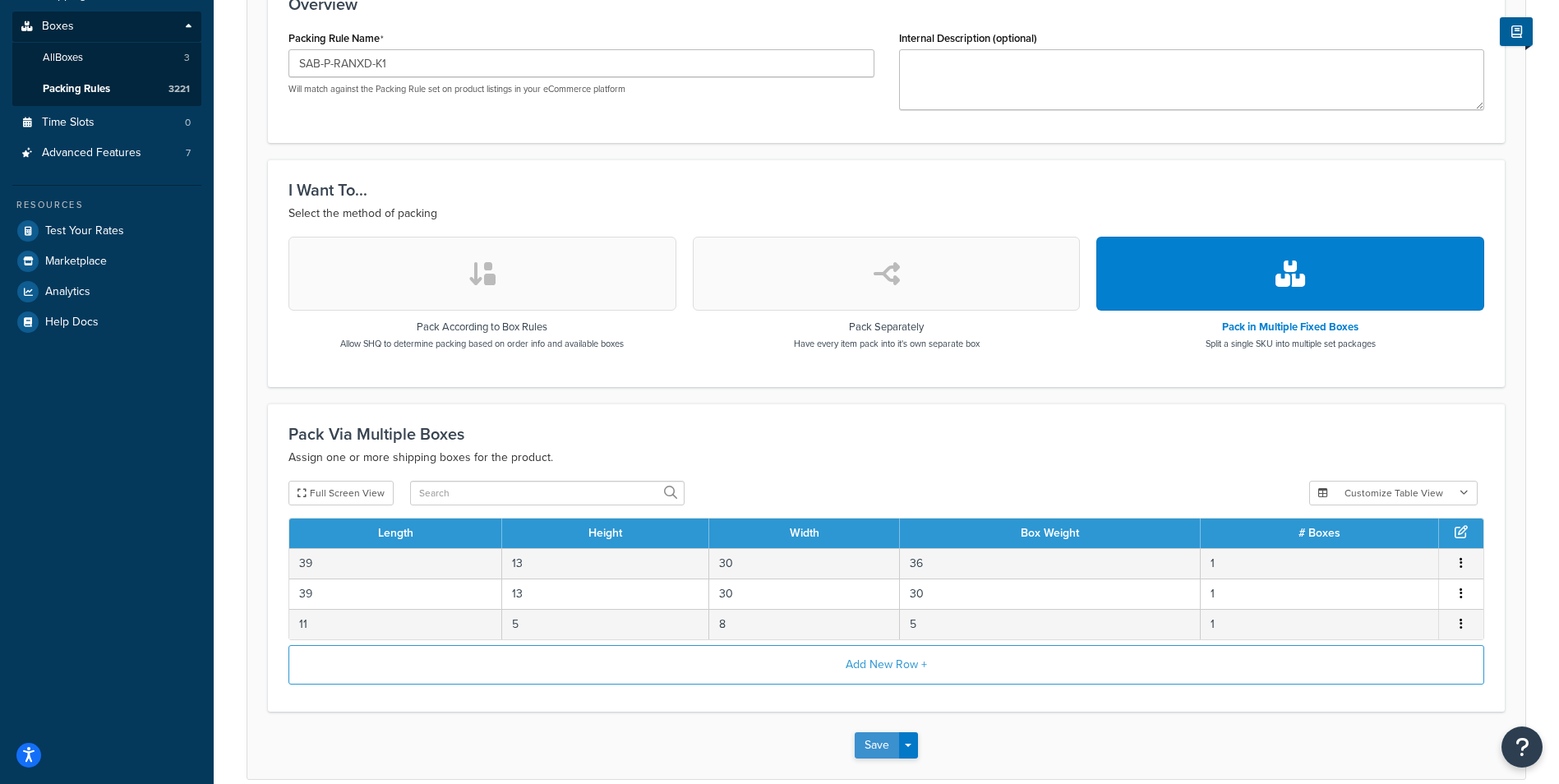
click at [871, 740] on button "Save" at bounding box center [877, 745] width 44 height 26
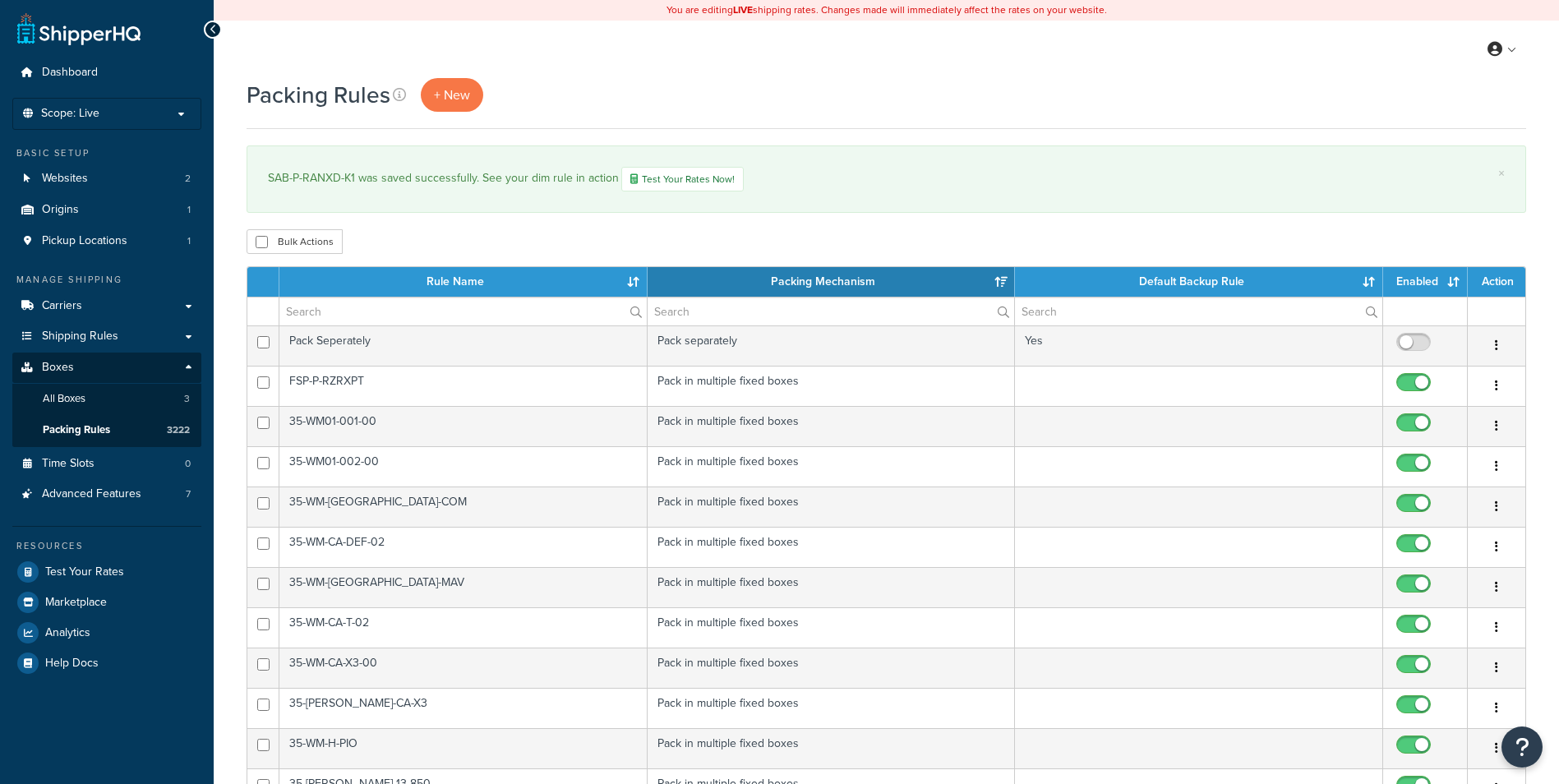
select select "15"
drag, startPoint x: 444, startPoint y: 96, endPoint x: 445, endPoint y: 129, distance: 33.0
click at [444, 96] on span "+ New" at bounding box center [452, 95] width 36 height 19
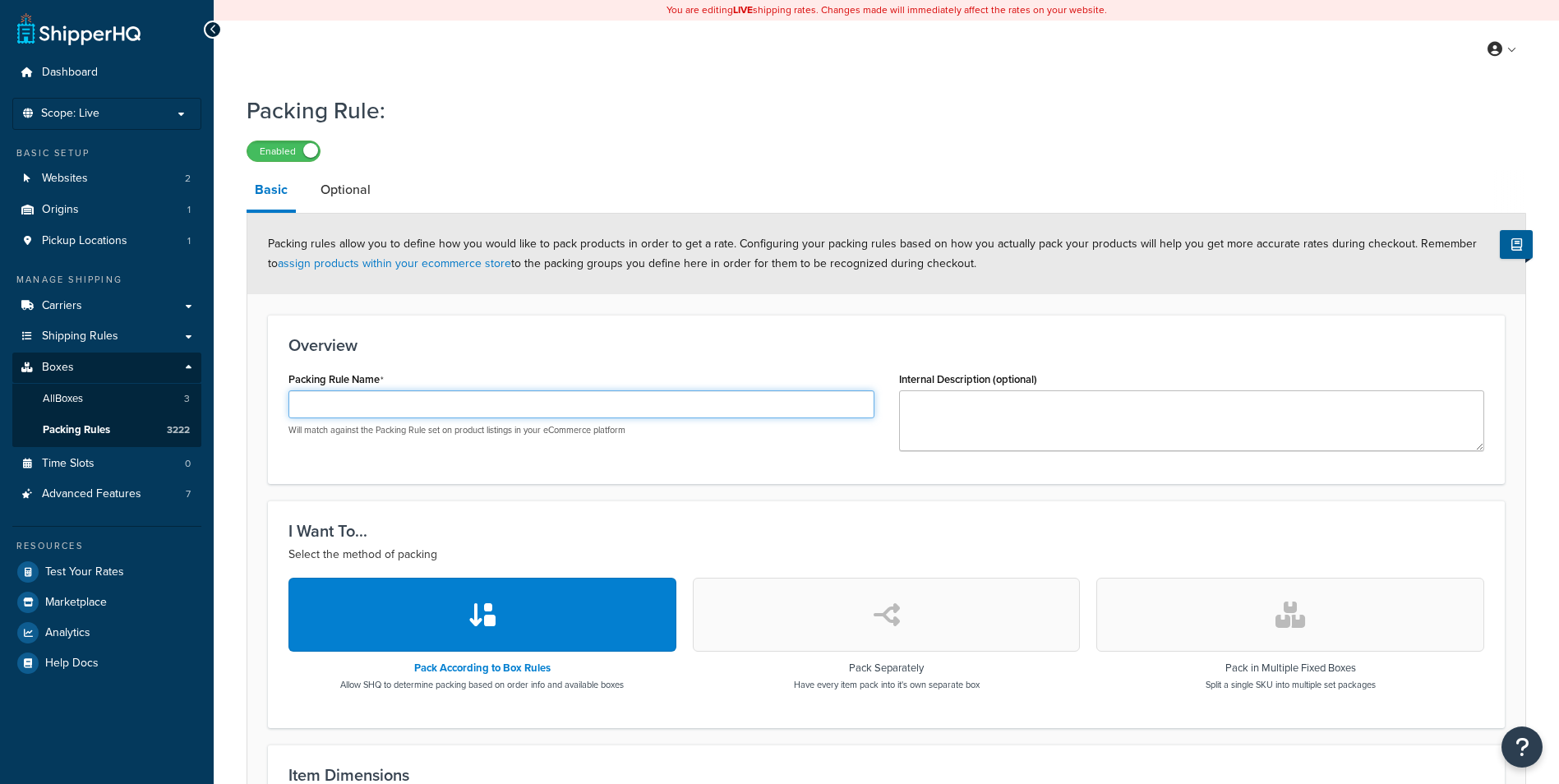
click at [544, 401] on input "Packing Rule Name" at bounding box center [582, 404] width 586 height 28
paste input "SAB-P-RANXD-K3"
type input "SAB-P-RANXD-K3"
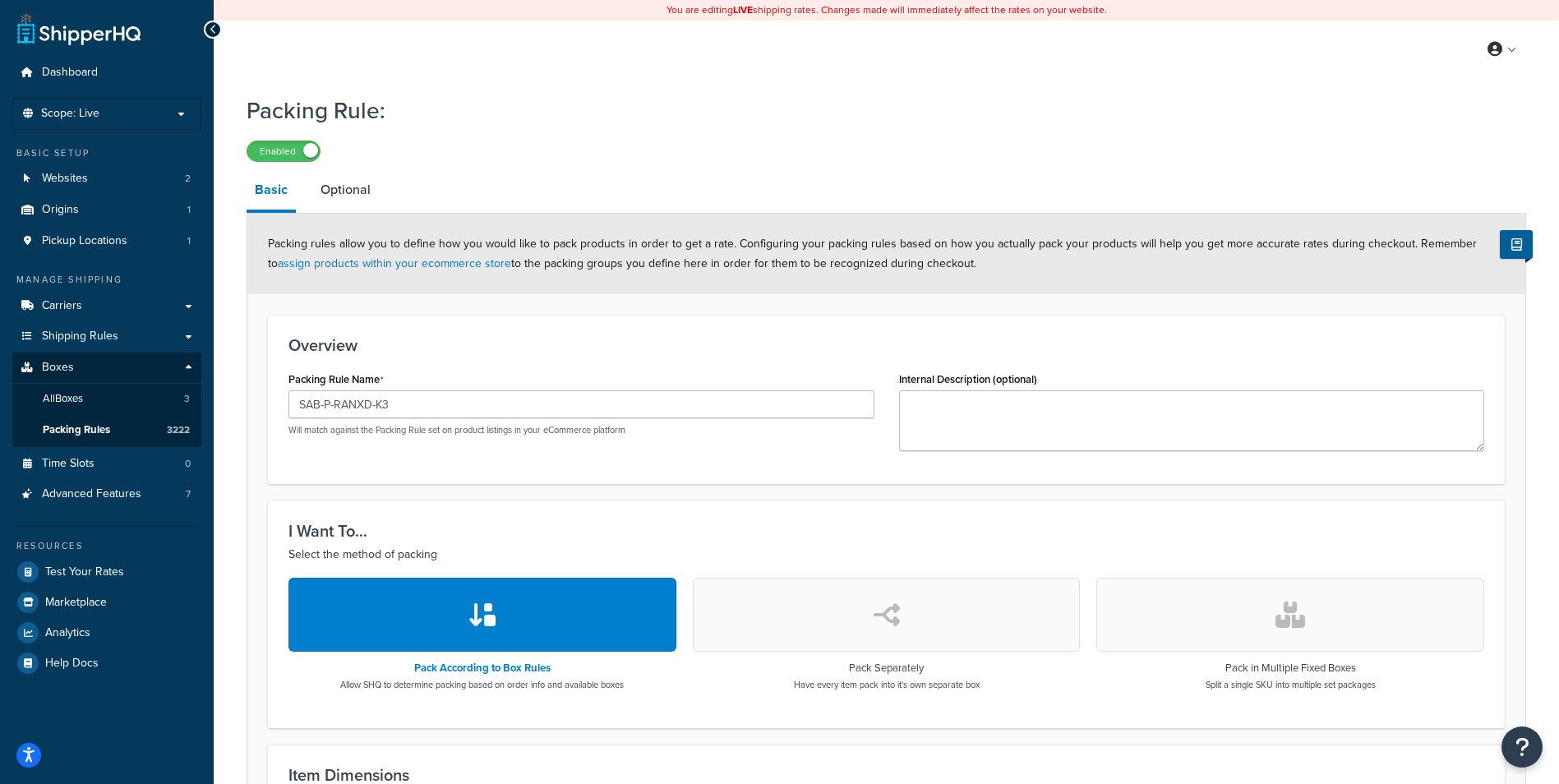
click at [1104, 489] on form "Packing rules allow you to define how you would like to pack products in order …" at bounding box center [887, 691] width 1278 height 955
click at [1382, 641] on button "button" at bounding box center [1290, 614] width 388 height 74
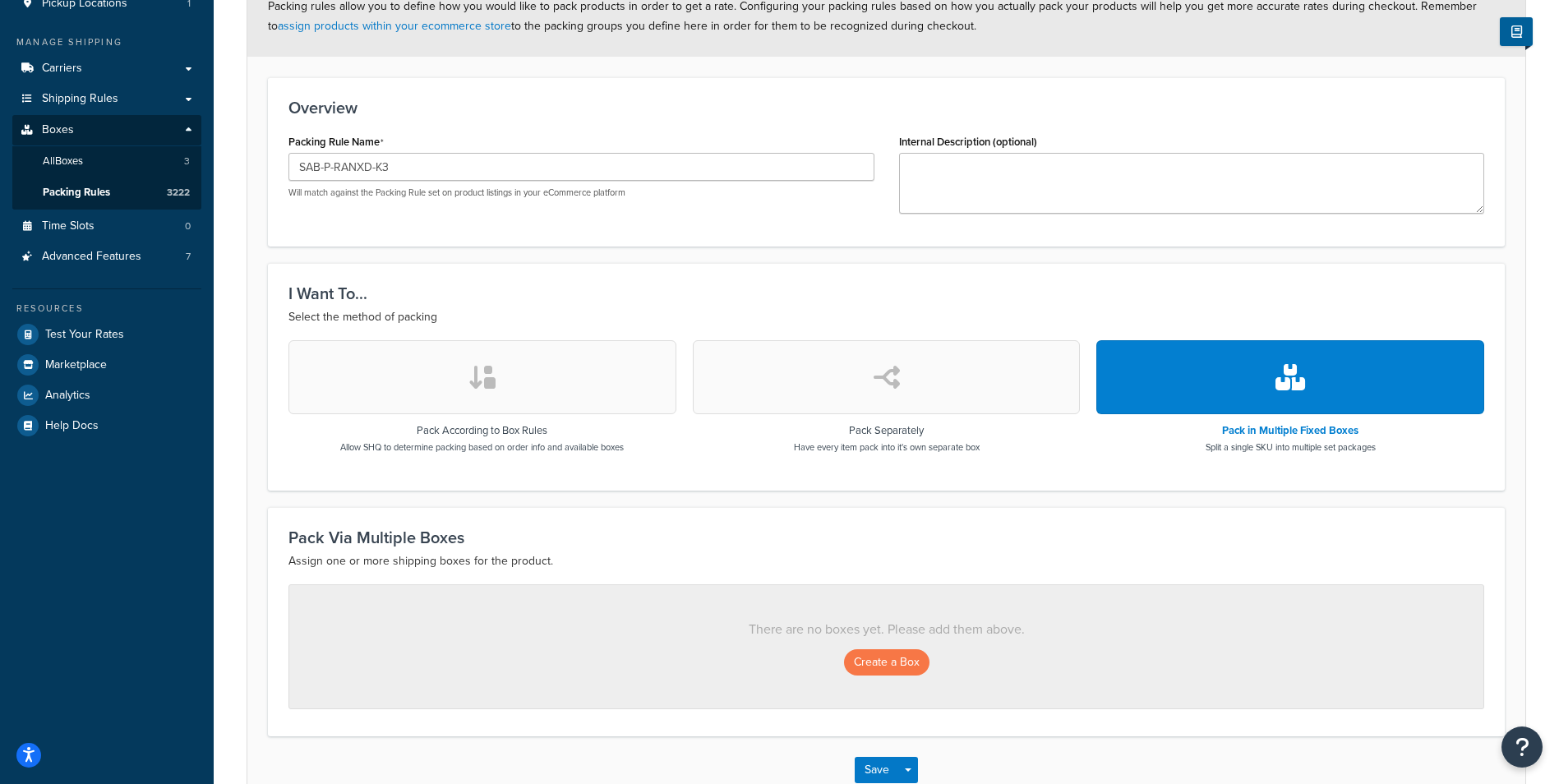
scroll to position [247, 0]
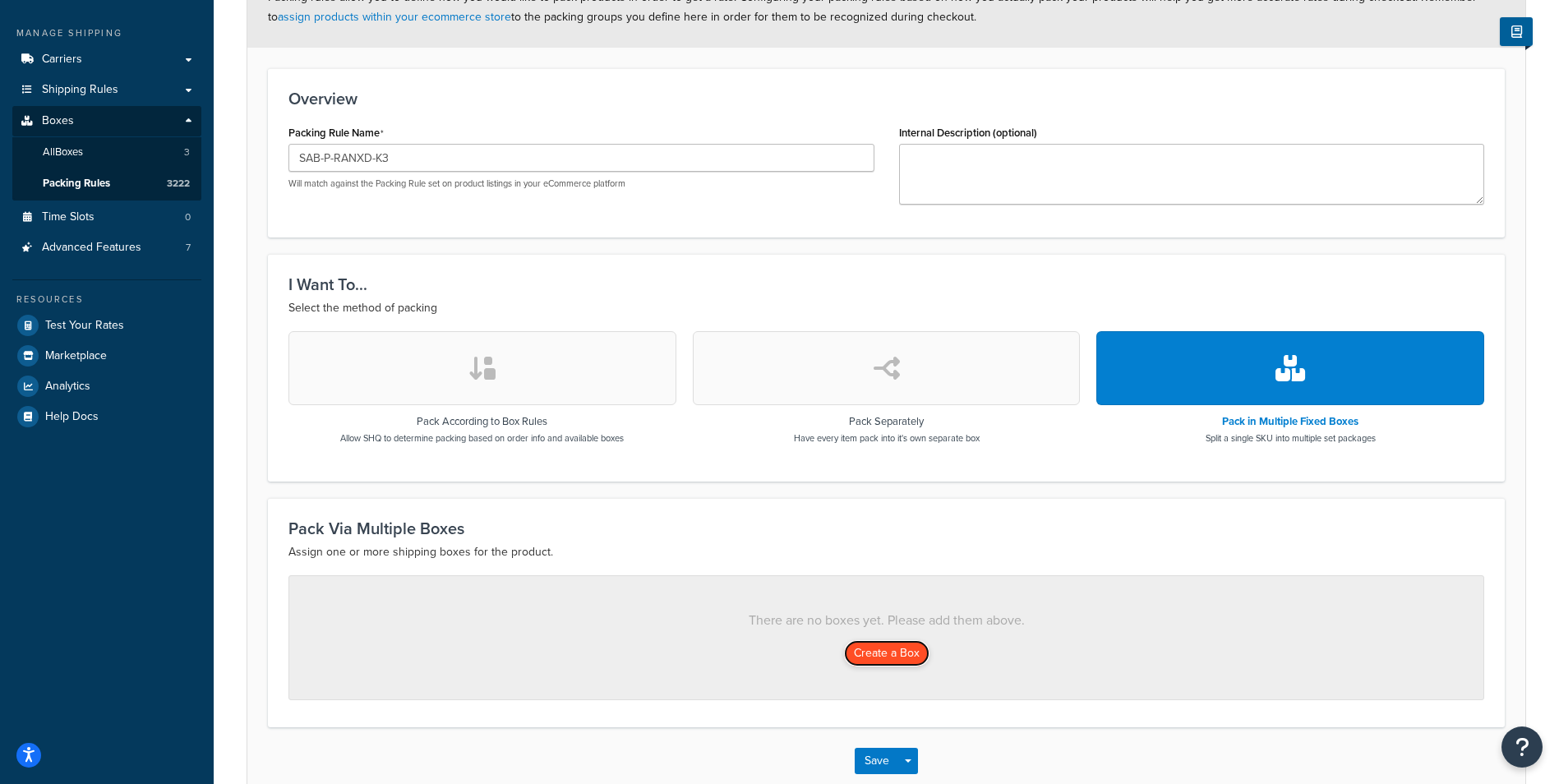
click at [909, 652] on button "Create a Box" at bounding box center [887, 652] width 85 height 26
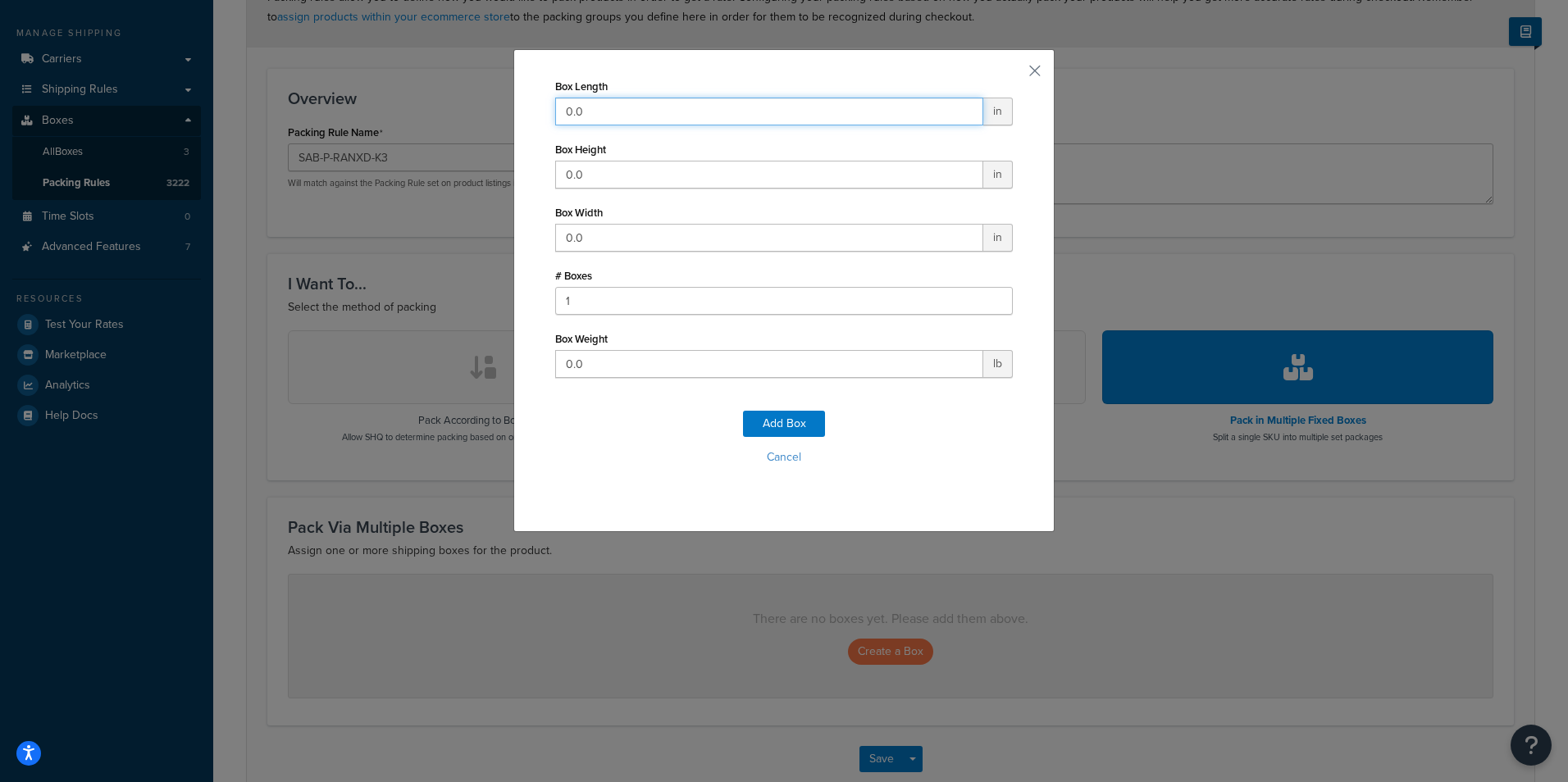
click at [783, 119] on input "0.0" at bounding box center [769, 111] width 428 height 28
click at [783, 113] on input "0.0" at bounding box center [769, 111] width 428 height 28
click at [630, 110] on input "0.0" at bounding box center [769, 111] width 428 height 28
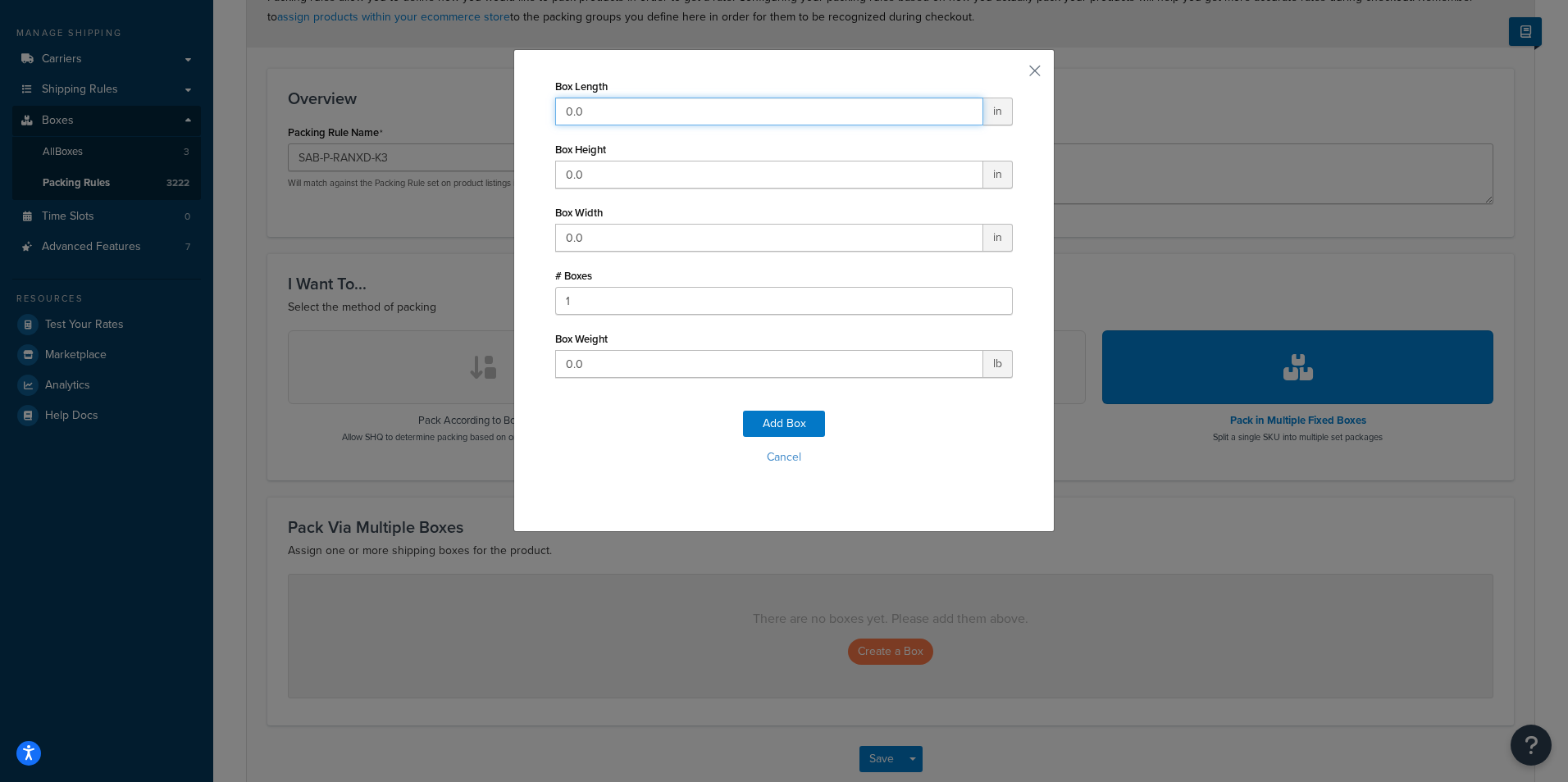
click at [630, 110] on input "0.0" at bounding box center [769, 111] width 428 height 28
drag, startPoint x: 628, startPoint y: 111, endPoint x: 513, endPoint y: 109, distance: 115.0
click at [513, 109] on div "Box Length 0.0 in Box Height 0.0 in Box Width 0.0 in # Boxes 1 Box Weight 0.0 l…" at bounding box center [783, 290] width 541 height 483
type input "36"
type input "13"
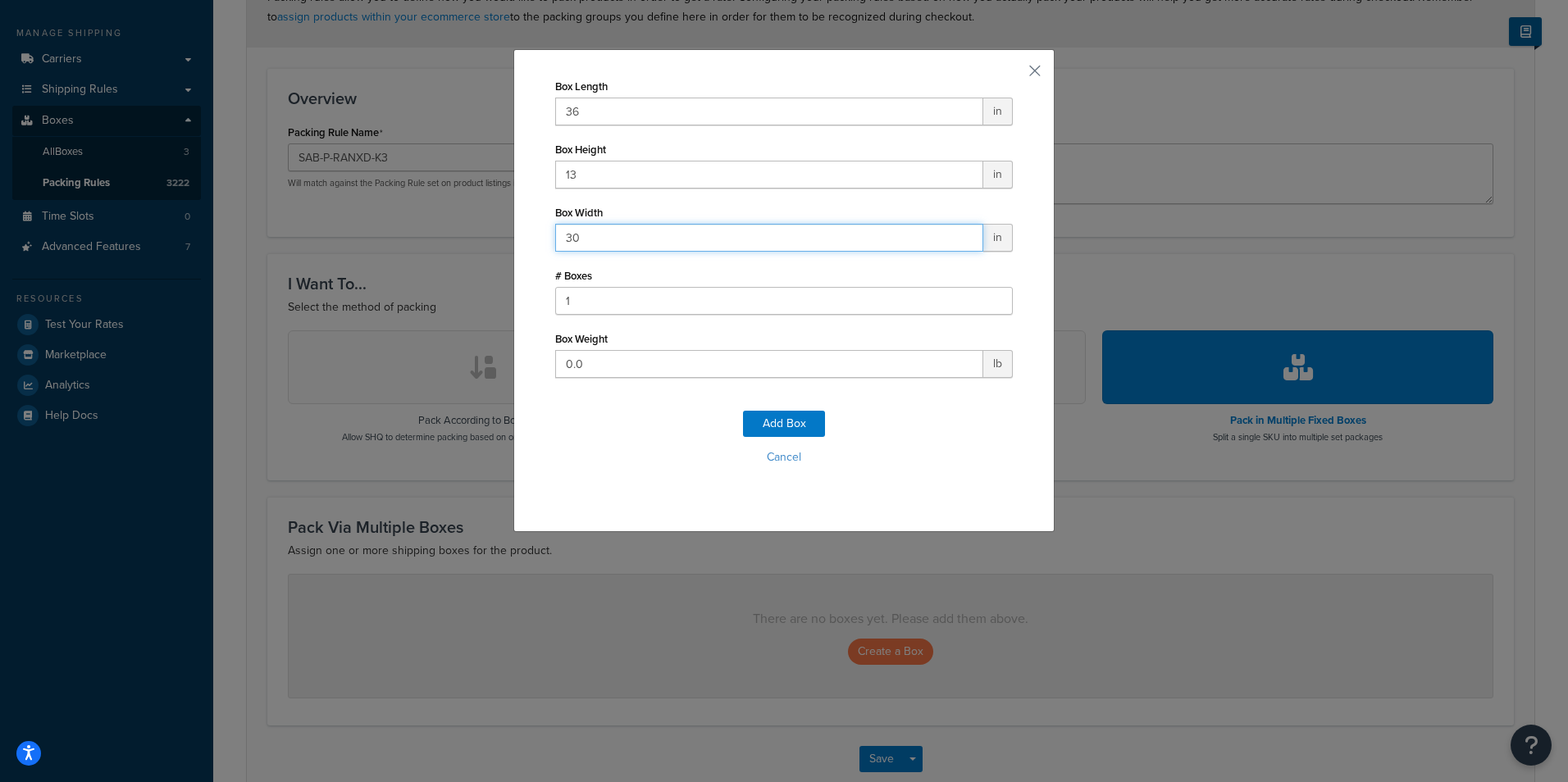
type input "30"
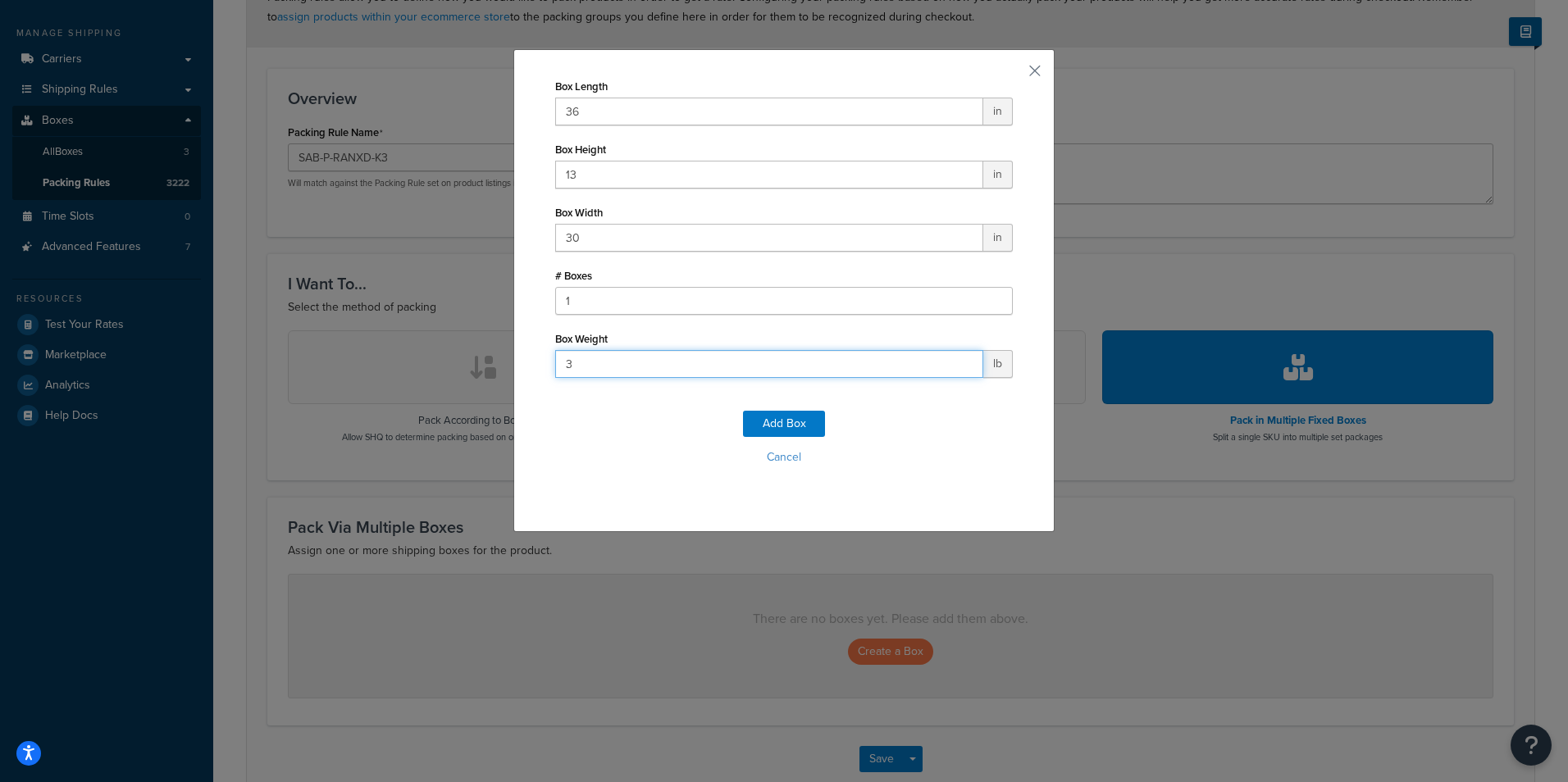
type input "36"
click button "Add Box" at bounding box center [784, 423] width 82 height 26
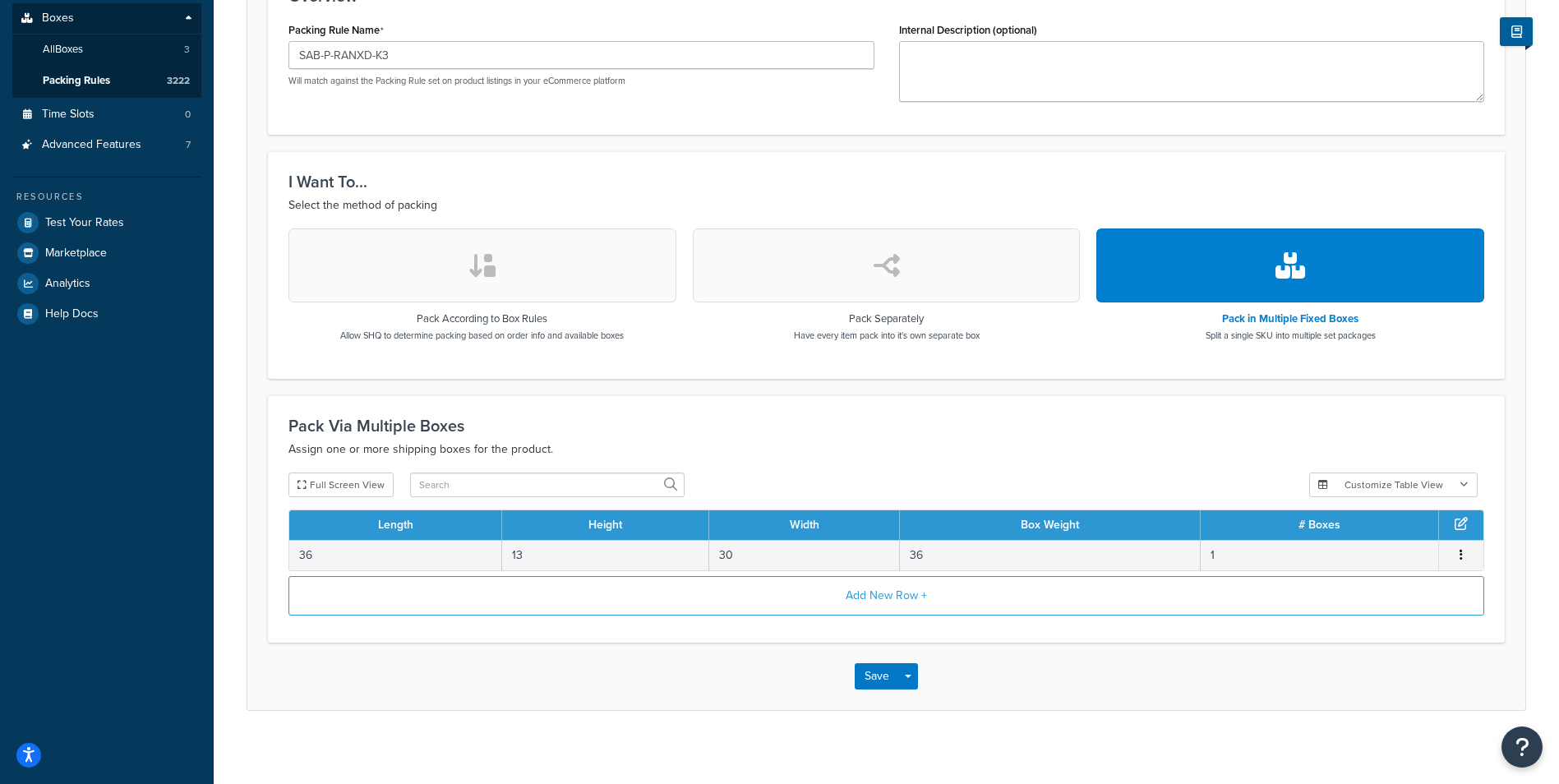
scroll to position [359, 0]
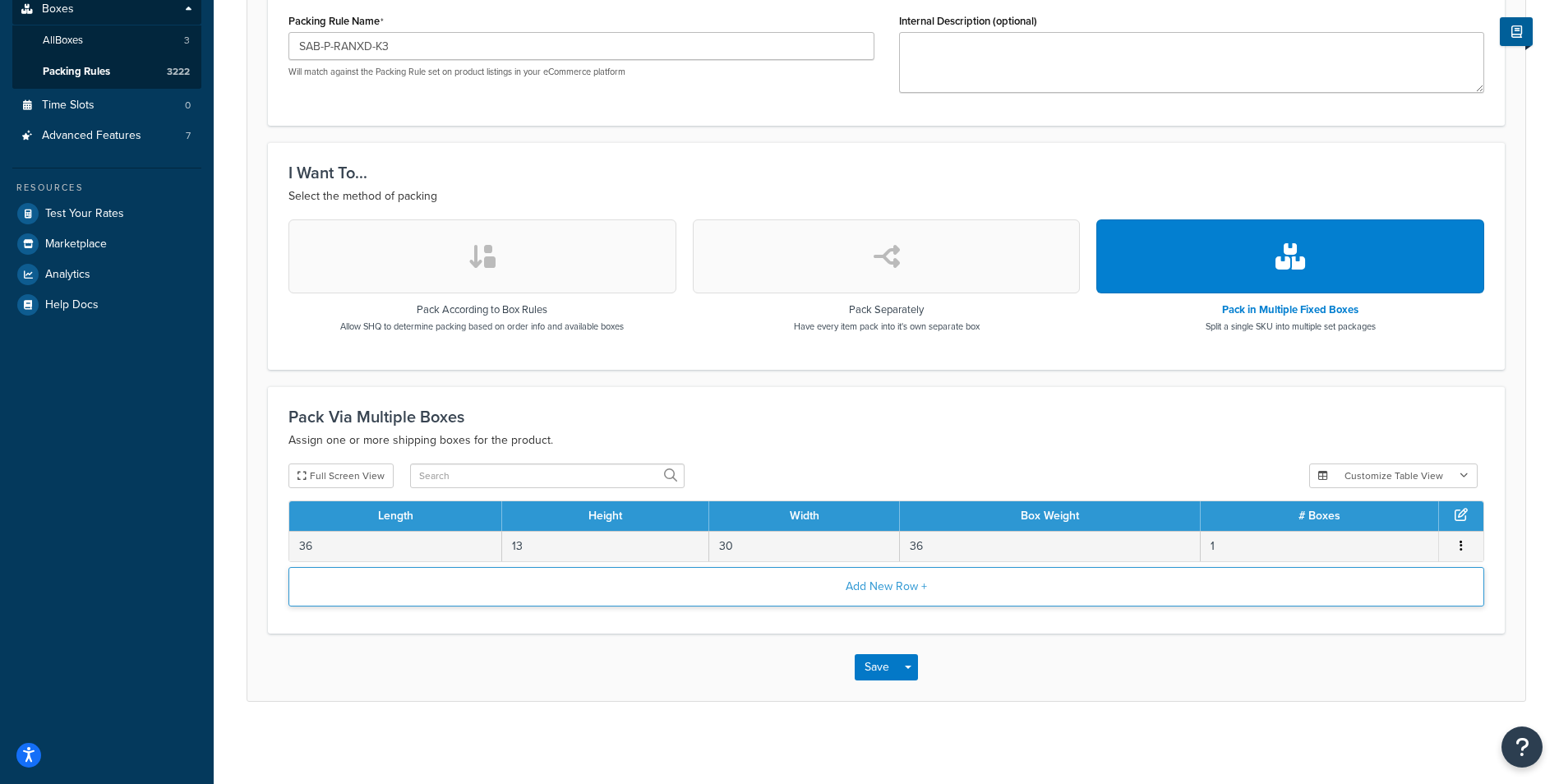
click at [841, 593] on button "Add New Row +" at bounding box center [887, 587] width 1196 height 39
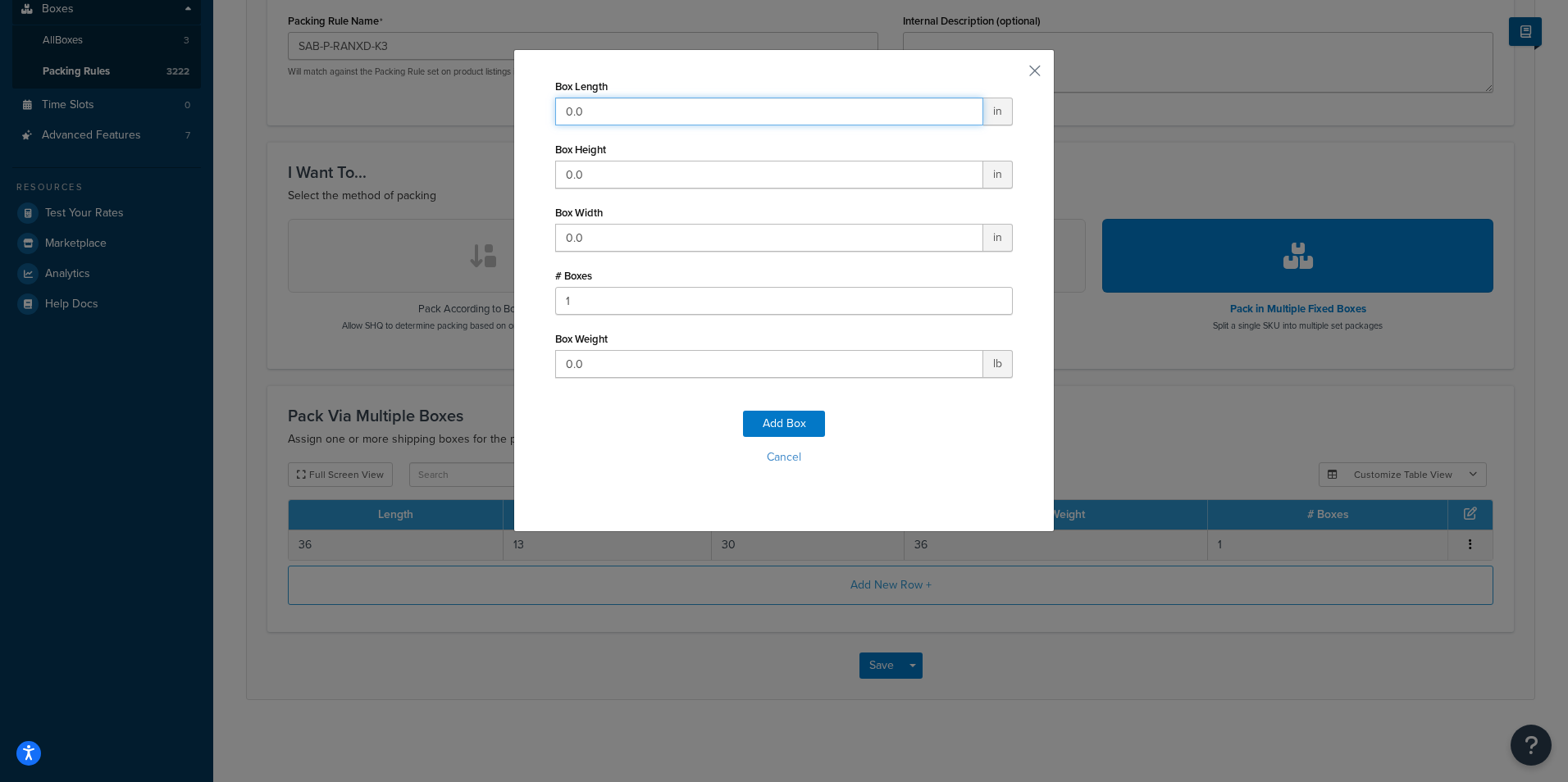
click at [729, 103] on input "0.0" at bounding box center [769, 111] width 428 height 28
type input "39"
type input "13"
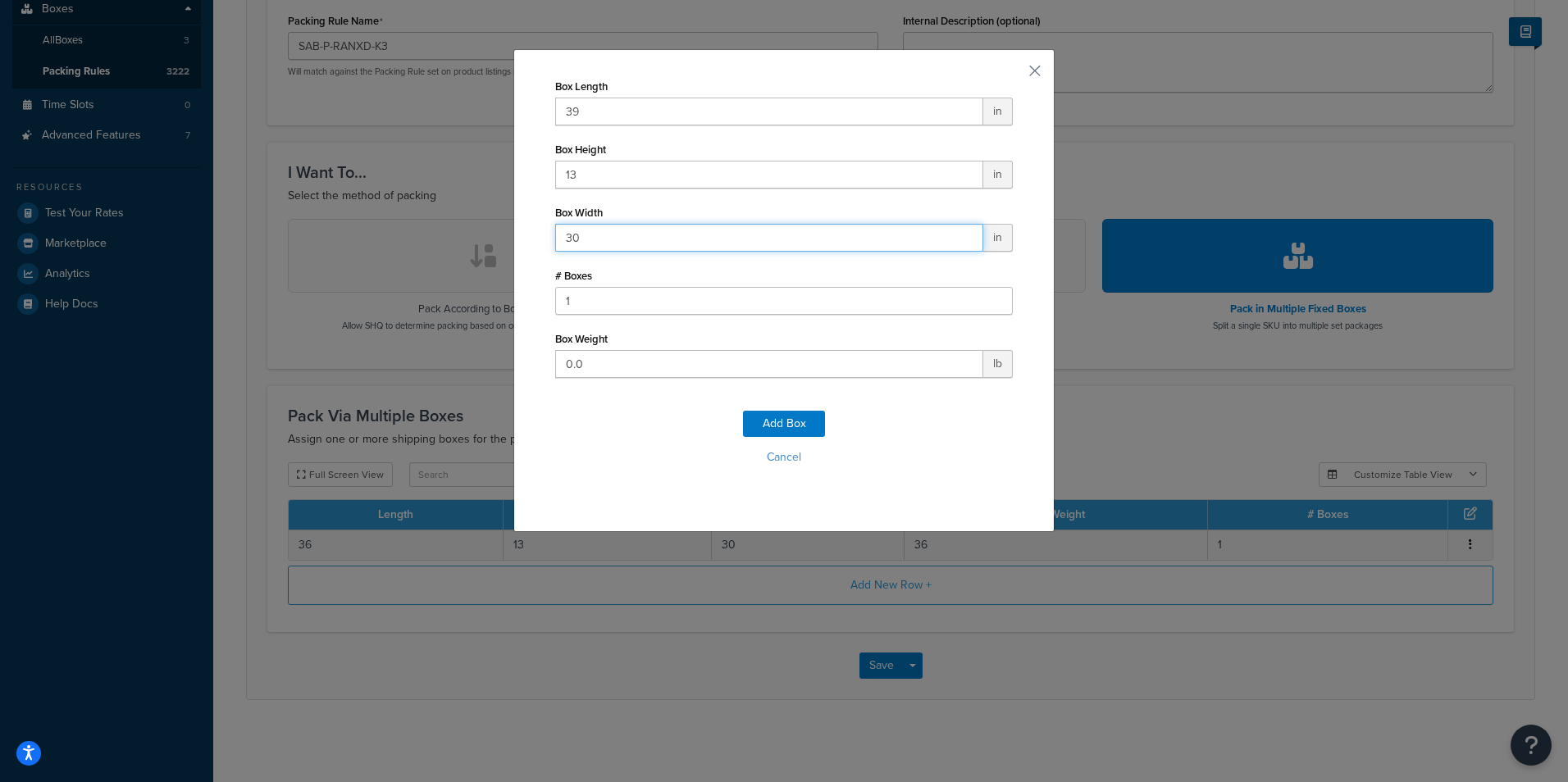
type input "30"
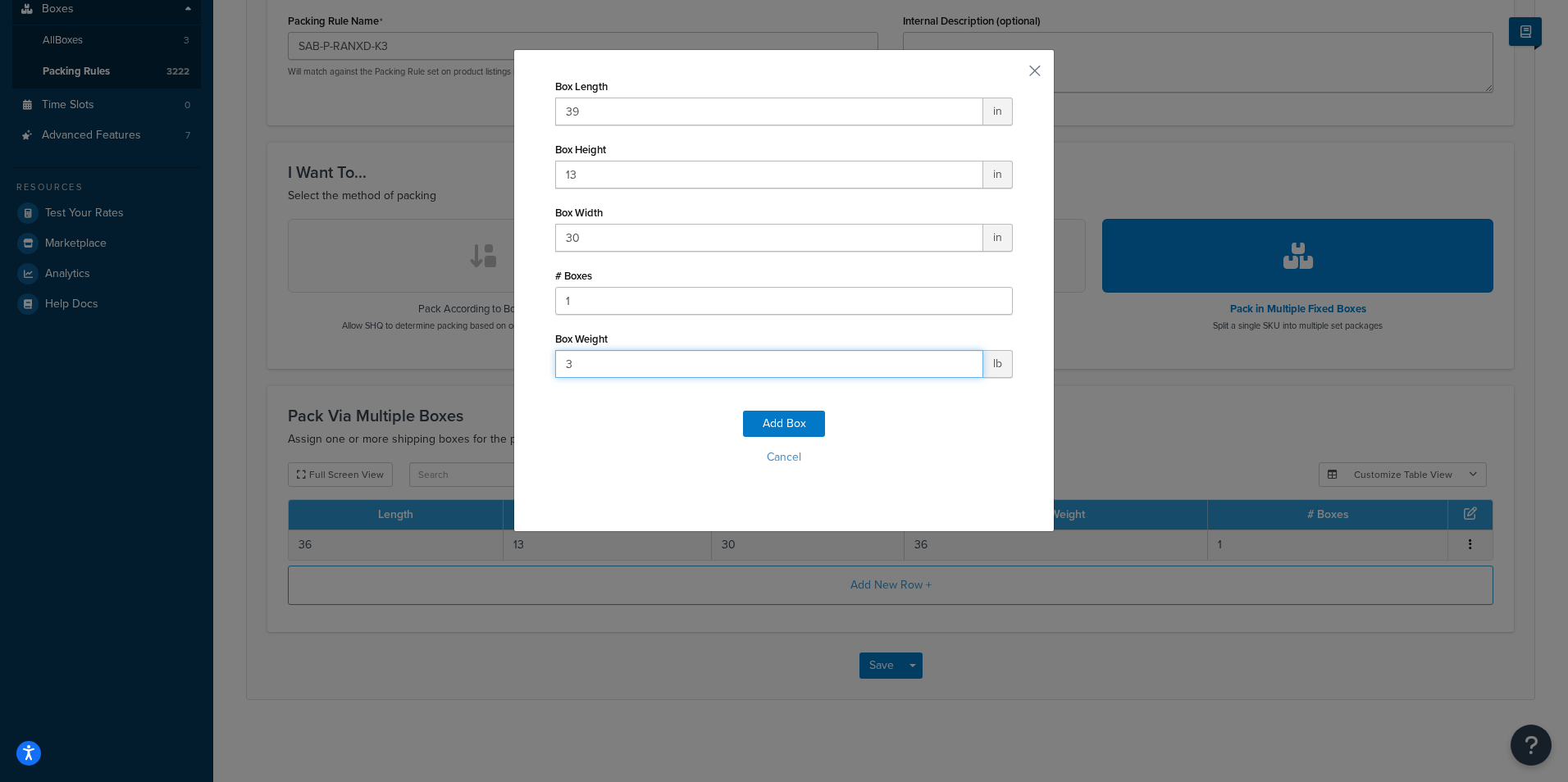
type input "30"
click button "Add Box" at bounding box center [784, 423] width 82 height 26
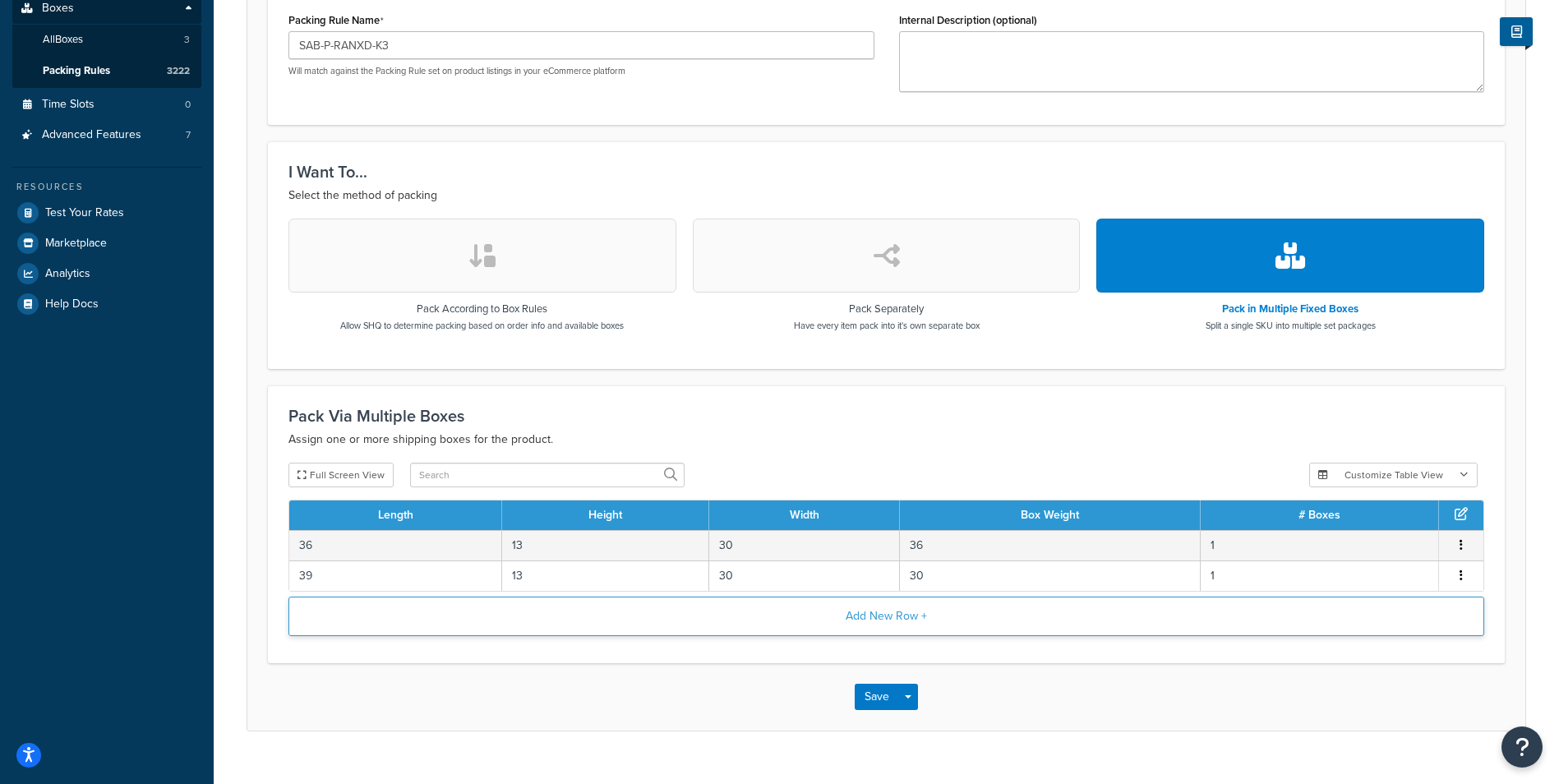
click at [915, 610] on button "Add New Row +" at bounding box center [887, 616] width 1196 height 39
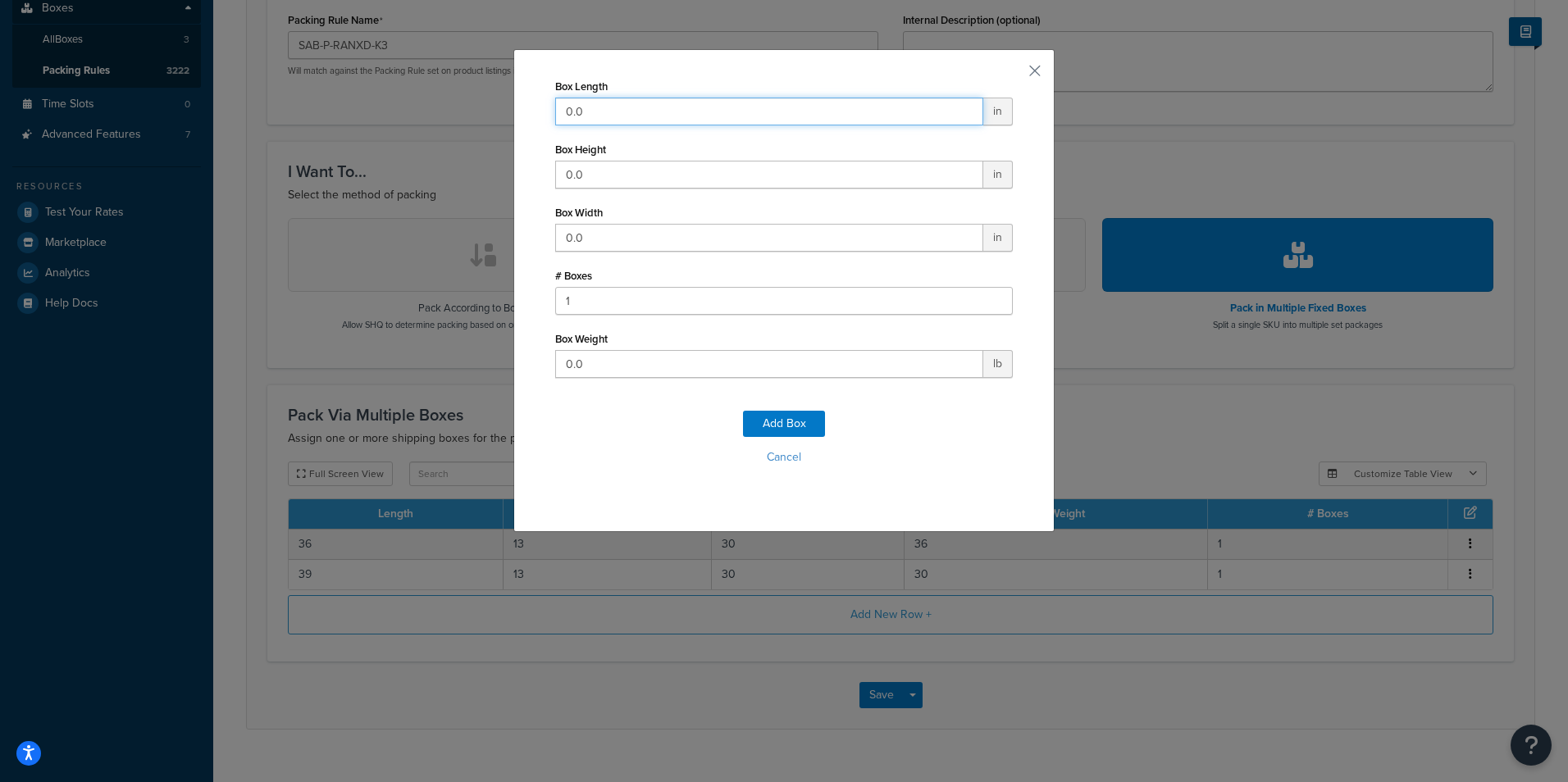
click at [833, 107] on input "0.0" at bounding box center [769, 111] width 428 height 28
type input "42"
type input "9"
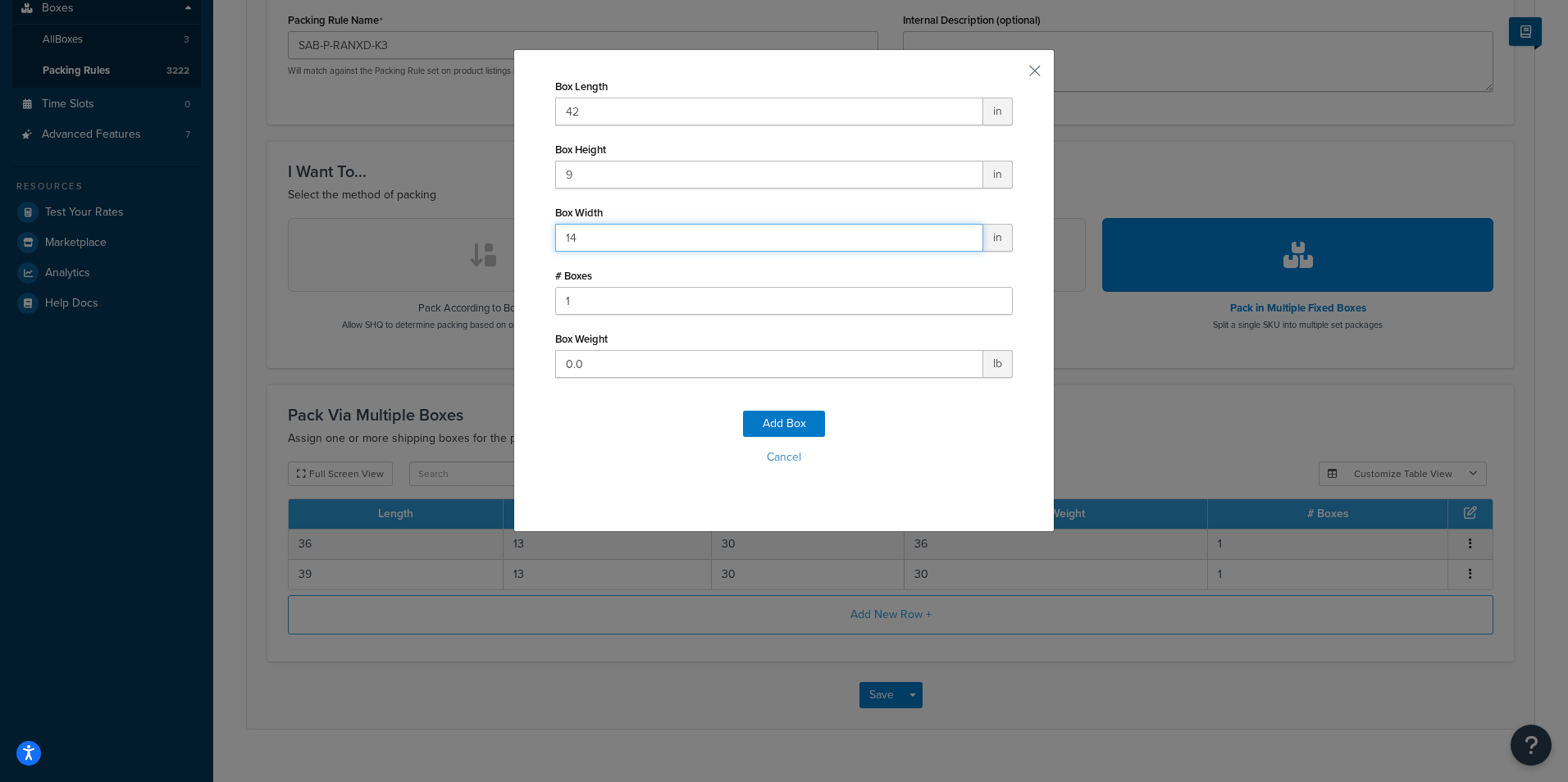
type input "14"
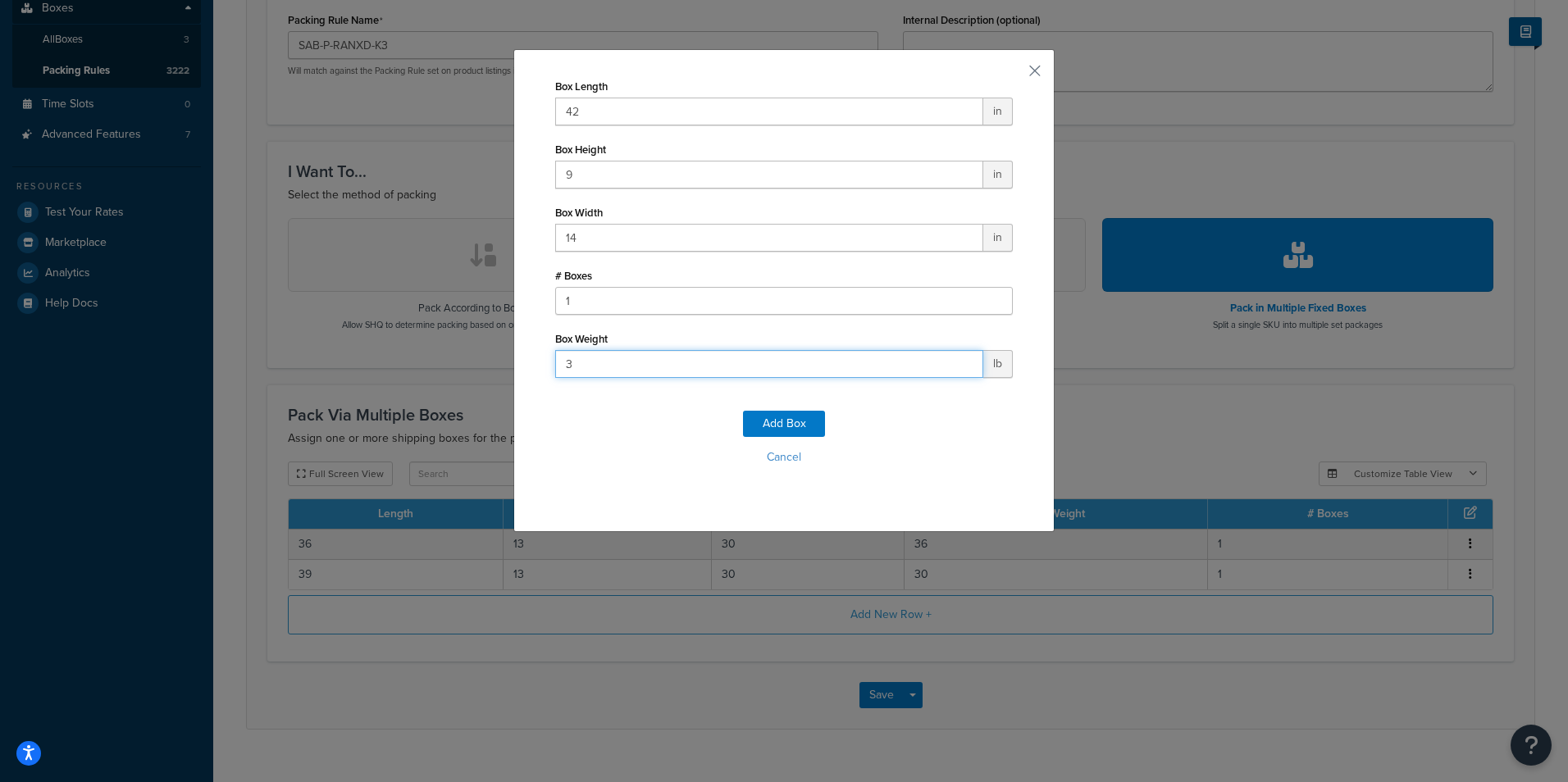
type input "36"
click button "Add Box" at bounding box center [784, 423] width 82 height 26
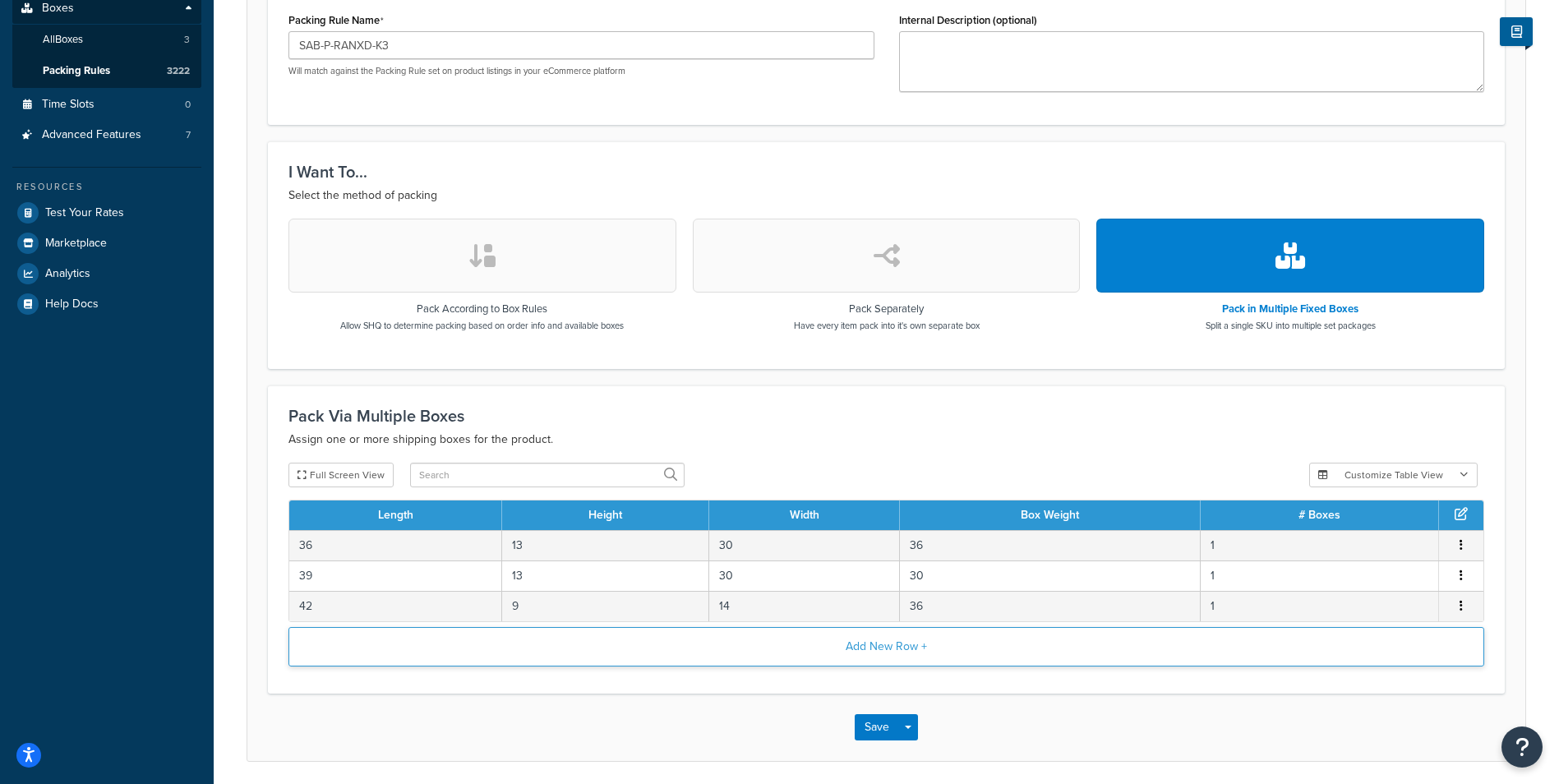
click at [848, 652] on button "Add New Row +" at bounding box center [887, 647] width 1196 height 39
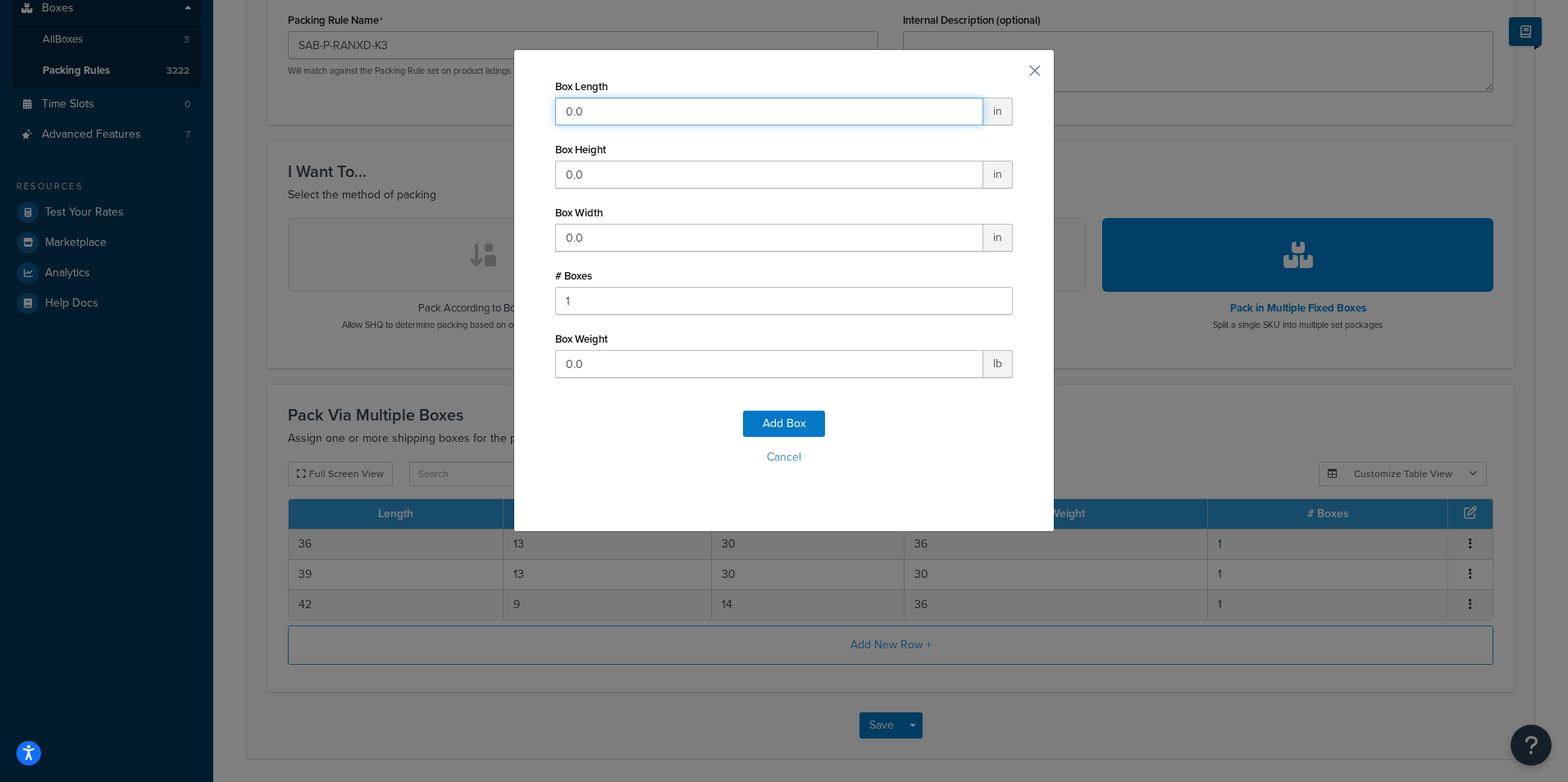
click at [794, 106] on input "0.0" at bounding box center [769, 111] width 428 height 28
type input "11"
type input "5"
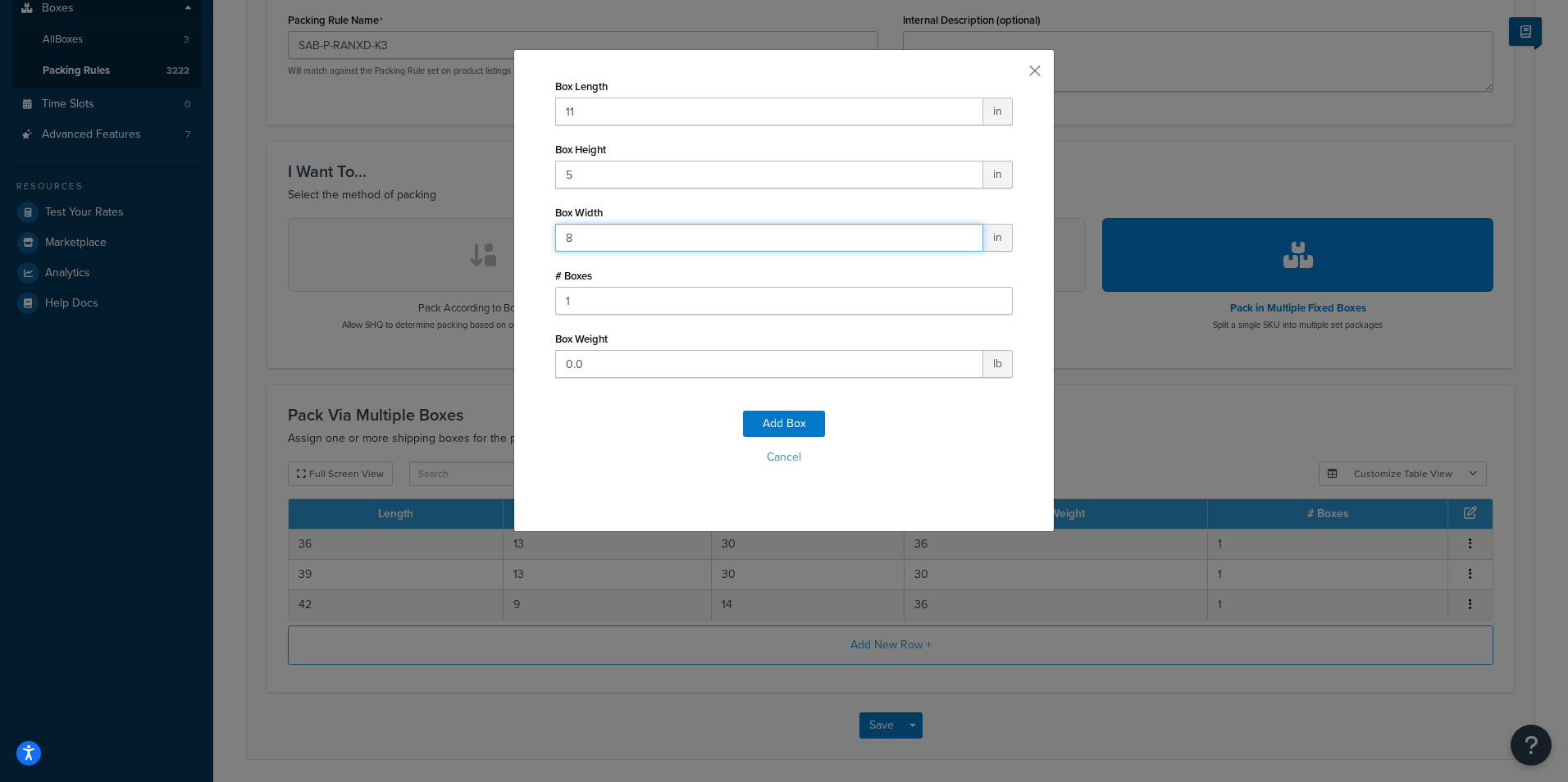
type input "8"
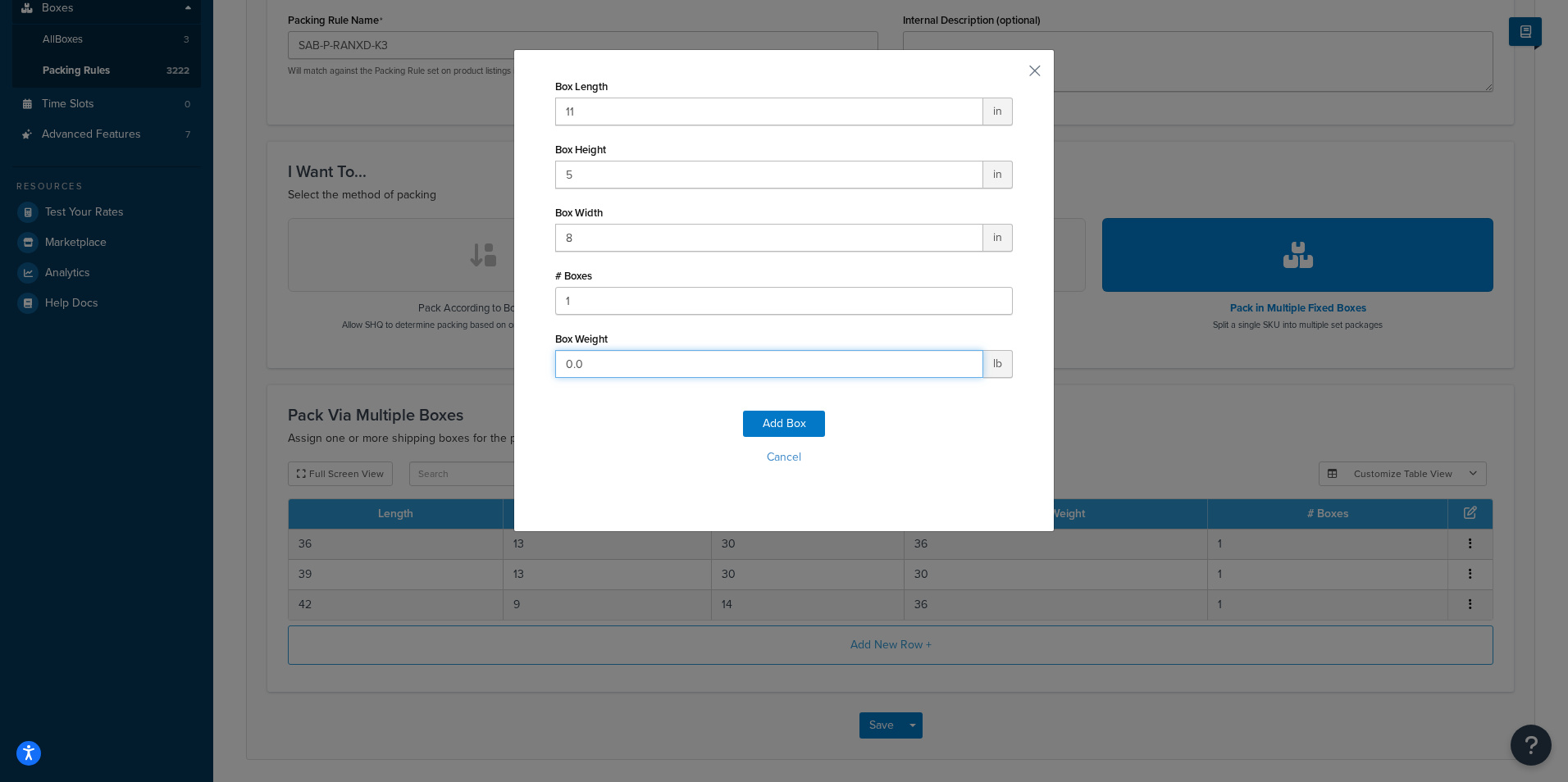
type input "5"
click button "Add Box" at bounding box center [784, 423] width 82 height 26
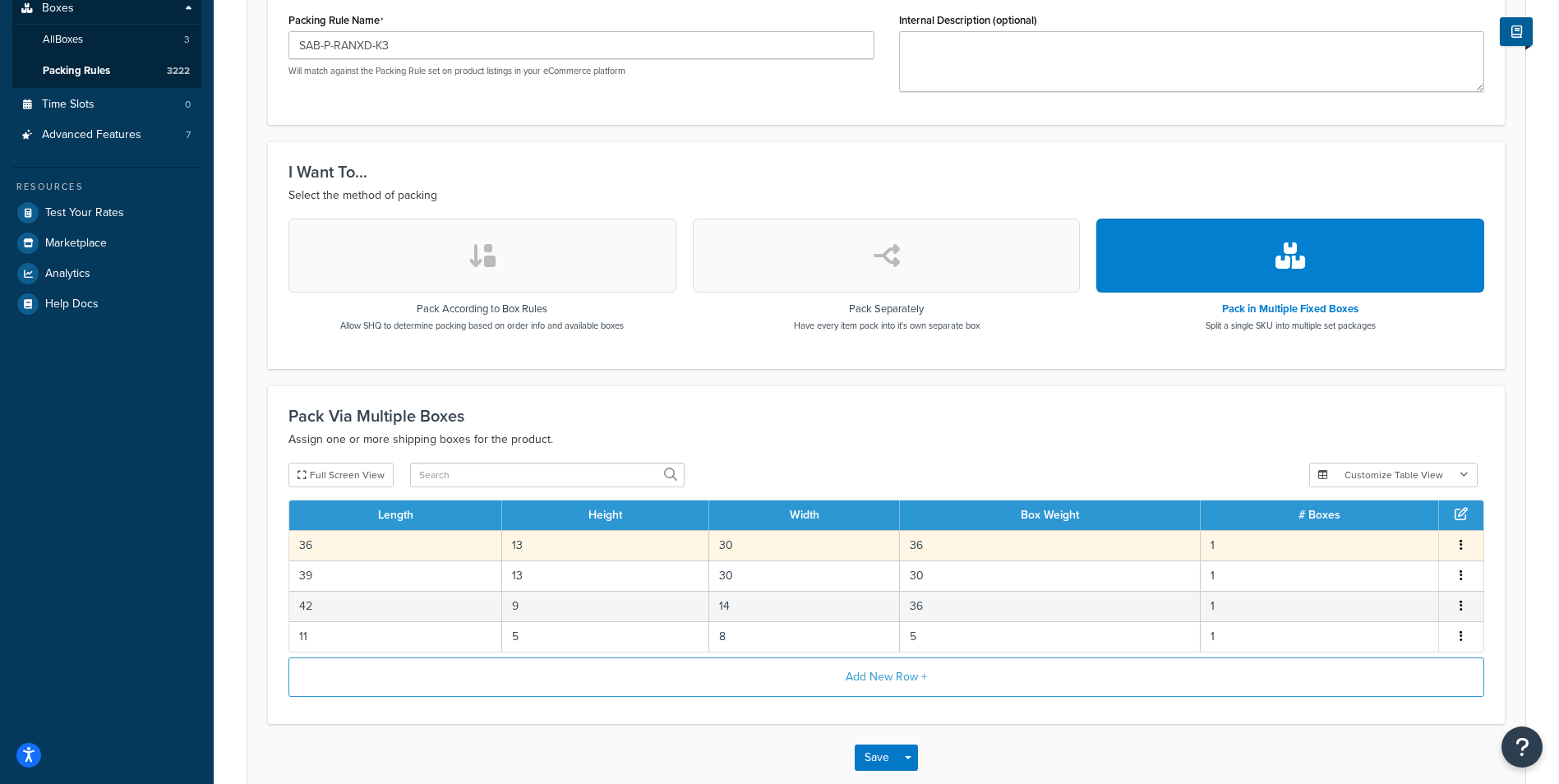
click at [1462, 541] on icon "button" at bounding box center [1462, 544] width 3 height 11
click at [1372, 529] on div "Edit" at bounding box center [1377, 529] width 117 height 33
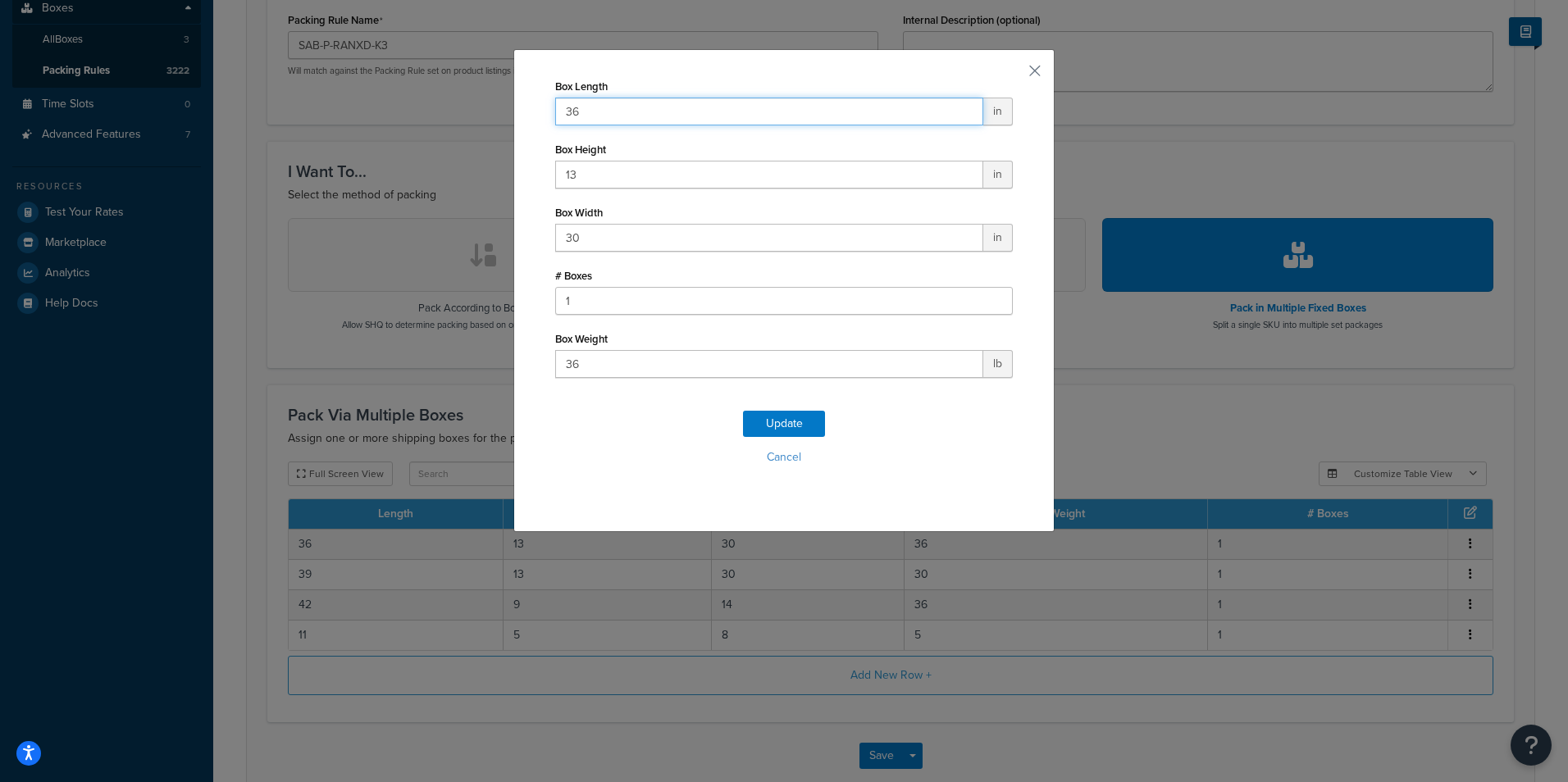
click at [654, 101] on input "36" at bounding box center [769, 111] width 428 height 28
type input "39"
click at [770, 420] on button "Update" at bounding box center [784, 423] width 82 height 26
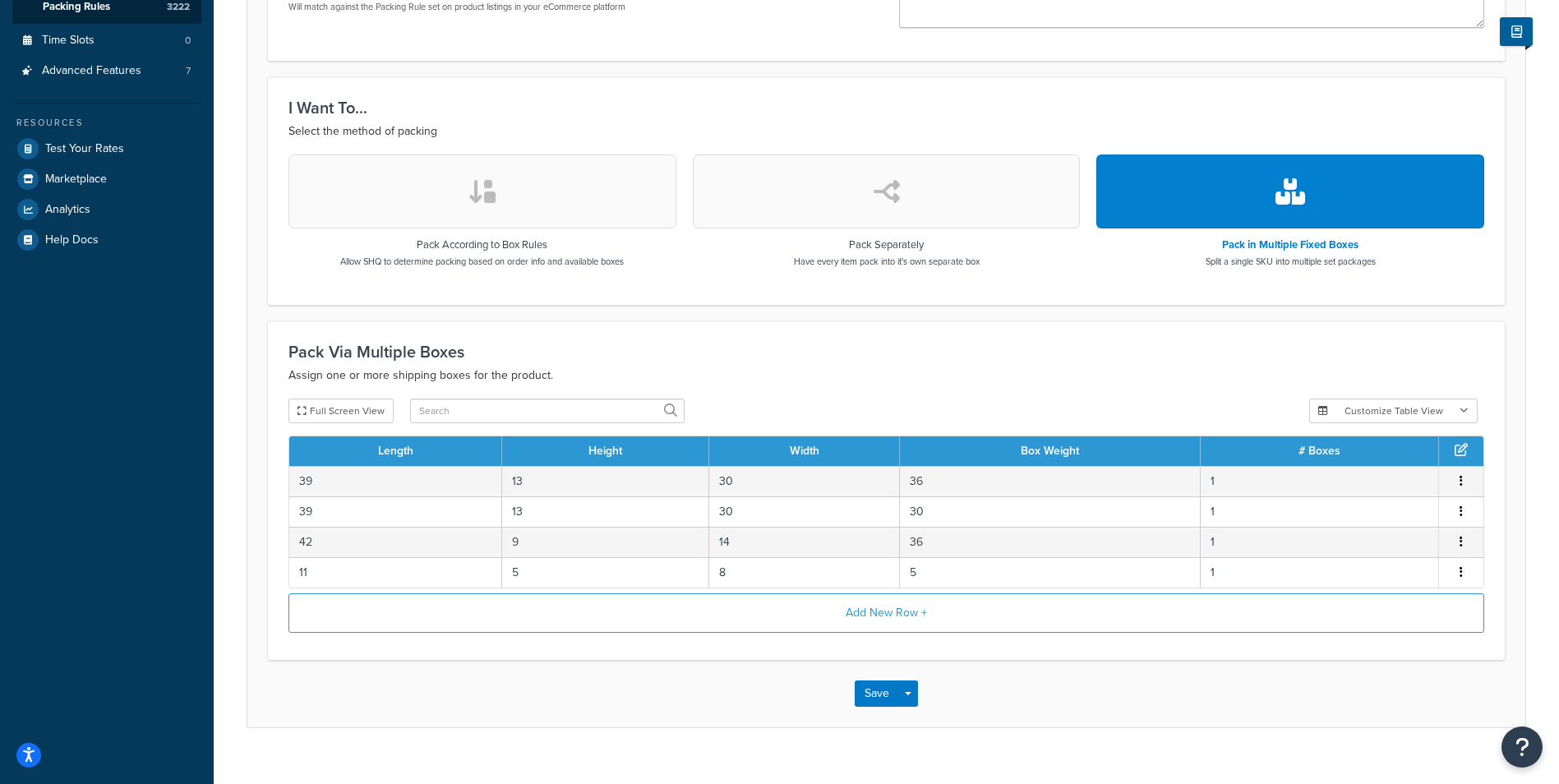
scroll to position [450, 0]
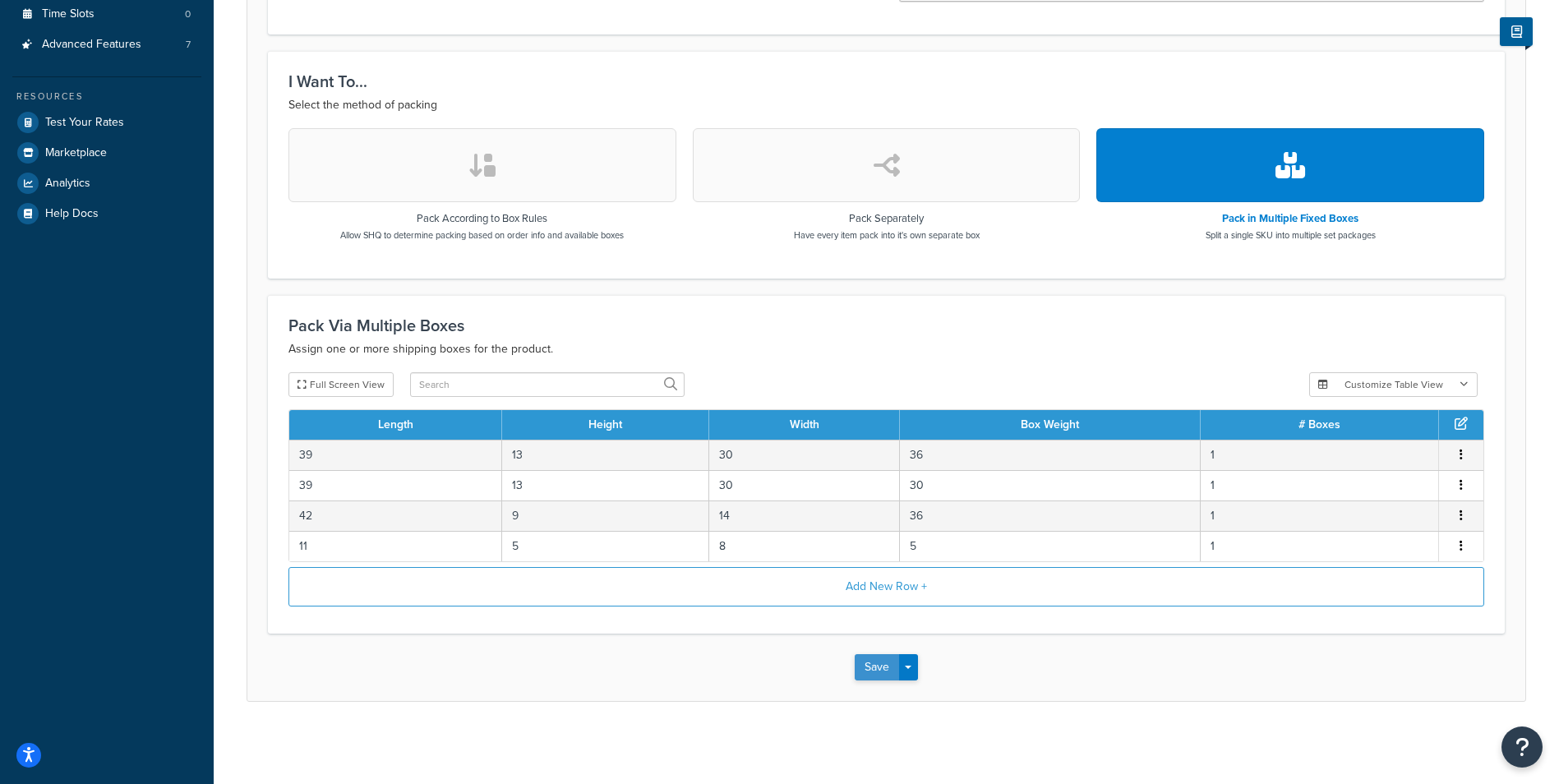
click at [862, 668] on button "Save" at bounding box center [877, 667] width 44 height 26
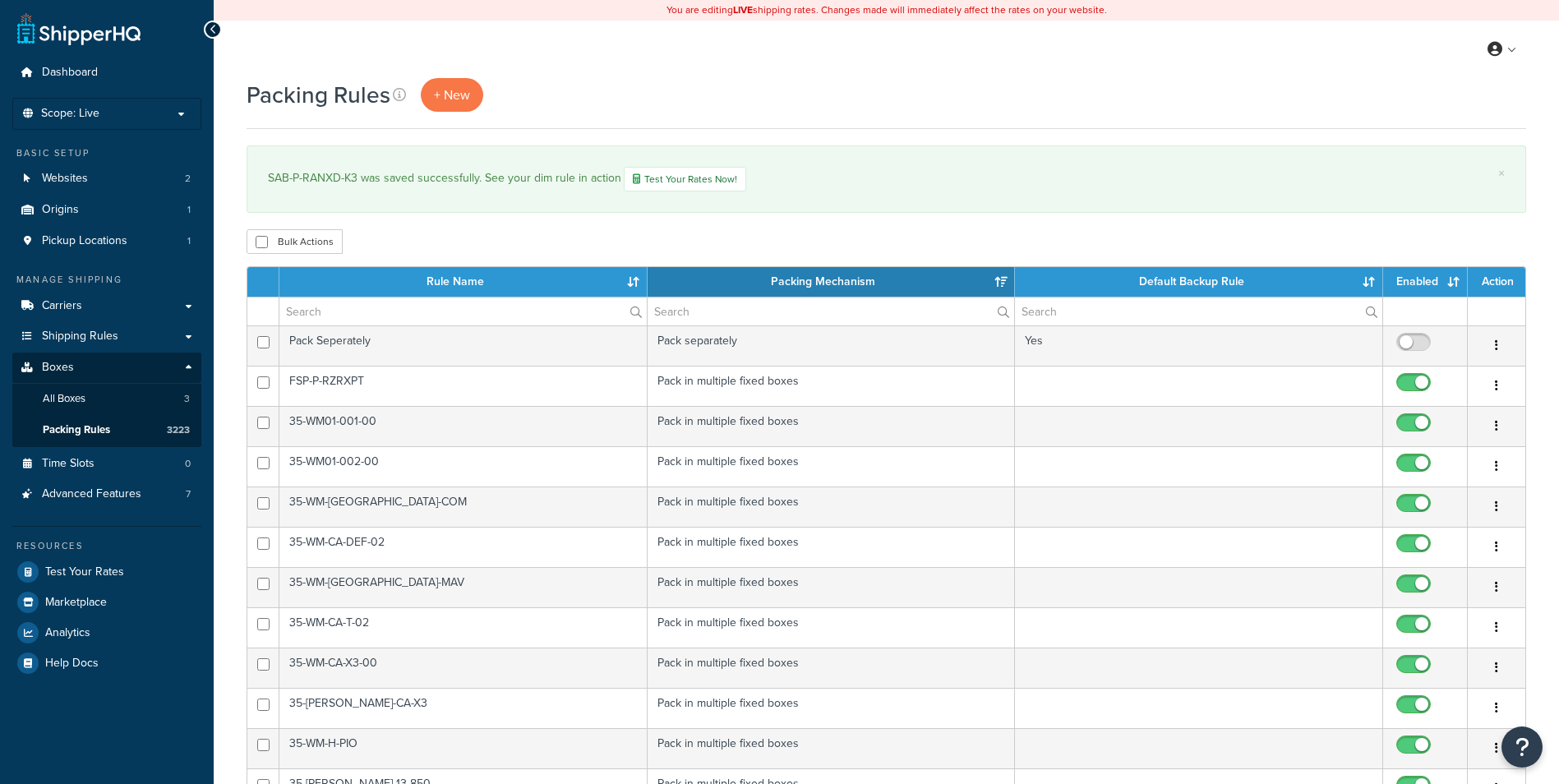
select select "15"
click at [456, 91] on span "+ New" at bounding box center [452, 95] width 36 height 19
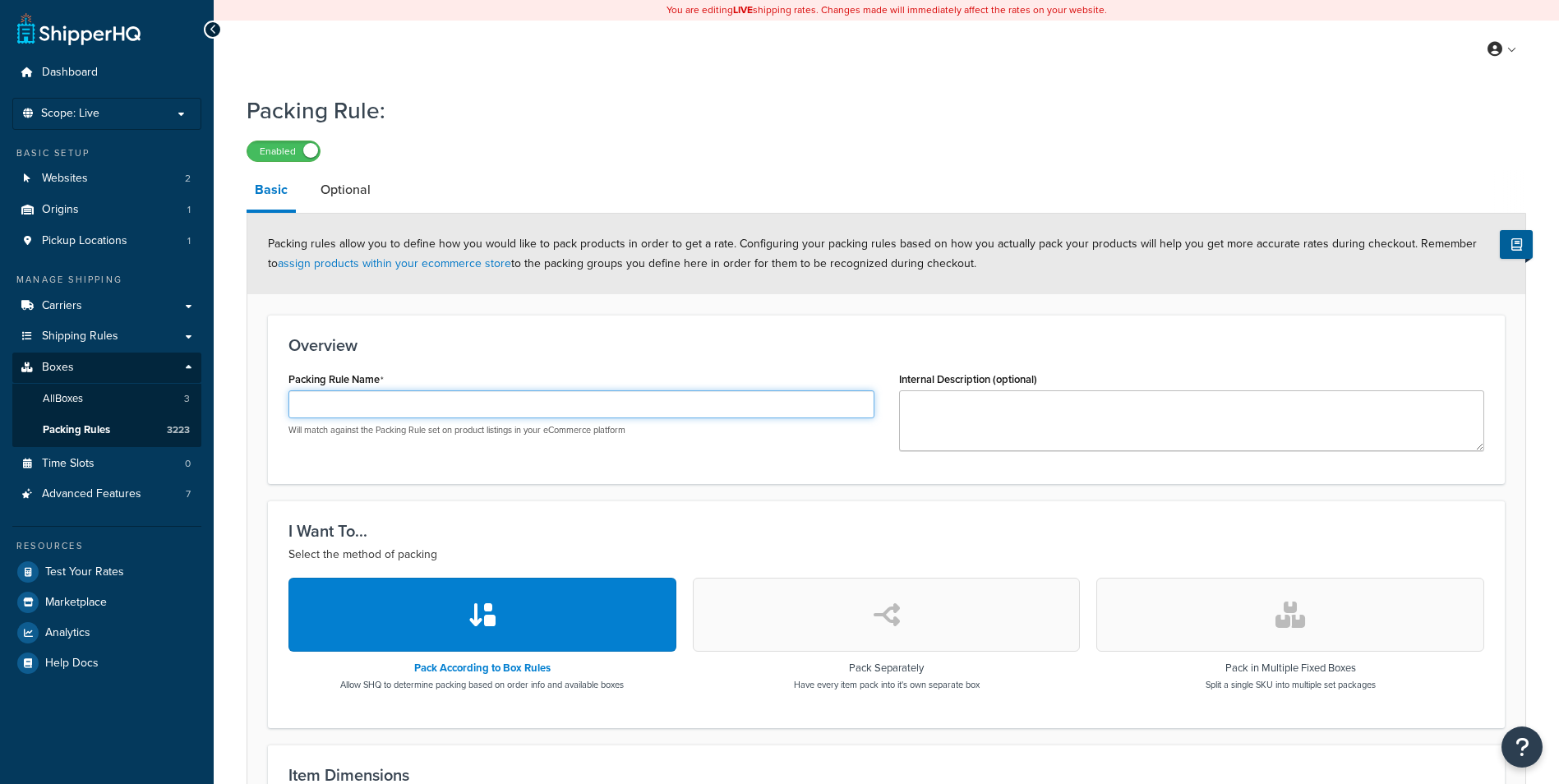
click at [494, 411] on input "Packing Rule Name" at bounding box center [582, 404] width 586 height 28
paste input "SAB-P-RANXD-K5"
type input "SAB-P-RANXD-K5"
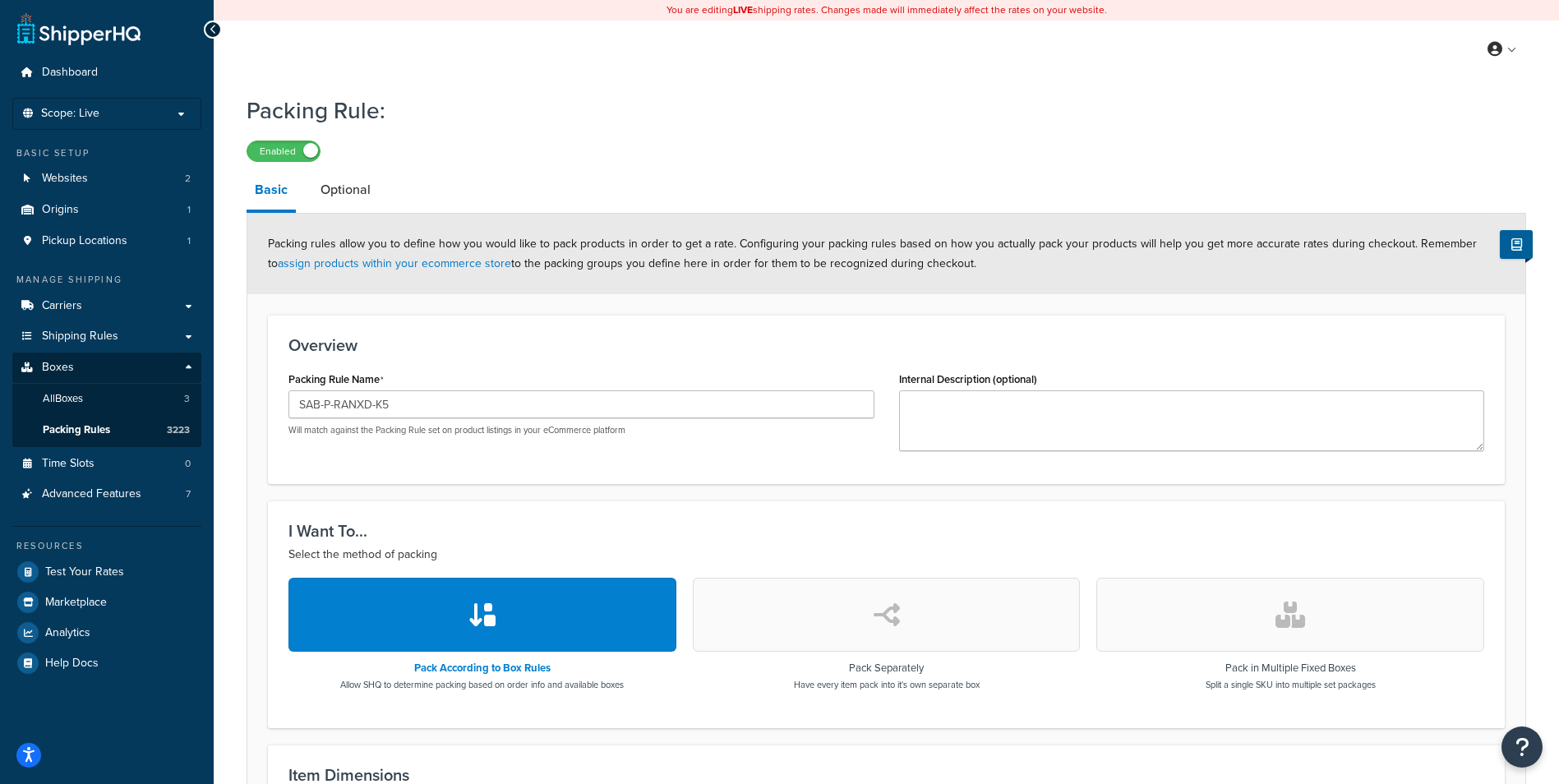
click at [1242, 611] on button "button" at bounding box center [1290, 614] width 388 height 74
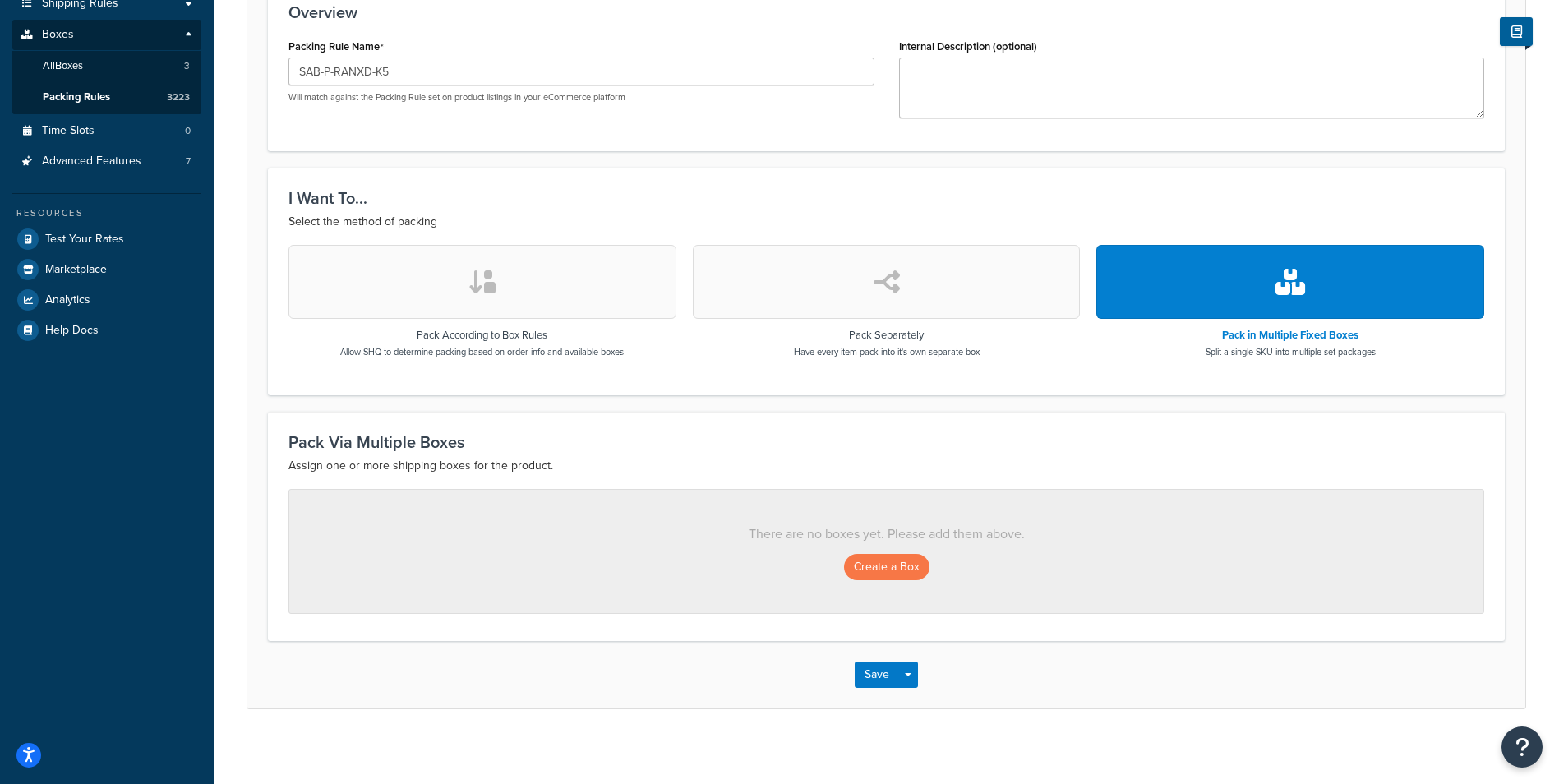
scroll to position [341, 0]
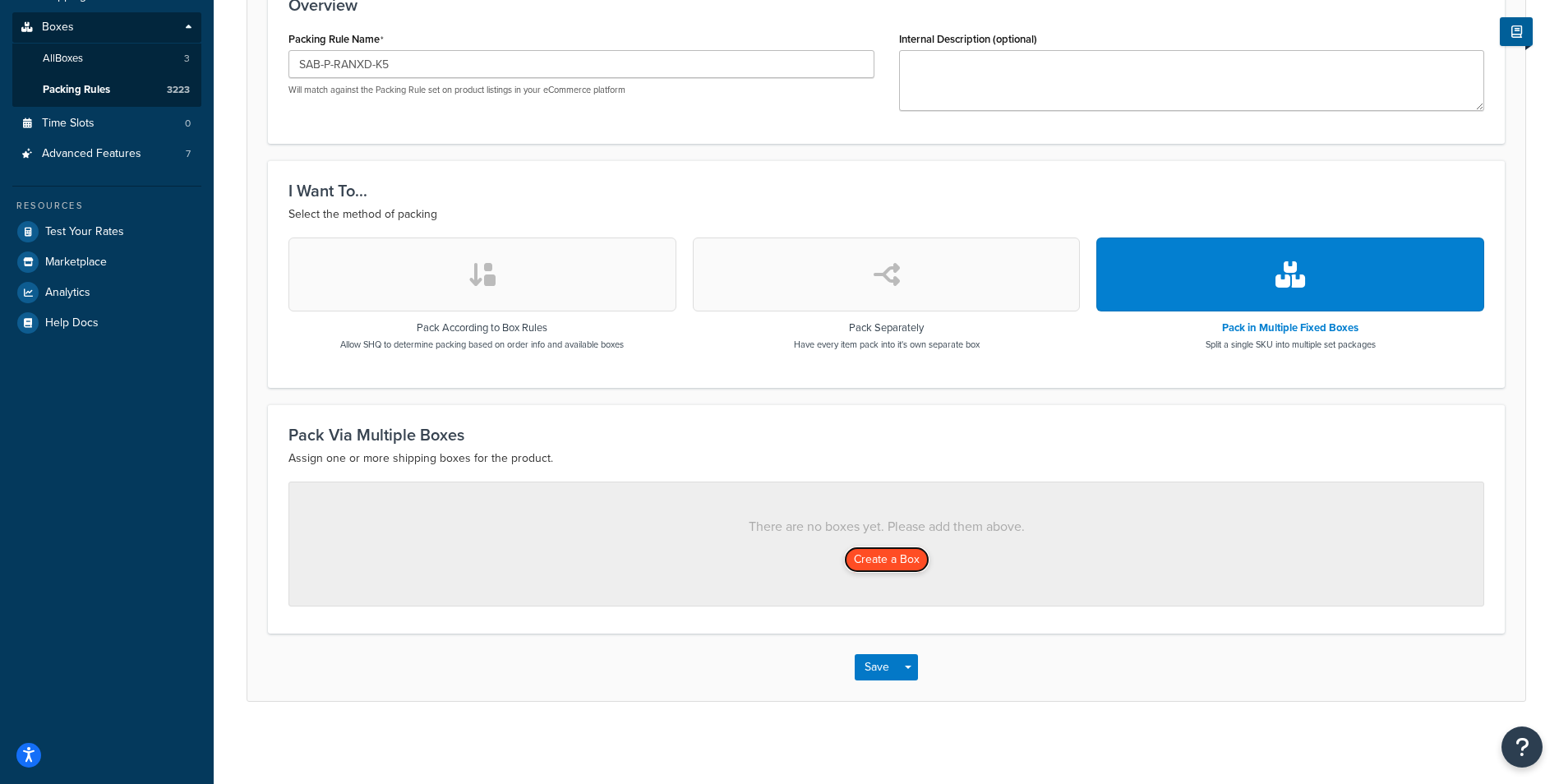
click at [908, 560] on button "Create a Box" at bounding box center [887, 559] width 85 height 26
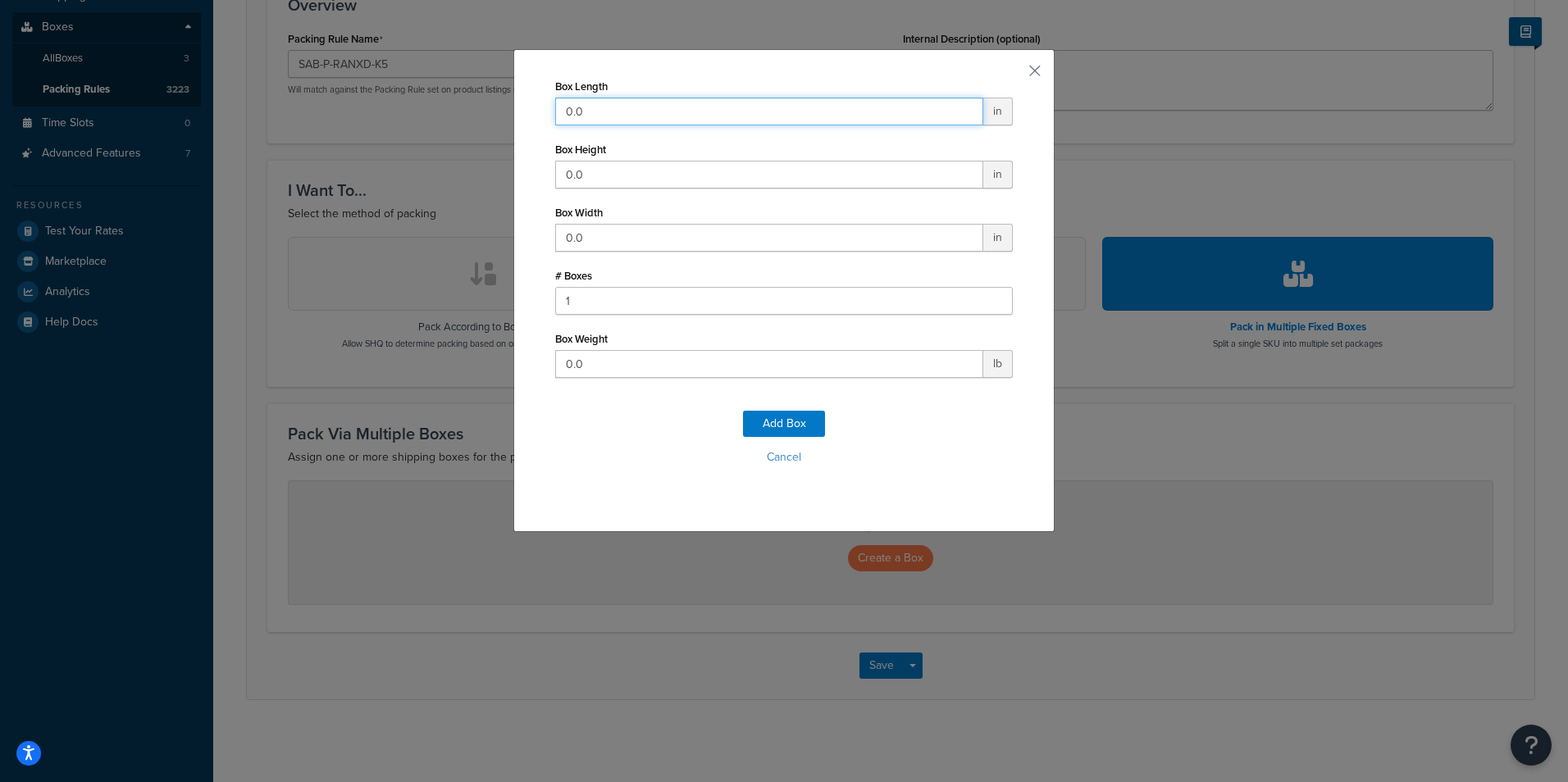
click at [679, 101] on input "0.0" at bounding box center [769, 111] width 428 height 28
paste input "number"
click at [638, 111] on input "Box Length" at bounding box center [769, 111] width 428 height 28
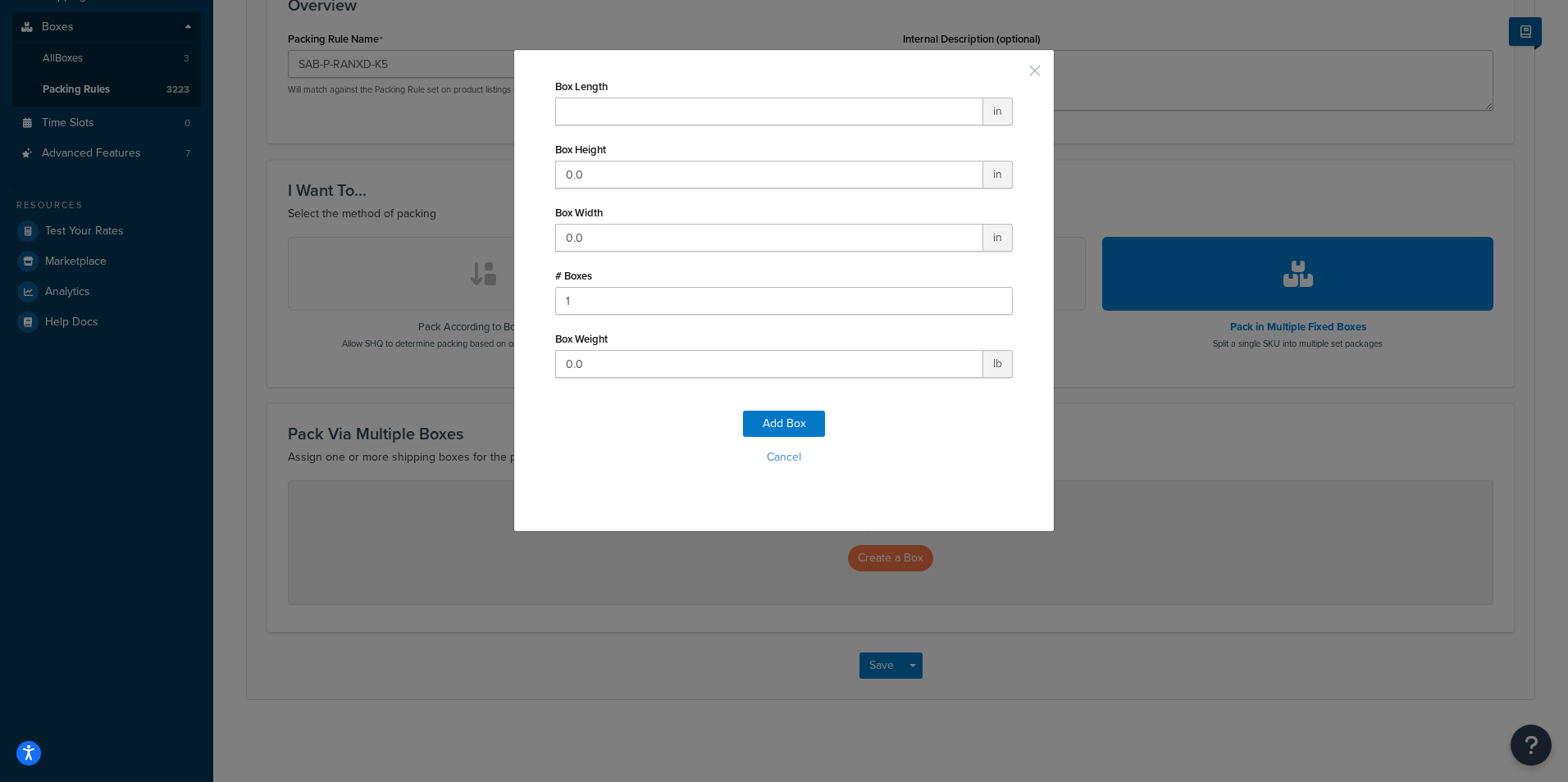
drag, startPoint x: 1032, startPoint y: 73, endPoint x: 977, endPoint y: 72, distance: 55.0
click at [1012, 75] on button "button" at bounding box center [1010, 77] width 4 height 4
